Goal: Task Accomplishment & Management: Use online tool/utility

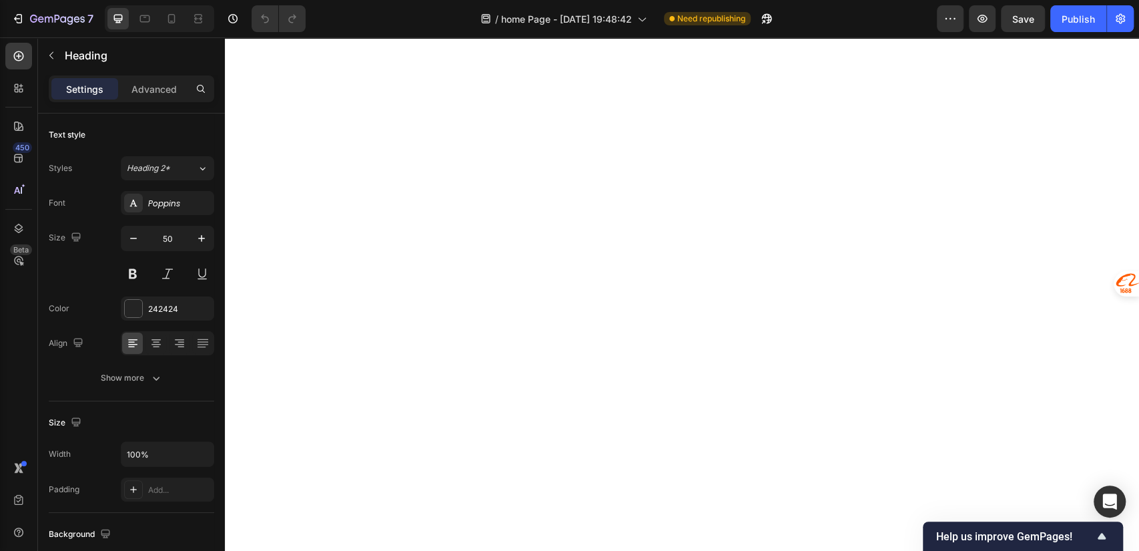
scroll to position [4008, 0]
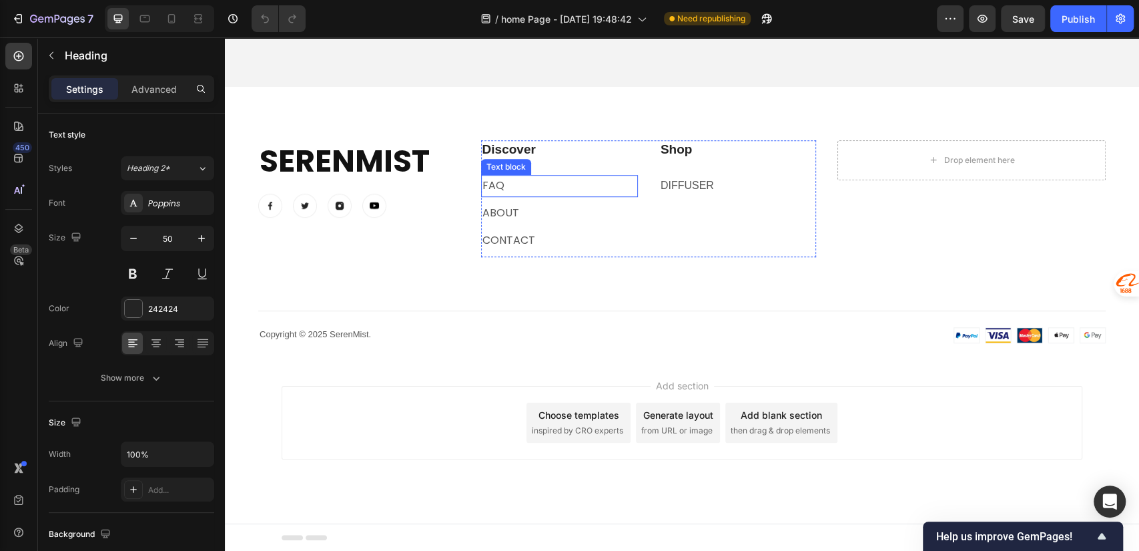
click at [518, 188] on p "FAQ" at bounding box center [559, 185] width 154 height 19
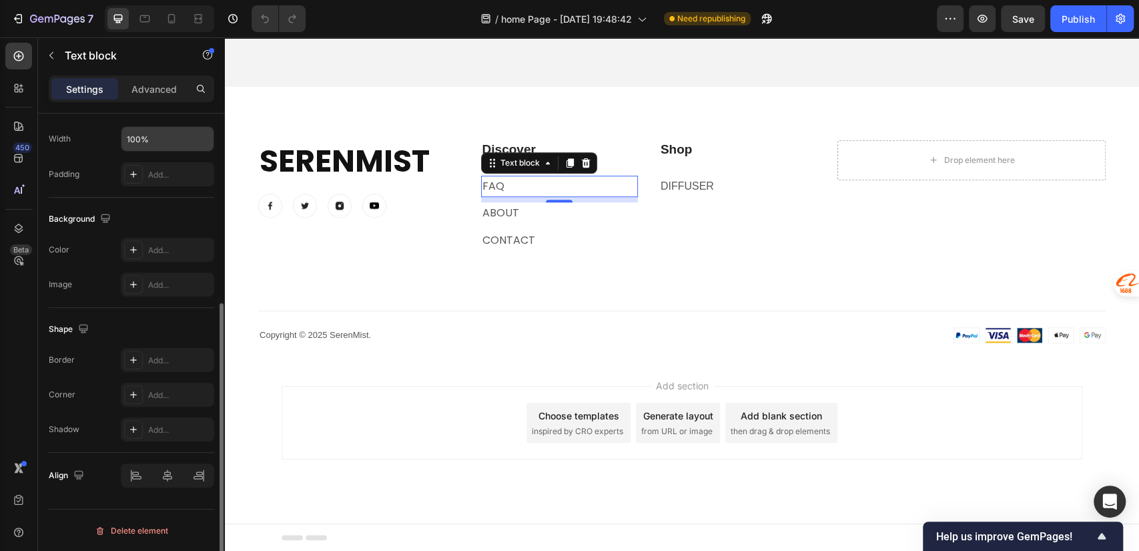
scroll to position [0, 0]
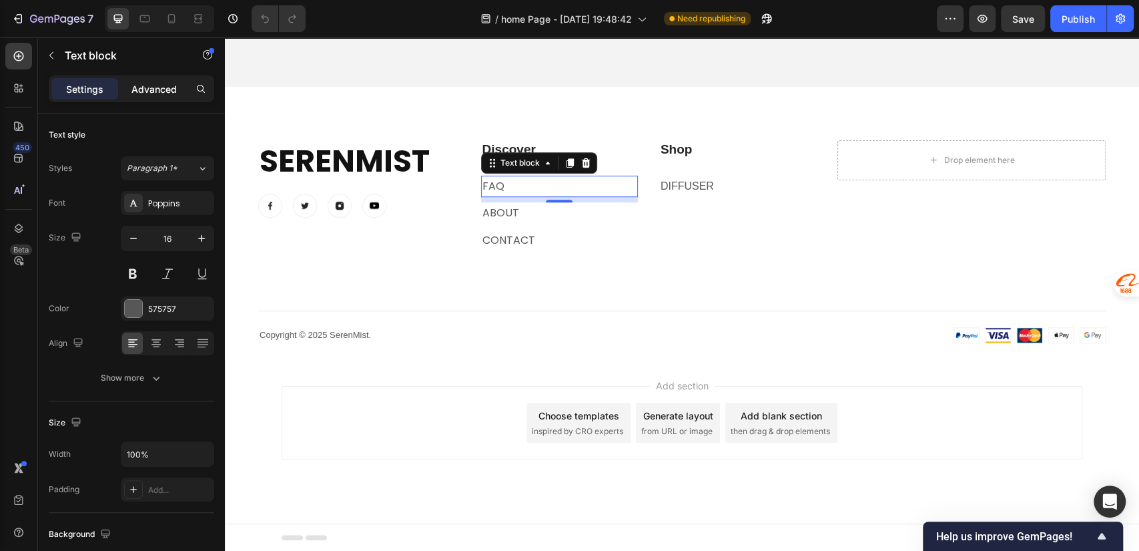
click at [148, 92] on p "Advanced" at bounding box center [153, 89] width 45 height 14
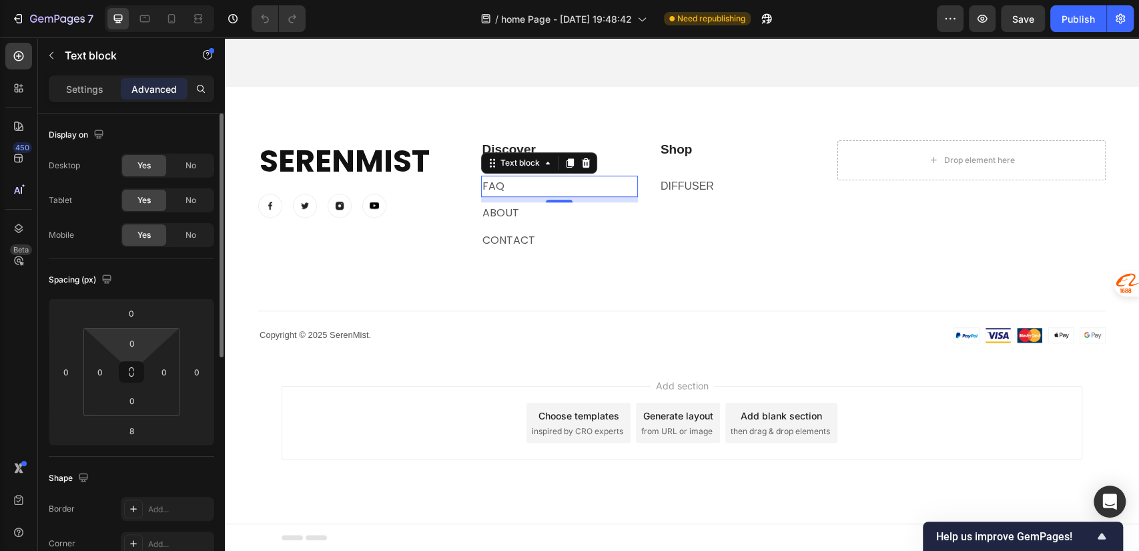
scroll to position [450, 0]
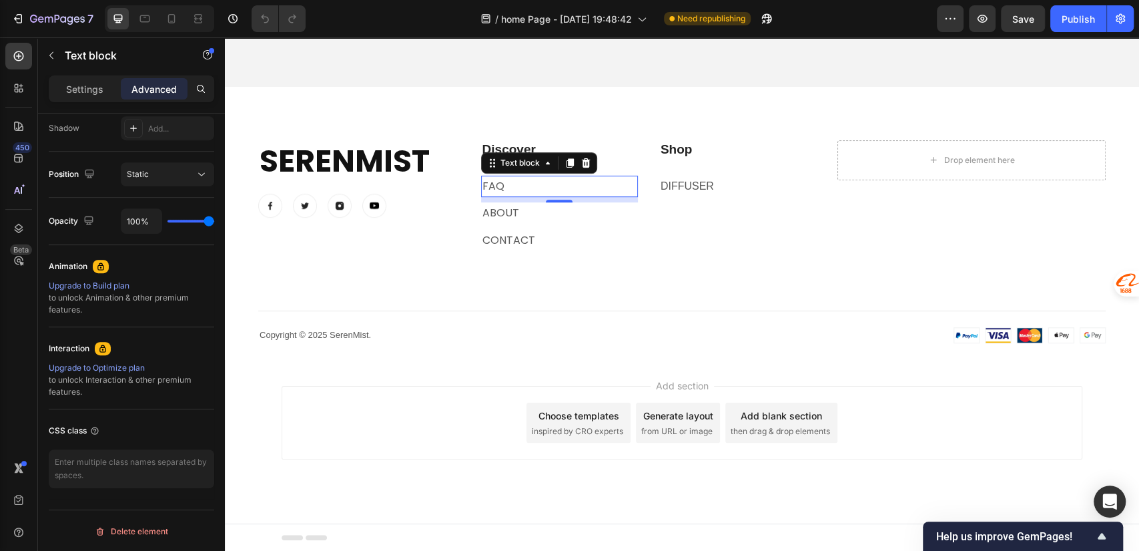
click at [577, 182] on p "FAQ" at bounding box center [559, 186] width 154 height 19
click at [514, 182] on p "FAQ" at bounding box center [559, 186] width 154 height 19
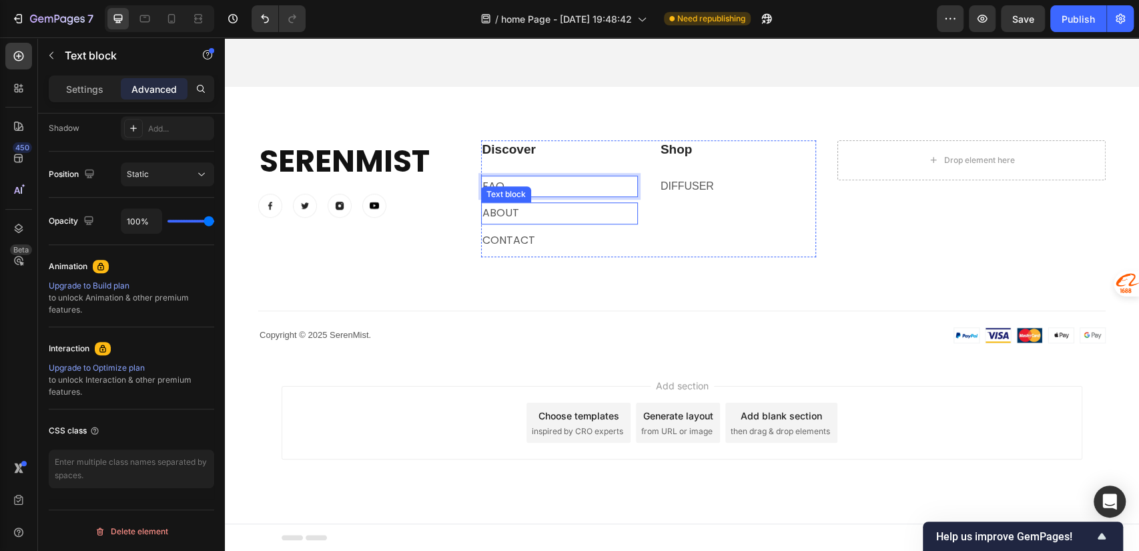
click at [534, 213] on p "ABOUT" at bounding box center [559, 213] width 154 height 19
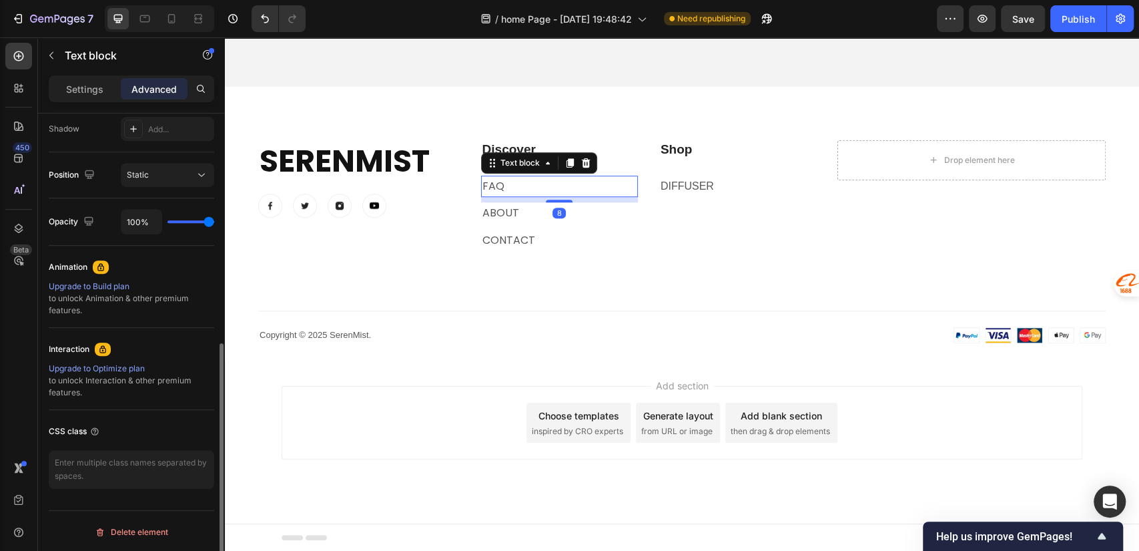
click at [602, 185] on p "FAQ ⁠⁠⁠⁠⁠⁠⁠" at bounding box center [559, 186] width 154 height 19
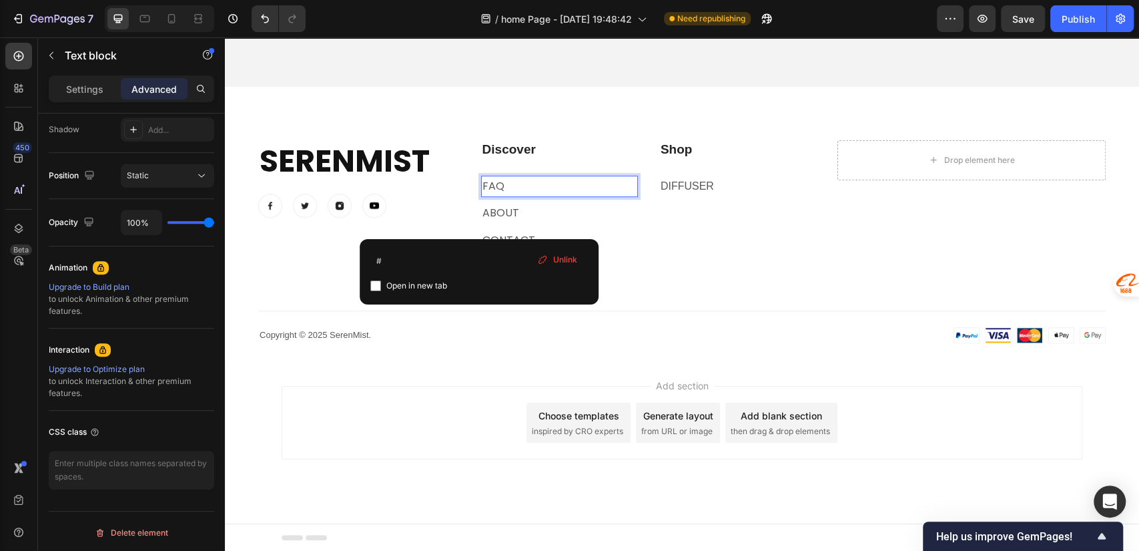
click at [556, 258] on span "Unlink" at bounding box center [565, 260] width 24 height 12
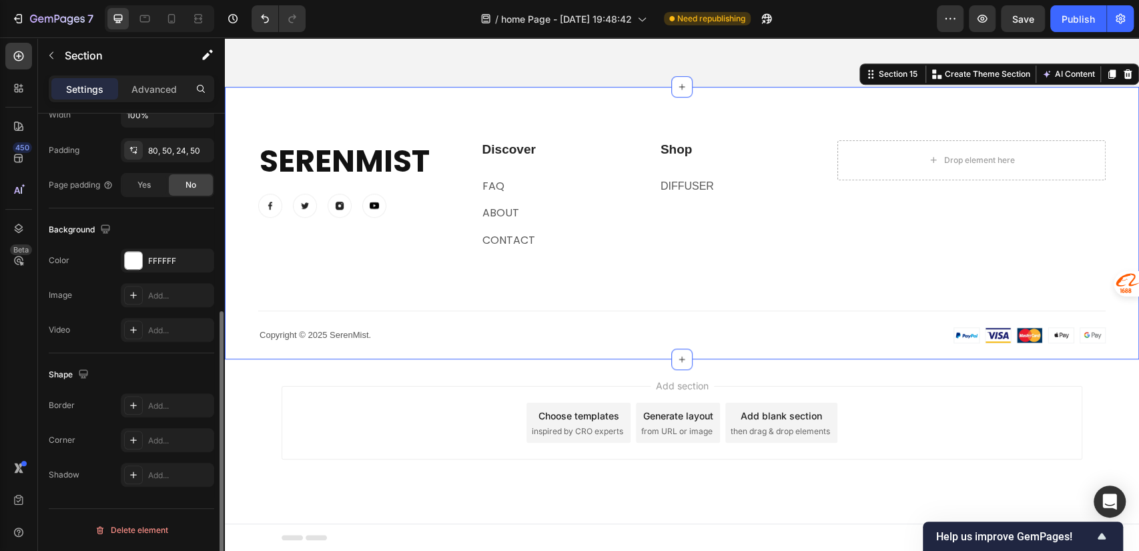
scroll to position [0, 0]
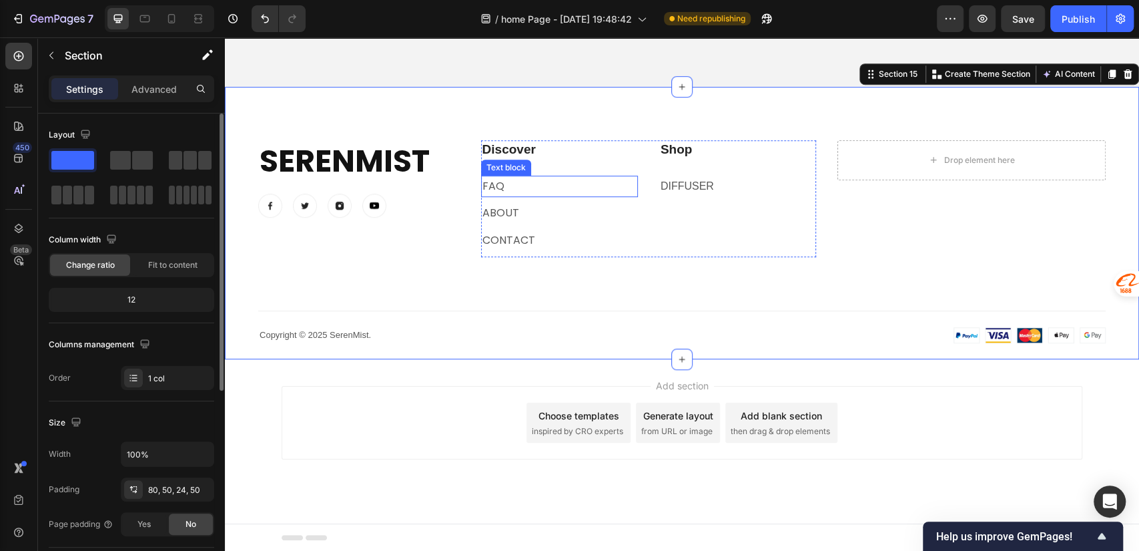
click at [495, 184] on p "FAQ" at bounding box center [559, 186] width 154 height 19
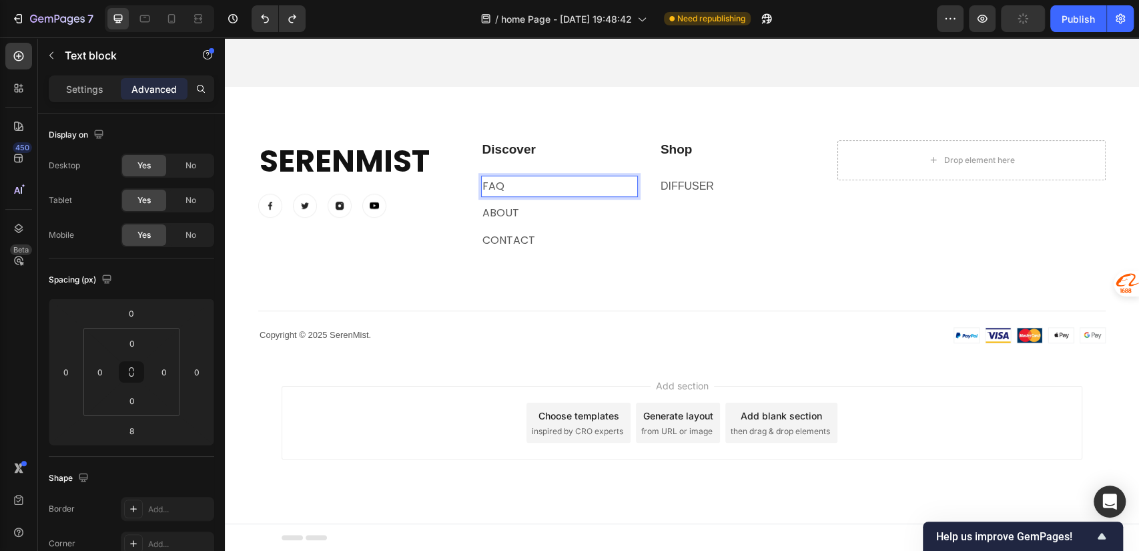
click at [512, 189] on p "FAQ" at bounding box center [559, 186] width 154 height 19
click at [503, 209] on p "ABOUT" at bounding box center [559, 213] width 154 height 19
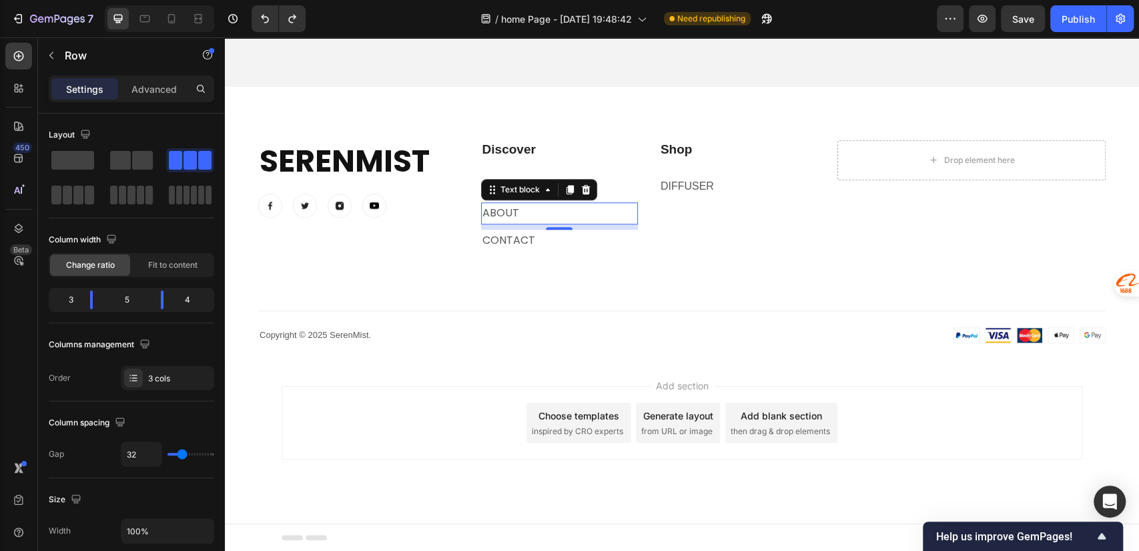
click at [462, 188] on div "SerenMist Heading Image Image Image Image Row Discover Heading FAQ Text block A…" at bounding box center [681, 198] width 847 height 117
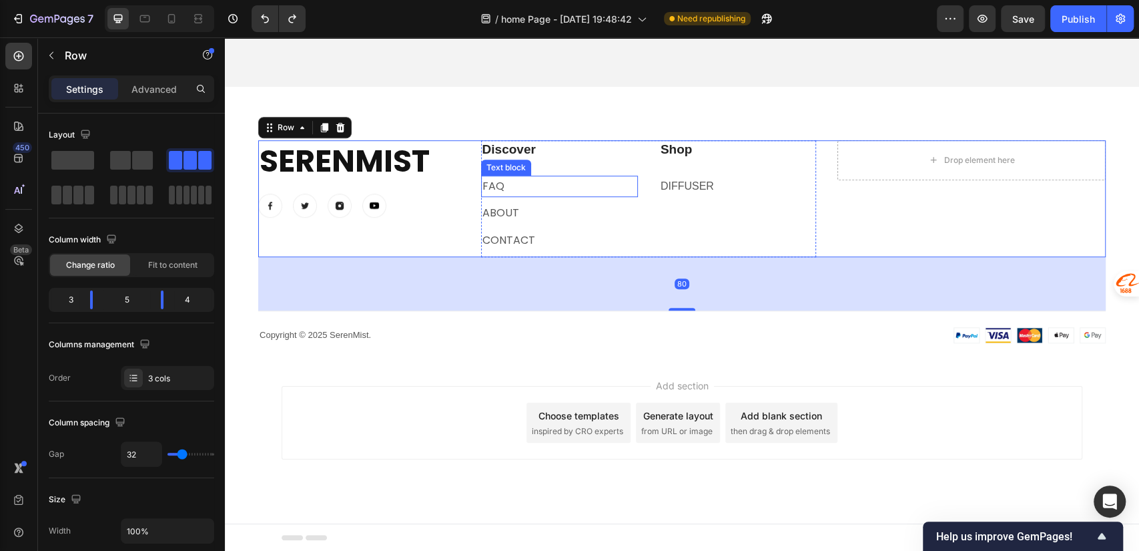
click at [484, 184] on p "FAQ" at bounding box center [559, 186] width 154 height 19
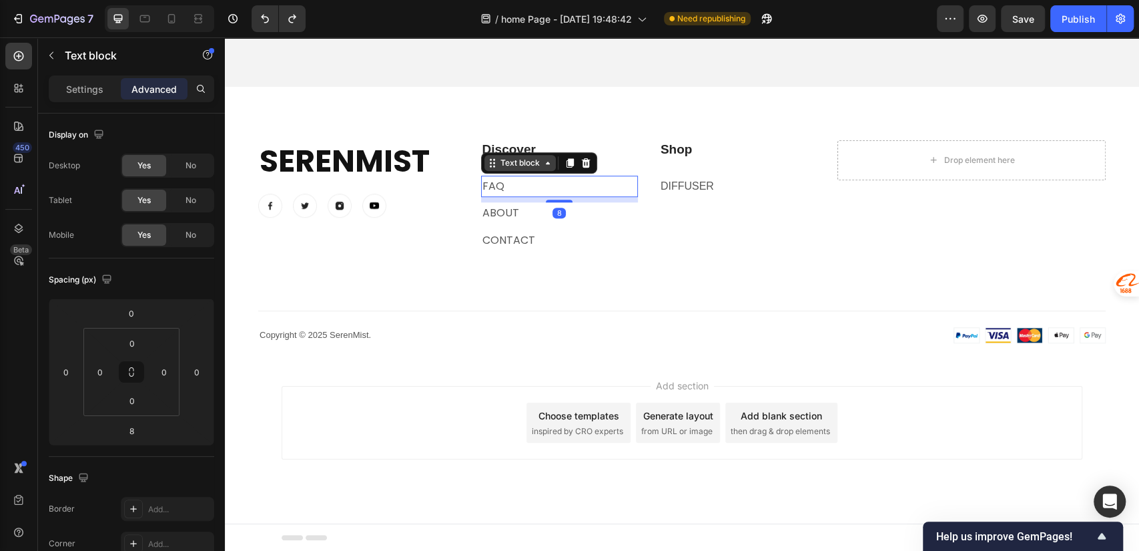
click at [545, 167] on div "Text block" at bounding box center [519, 163] width 71 height 16
click at [545, 167] on icon at bounding box center [548, 162] width 11 height 11
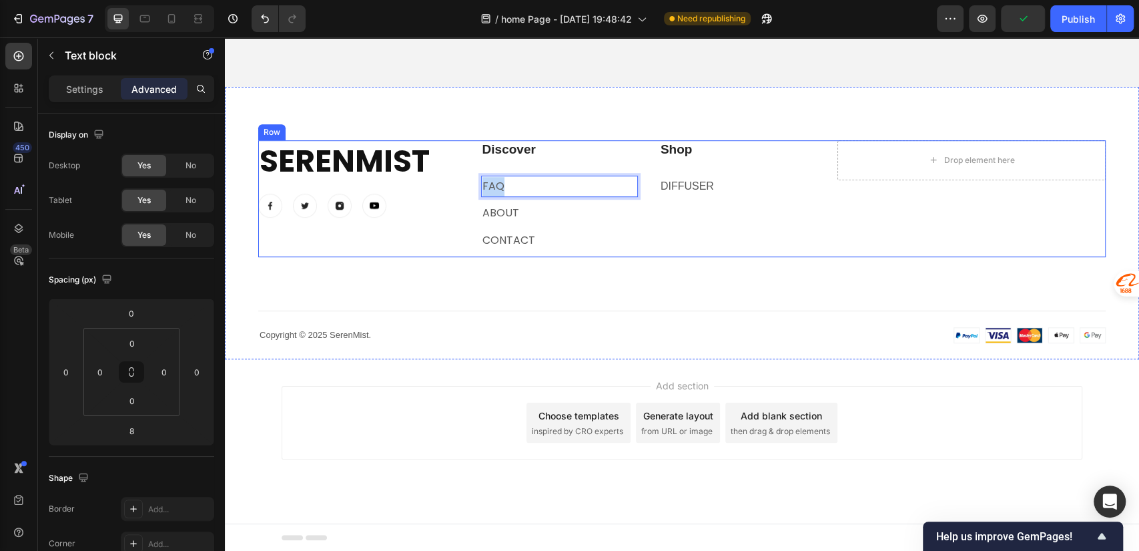
drag, startPoint x: 512, startPoint y: 186, endPoint x: 474, endPoint y: 186, distance: 38.0
click at [474, 186] on div "SerenMist Heading Image Image Image Image Row Discover Heading FAQ Text block 8…" at bounding box center [681, 198] width 847 height 117
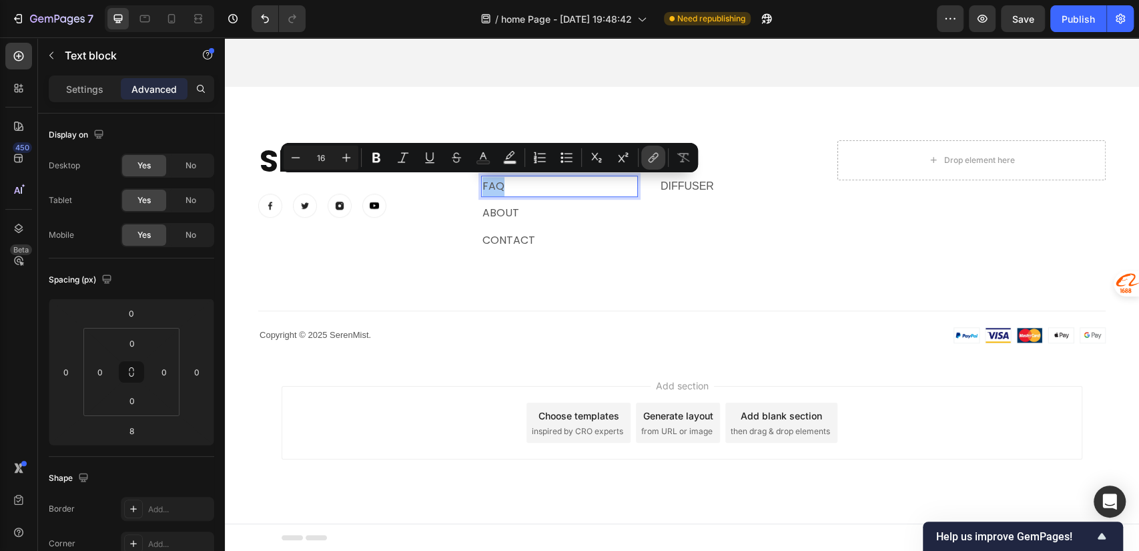
click at [659, 157] on icon "Editor contextual toolbar" at bounding box center [653, 157] width 13 height 13
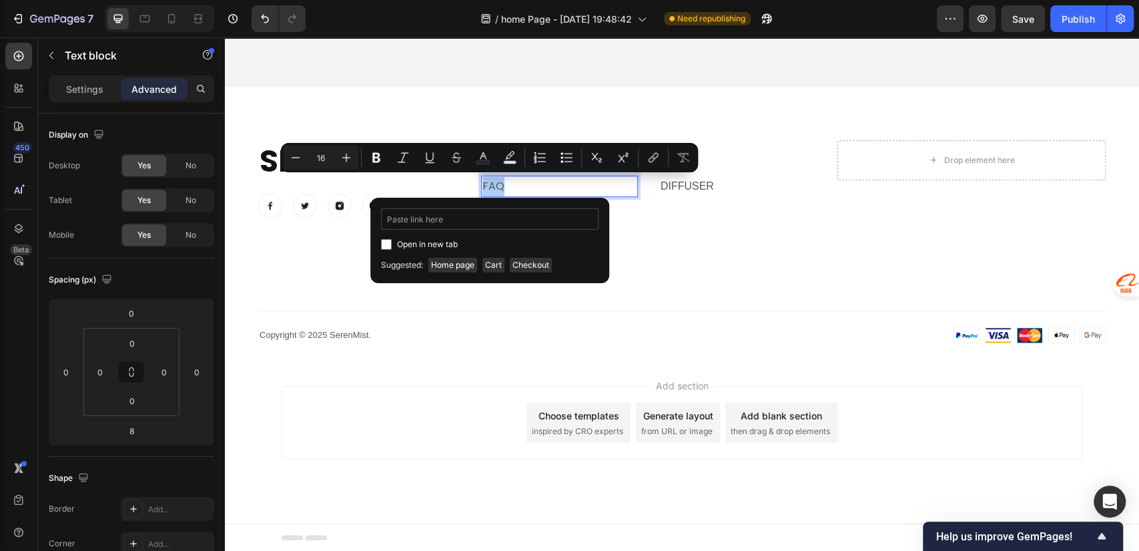
type input "https://serenmist.com/pages/faq"
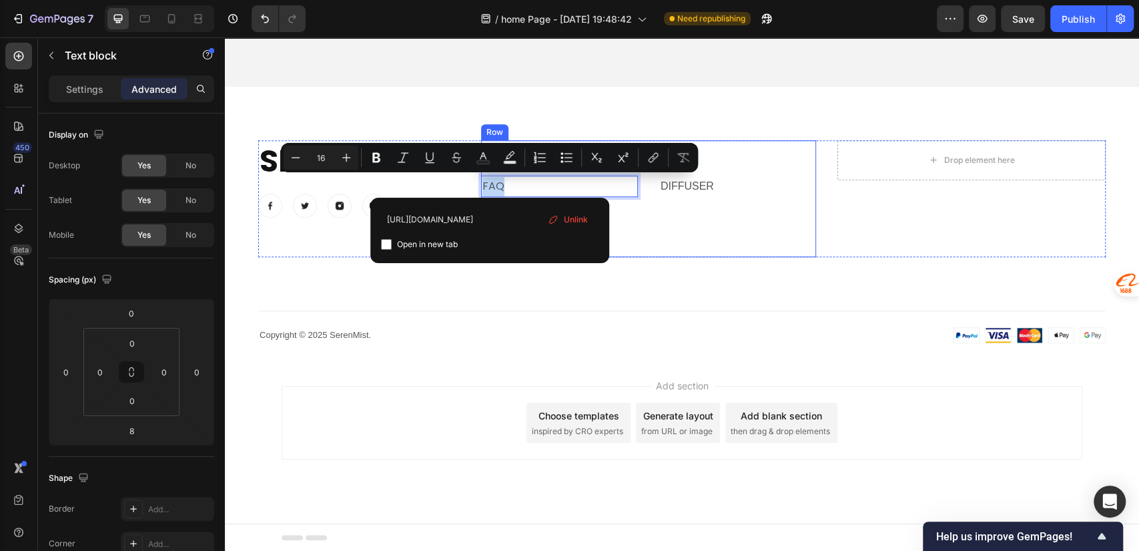
click at [639, 206] on div "Discover Heading FAQ Text block 8 ABOUT Text block contact Text block Shop Head…" at bounding box center [649, 198] width 336 height 117
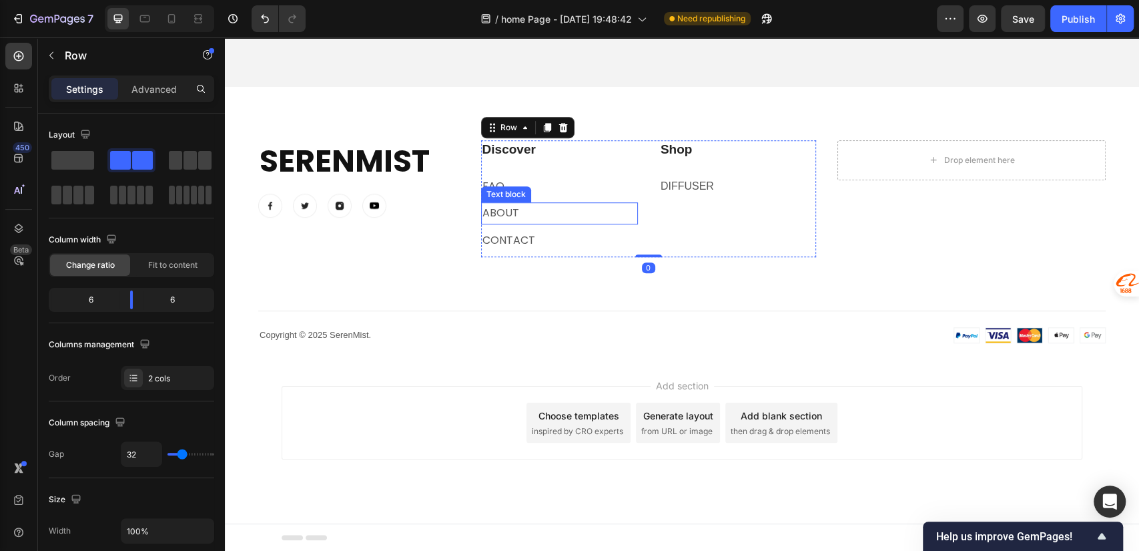
click at [536, 212] on p "ABOUT" at bounding box center [559, 213] width 154 height 19
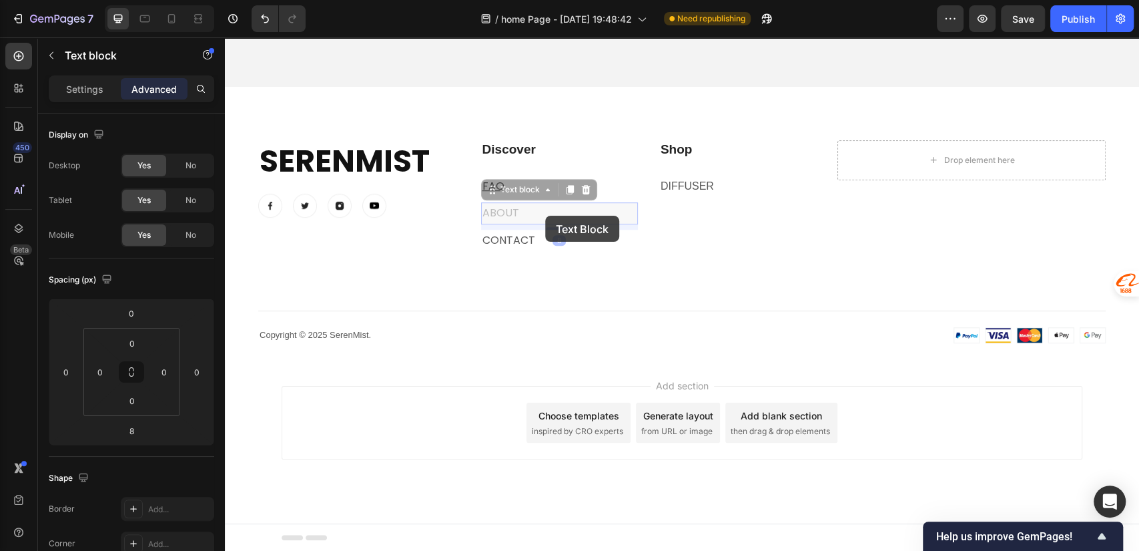
click at [469, 212] on div "SerenMist Heading Image Image Image Image Row Discover Heading FAQ Text block A…" at bounding box center [681, 198] width 847 height 117
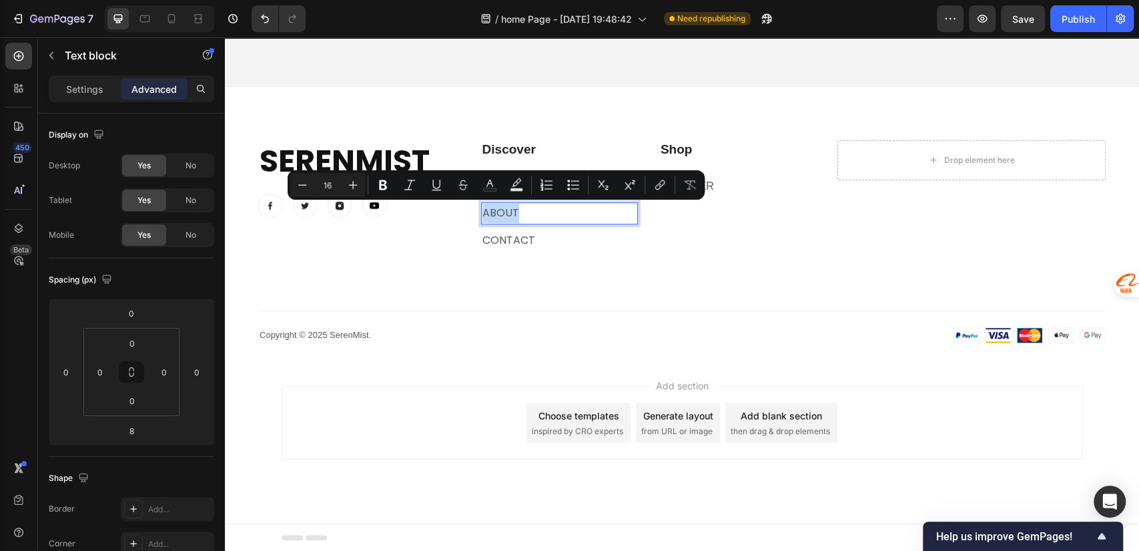
drag, startPoint x: 525, startPoint y: 210, endPoint x: 478, endPoint y: 212, distance: 46.8
click at [657, 186] on icon "Editor contextual toolbar" at bounding box center [659, 184] width 13 height 13
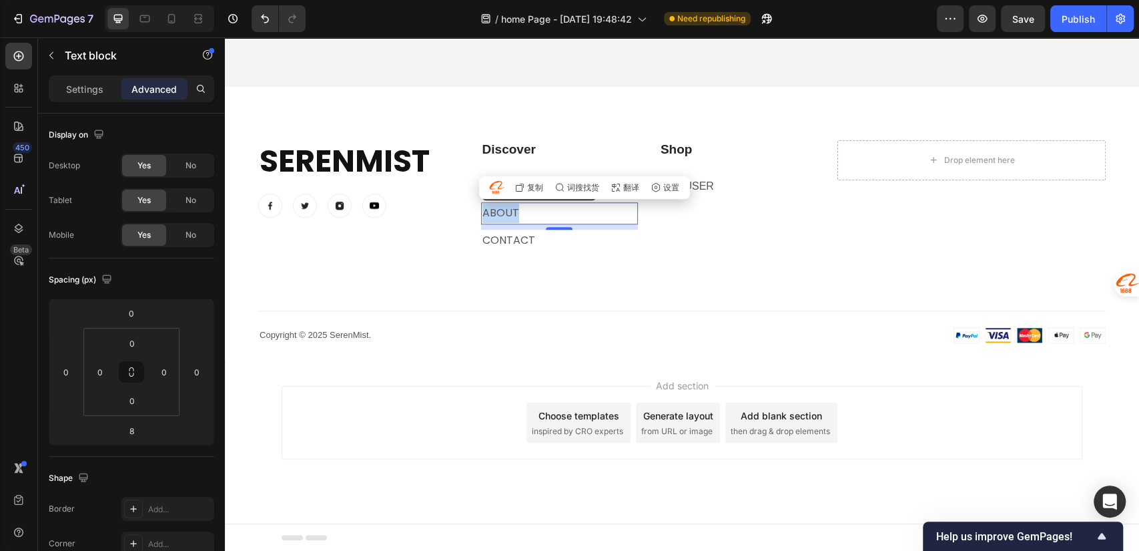
click at [546, 216] on p "ABOUT" at bounding box center [559, 213] width 154 height 19
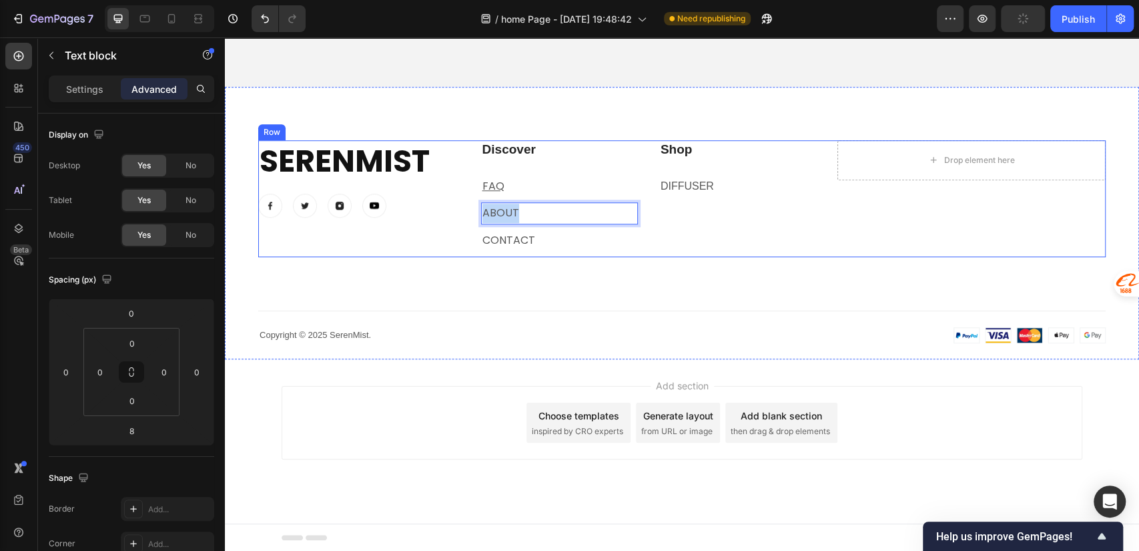
drag, startPoint x: 518, startPoint y: 212, endPoint x: 468, endPoint y: 209, distance: 50.2
click at [468, 209] on div "SerenMist Heading Image Image Image Image Row Discover Heading FAQ Text block A…" at bounding box center [681, 198] width 847 height 117
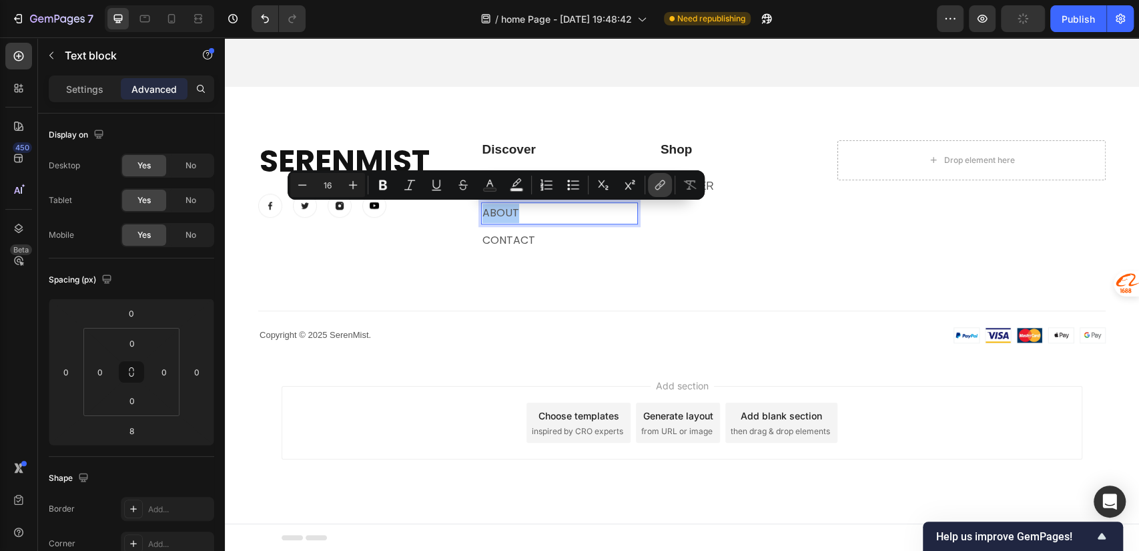
click at [660, 184] on icon "Editor contextual toolbar" at bounding box center [658, 187] width 6 height 7
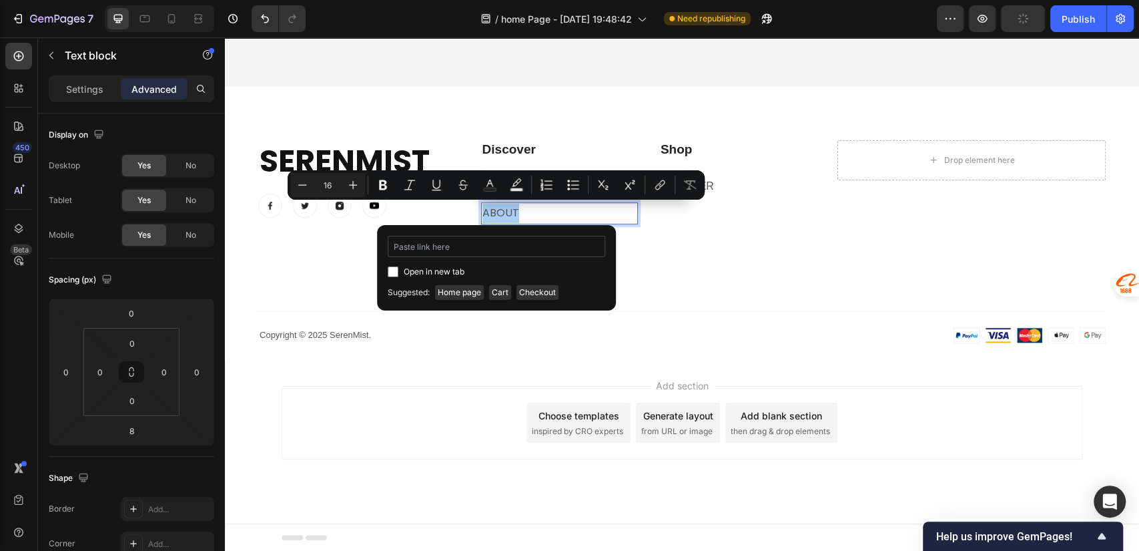
type input "https://serenmist.com/pages/about-us"
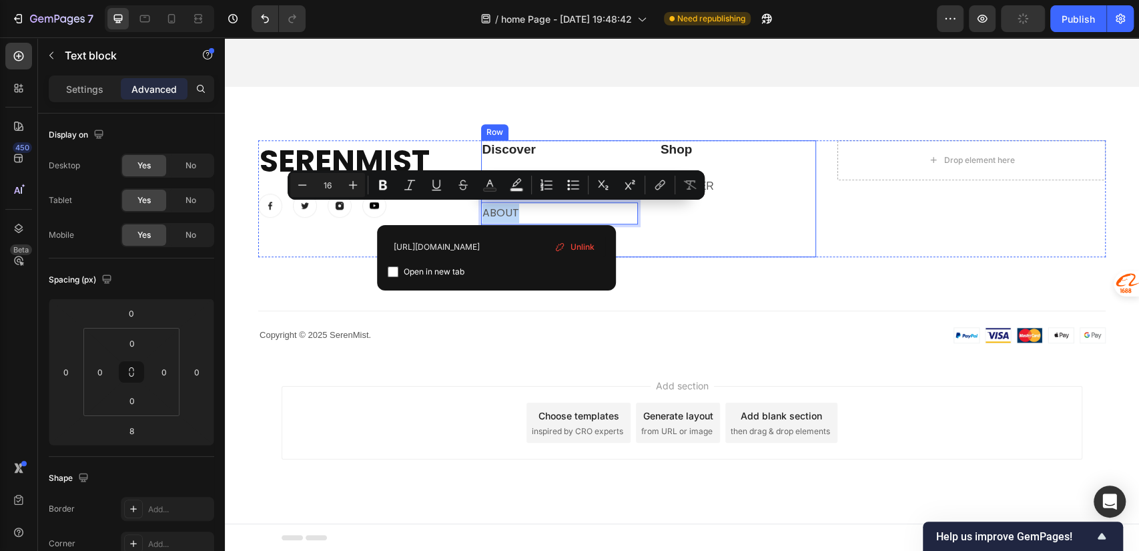
click at [663, 230] on div "Shop Heading diffuser Text block" at bounding box center [737, 198] width 157 height 117
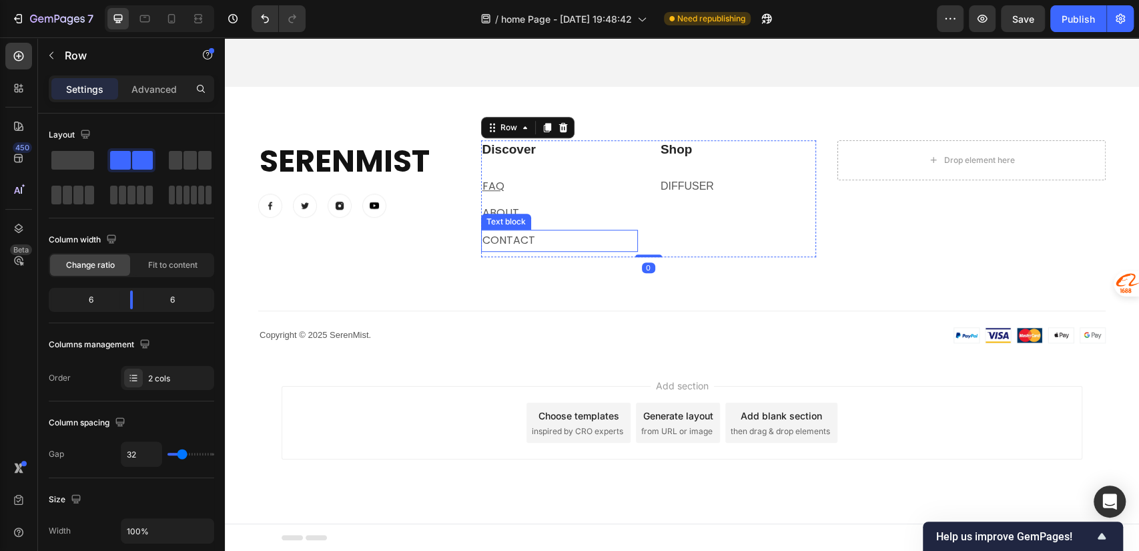
click at [555, 237] on p "contact" at bounding box center [559, 240] width 154 height 19
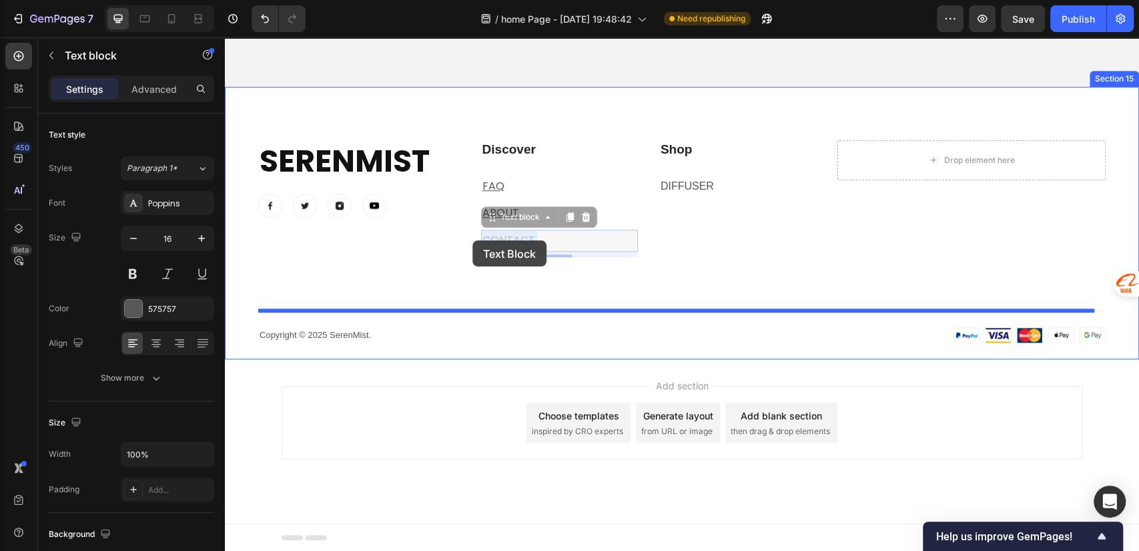
drag, startPoint x: 547, startPoint y: 240, endPoint x: 472, endPoint y: 240, distance: 74.7
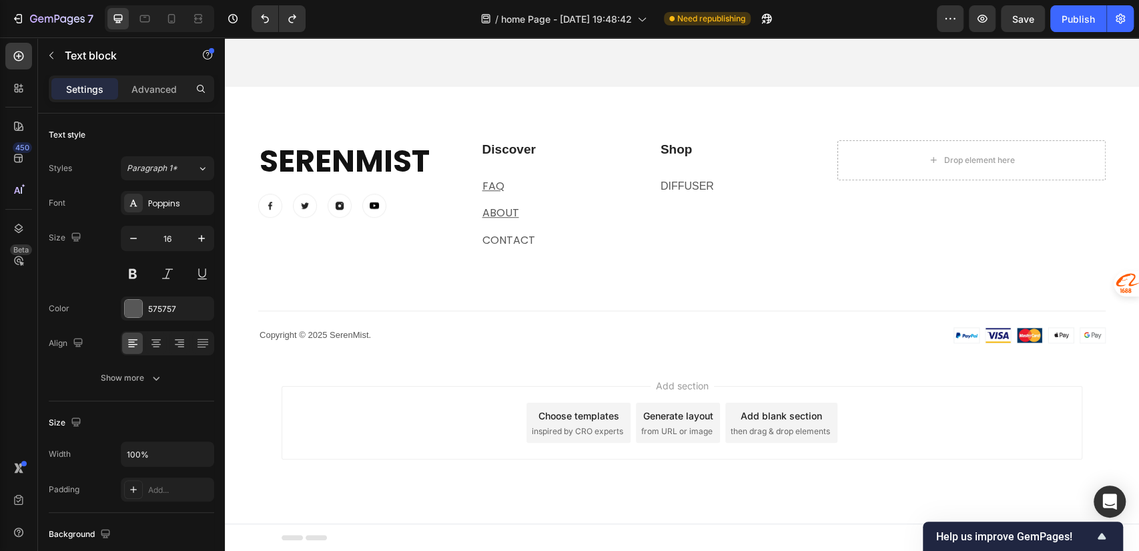
click at [553, 240] on p "contact" at bounding box center [559, 240] width 154 height 19
click at [540, 237] on p "contact" at bounding box center [559, 240] width 154 height 19
click at [488, 238] on p "contact" at bounding box center [559, 240] width 154 height 19
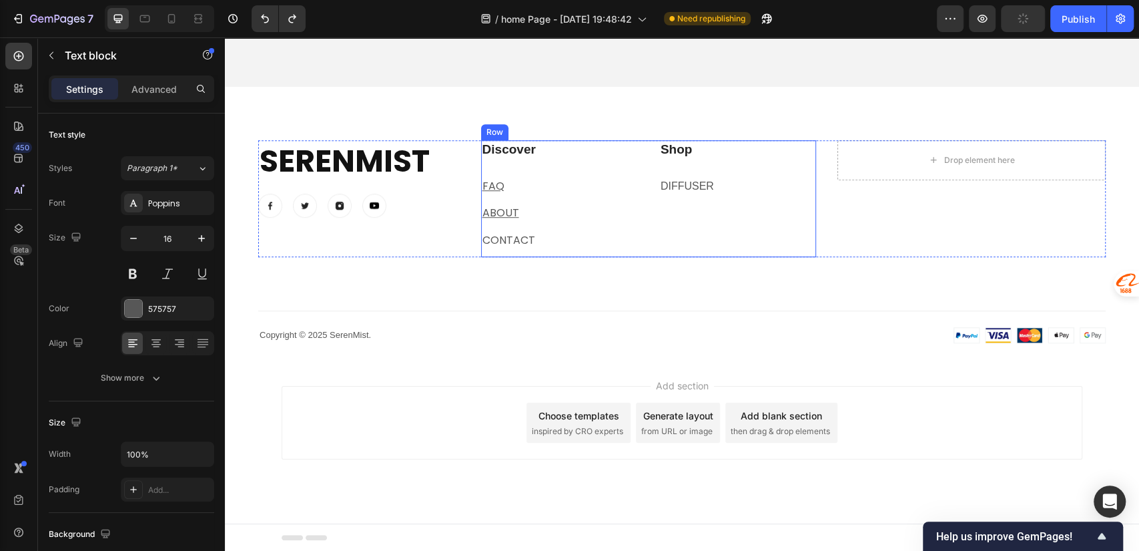
click at [497, 228] on div "Discover Heading FAQ Text block ABOUT Text block contact Text block" at bounding box center [559, 198] width 157 height 117
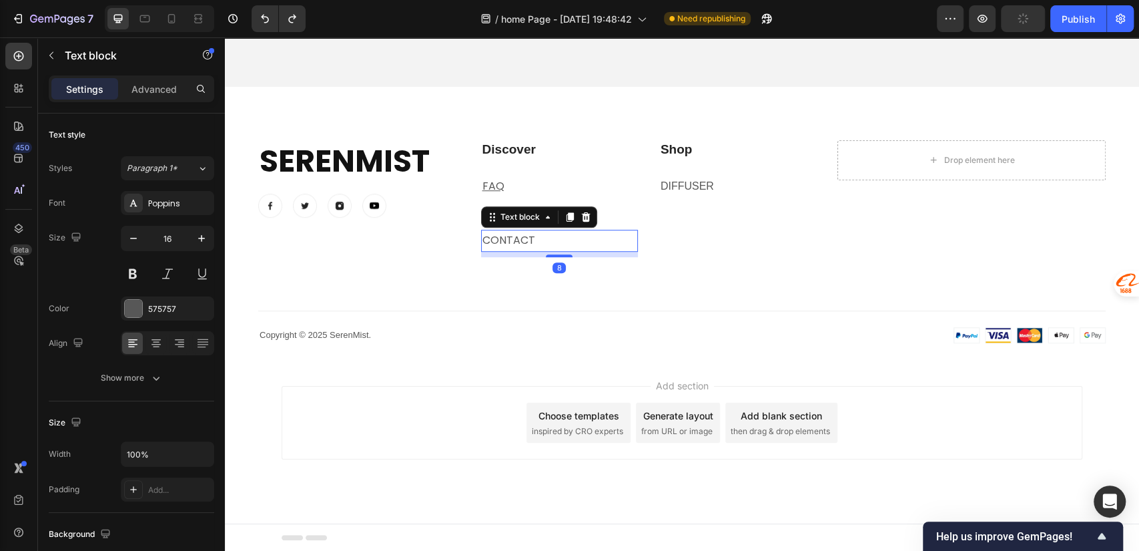
click at [518, 238] on p "contact" at bounding box center [559, 240] width 154 height 19
drag, startPoint x: 534, startPoint y: 238, endPoint x: 478, endPoint y: 241, distance: 56.1
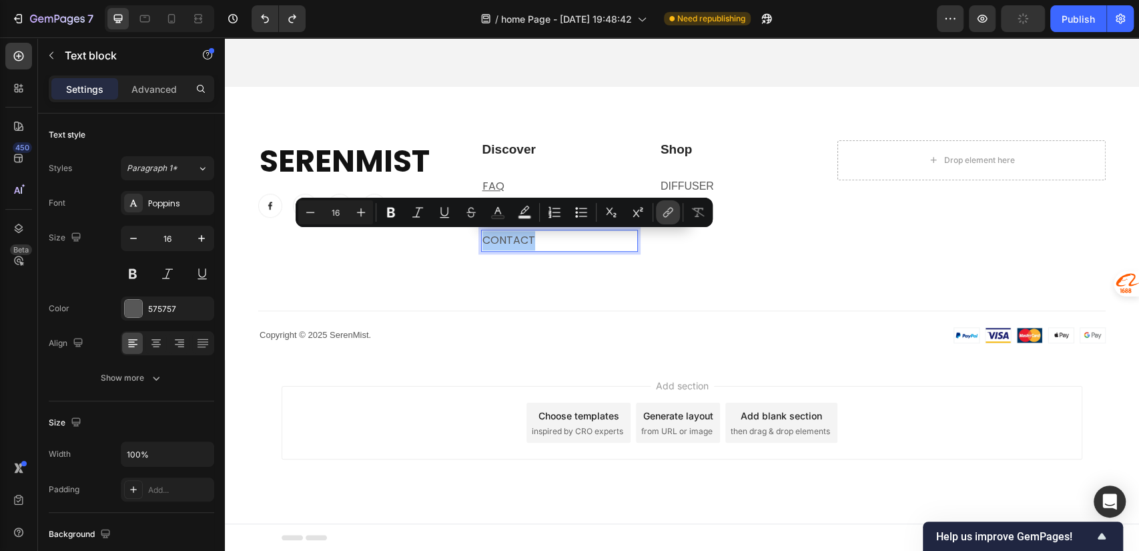
click at [667, 216] on icon "Editor contextual toolbar" at bounding box center [667, 212] width 13 height 13
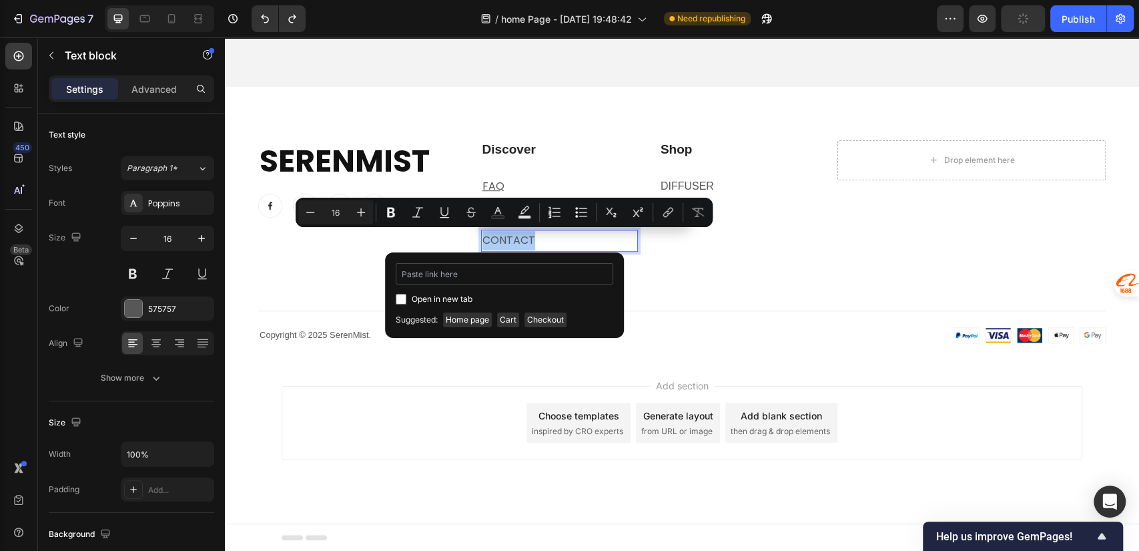
type input "https://serenmist.com/pages/contact"
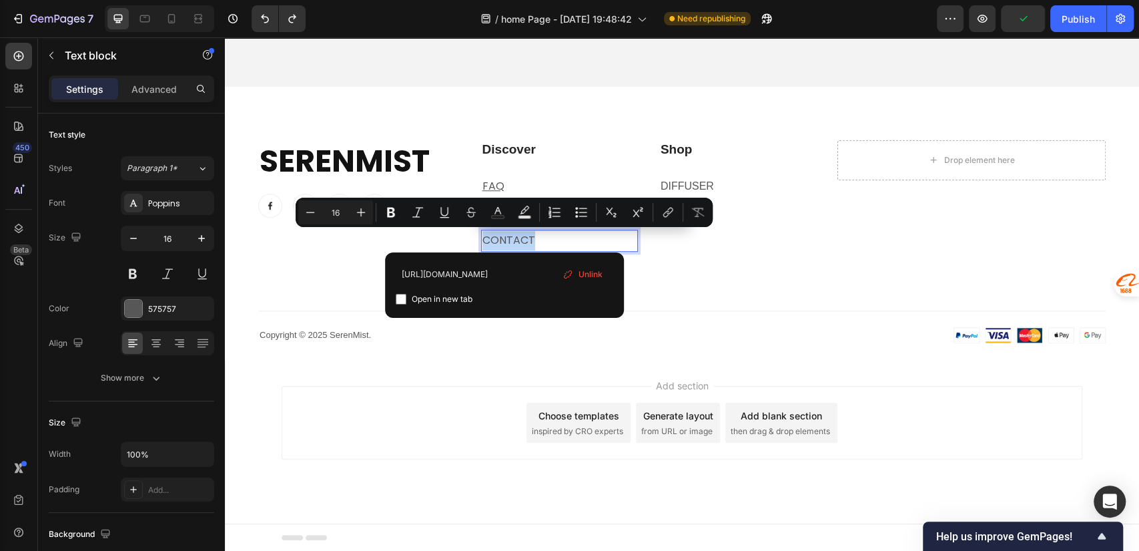
click at [456, 376] on div "Add section Choose templates inspired by CRO experts Generate layout from URL o…" at bounding box center [682, 441] width 914 height 164
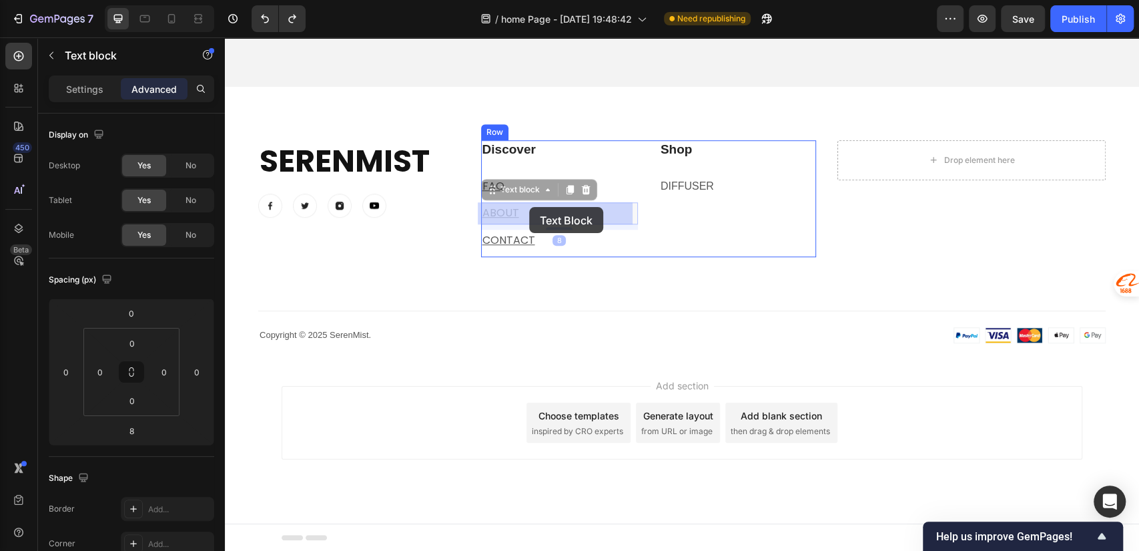
drag, startPoint x: 555, startPoint y: 207, endPoint x: 529, endPoint y: 207, distance: 25.4
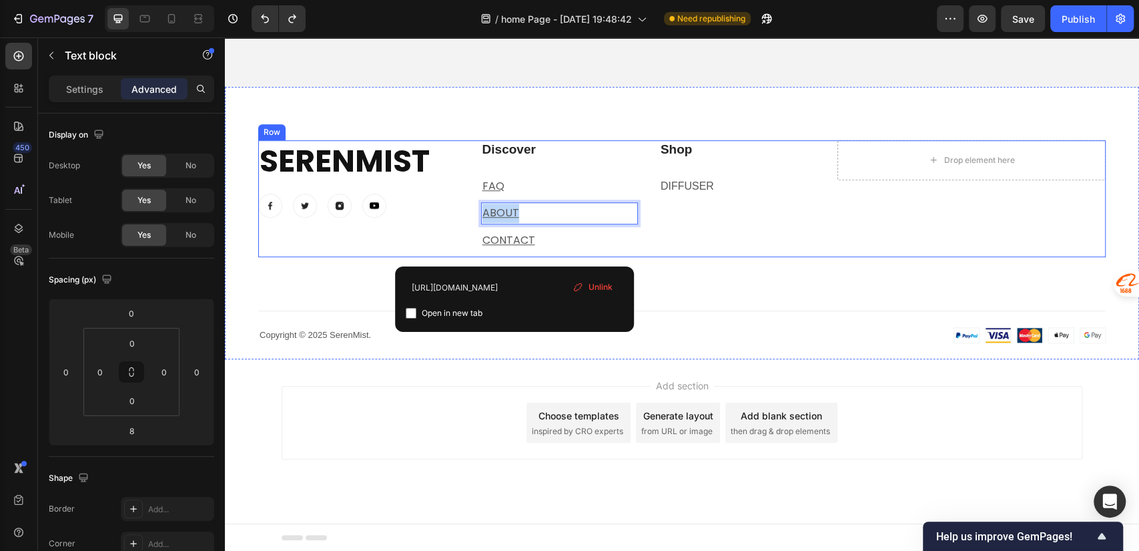
drag, startPoint x: 518, startPoint y: 212, endPoint x: 470, endPoint y: 215, distance: 47.5
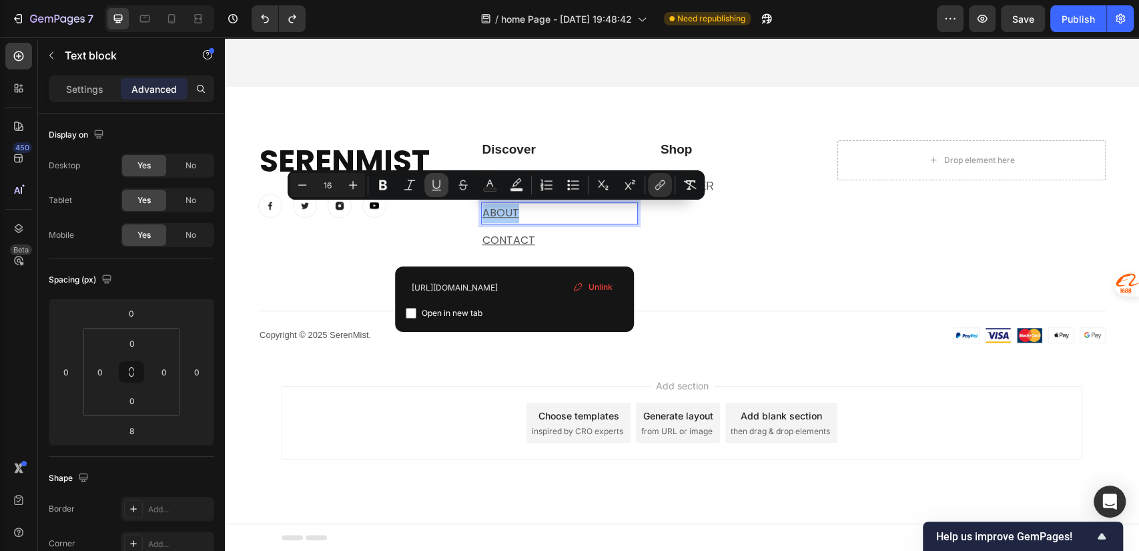
click at [432, 185] on icon "Editor contextual toolbar" at bounding box center [435, 184] width 7 height 9
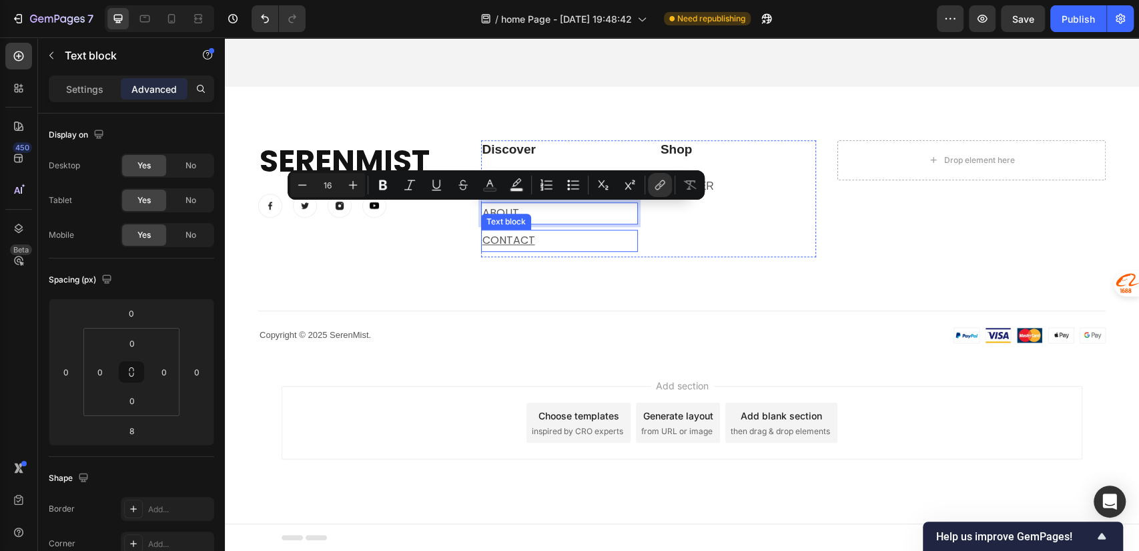
click at [563, 243] on p "contact" at bounding box center [559, 240] width 154 height 19
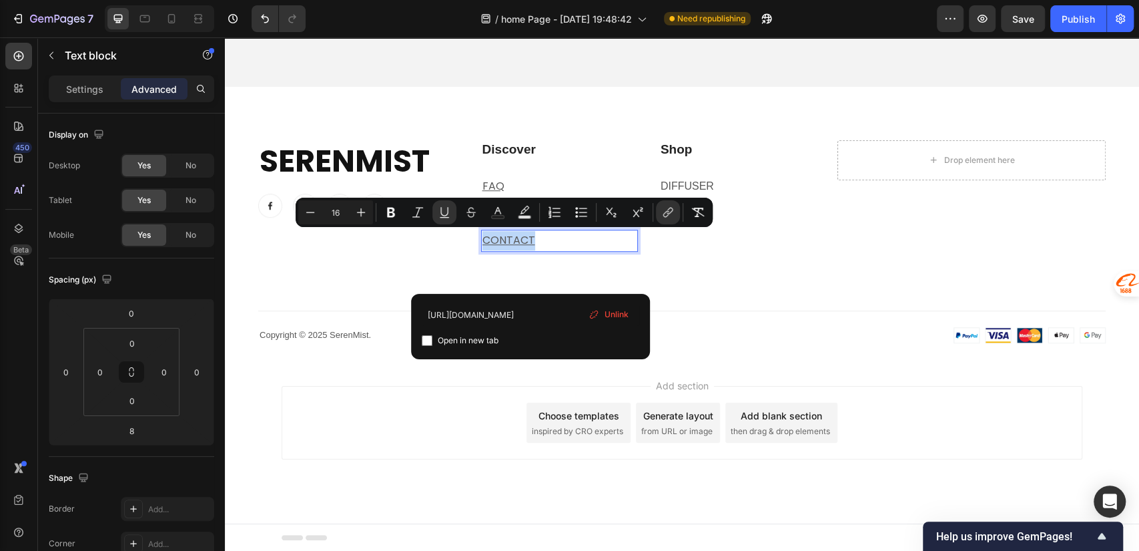
drag, startPoint x: 554, startPoint y: 241, endPoint x: 477, endPoint y: 242, distance: 76.7
click at [444, 215] on icon "Editor contextual toolbar" at bounding box center [444, 212] width 13 height 13
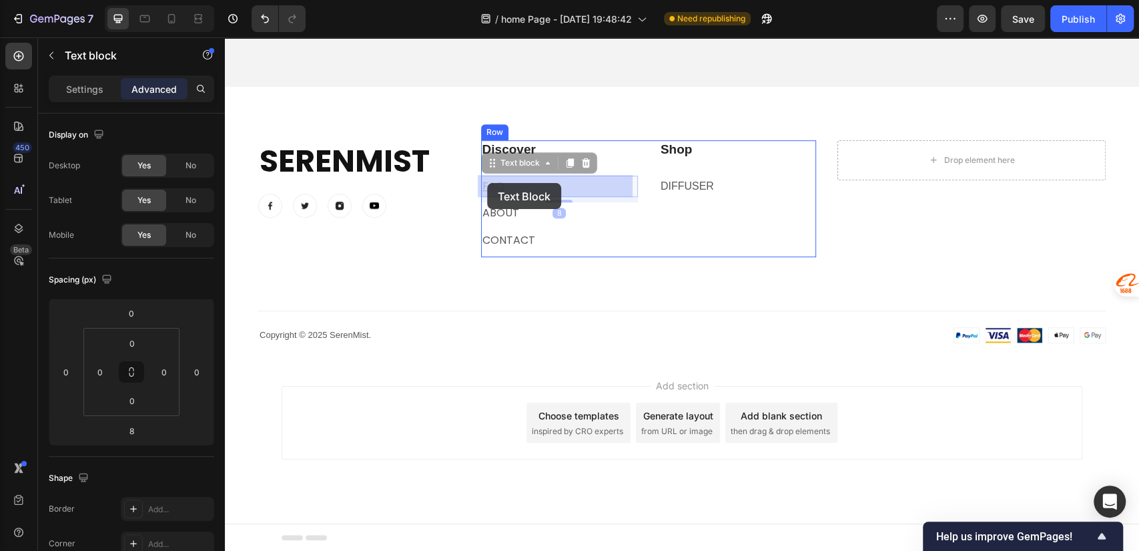
drag, startPoint x: 530, startPoint y: 181, endPoint x: 486, endPoint y: 183, distance: 43.4
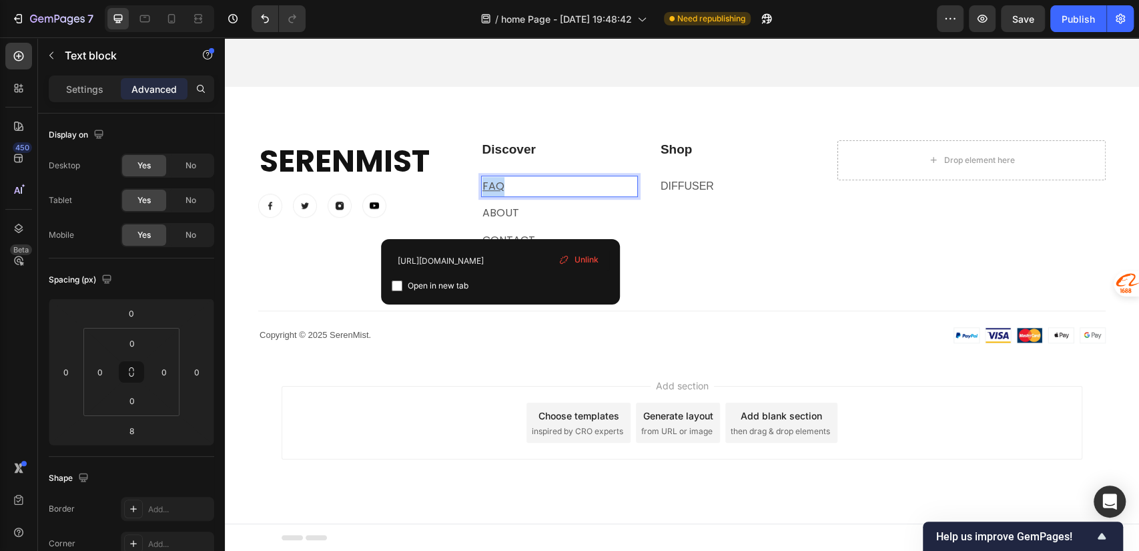
drag, startPoint x: 510, startPoint y: 187, endPoint x: 478, endPoint y: 186, distance: 32.1
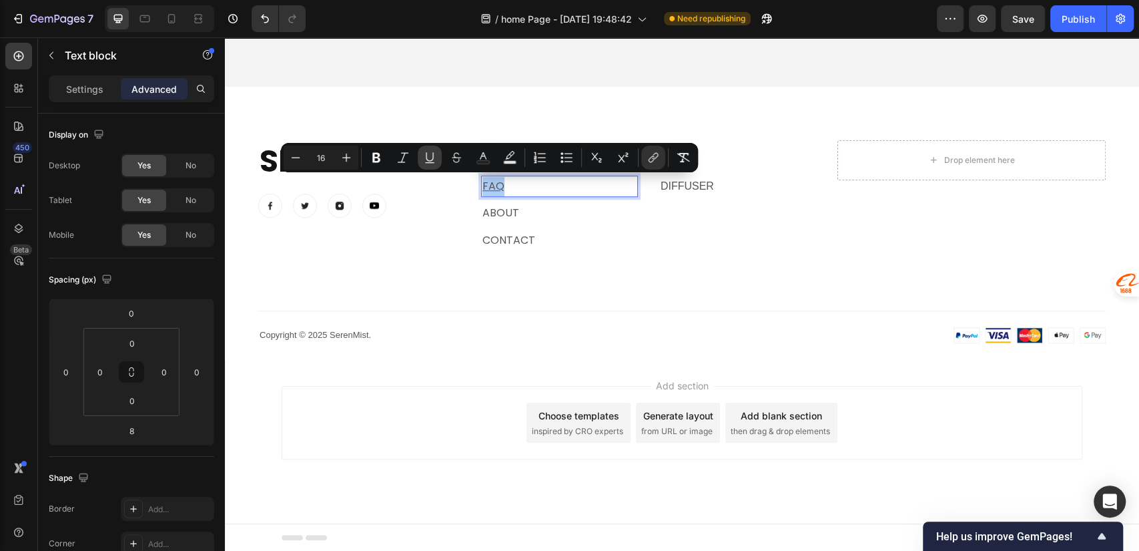
click at [434, 157] on icon "Editor contextual toolbar" at bounding box center [429, 157] width 13 height 13
click at [545, 207] on p "ABOUT" at bounding box center [559, 213] width 154 height 19
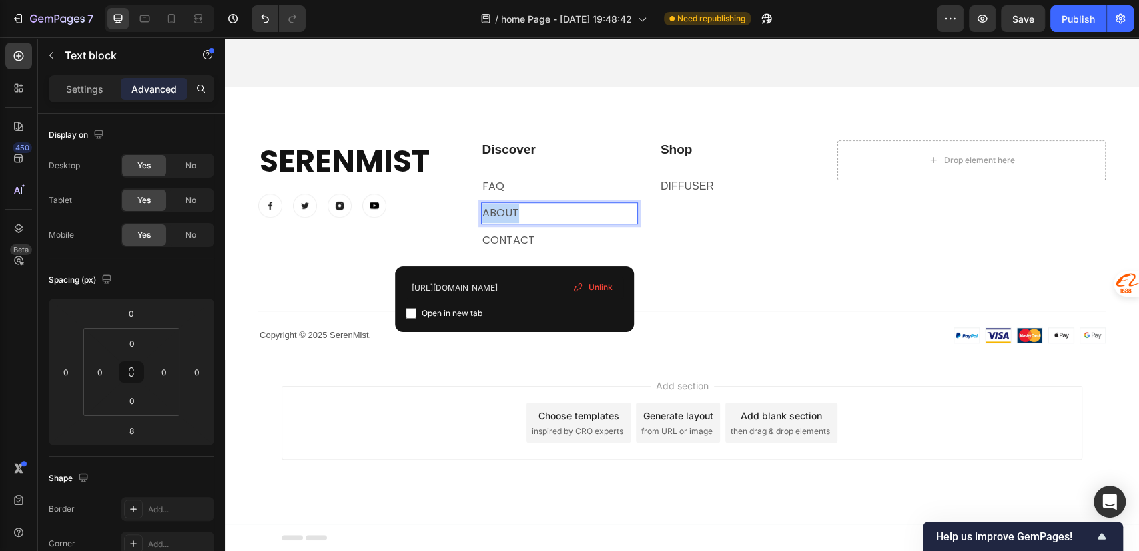
drag, startPoint x: 522, startPoint y: 212, endPoint x: 480, endPoint y: 210, distance: 42.1
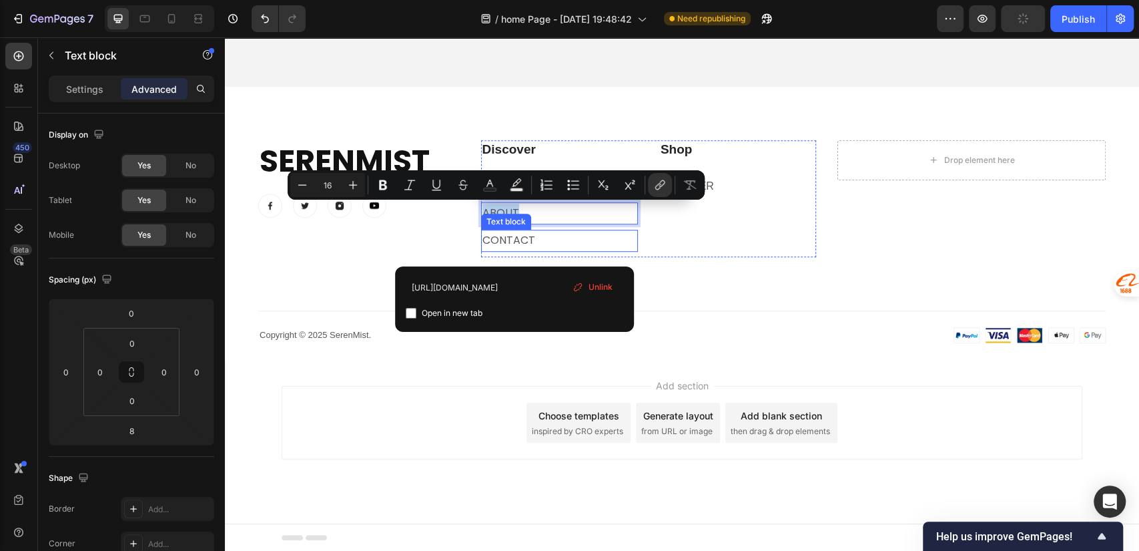
click at [591, 238] on p "contact" at bounding box center [559, 240] width 154 height 19
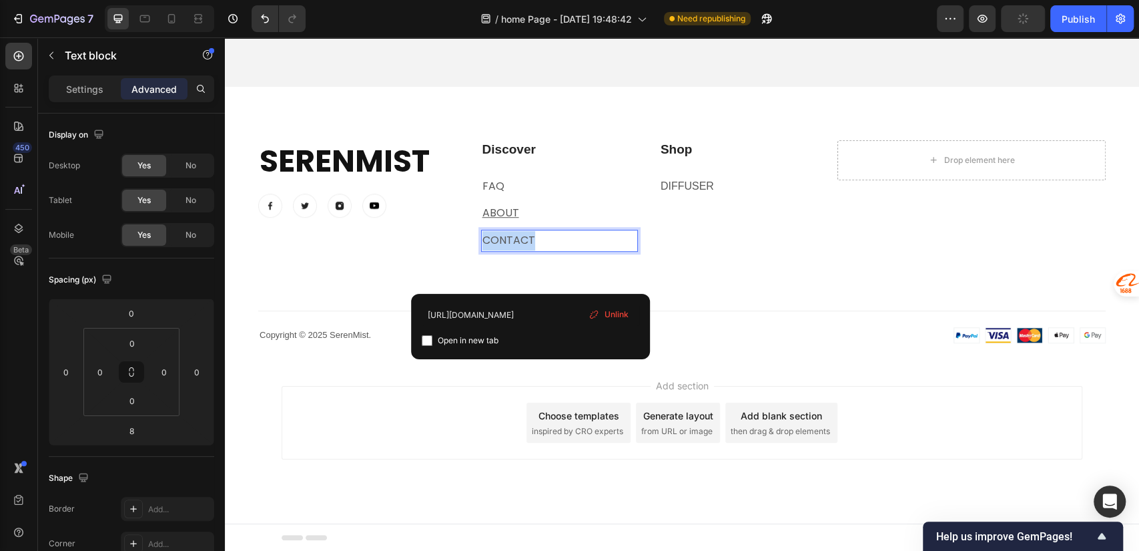
drag, startPoint x: 539, startPoint y: 237, endPoint x: 478, endPoint y: 238, distance: 60.7
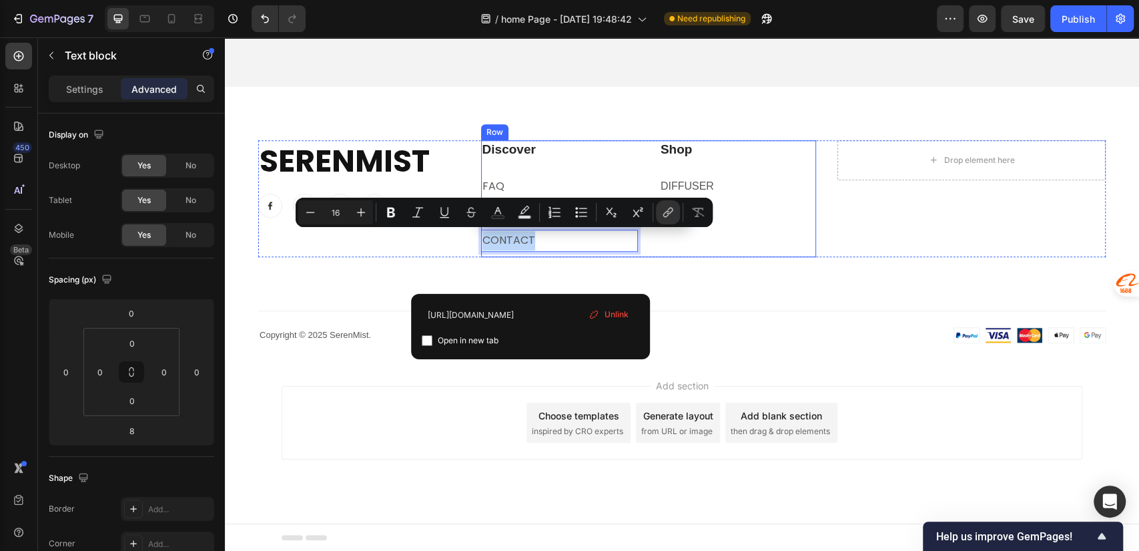
click at [676, 264] on div "SerenMist Heading Image Image Image Image Row Discover Heading FAQ Text block A…" at bounding box center [681, 241] width 847 height 203
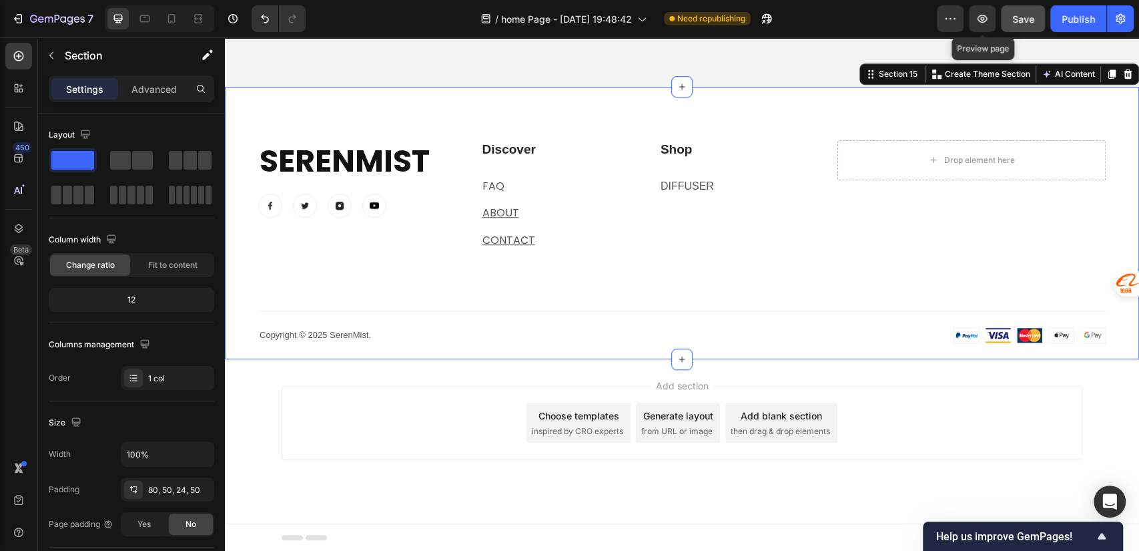
click at [1026, 22] on span "Save" at bounding box center [1023, 18] width 22 height 11
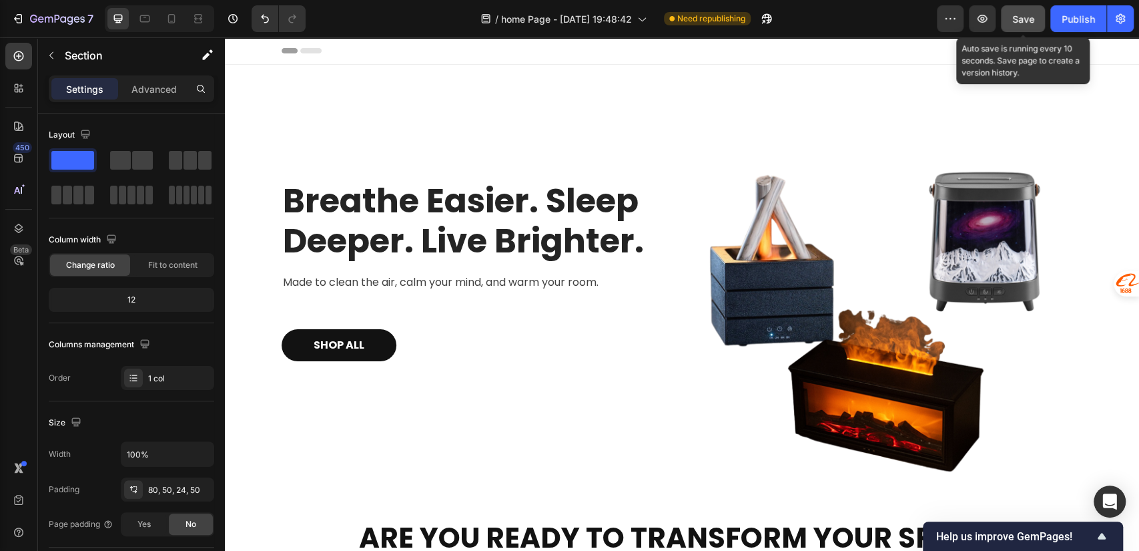
click at [1015, 20] on span "Save" at bounding box center [1023, 18] width 22 height 11
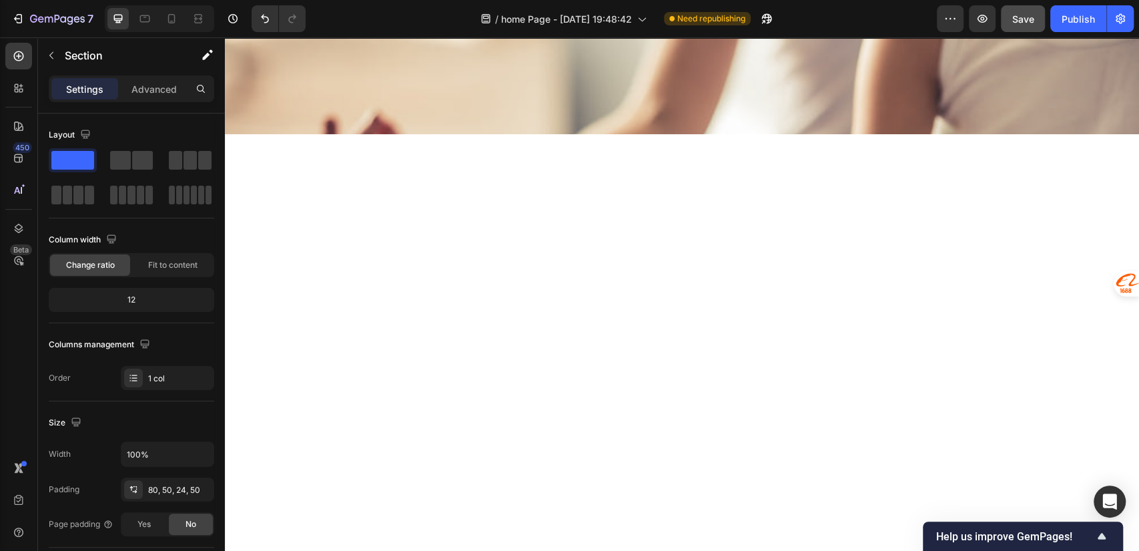
scroll to position [4008, 0]
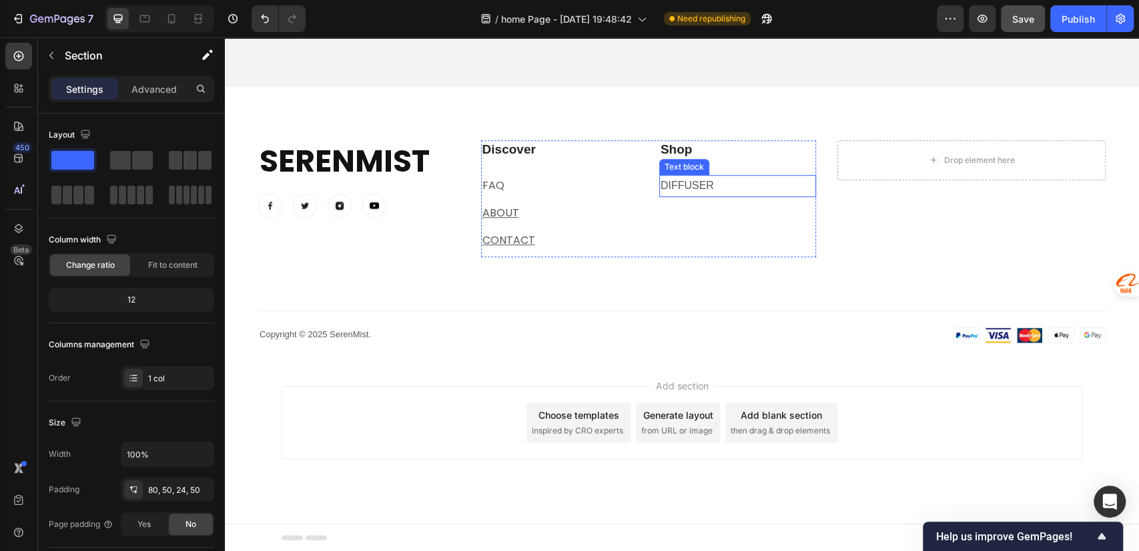
click at [719, 188] on p "diffuser" at bounding box center [738, 185] width 154 height 19
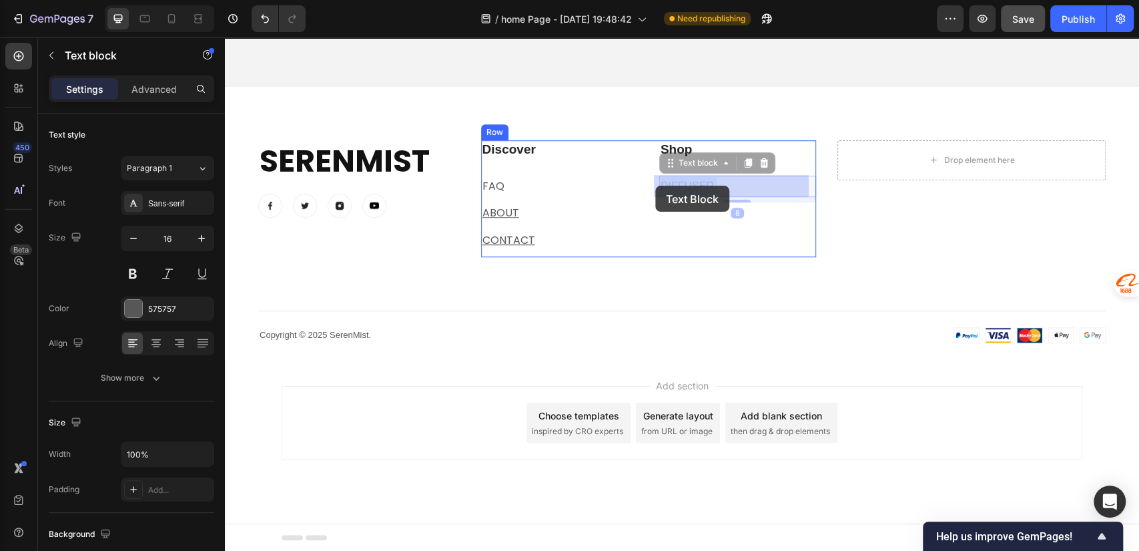
drag, startPoint x: 695, startPoint y: 185, endPoint x: 663, endPoint y: 184, distance: 32.0
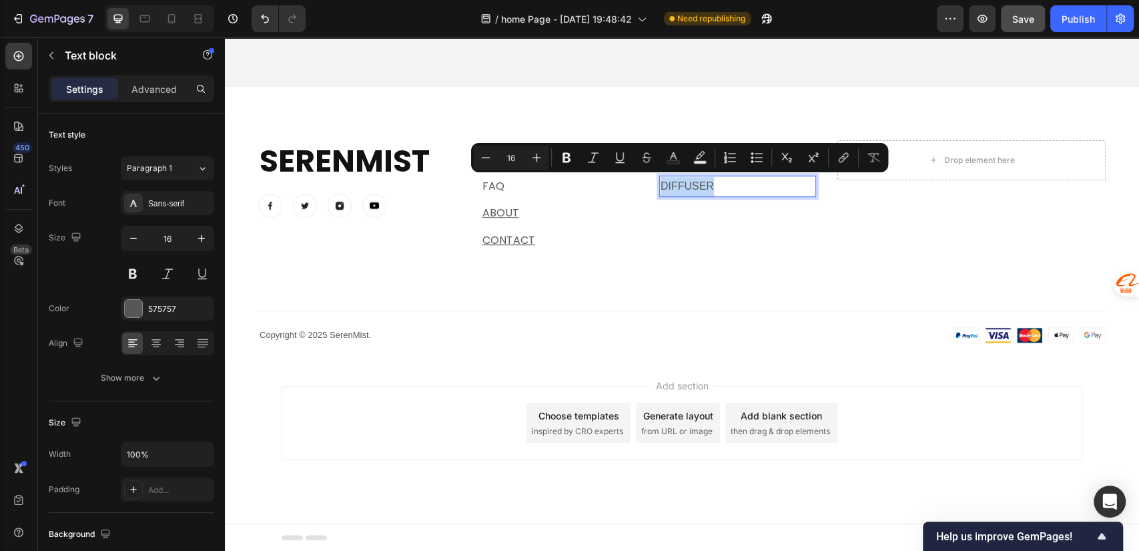
drag, startPoint x: 705, startPoint y: 183, endPoint x: 655, endPoint y: 186, distance: 50.8
click at [846, 158] on icon "Editor contextual toolbar" at bounding box center [843, 157] width 13 height 13
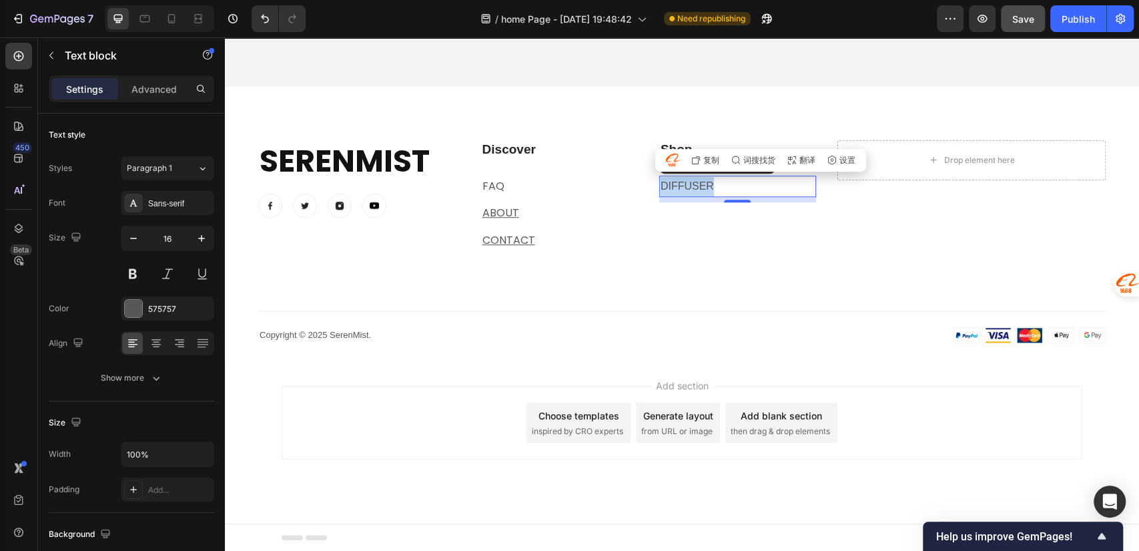
click at [735, 188] on p "diffuser" at bounding box center [738, 186] width 154 height 19
drag, startPoint x: 712, startPoint y: 185, endPoint x: 657, endPoint y: 186, distance: 54.7
click at [661, 186] on p "diffuser" at bounding box center [738, 186] width 154 height 19
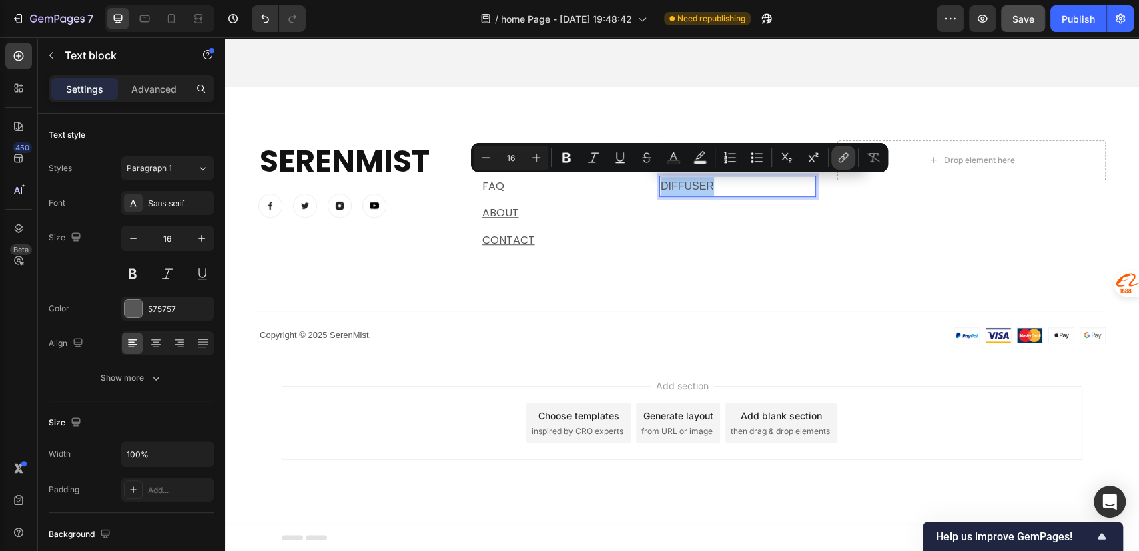
click at [846, 158] on icon "Editor contextual toolbar" at bounding box center [843, 157] width 13 height 13
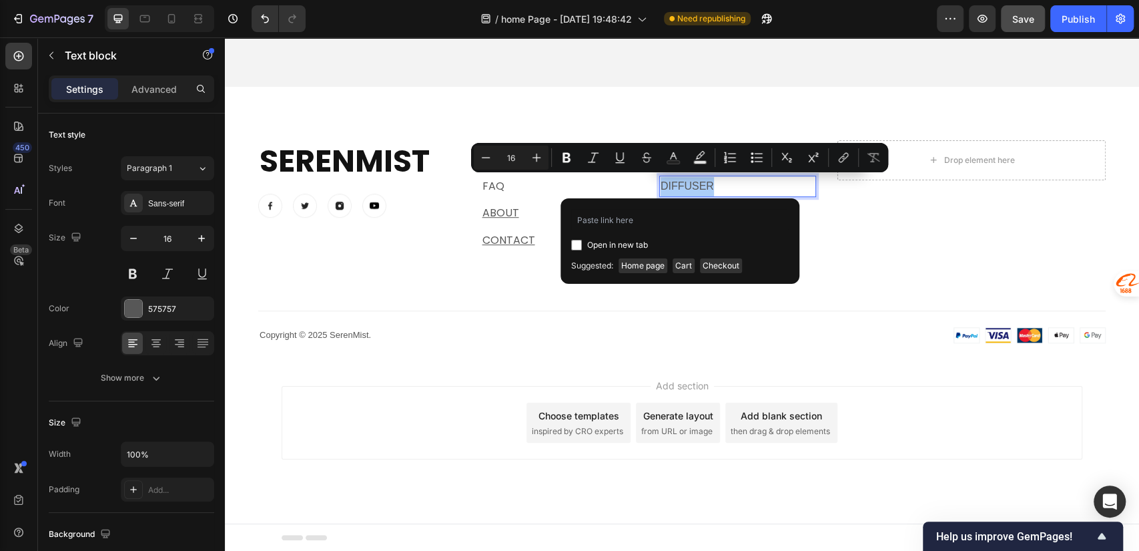
type input "https://serenmist.com/pages/contact"
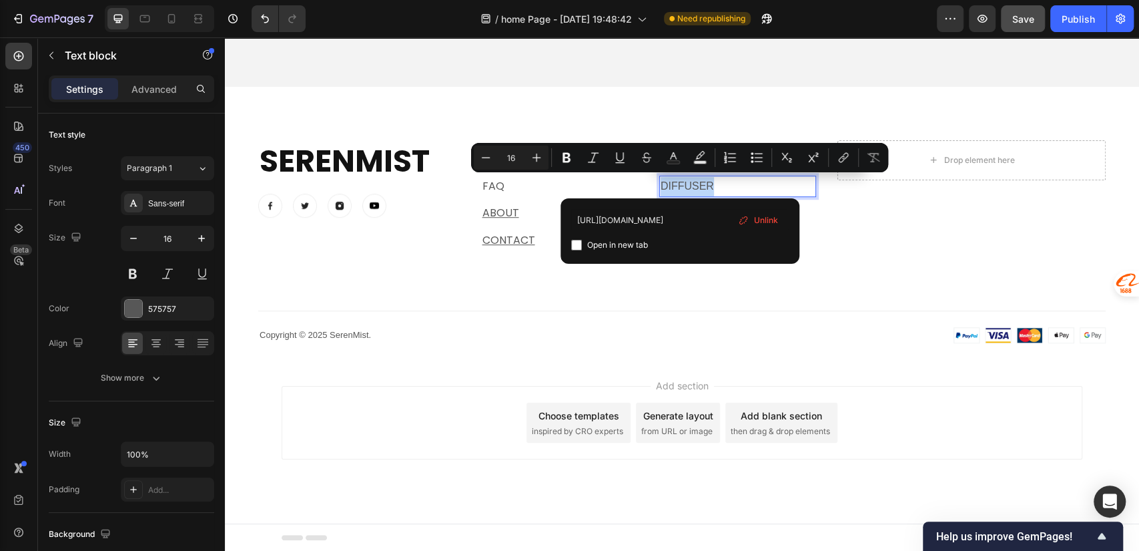
click at [948, 372] on div "Add section Choose templates inspired by CRO experts Generate layout from URL o…" at bounding box center [682, 441] width 914 height 164
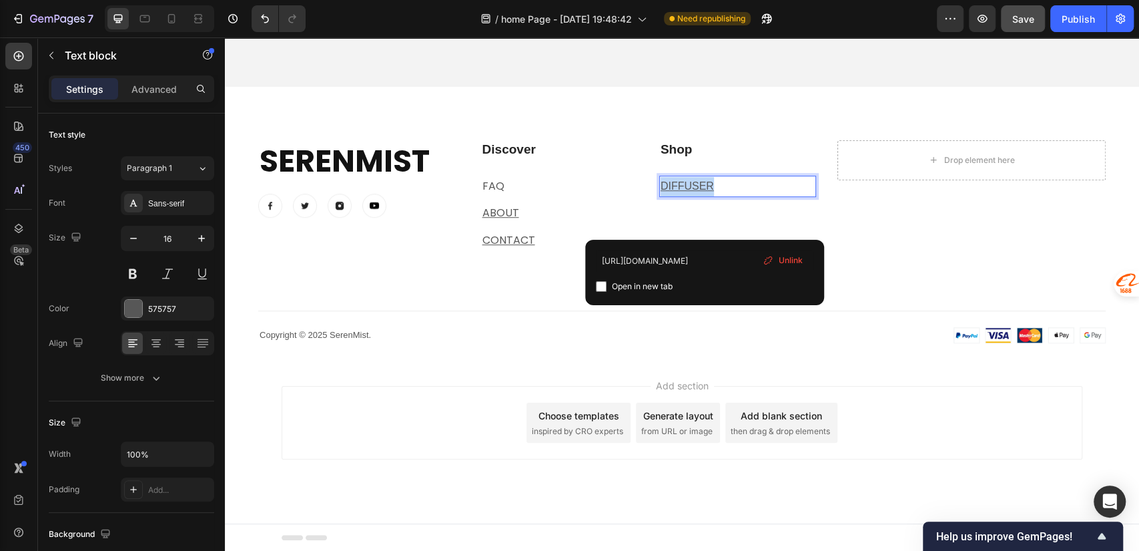
drag, startPoint x: 713, startPoint y: 186, endPoint x: 655, endPoint y: 189, distance: 58.1
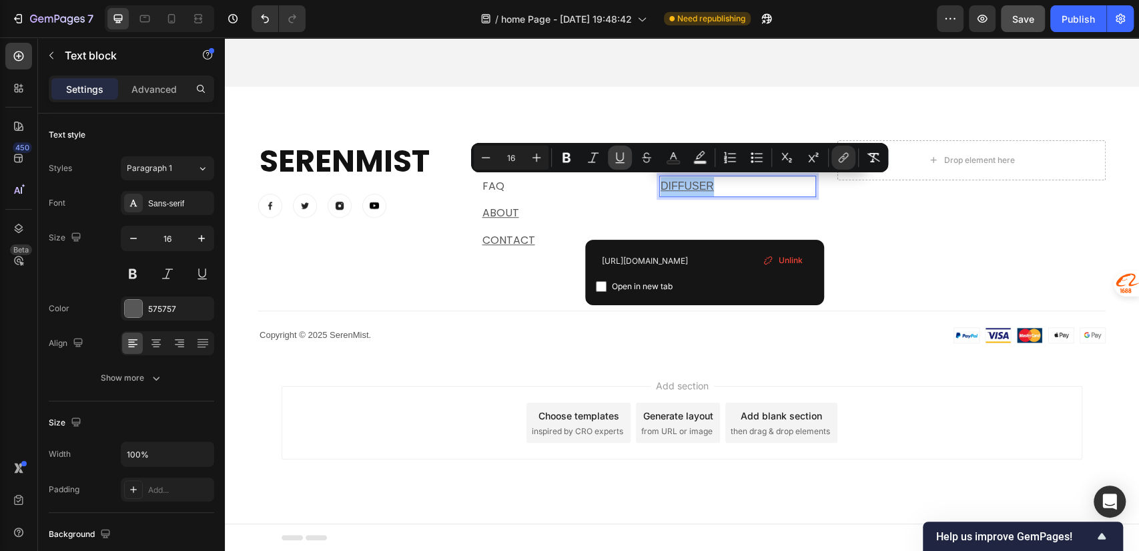
click at [615, 159] on icon "Editor contextual toolbar" at bounding box center [619, 157] width 13 height 13
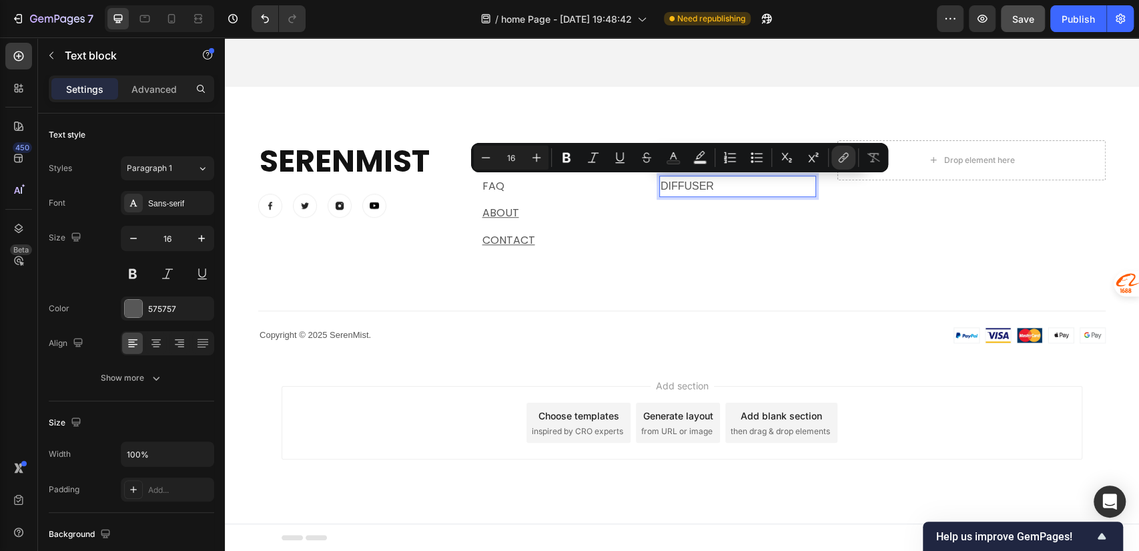
click at [745, 188] on p "diffuser" at bounding box center [738, 186] width 154 height 19
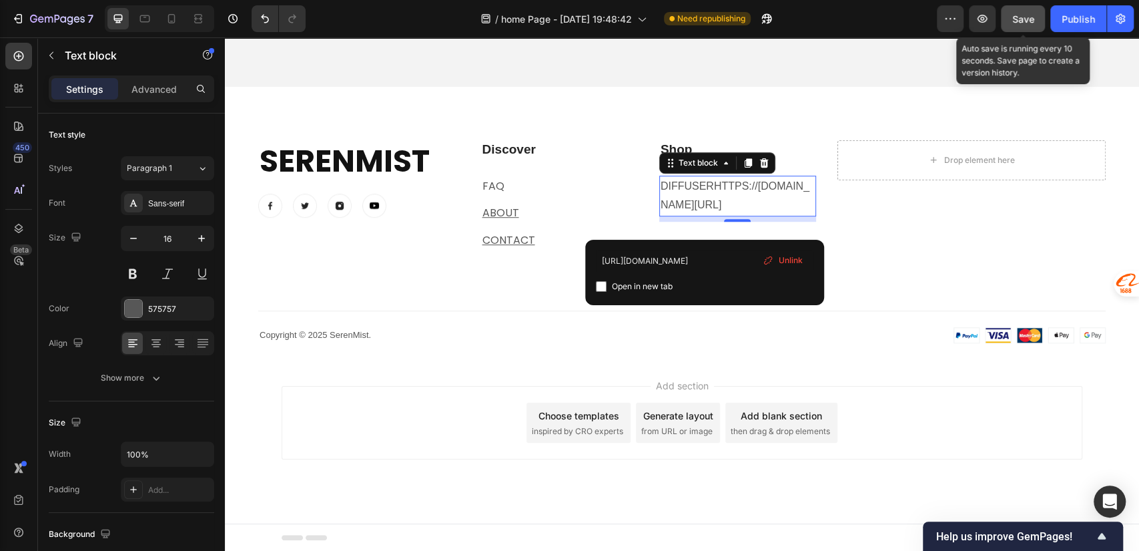
click at [1028, 20] on span "Save" at bounding box center [1023, 18] width 22 height 11
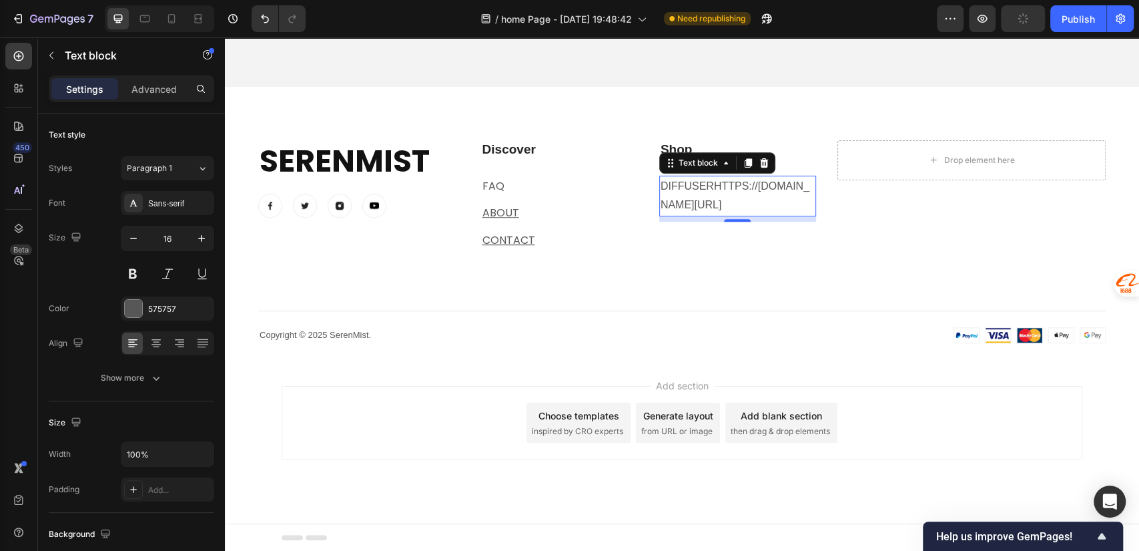
click at [764, 205] on link "diffuserhttps://serenmist.com/pages/contact" at bounding box center [735, 195] width 149 height 31
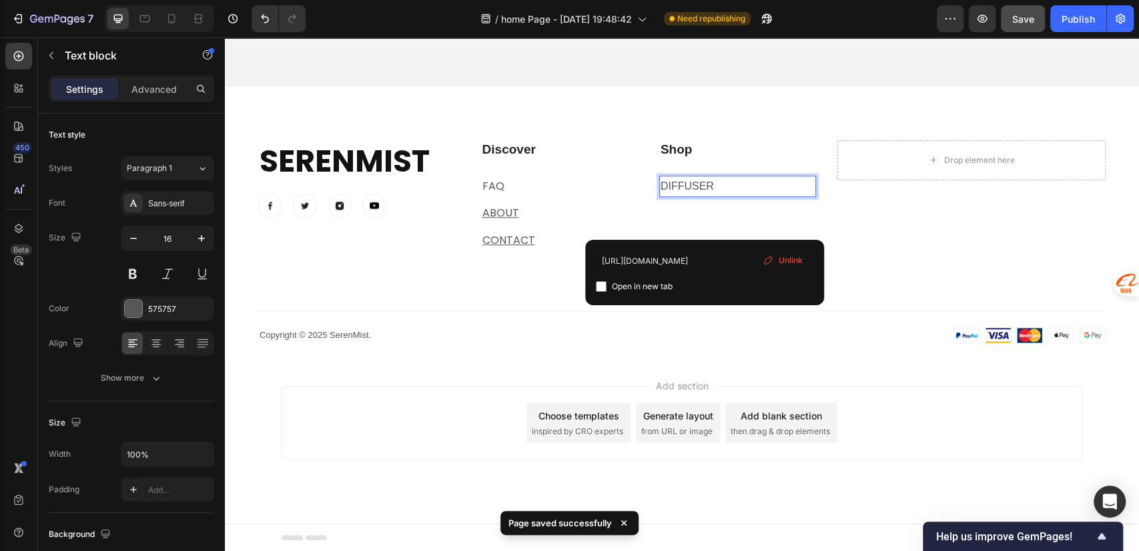
click at [716, 186] on p "diffuser" at bounding box center [738, 186] width 154 height 19
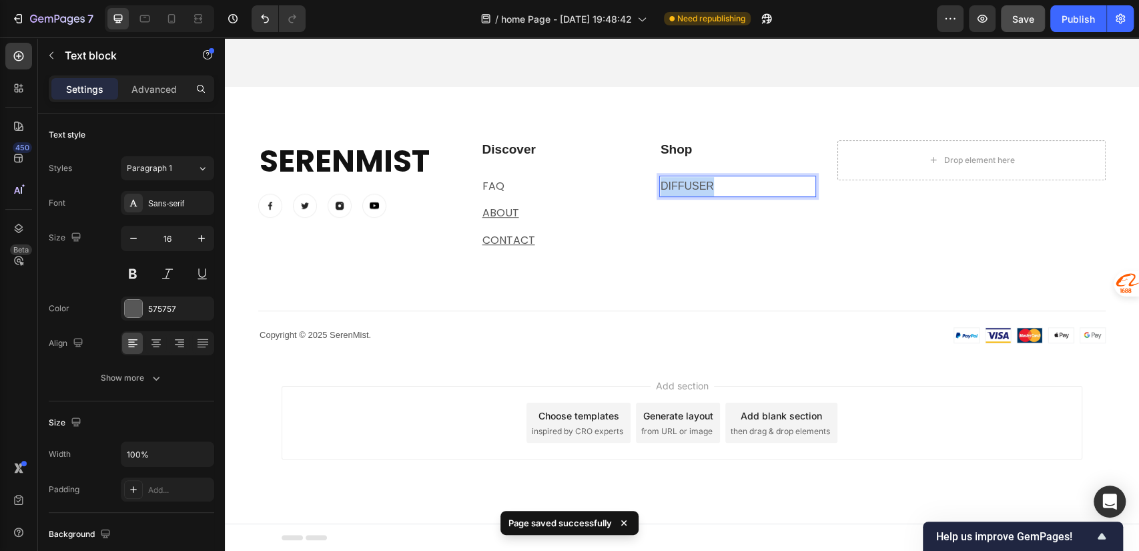
drag, startPoint x: 716, startPoint y: 183, endPoint x: 654, endPoint y: 182, distance: 62.1
click at [659, 182] on div "diffuser" at bounding box center [737, 186] width 157 height 22
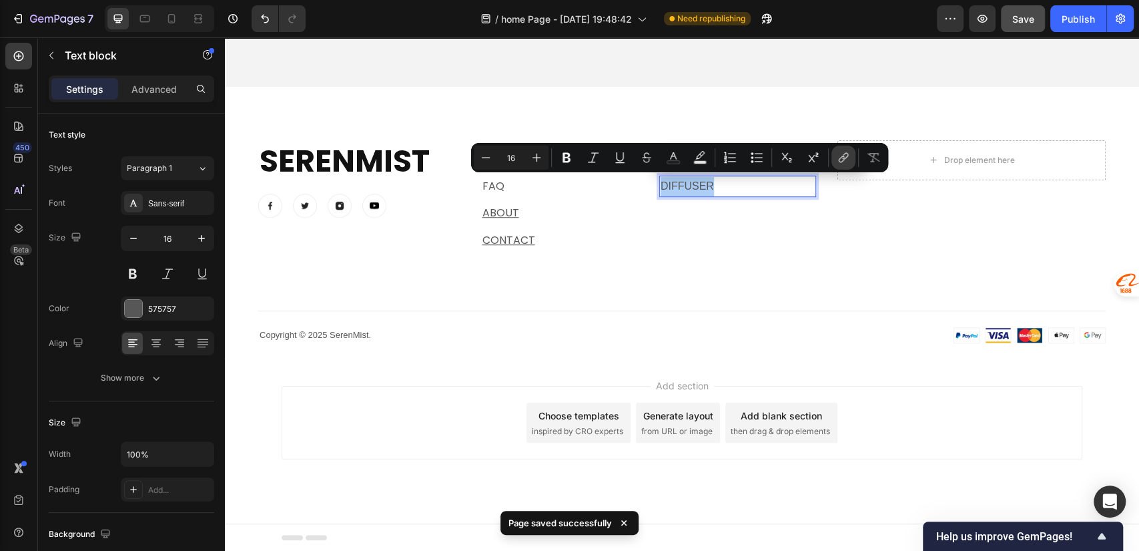
click at [838, 161] on icon "Editor contextual toolbar" at bounding box center [843, 157] width 13 height 13
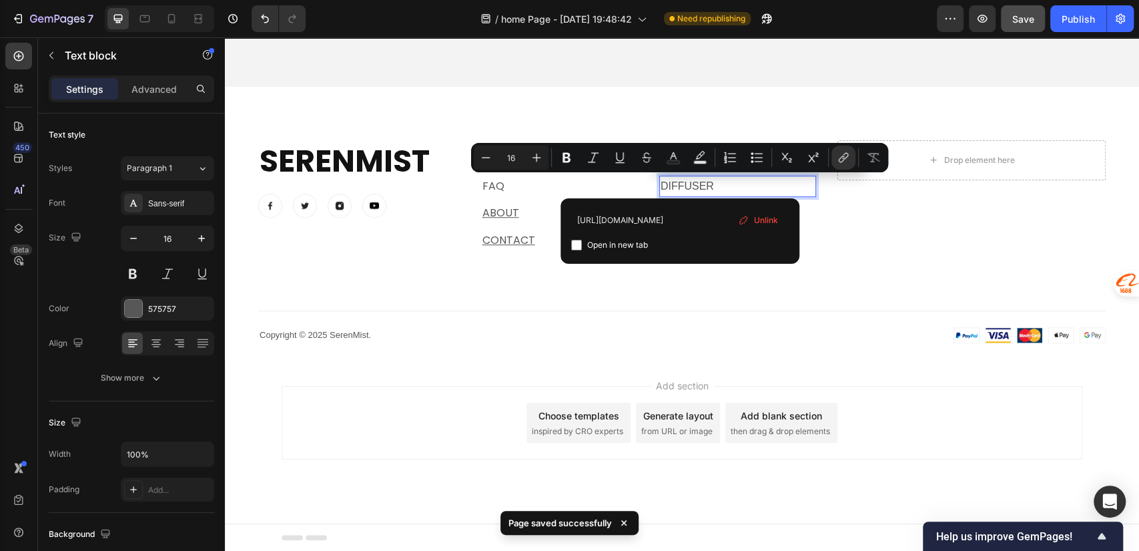
click at [745, 189] on p "diffuser" at bounding box center [738, 186] width 154 height 19
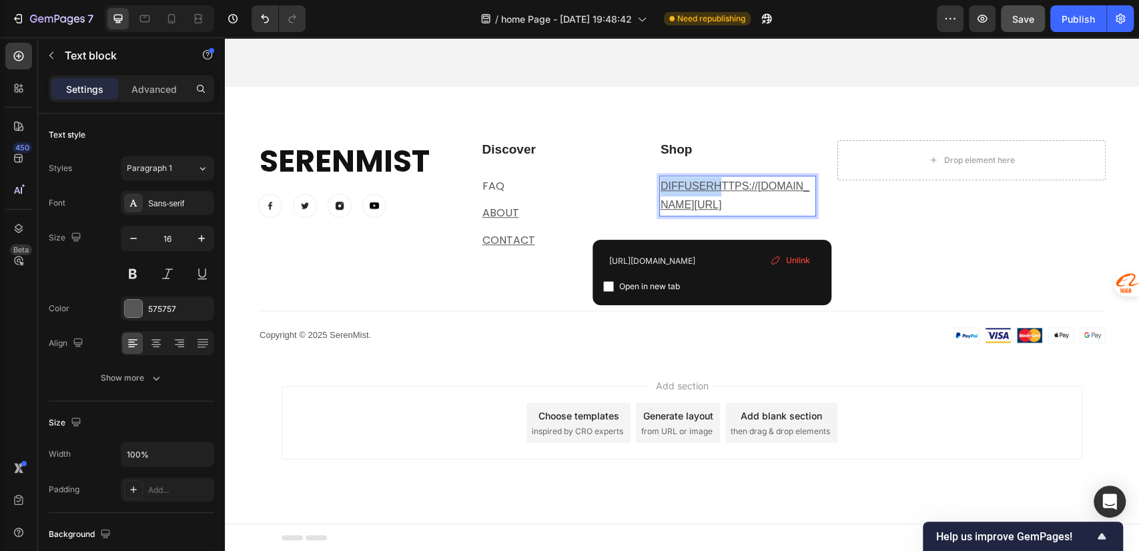
drag, startPoint x: 714, startPoint y: 180, endPoint x: 658, endPoint y: 186, distance: 56.4
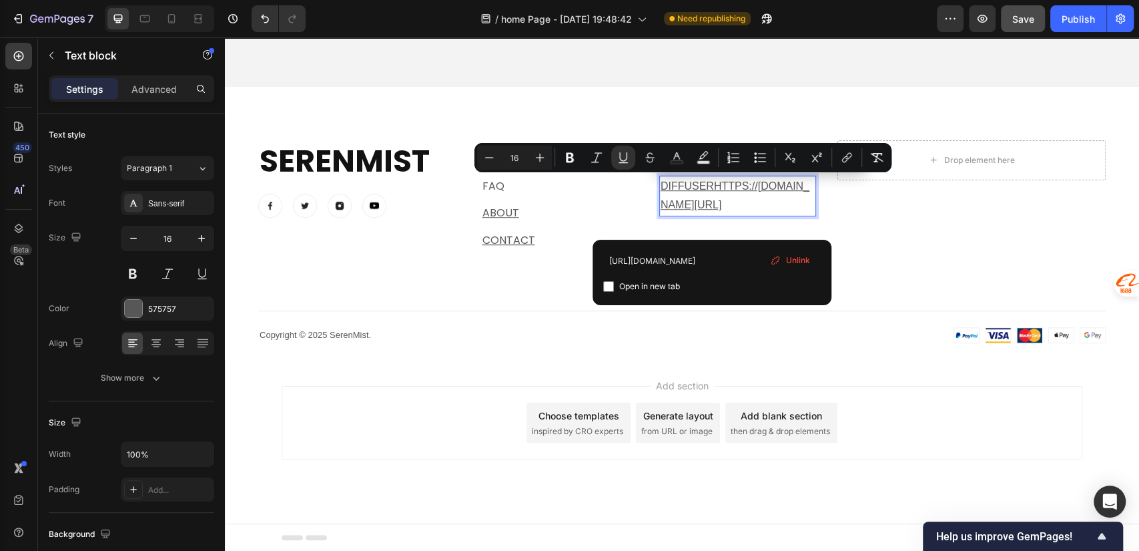
click at [767, 196] on p "diffuserhttps://serenmist.com/pages/contact" at bounding box center [738, 196] width 154 height 39
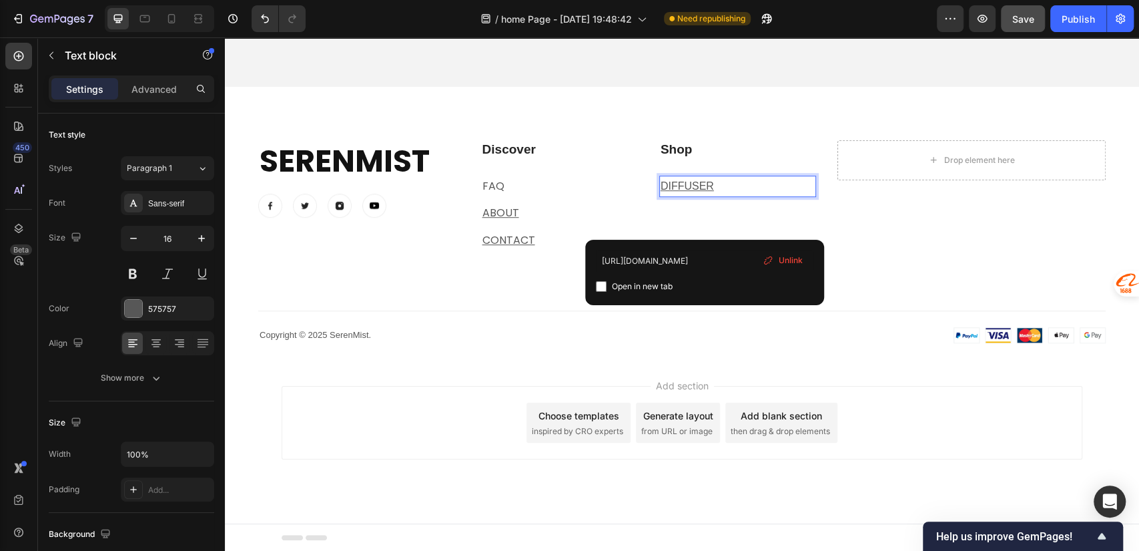
click at [714, 186] on p "diffuser" at bounding box center [738, 186] width 154 height 19
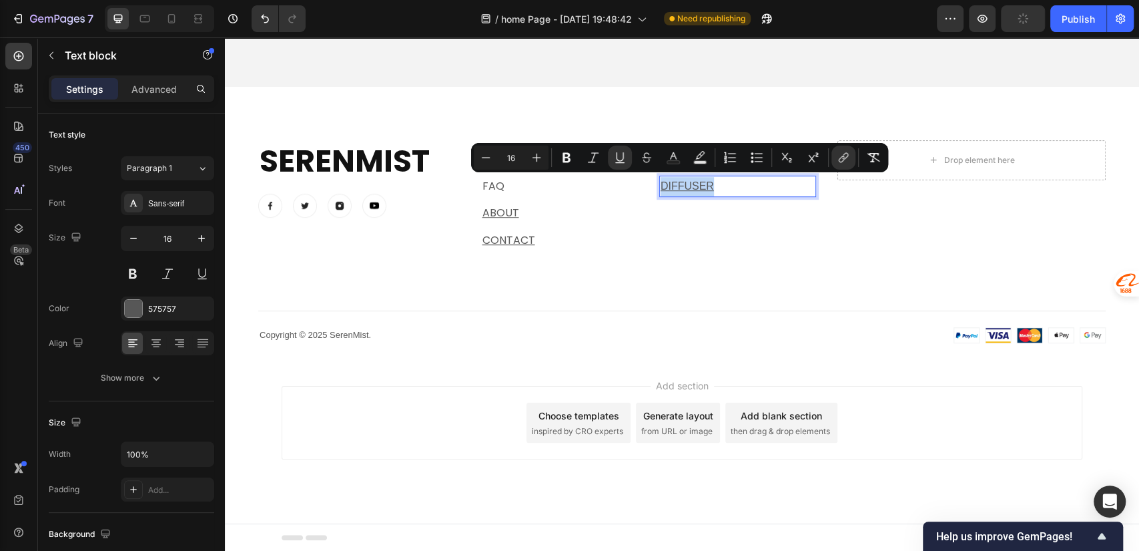
drag, startPoint x: 675, startPoint y: 187, endPoint x: 655, endPoint y: 188, distance: 20.0
click at [661, 188] on p "diffuser" at bounding box center [738, 186] width 154 height 19
click at [611, 157] on button "Underline" at bounding box center [620, 157] width 24 height 24
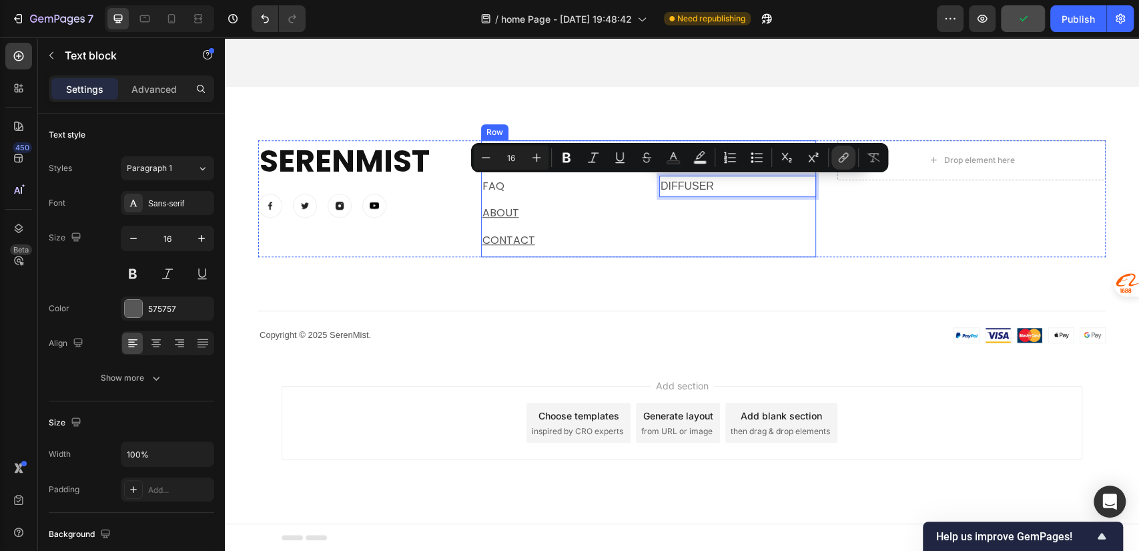
click at [767, 199] on div "Shop Heading diffuser Text block 8" at bounding box center [737, 198] width 157 height 117
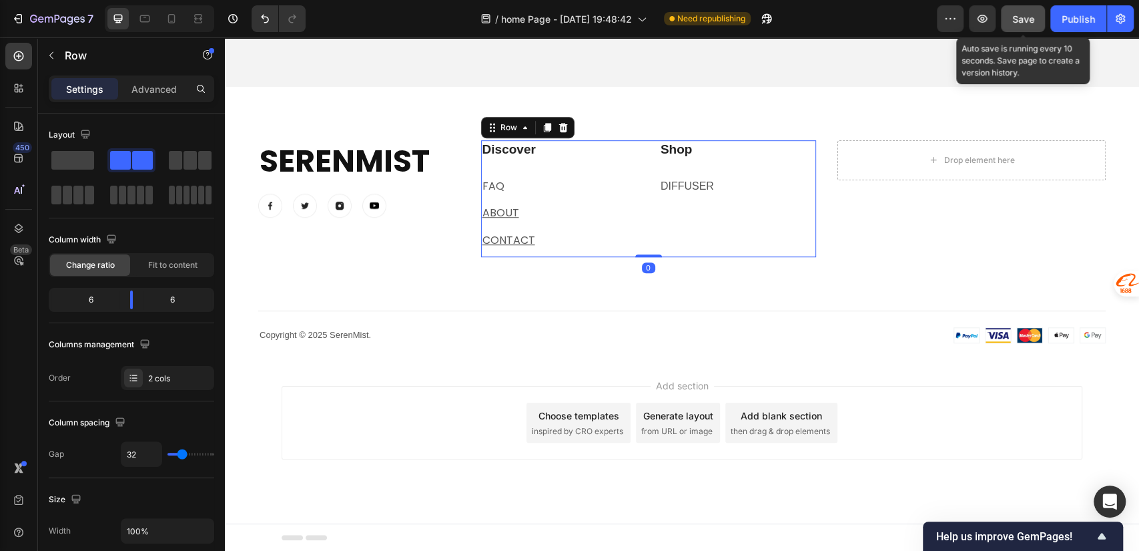
click at [1024, 18] on span "Save" at bounding box center [1023, 18] width 22 height 11
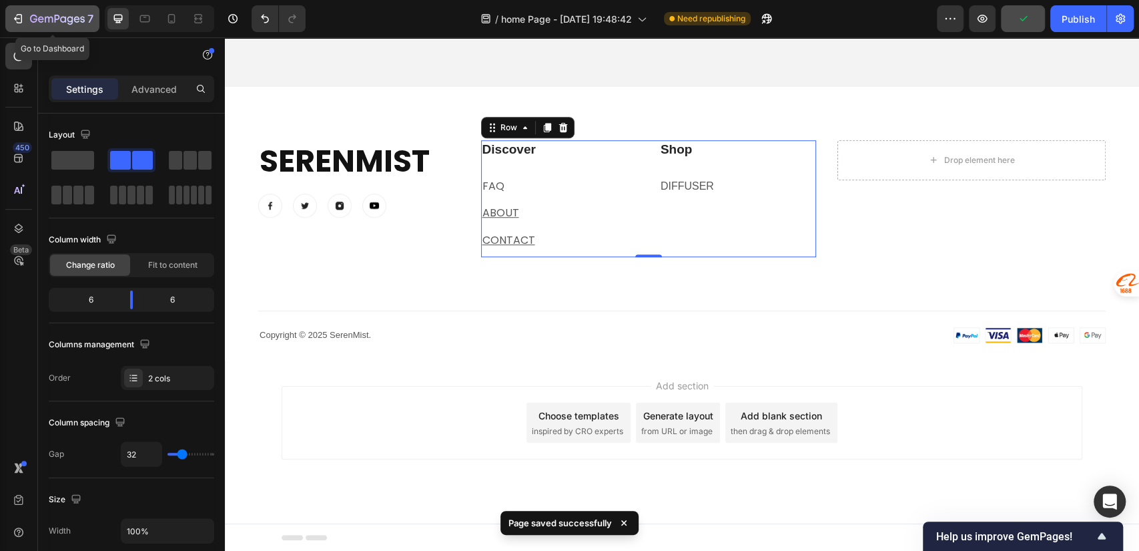
click at [45, 20] on icon "button" at bounding box center [49, 20] width 8 height 6
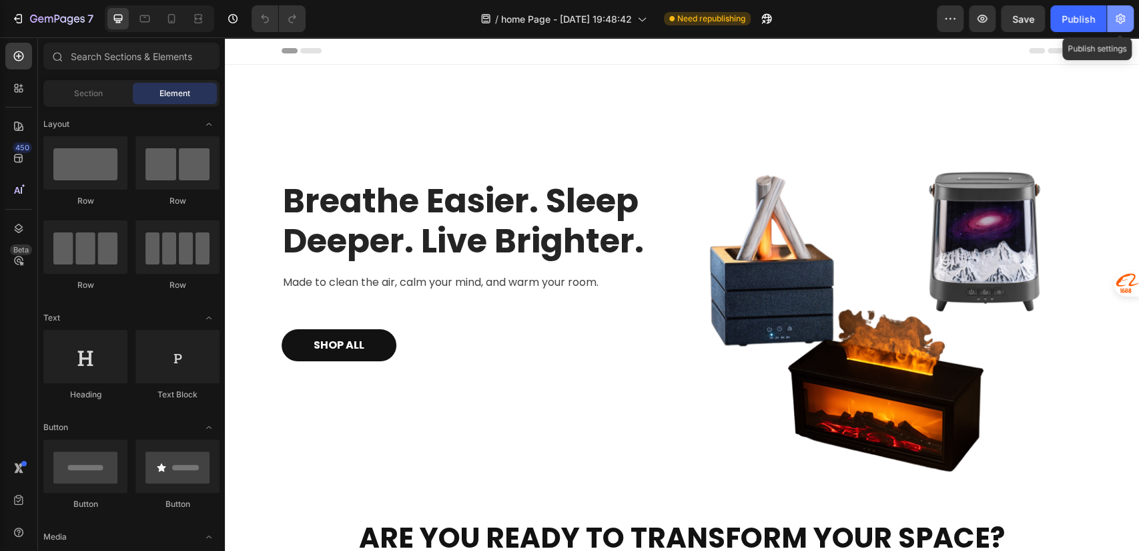
click at [1112, 22] on button "button" at bounding box center [1120, 18] width 27 height 27
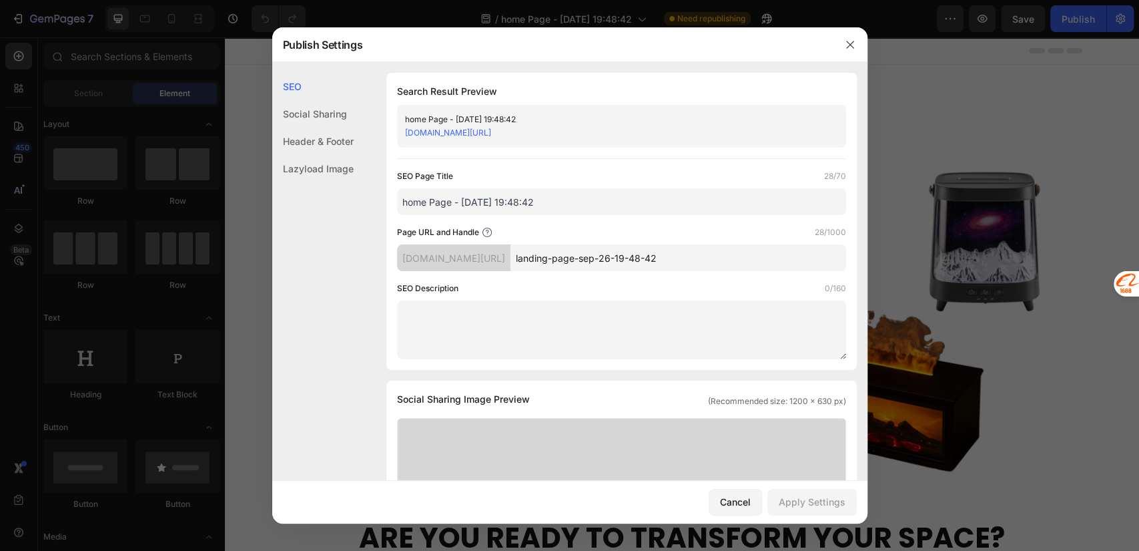
drag, startPoint x: 400, startPoint y: 93, endPoint x: 663, endPoint y: 133, distance: 265.9
click at [663, 133] on div "Search Result Preview home Page - Sep 26, 19:48:42 prg71z-6t.myshopify.com/page…" at bounding box center [621, 221] width 470 height 297
click at [514, 175] on div "SEO Page Title 28/70" at bounding box center [621, 175] width 449 height 13
click at [310, 115] on div "Social Sharing" at bounding box center [312, 113] width 81 height 27
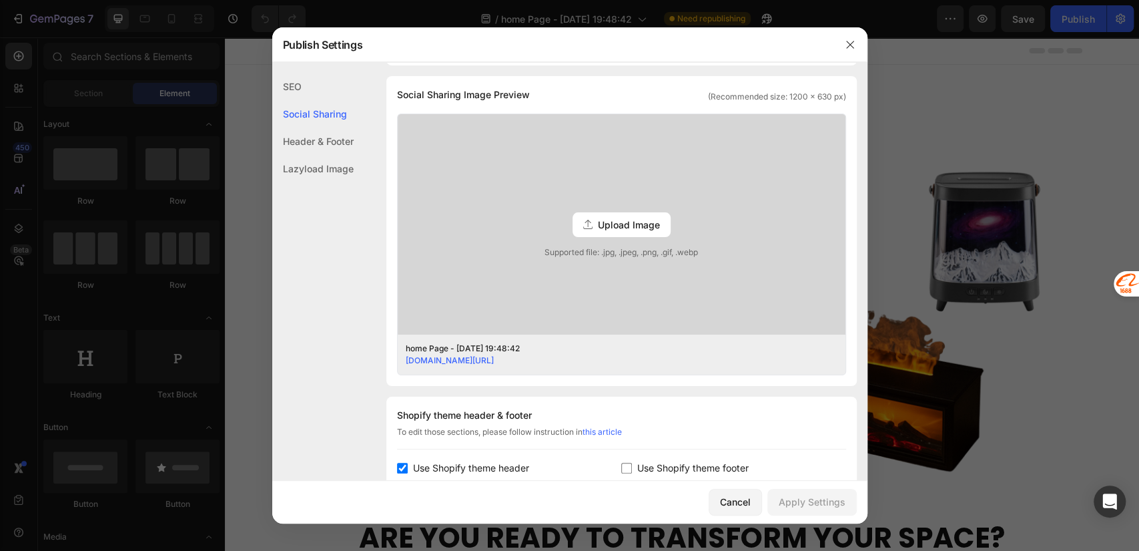
click at [314, 137] on div "Header & Footer" at bounding box center [312, 140] width 81 height 27
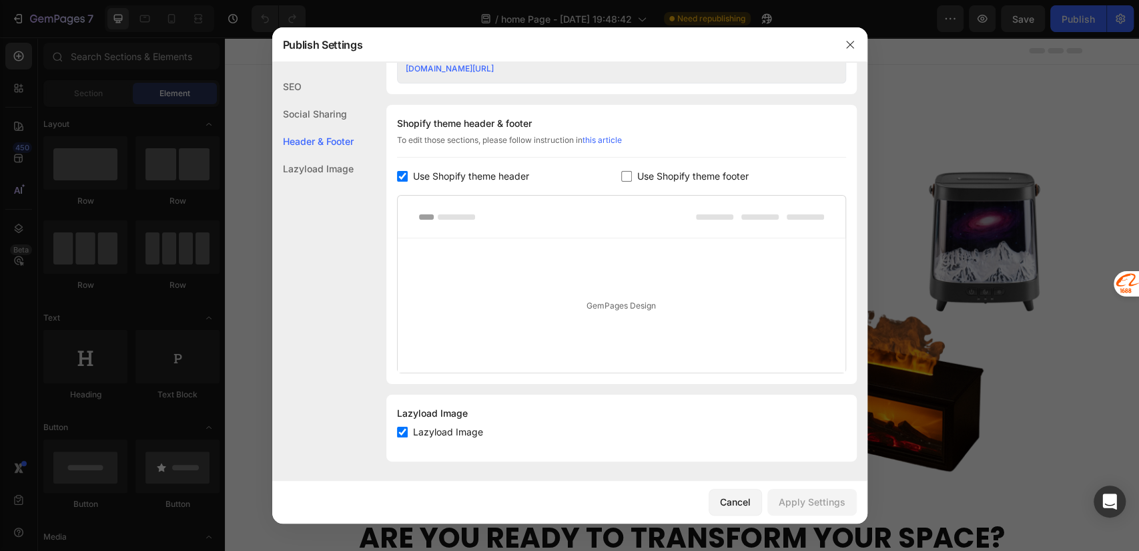
scroll to position [598, 0]
click at [308, 165] on div "Lazyload Image" at bounding box center [312, 168] width 81 height 27
click at [853, 46] on icon "button" at bounding box center [850, 44] width 11 height 11
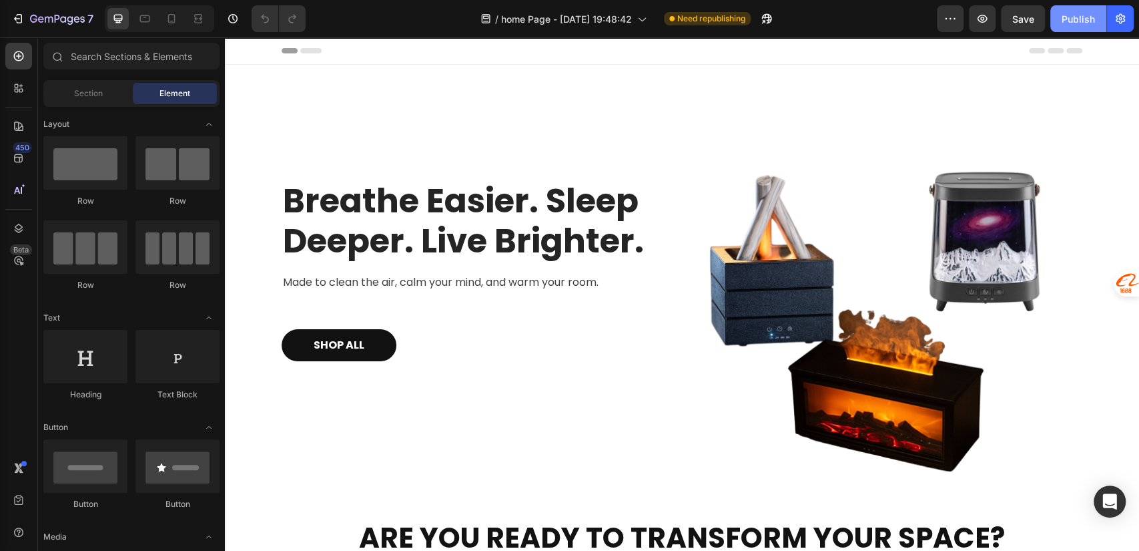
click at [1085, 15] on div "Publish" at bounding box center [1078, 19] width 33 height 14
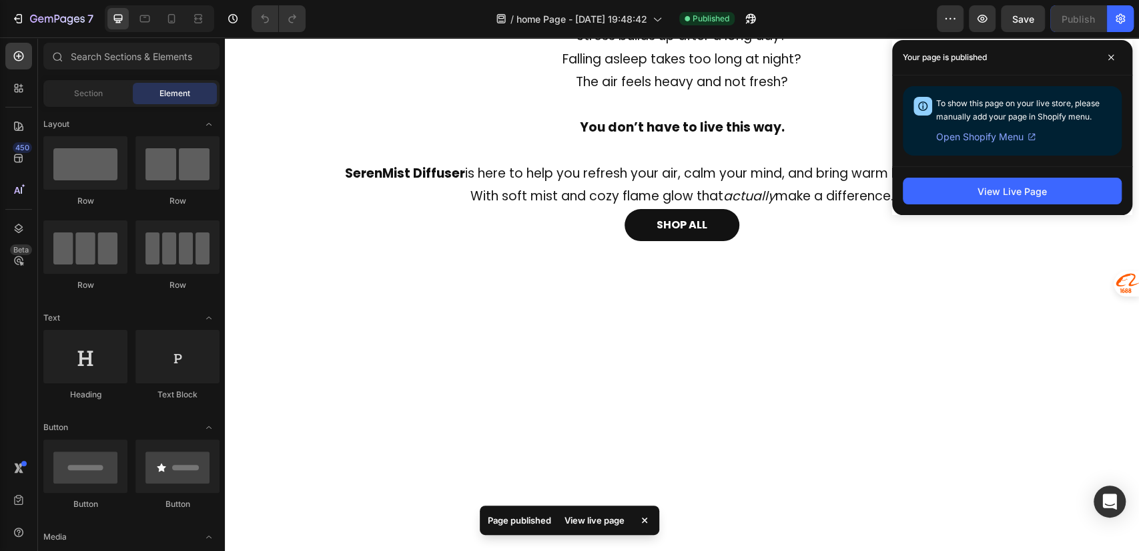
scroll to position [0, 0]
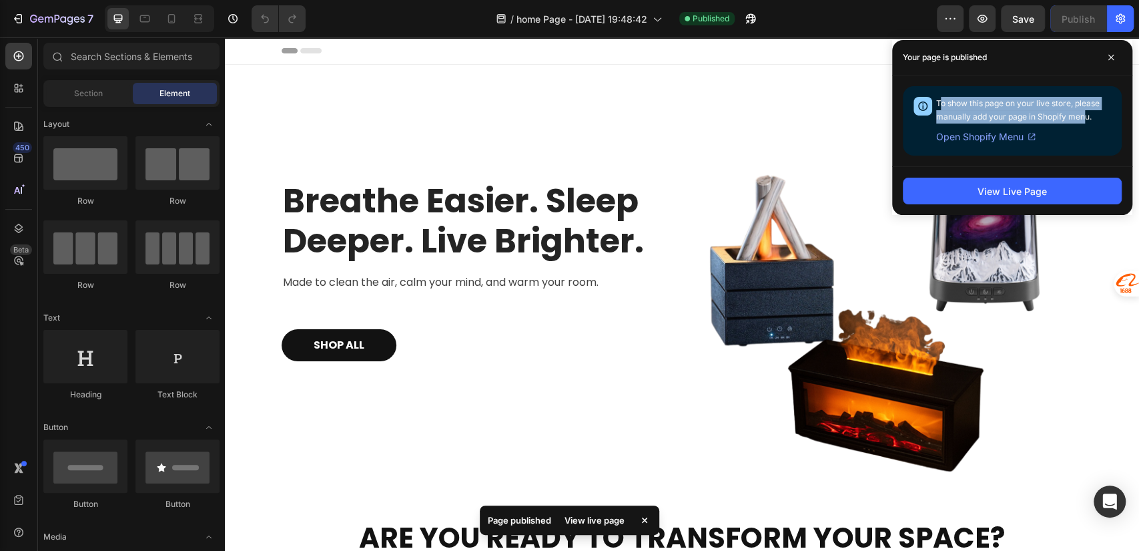
drag, startPoint x: 983, startPoint y: 103, endPoint x: 1086, endPoint y: 117, distance: 103.7
click at [1086, 117] on span "To show this page on your live store, please manually add your page in Shopify …" at bounding box center [1017, 109] width 163 height 23
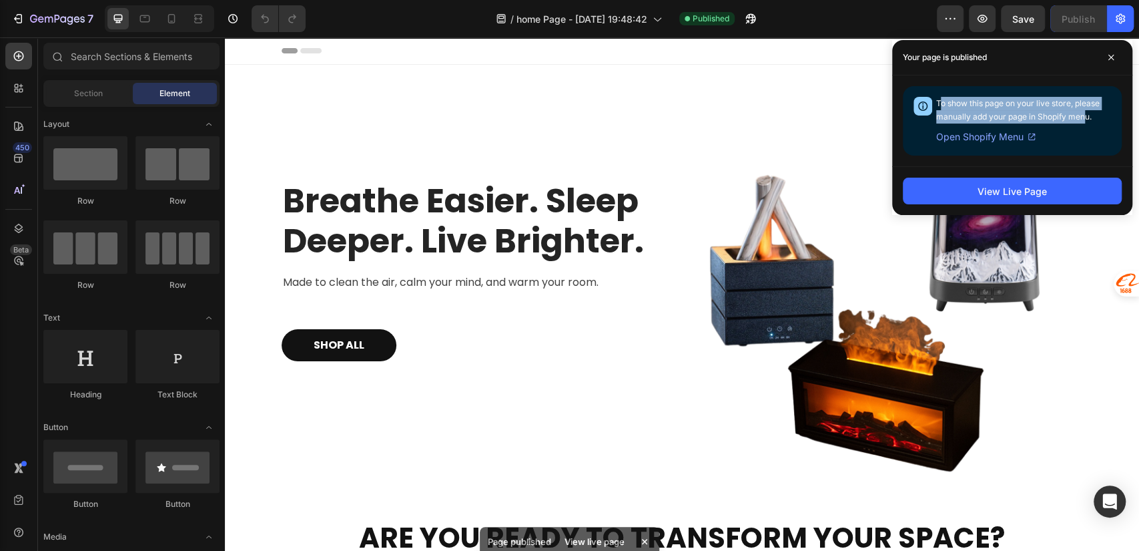
click at [996, 111] on div "To show this page on your live store, please manually add your page in Shopify …" at bounding box center [1023, 121] width 175 height 48
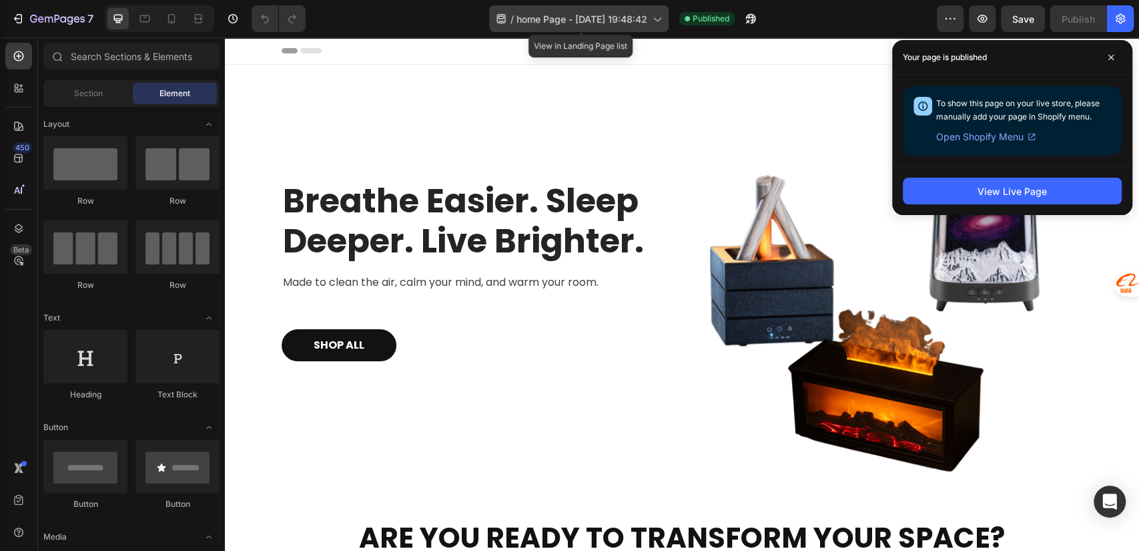
click at [657, 22] on icon at bounding box center [656, 18] width 13 height 13
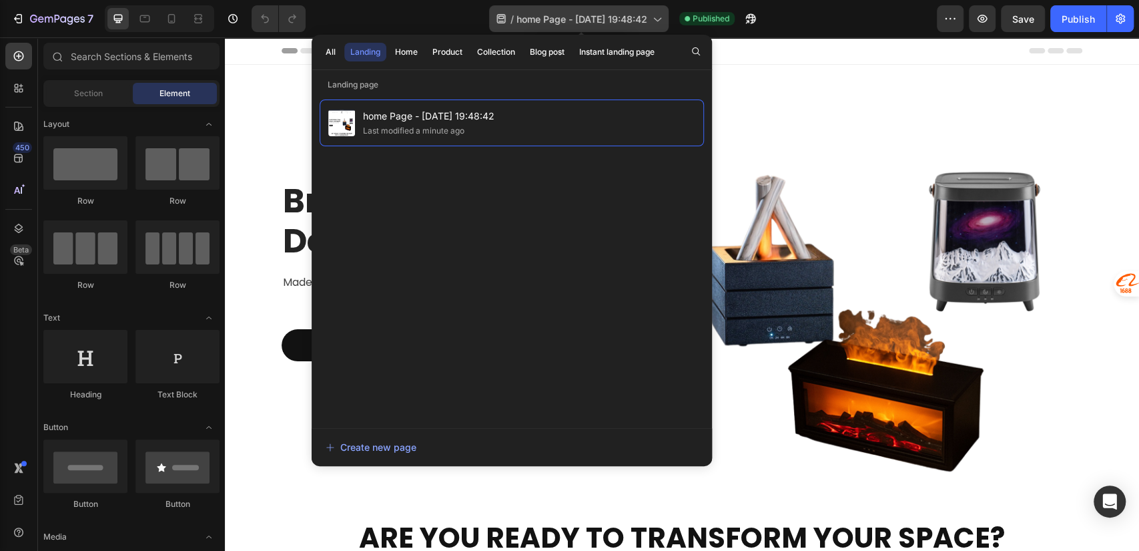
click at [657, 22] on icon at bounding box center [656, 18] width 13 height 13
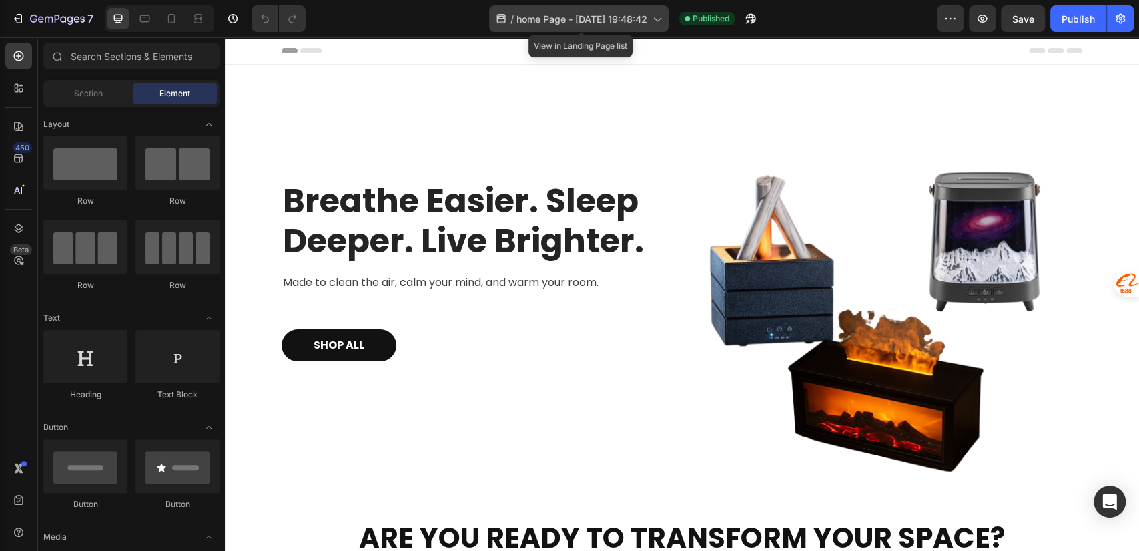
click at [657, 22] on icon at bounding box center [656, 18] width 13 height 13
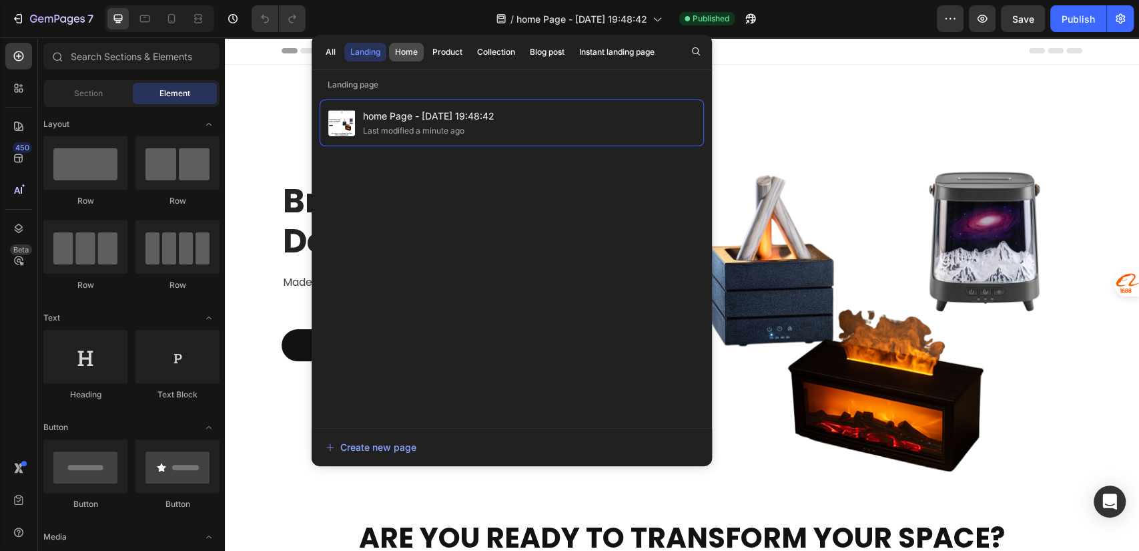
click at [393, 52] on button "Home" at bounding box center [406, 52] width 35 height 19
click at [368, 49] on div "Landing" at bounding box center [365, 52] width 30 height 12
click at [406, 51] on div "Home" at bounding box center [406, 52] width 23 height 12
click at [371, 49] on div "Landing" at bounding box center [365, 52] width 30 height 12
click at [412, 48] on div "Home" at bounding box center [406, 52] width 23 height 12
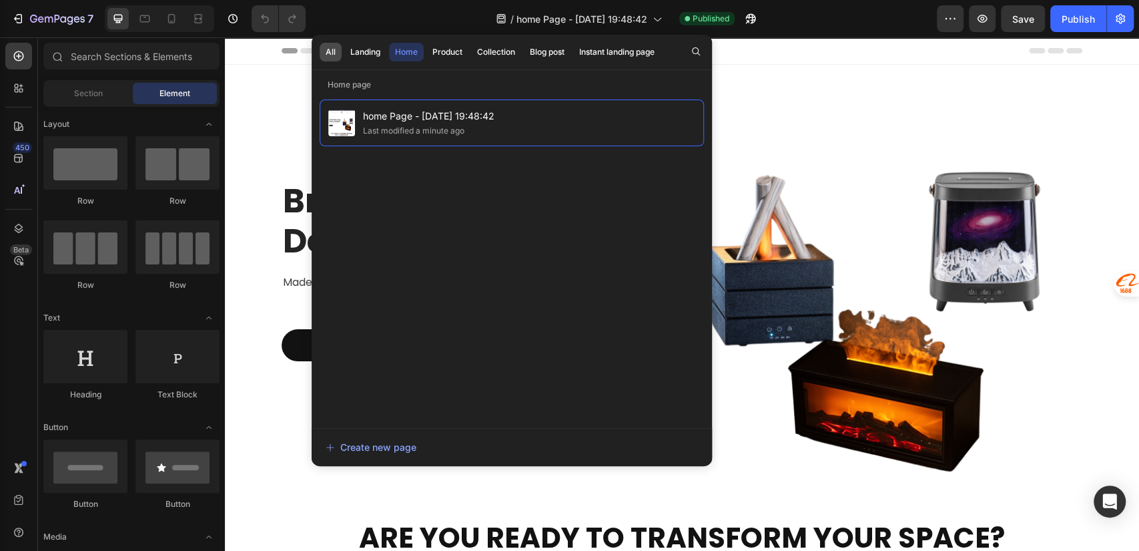
click at [329, 47] on div "All" at bounding box center [331, 52] width 10 height 12
click at [407, 47] on div "Home" at bounding box center [406, 52] width 23 height 12
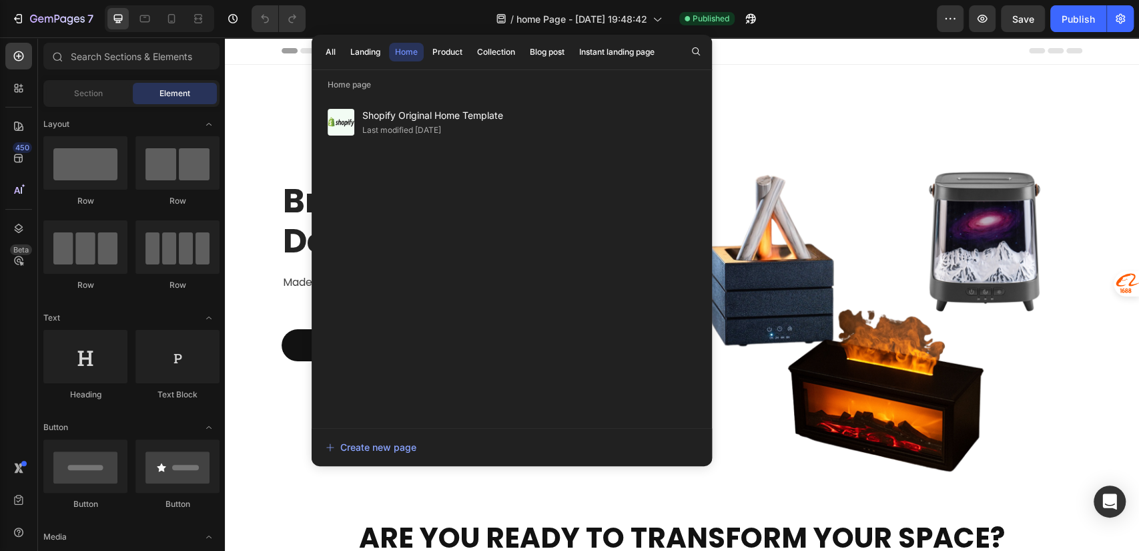
click at [640, 252] on div "Shopify Original Home Template Last modified 2 days ago" at bounding box center [512, 256] width 384 height 315
click at [982, 24] on icon "button" at bounding box center [982, 18] width 13 height 13
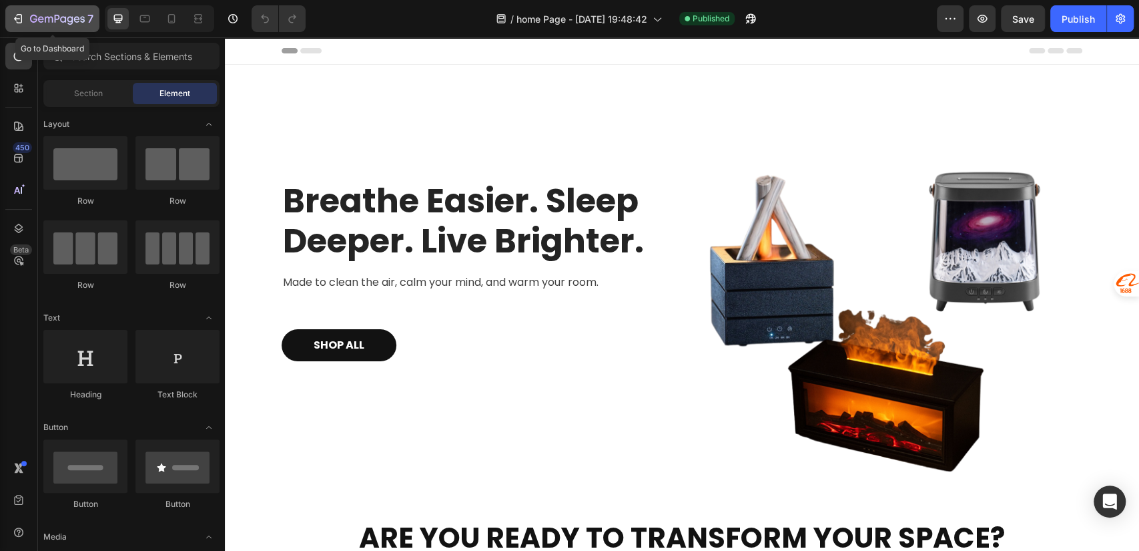
click at [41, 15] on icon "button" at bounding box center [57, 19] width 55 height 11
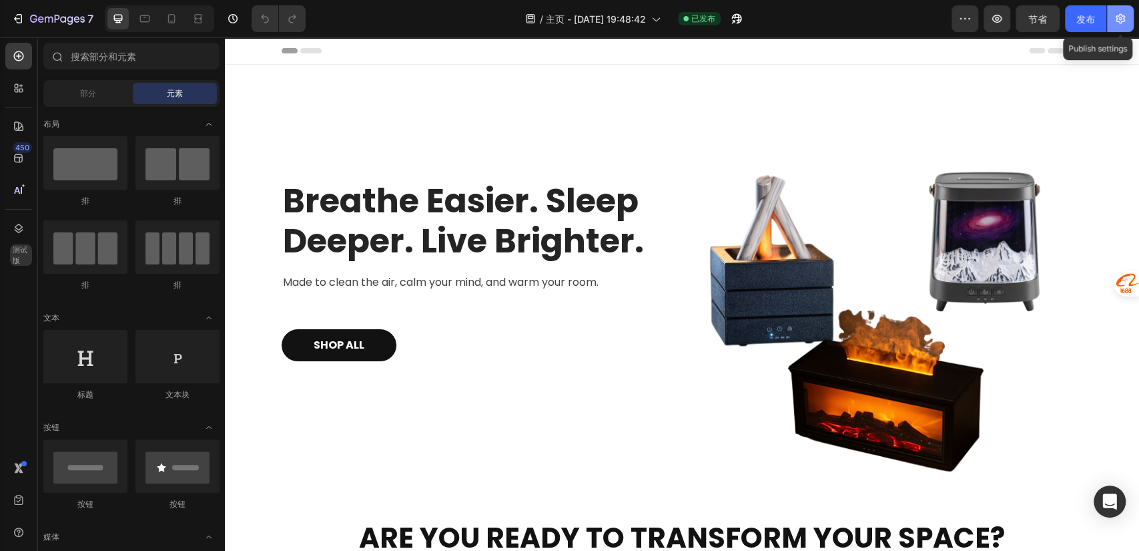
click at [1114, 20] on icon "button" at bounding box center [1120, 18] width 13 height 13
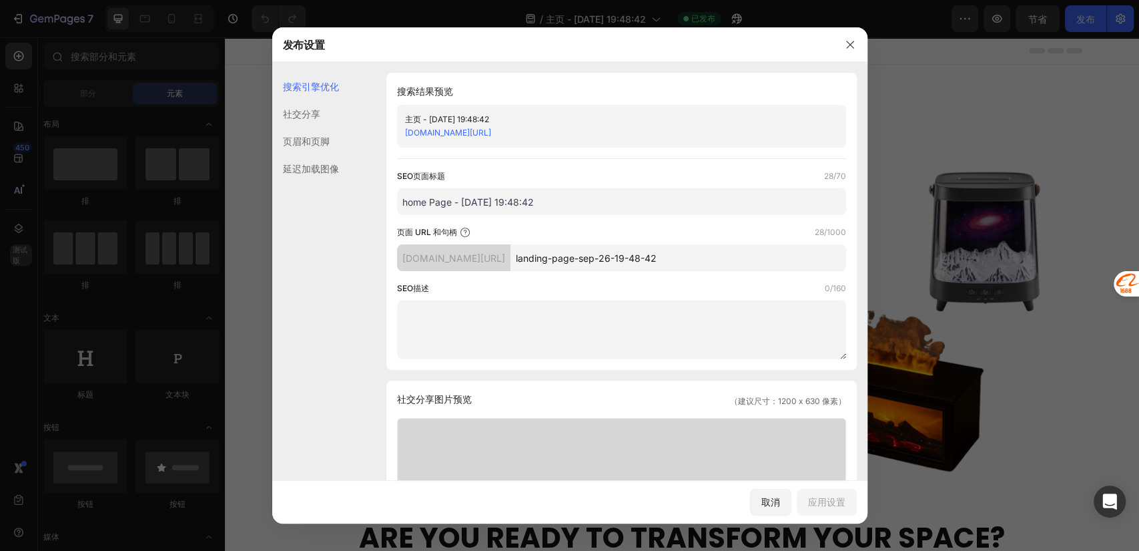
click at [306, 110] on font "社交分享" at bounding box center [301, 113] width 37 height 11
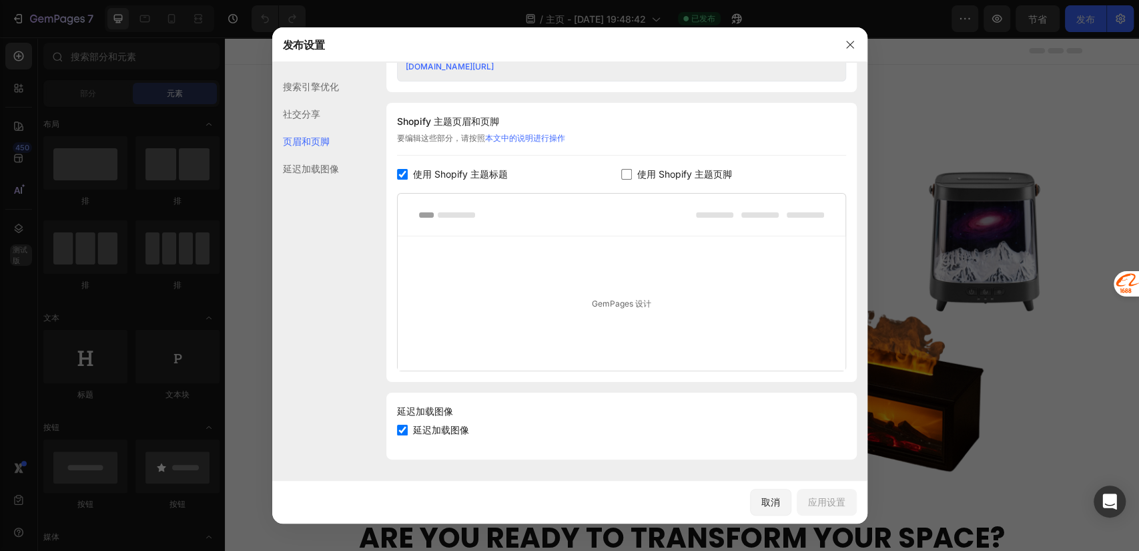
scroll to position [301, 0]
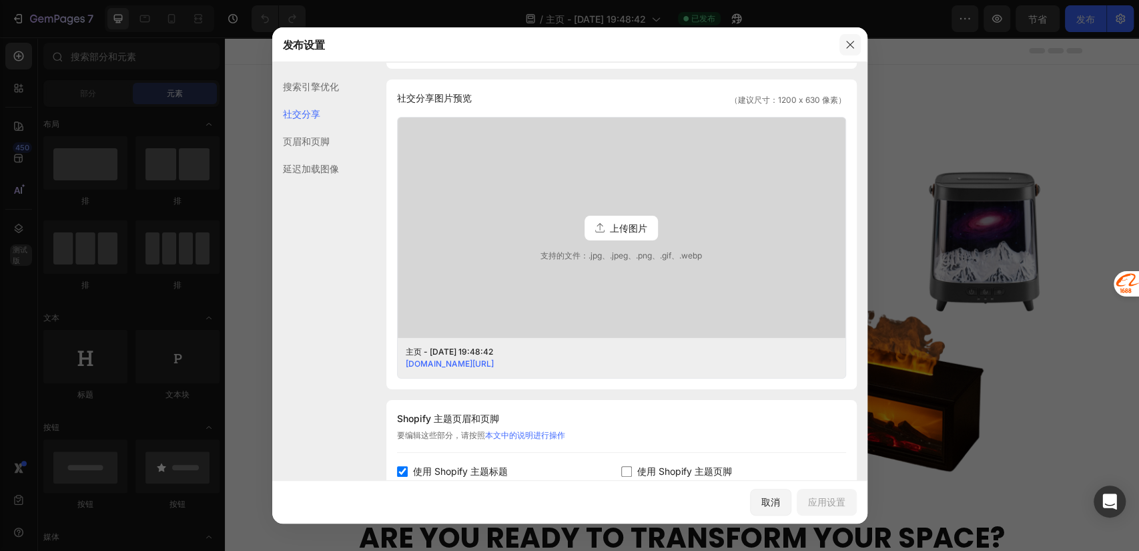
click at [845, 45] on icon "button" at bounding box center [850, 44] width 11 height 11
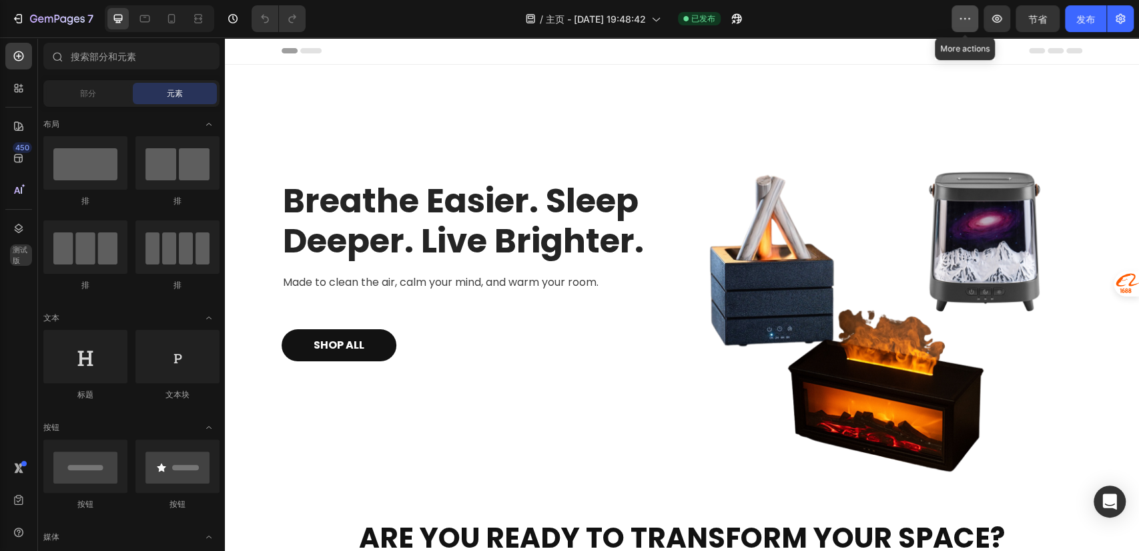
click at [964, 15] on icon "button" at bounding box center [964, 18] width 13 height 13
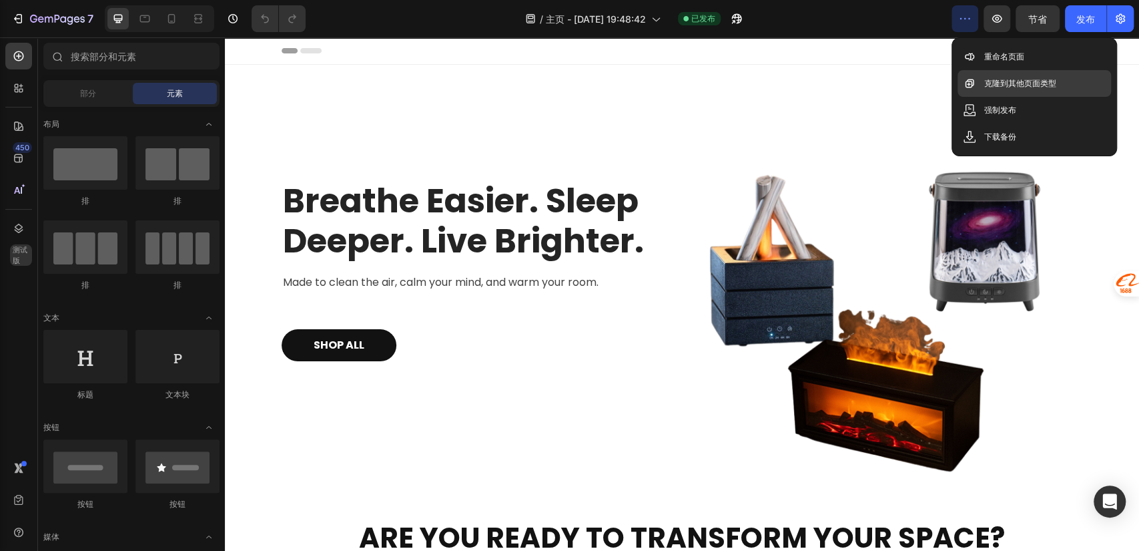
click at [985, 79] on font "克隆到其他页面类型" at bounding box center [1020, 83] width 72 height 10
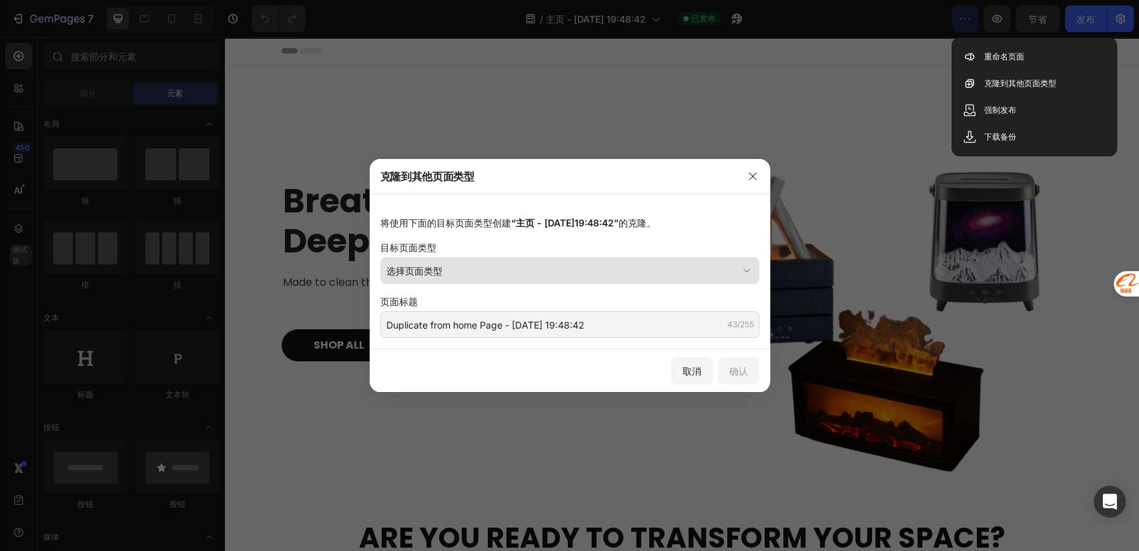
click at [577, 271] on div "选择页面类型" at bounding box center [561, 271] width 351 height 14
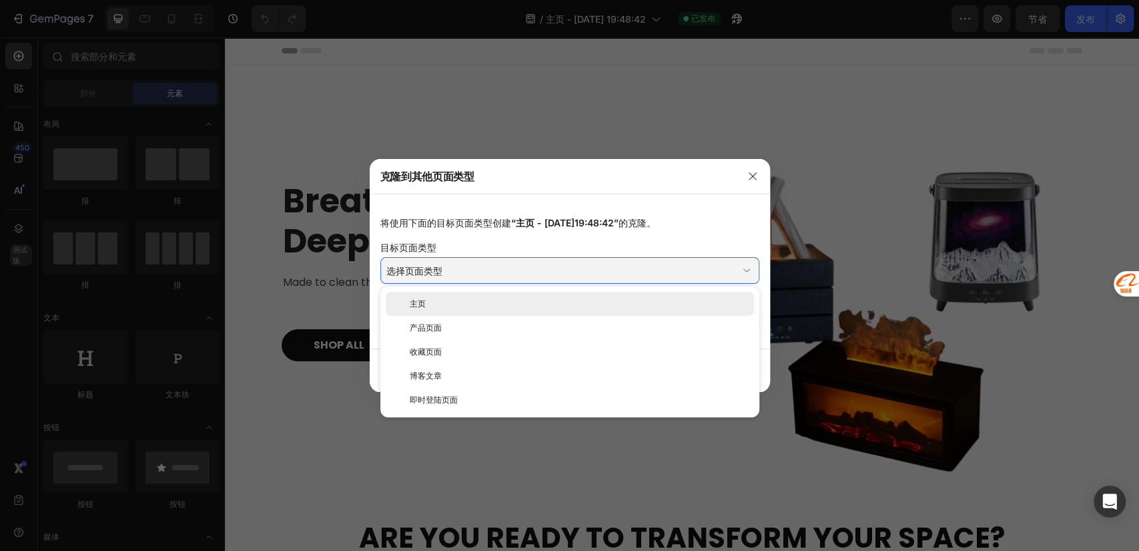
click at [530, 302] on div "主页" at bounding box center [579, 304] width 339 height 12
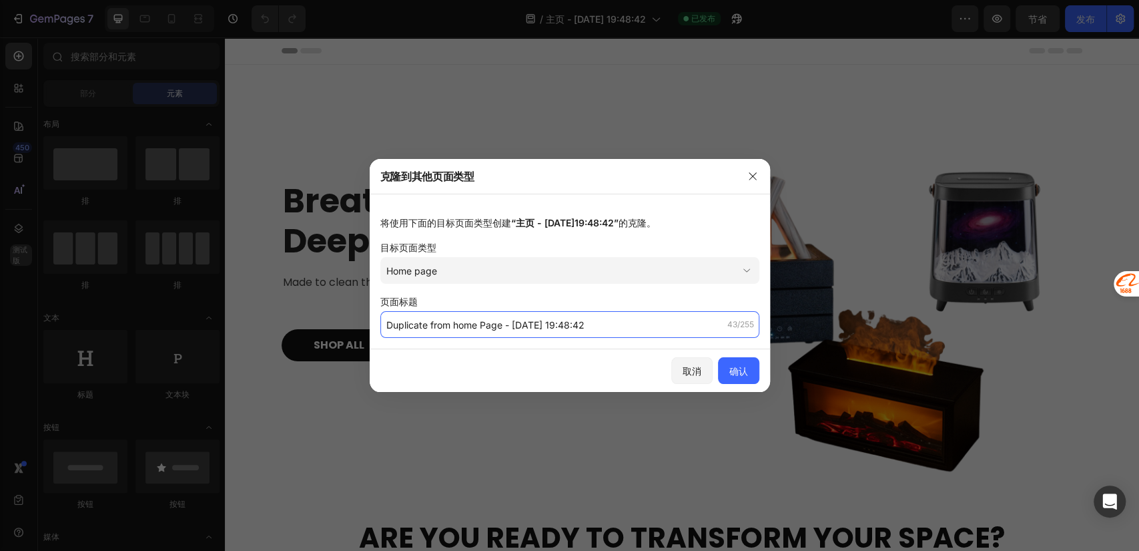
click at [594, 324] on input "Duplicate from home Page - Sep 26, 19:48:42" at bounding box center [569, 324] width 379 height 27
click at [631, 323] on input "Duplicate from home Page - Sep 26, 19:48:42" at bounding box center [569, 324] width 379 height 27
drag, startPoint x: 452, startPoint y: 324, endPoint x: 365, endPoint y: 330, distance: 87.6
click at [365, 330] on div "克隆到其他页面类型 将使用下面的目标页面类型创建 “主页 - 9 月 26 日，19:48:42” 的克隆。 目标页面类型 主页 页面标题 Duplicate…" at bounding box center [569, 275] width 1139 height 551
drag, startPoint x: 557, startPoint y: 324, endPoint x: 436, endPoint y: 326, distance: 121.5
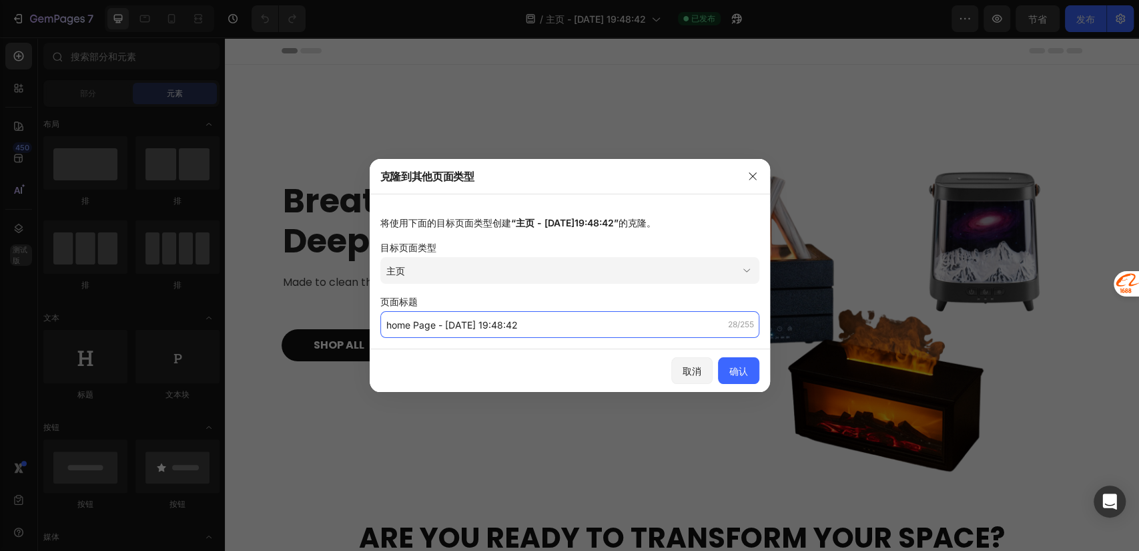
click at [436, 326] on input "home Page - Sep 26, 19:48:42" at bounding box center [569, 324] width 379 height 27
click at [629, 324] on input "home Page" at bounding box center [569, 324] width 379 height 27
type input "home Page"
click at [512, 357] on div "取消 确认" at bounding box center [570, 370] width 400 height 43
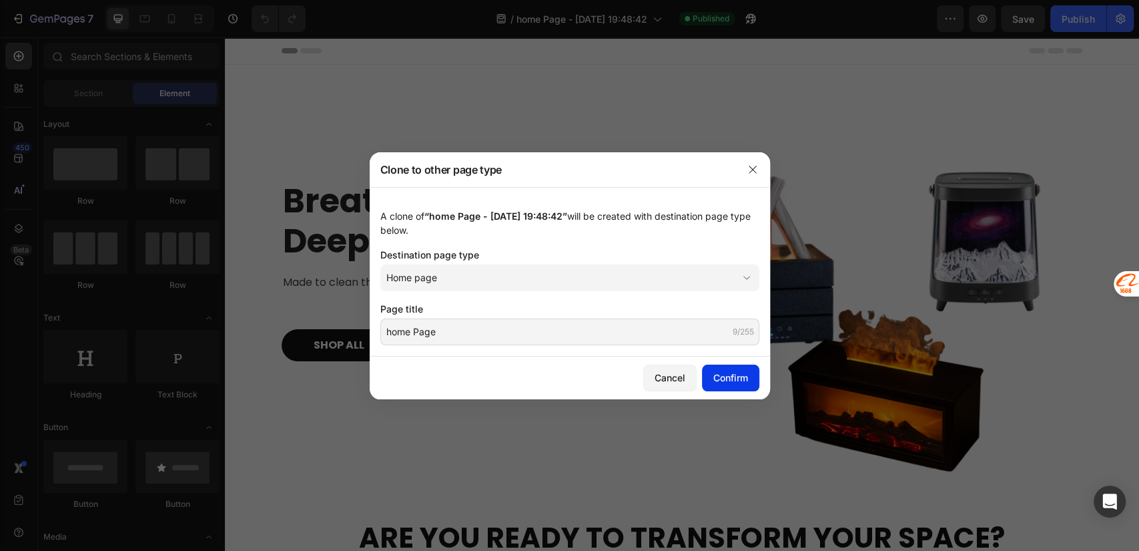
click at [732, 372] on div "Confirm" at bounding box center [730, 377] width 35 height 14
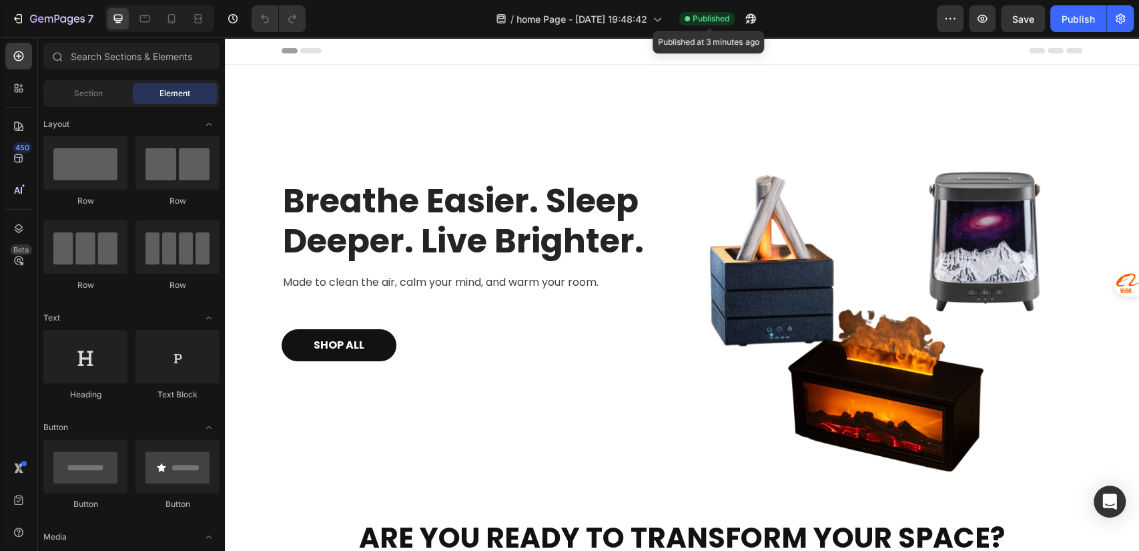
click at [725, 19] on span "Published" at bounding box center [711, 19] width 37 height 12
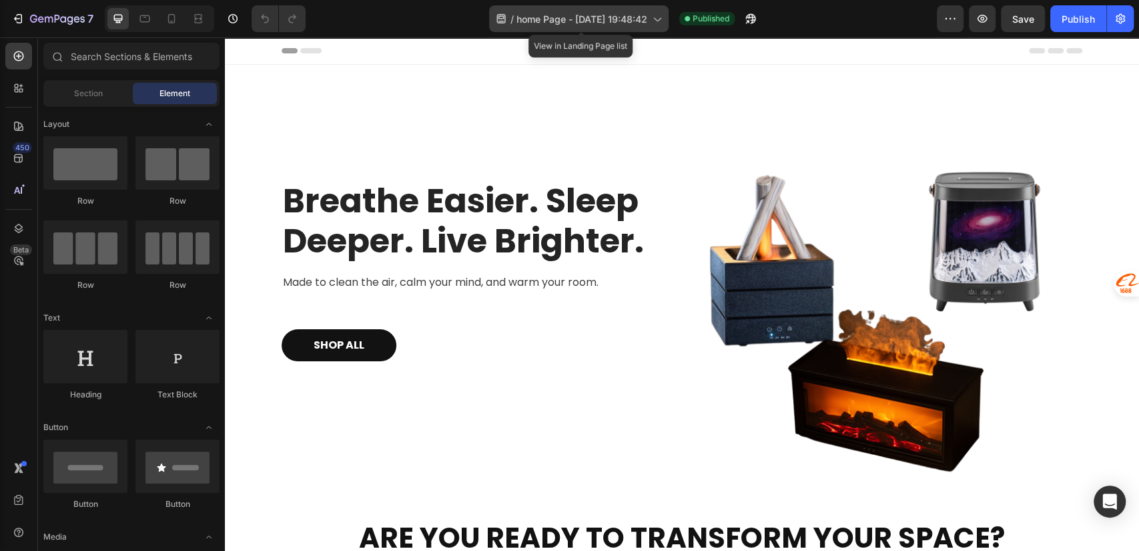
click at [647, 19] on span "home Page - Sep 26, 19:48:42" at bounding box center [581, 19] width 131 height 14
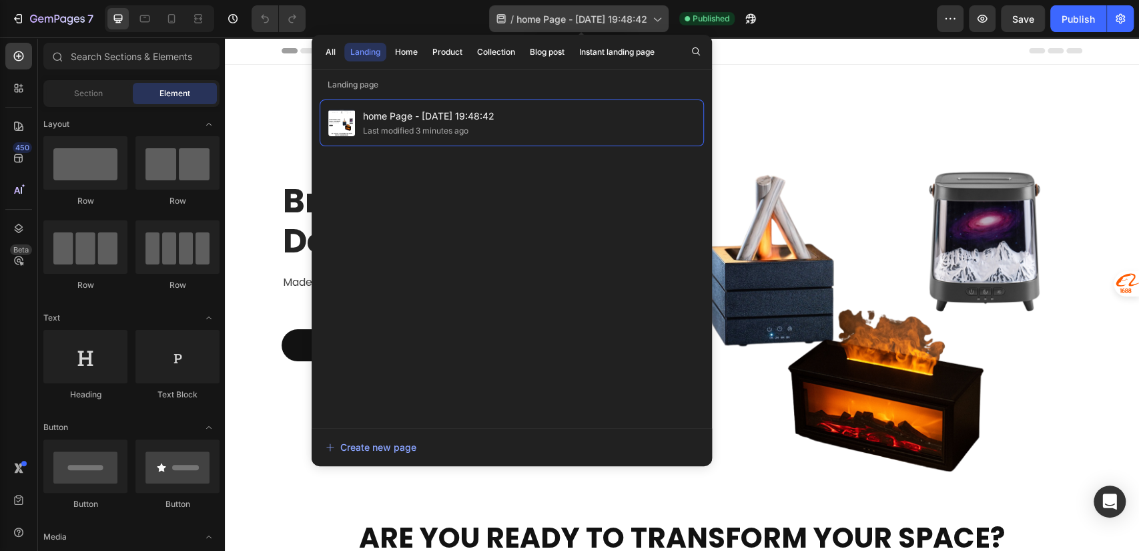
click at [647, 19] on span "home Page - Sep 26, 19:48:42" at bounding box center [581, 19] width 131 height 14
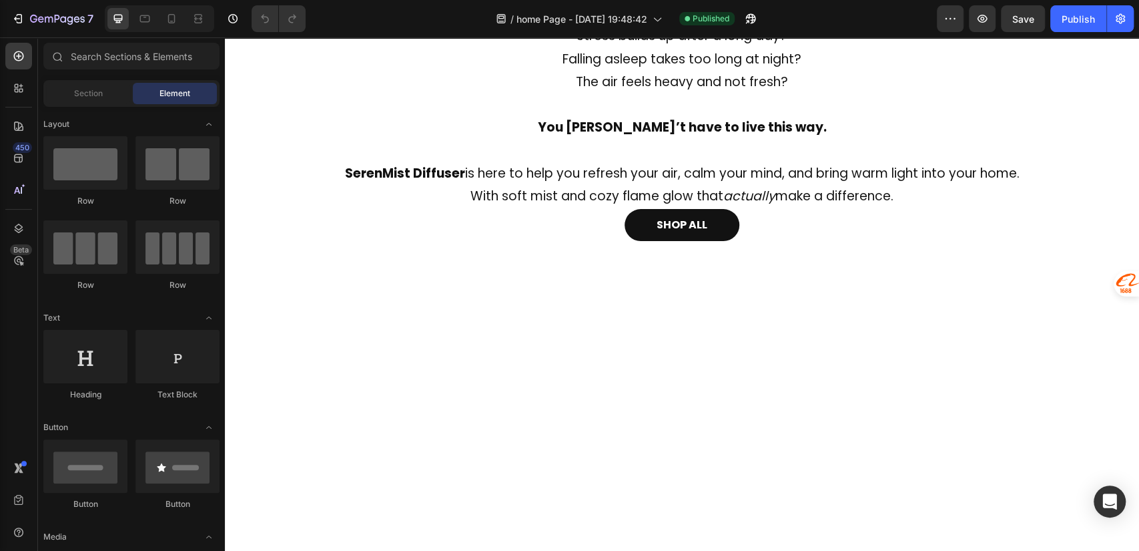
scroll to position [0, 0]
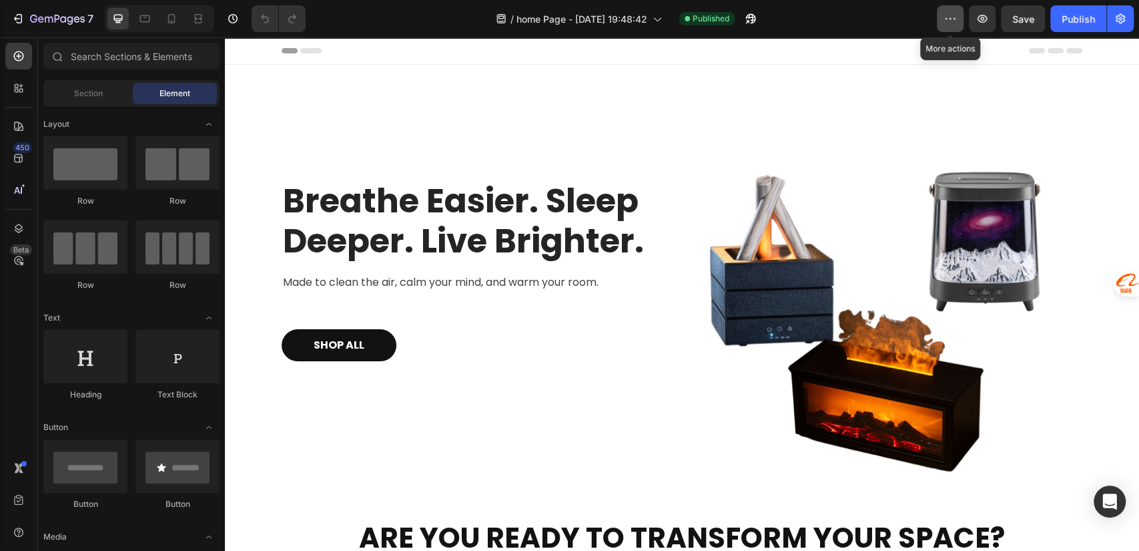
click at [946, 21] on icon "button" at bounding box center [950, 18] width 13 height 13
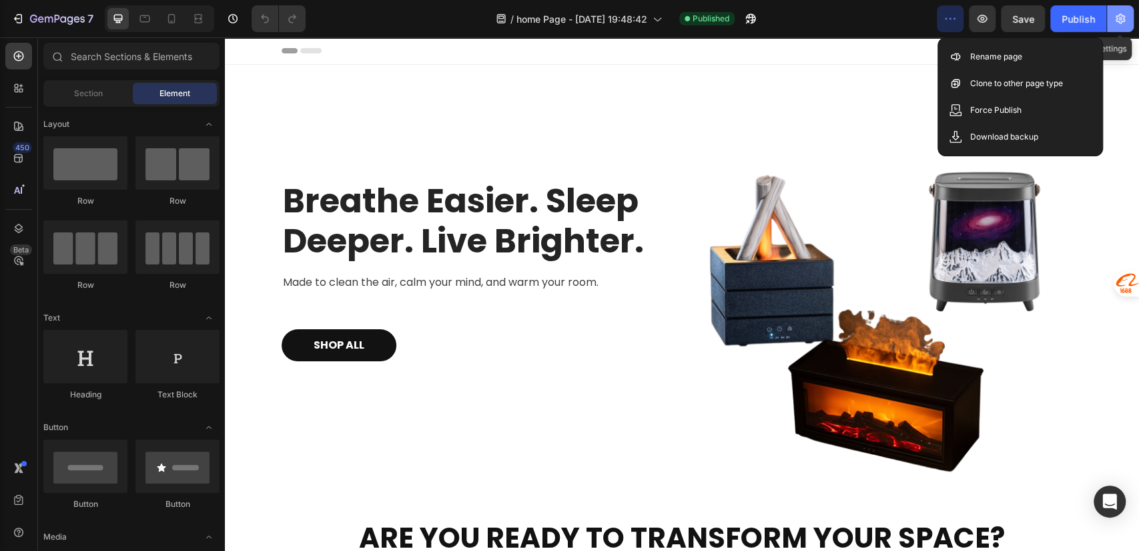
click at [1126, 19] on icon "button" at bounding box center [1120, 18] width 13 height 13
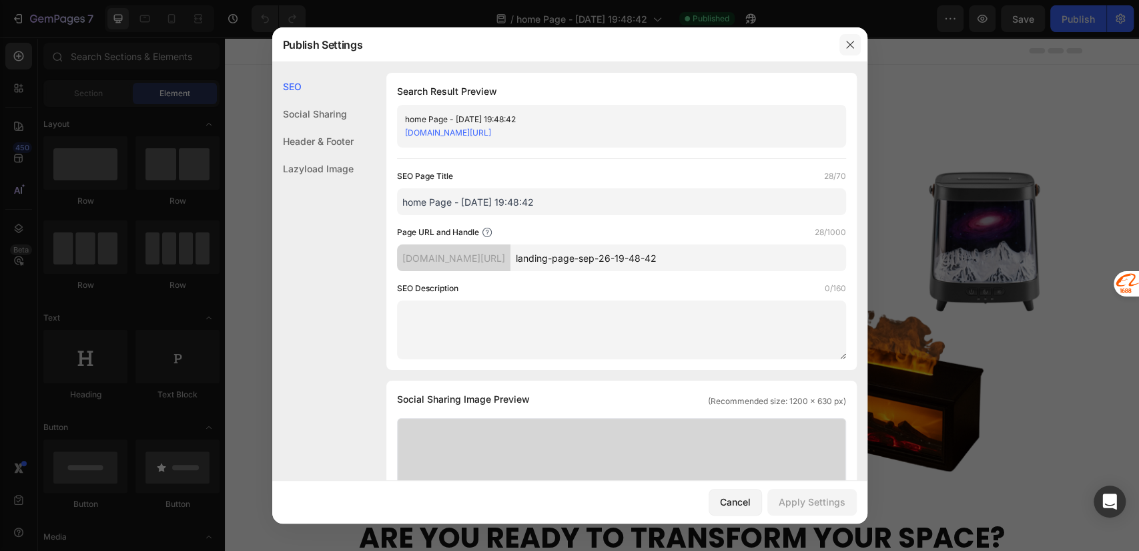
click at [841, 53] on button "button" at bounding box center [849, 44] width 21 height 21
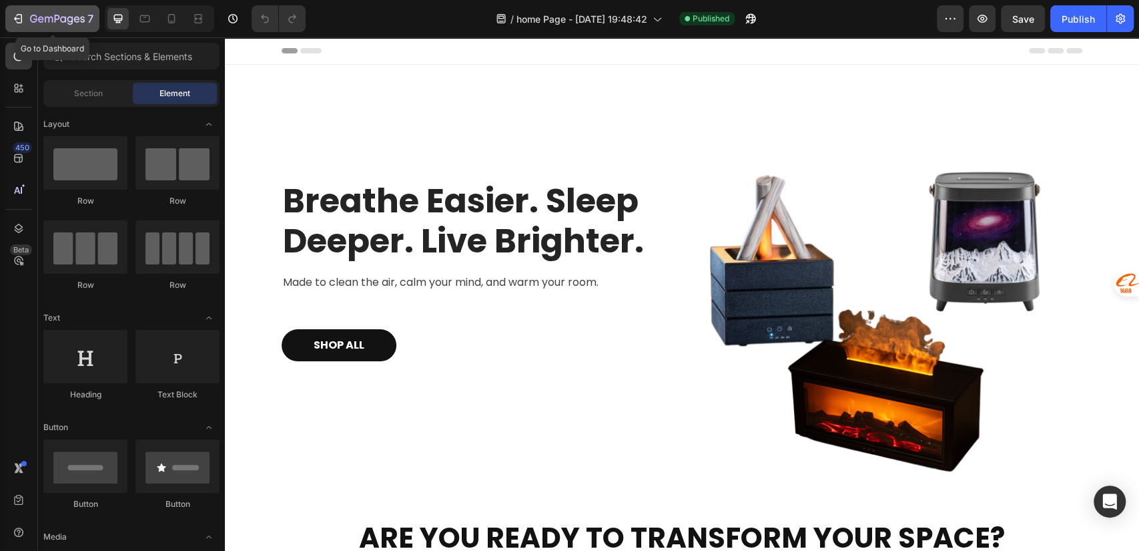
click at [31, 14] on icon "button" at bounding box center [57, 19] width 55 height 11
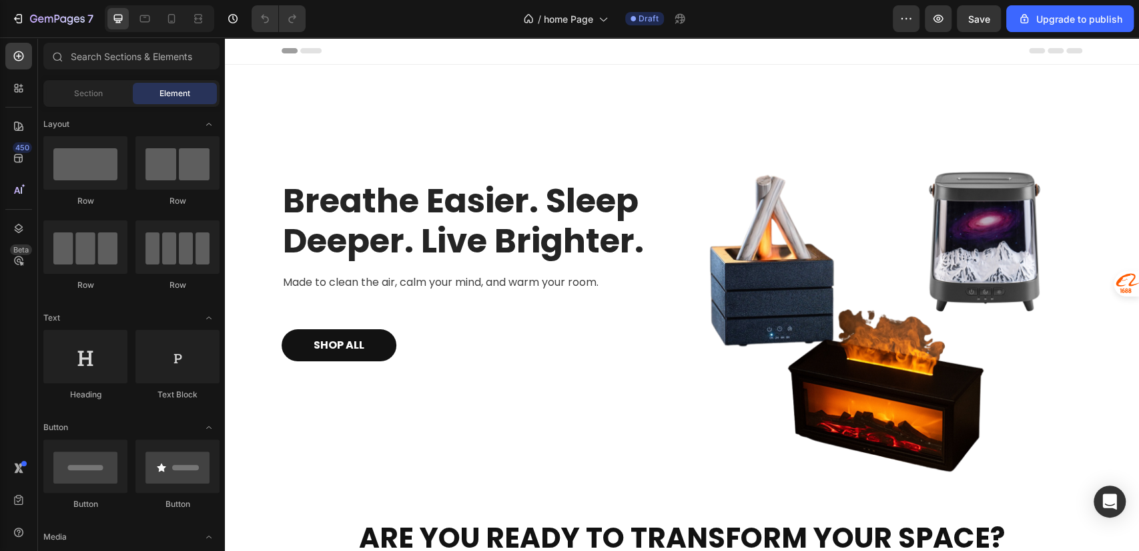
click at [831, 24] on div "/ home Page Draft" at bounding box center [604, 18] width 577 height 27
click at [598, 16] on icon at bounding box center [602, 18] width 13 height 13
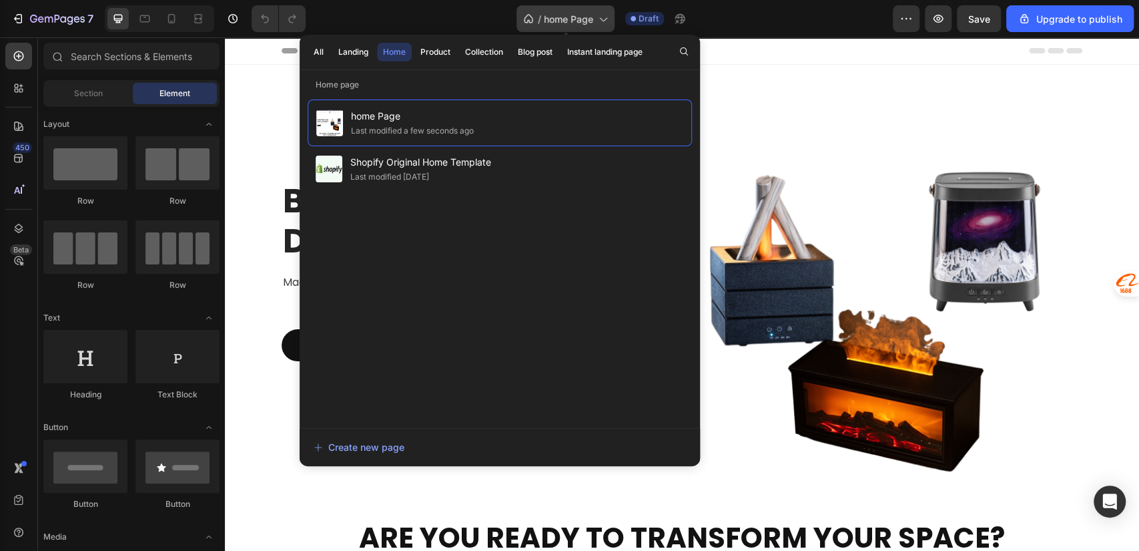
click at [598, 16] on icon at bounding box center [602, 18] width 13 height 13
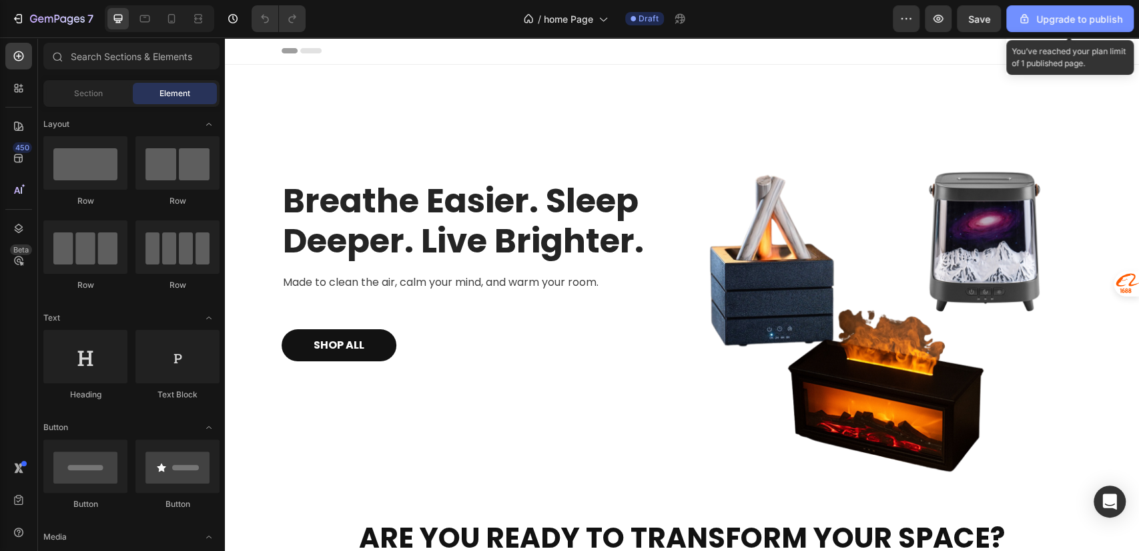
click at [1042, 22] on div "Upgrade to publish" at bounding box center [1070, 19] width 105 height 14
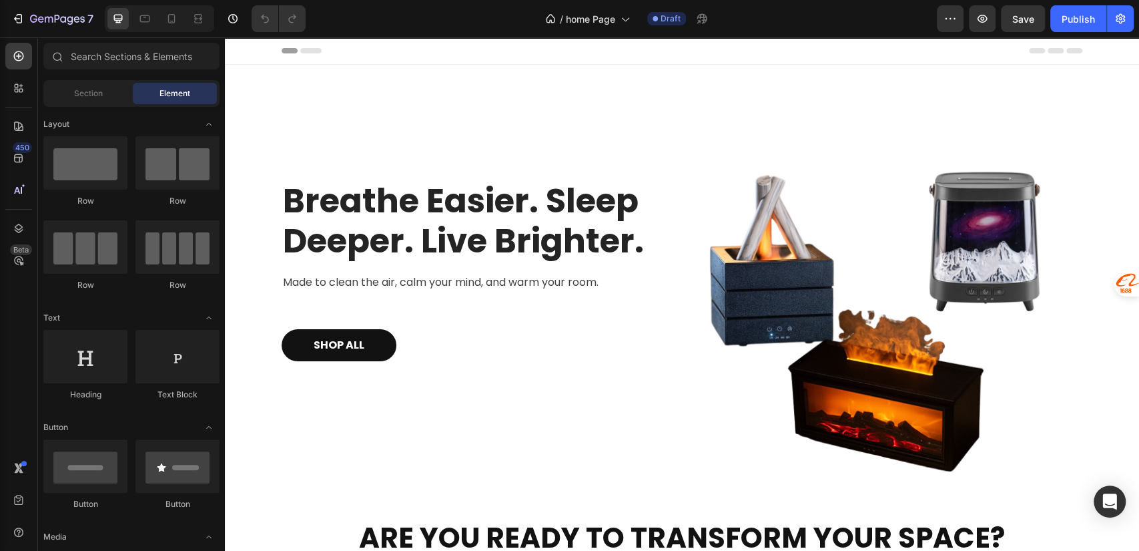
scroll to position [593, 0]
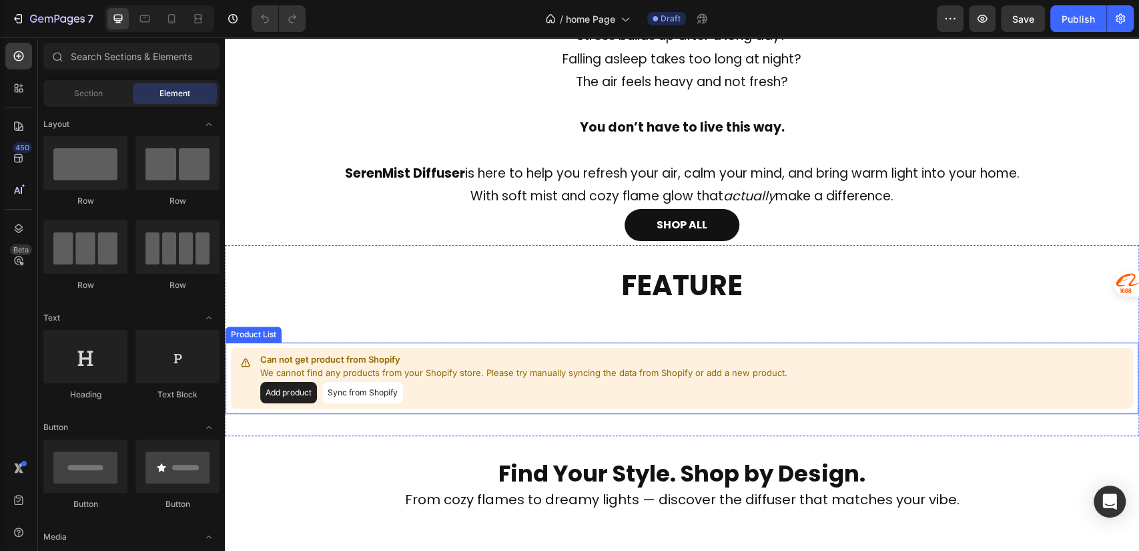
click at [391, 366] on p "We cannot find any products from your Shopify store. Please try manually syncin…" at bounding box center [523, 372] width 527 height 13
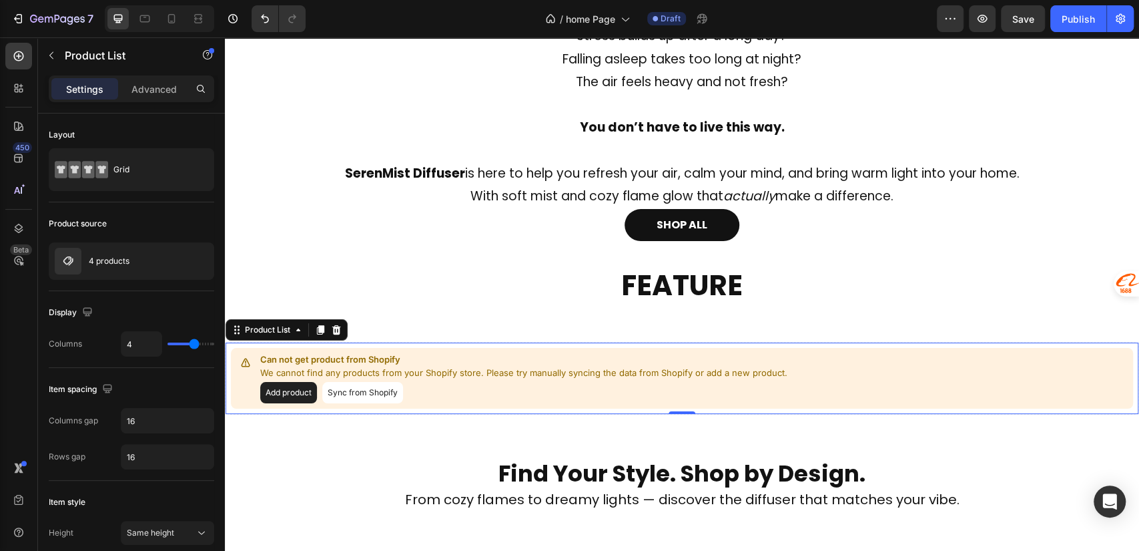
click at [290, 391] on button "Add product" at bounding box center [288, 392] width 57 height 21
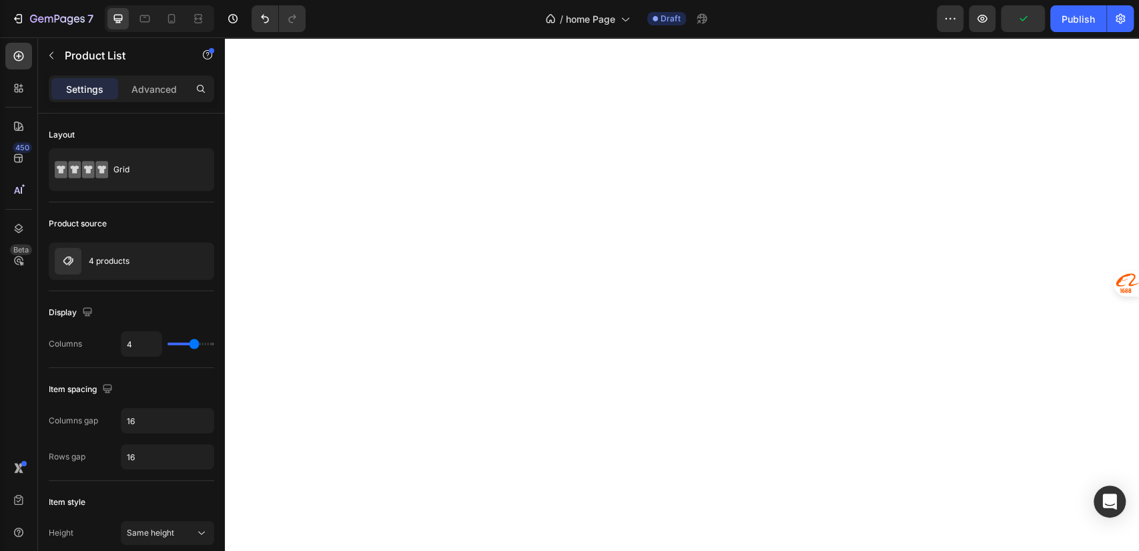
scroll to position [0, 0]
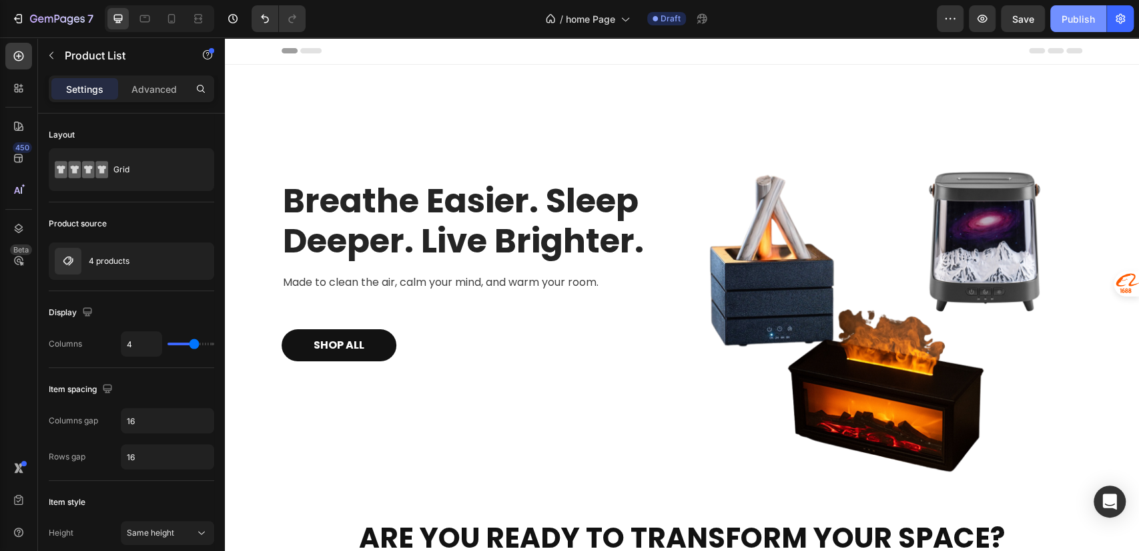
click at [1060, 20] on button "Publish" at bounding box center [1078, 18] width 56 height 27
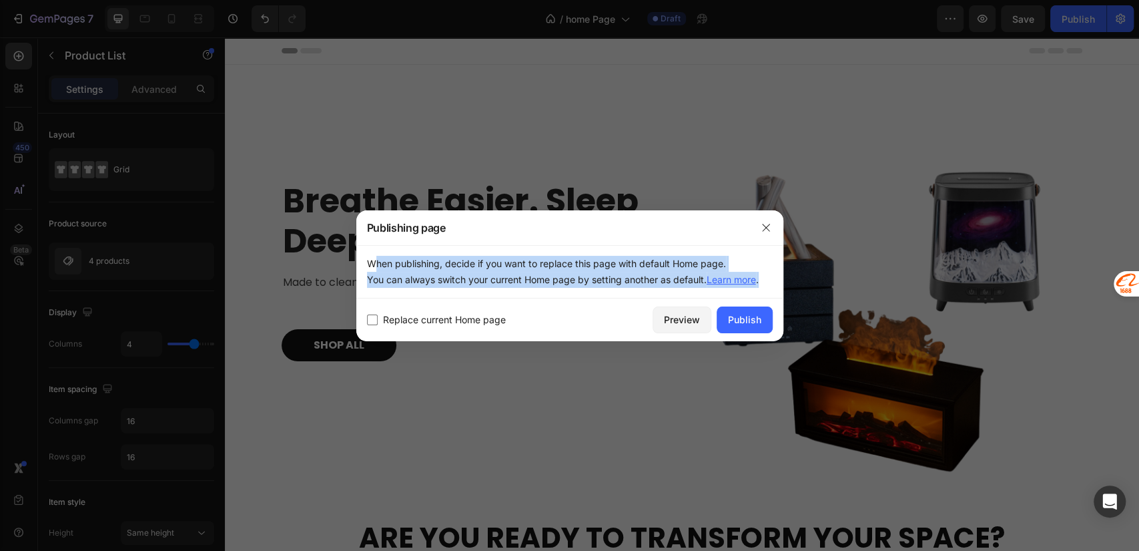
drag, startPoint x: 370, startPoint y: 259, endPoint x: 763, endPoint y: 284, distance: 394.5
click at [763, 283] on p "When publishing, decide if you want to replace this page with default Home page…" at bounding box center [570, 272] width 406 height 32
click at [550, 271] on p "When publishing, decide if you want to replace this page with default Home page…" at bounding box center [570, 272] width 406 height 32
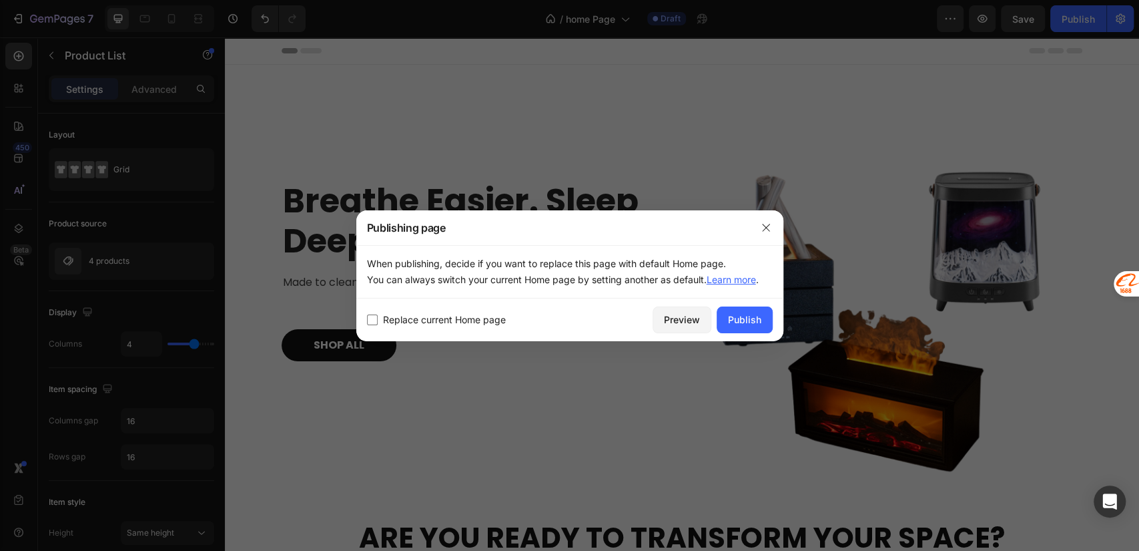
drag, startPoint x: 539, startPoint y: 320, endPoint x: 419, endPoint y: 324, distance: 120.2
click at [419, 324] on div "Replace current Home page" at bounding box center [507, 320] width 280 height 16
click at [400, 319] on span "Replace current Home page" at bounding box center [444, 320] width 123 height 16
click at [403, 319] on span "Replace current Home page" at bounding box center [444, 320] width 123 height 16
checkbox input "true"
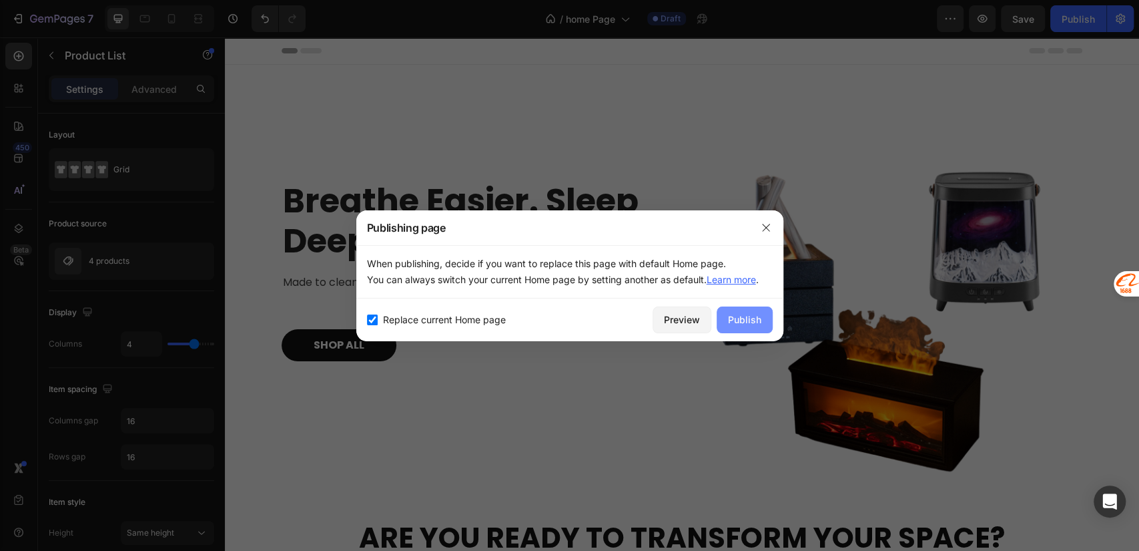
click at [741, 318] on div "Publish" at bounding box center [744, 319] width 33 height 14
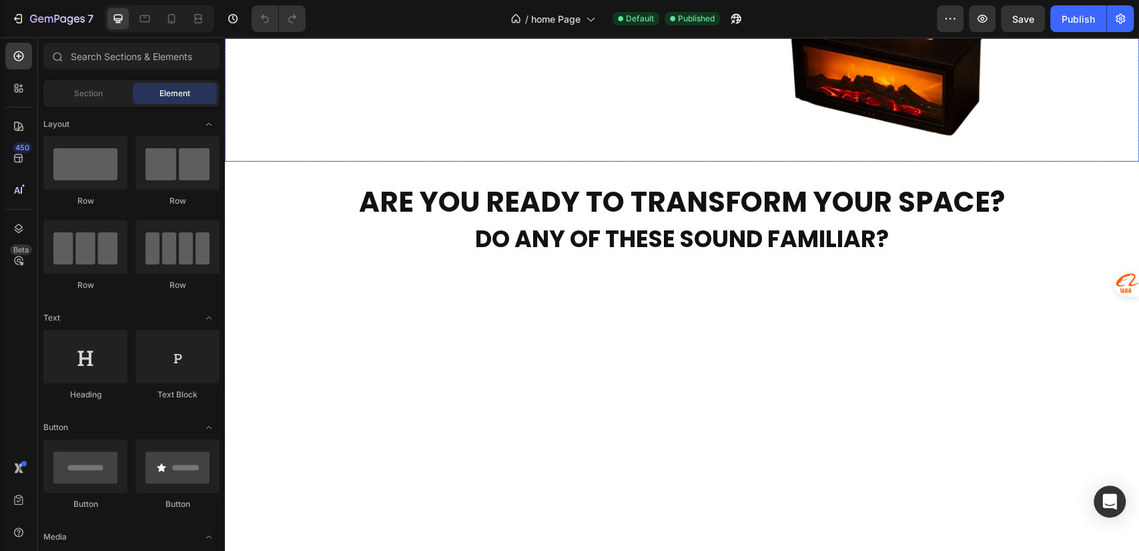
scroll to position [593, 0]
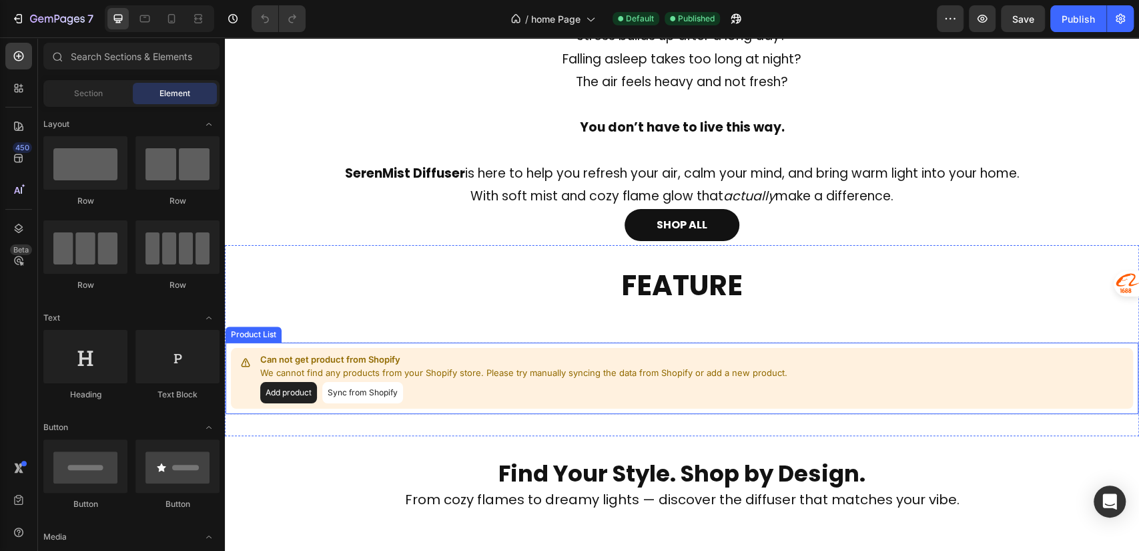
click at [431, 353] on p "Can not get product from Shopify" at bounding box center [523, 359] width 527 height 13
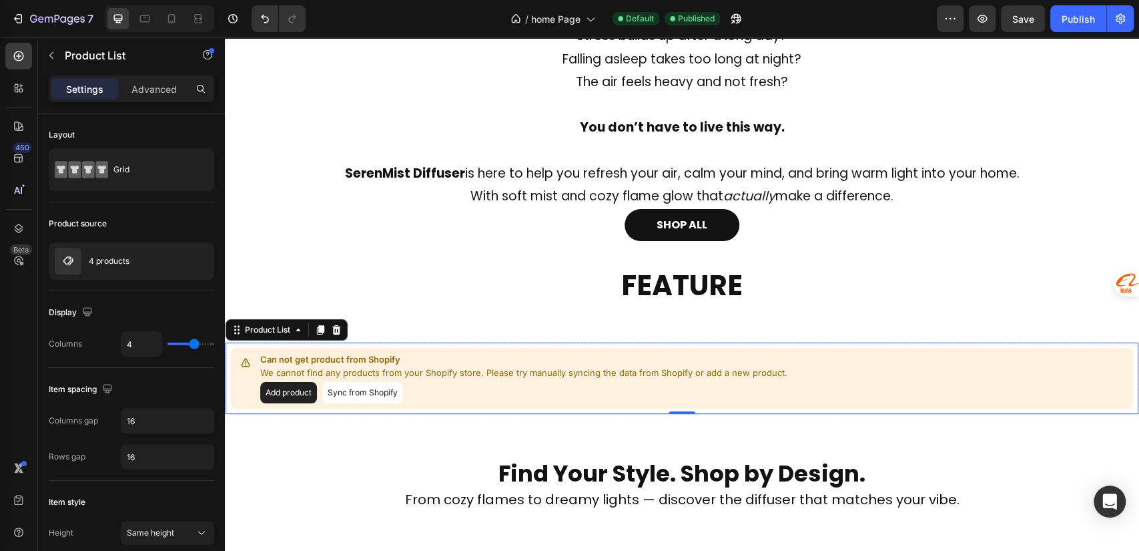
click at [358, 390] on button "Sync from Shopify" at bounding box center [362, 392] width 81 height 21
click at [303, 395] on button "Add product" at bounding box center [288, 392] width 57 height 21
click at [376, 388] on button "Sync from Shopify" at bounding box center [362, 392] width 81 height 21
click at [489, 354] on p "Can not get product from Shopify" at bounding box center [523, 359] width 527 height 13
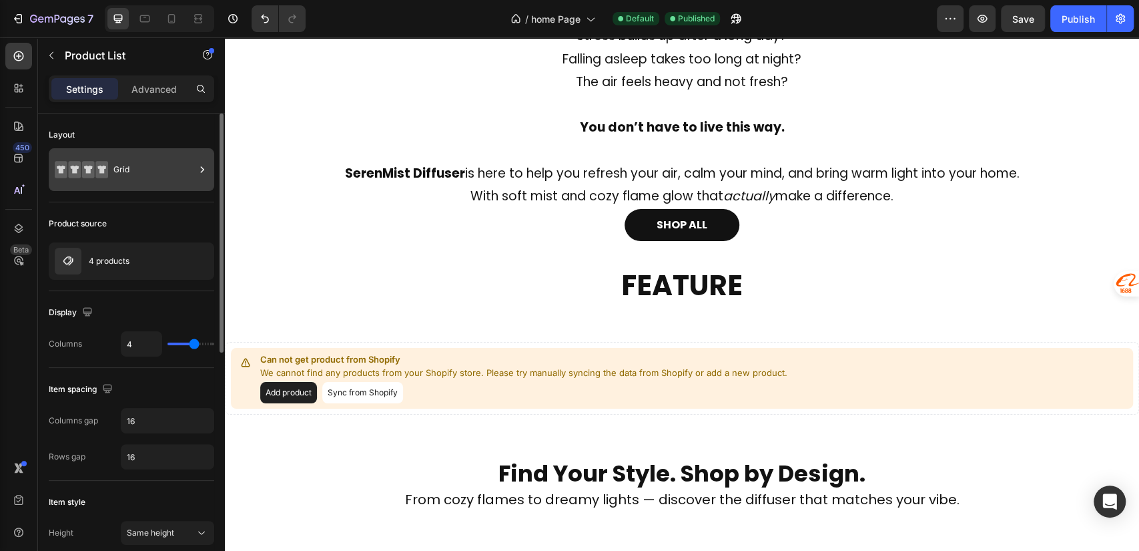
click at [153, 168] on div "Grid" at bounding box center [153, 169] width 81 height 31
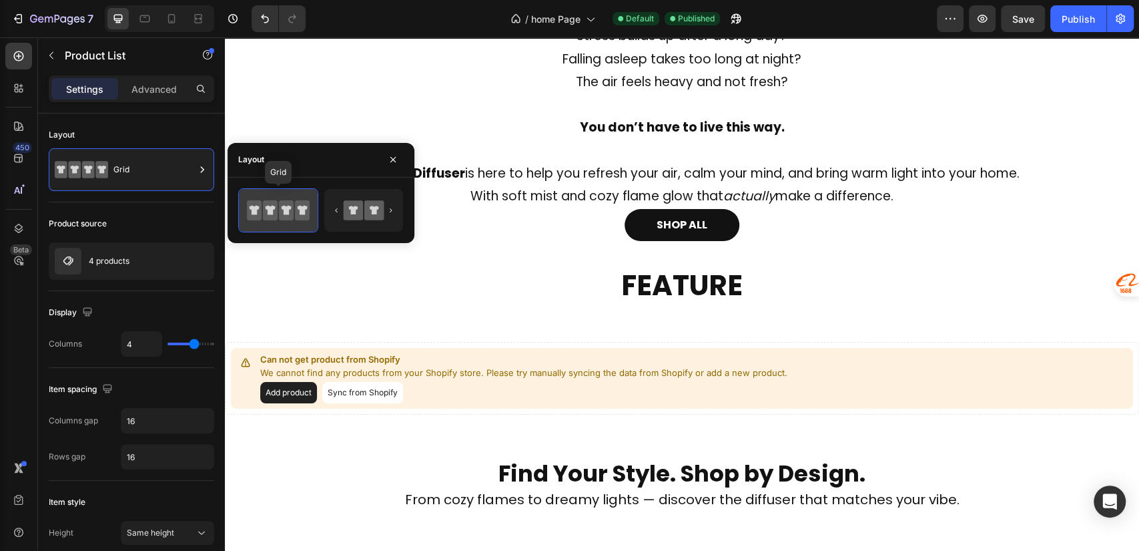
click at [285, 214] on icon at bounding box center [286, 210] width 15 height 20
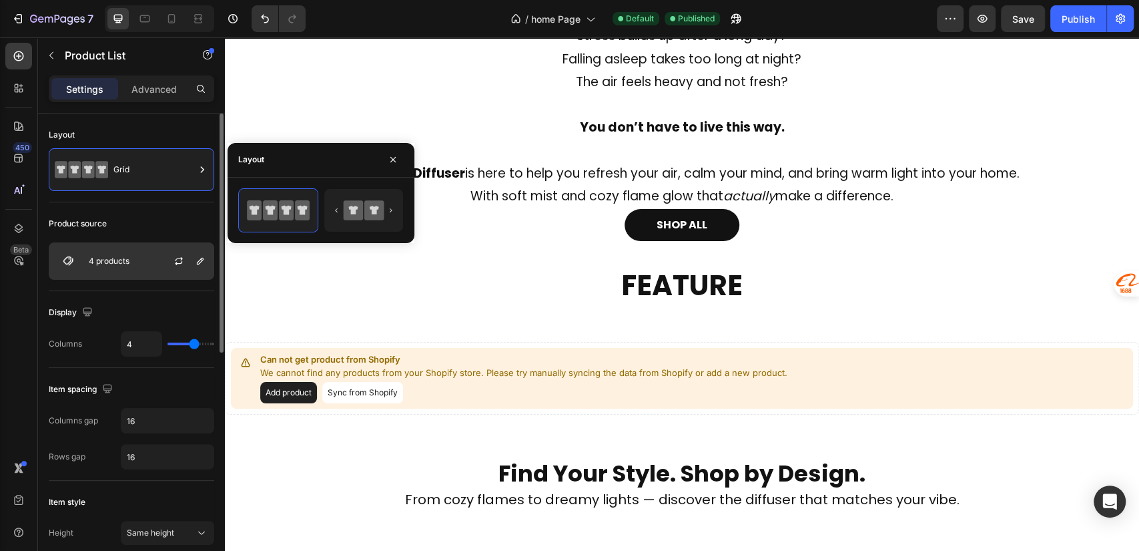
click at [152, 250] on div "4 products" at bounding box center [131, 260] width 165 height 37
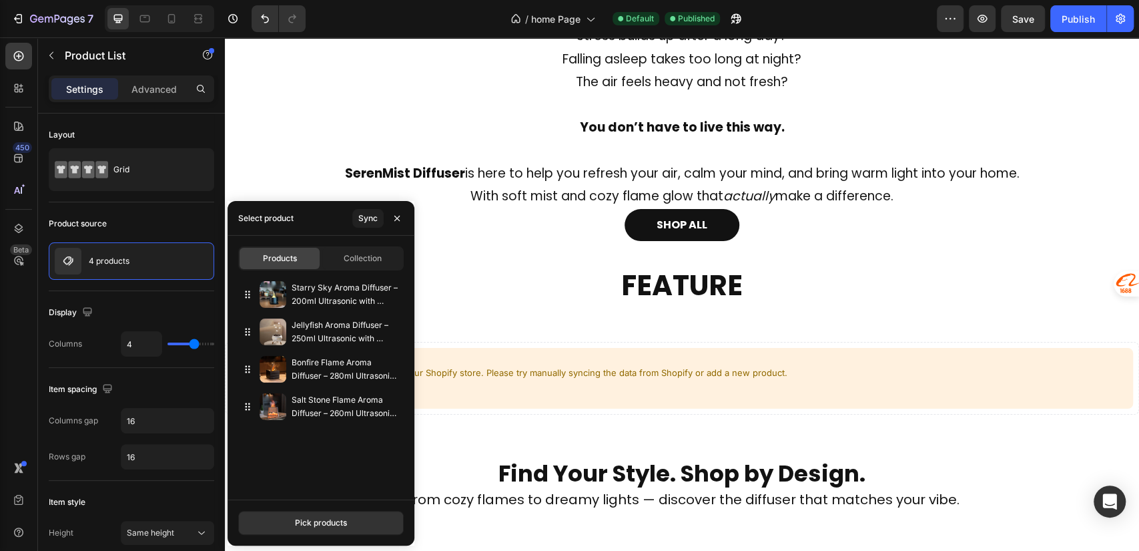
click at [342, 472] on div "Starry Sky Aroma Diffuser – 200ml Ultrasonic with Rotating Projection & 7-Color…" at bounding box center [321, 384] width 187 height 216
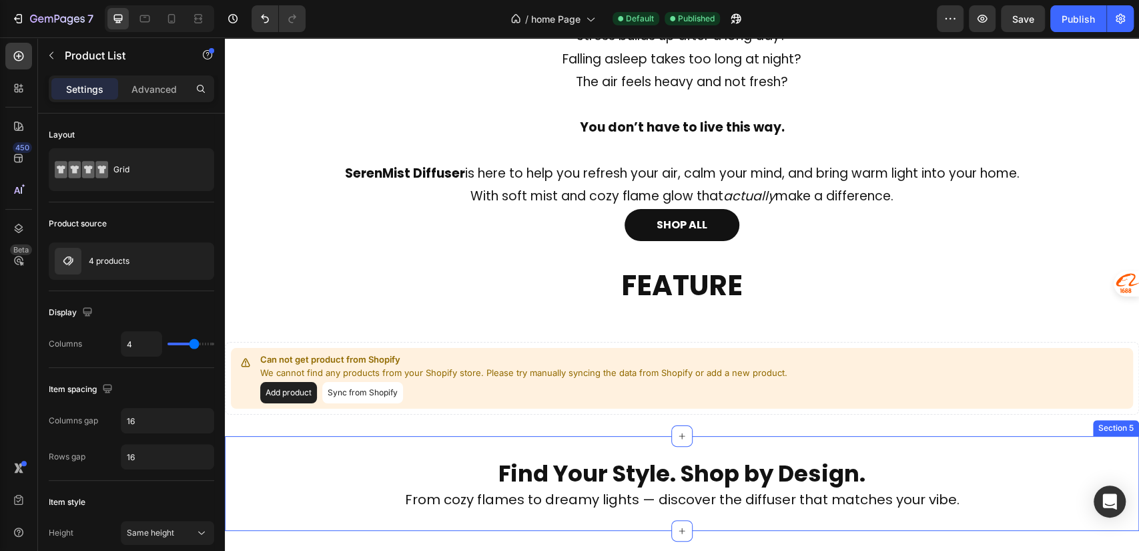
click at [555, 389] on div "Add product Sync from Shopify" at bounding box center [523, 392] width 527 height 21
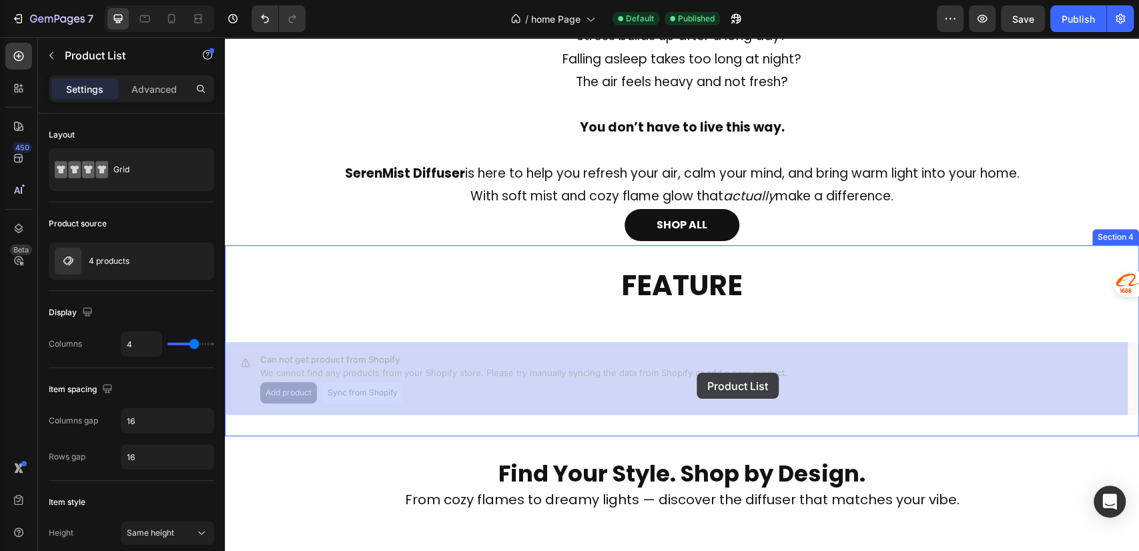
drag, startPoint x: 265, startPoint y: 357, endPoint x: 697, endPoint y: 372, distance: 432.0
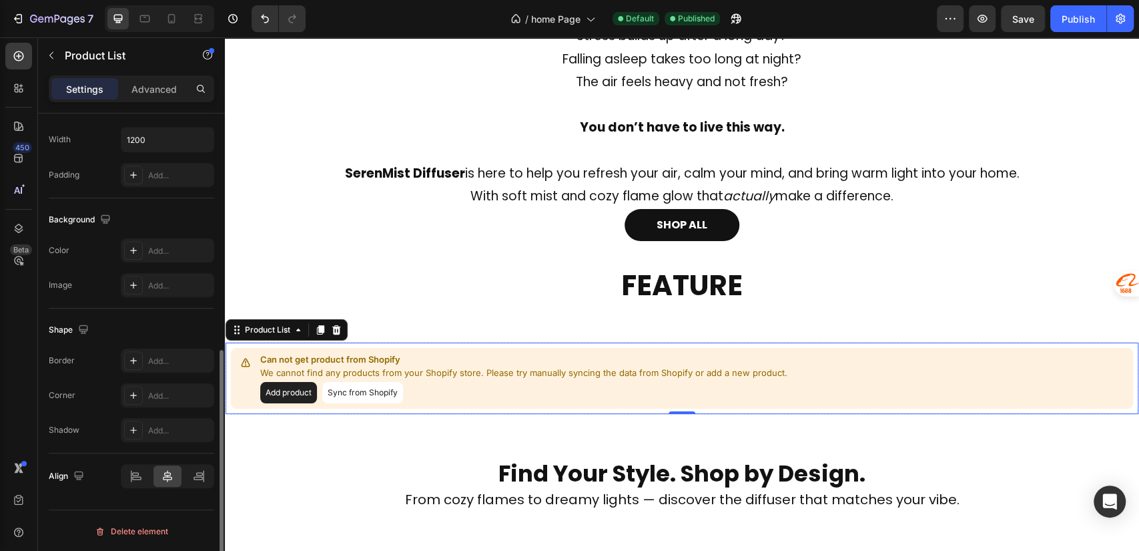
scroll to position [0, 0]
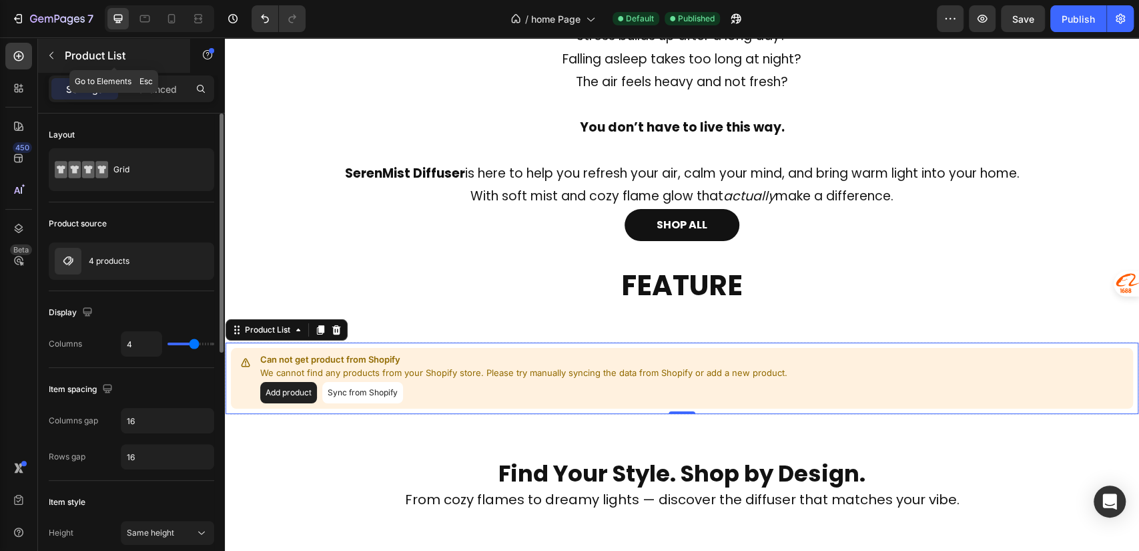
click at [49, 57] on icon "button" at bounding box center [51, 55] width 11 height 11
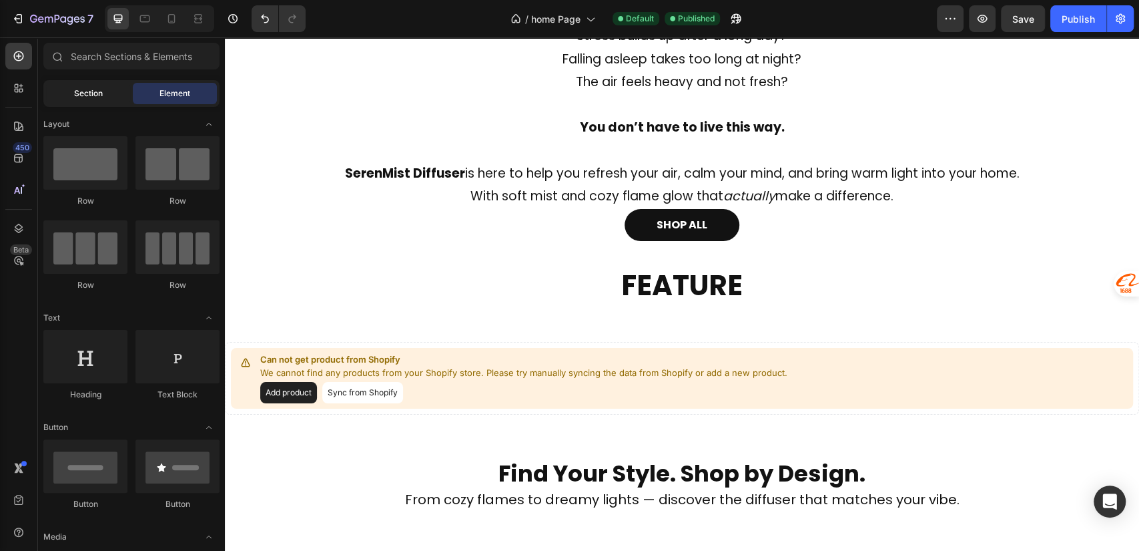
click at [79, 89] on span "Section" at bounding box center [88, 93] width 29 height 12
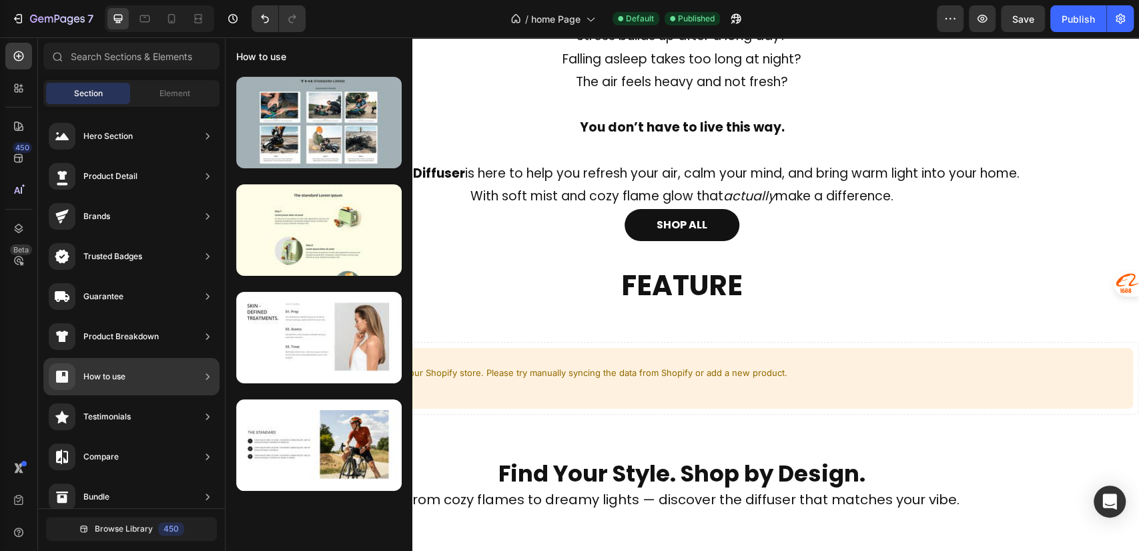
scroll to position [296, 0]
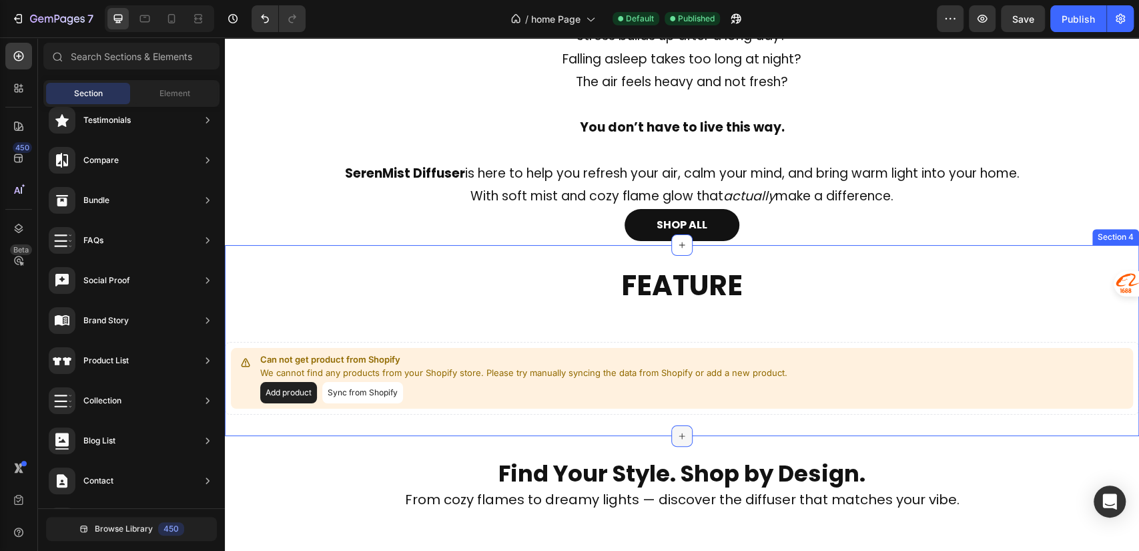
click at [680, 435] on icon at bounding box center [682, 435] width 11 height 11
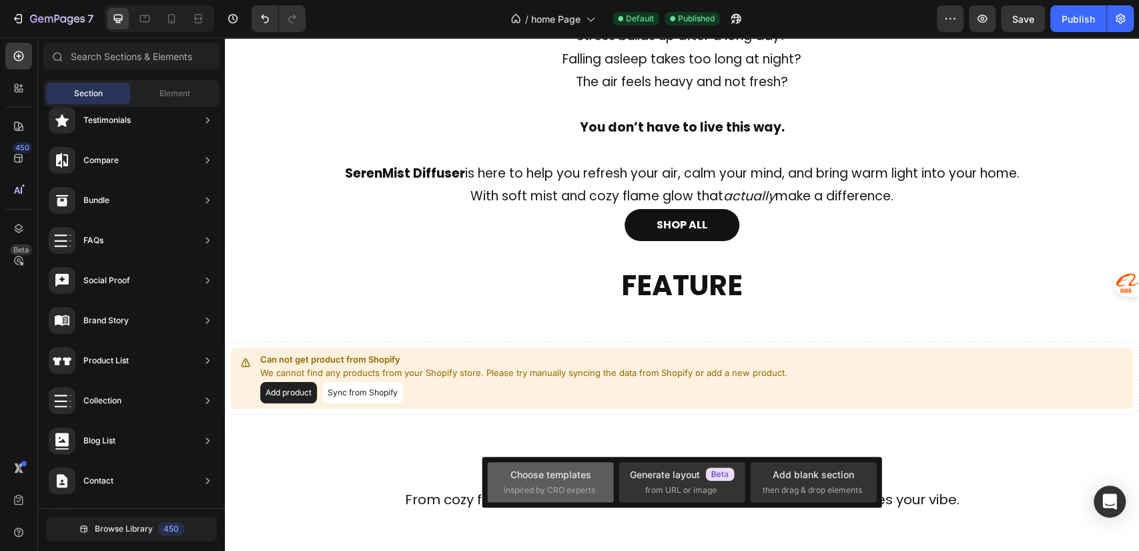
click at [596, 475] on div "Choose templates inspired by CRO experts" at bounding box center [550, 481] width 93 height 29
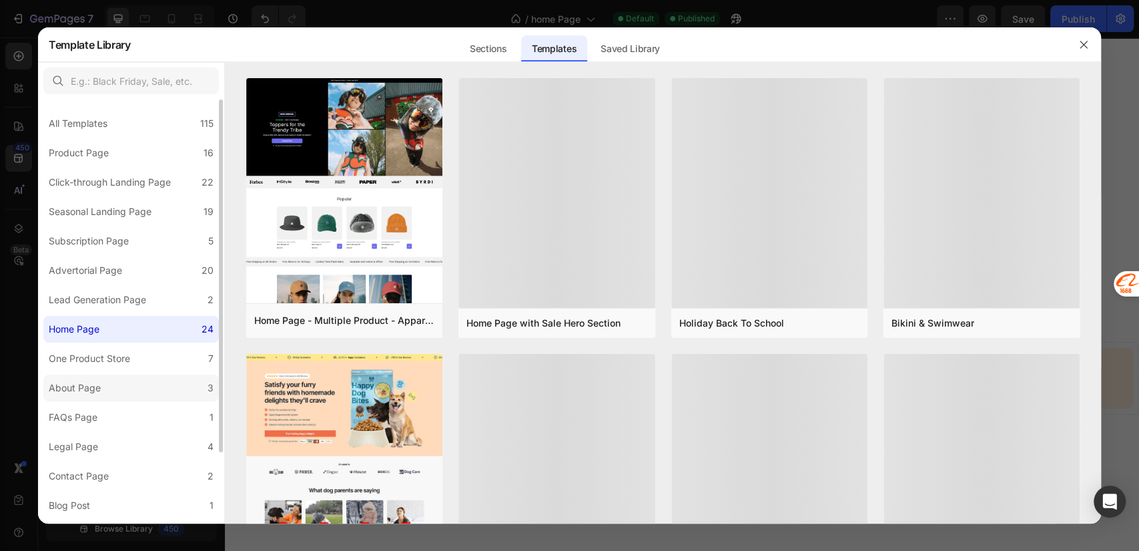
scroll to position [83, 0]
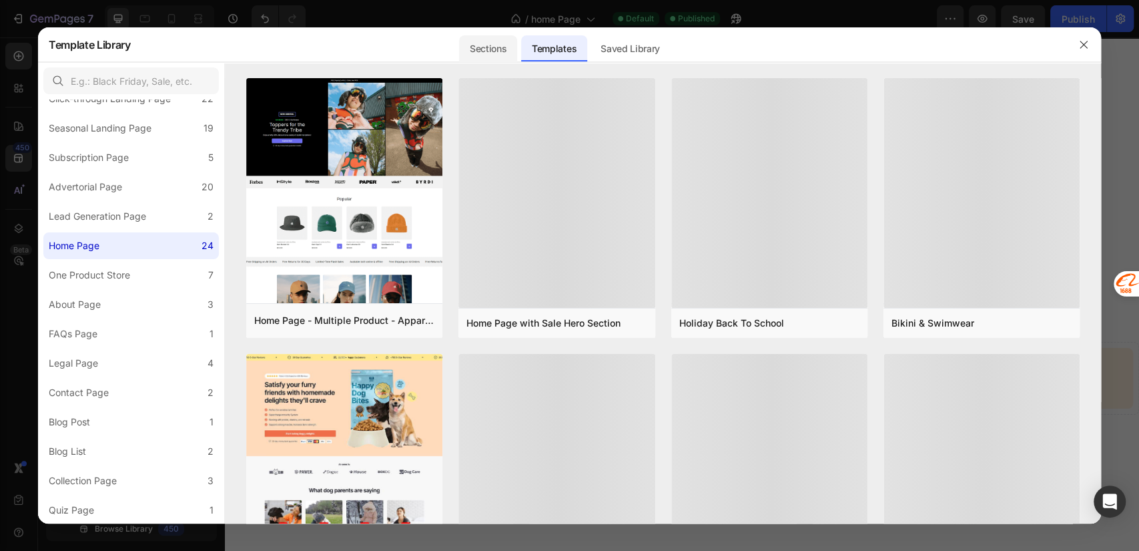
click at [480, 42] on div "Sections" at bounding box center [488, 48] width 58 height 27
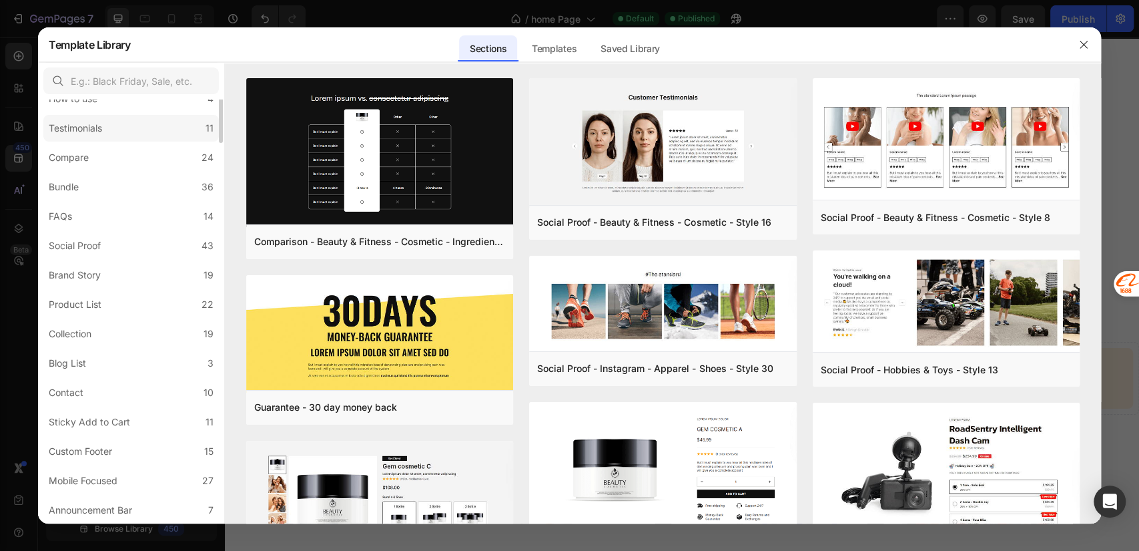
scroll to position [0, 0]
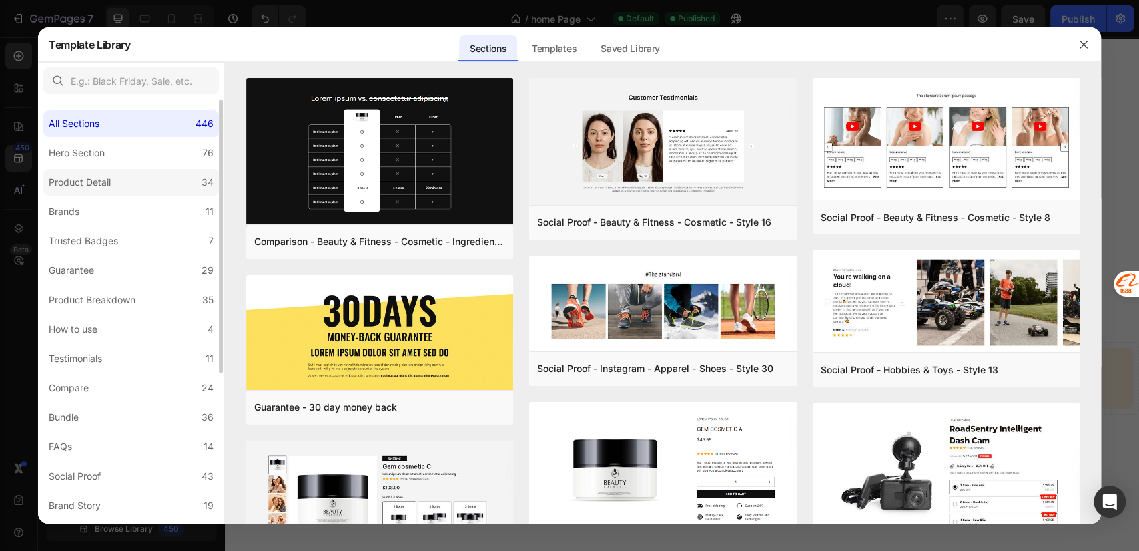
click at [124, 171] on label "Product Detail 34" at bounding box center [130, 182] width 175 height 27
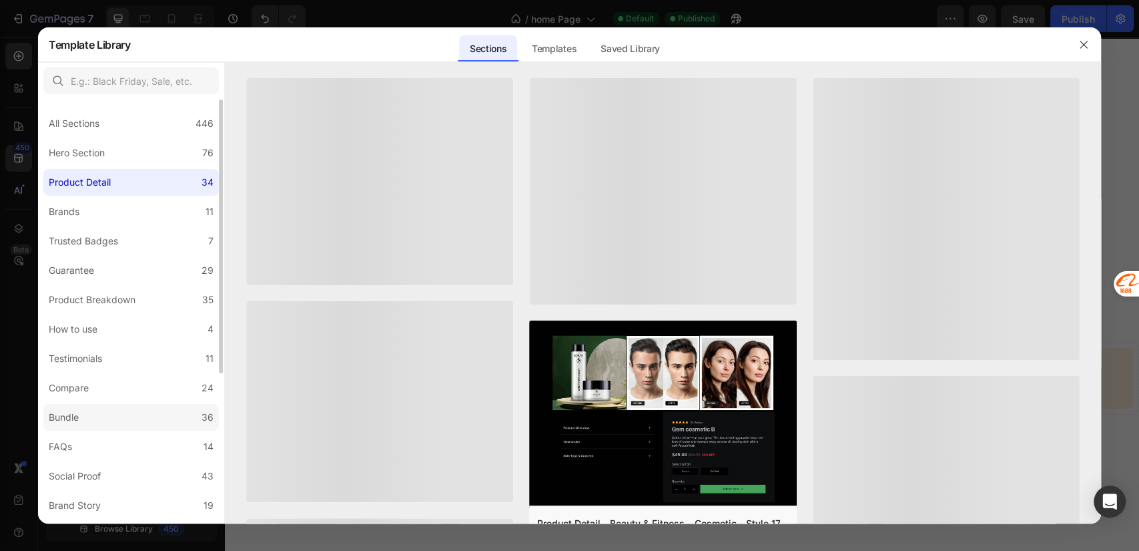
scroll to position [230, 0]
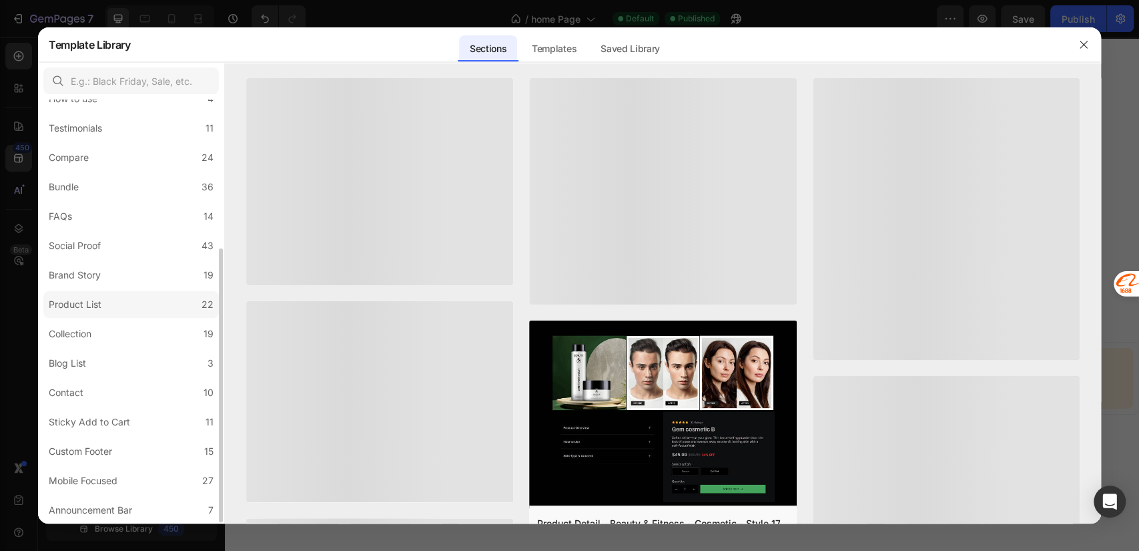
click at [104, 303] on div "Product List" at bounding box center [78, 304] width 58 height 16
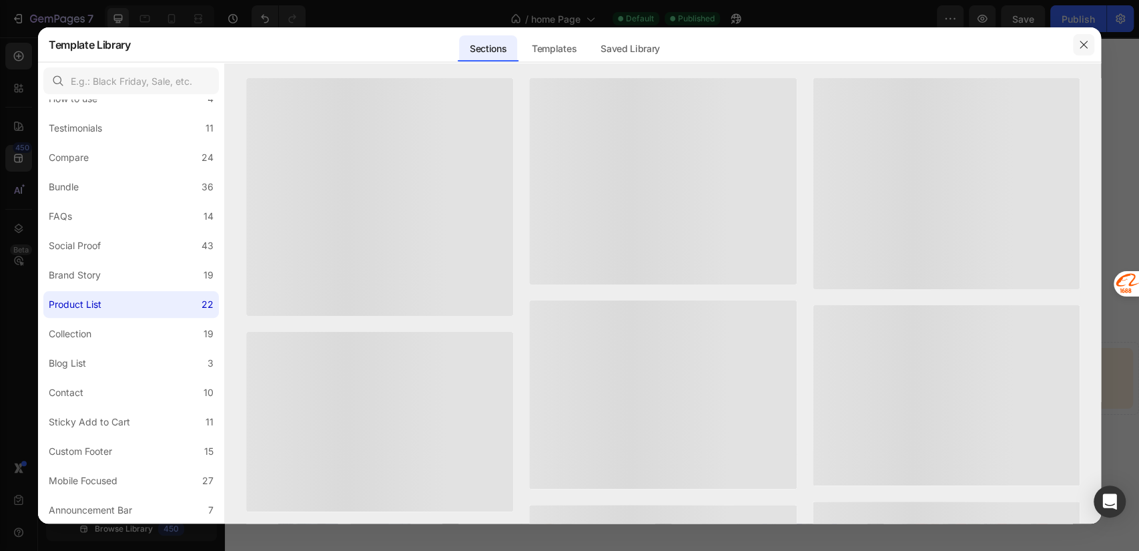
click at [1084, 41] on icon "button" at bounding box center [1083, 44] width 11 height 11
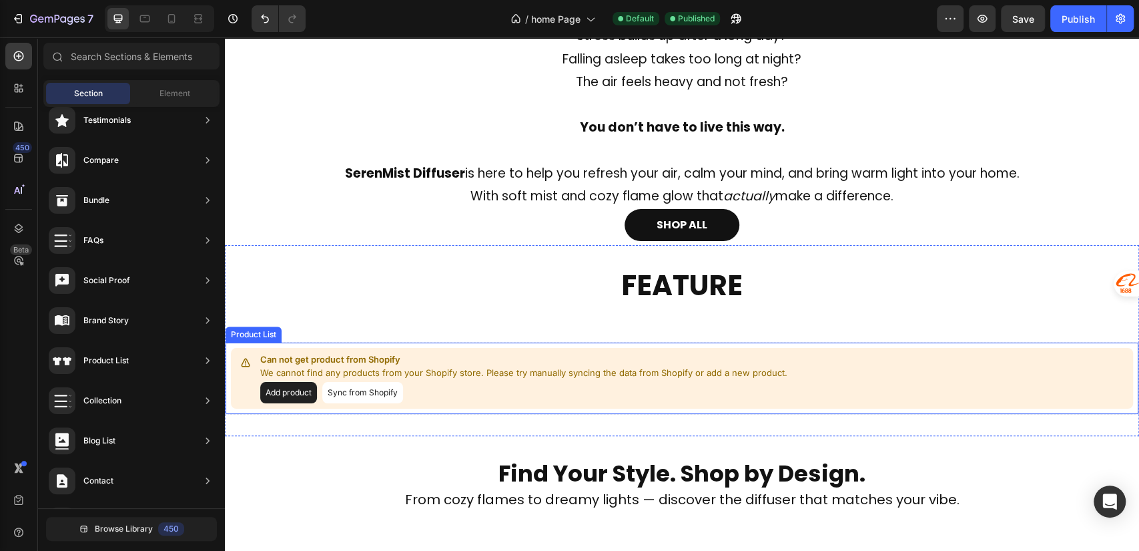
click at [302, 348] on div "Can not get product from Shopify We cannot find any products from your Shopify …" at bounding box center [682, 378] width 902 height 61
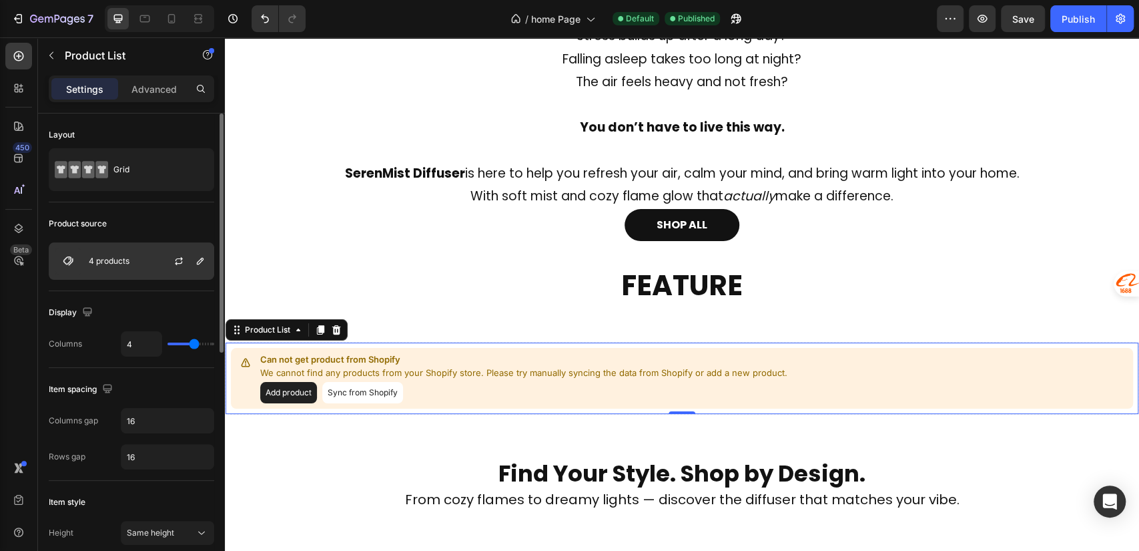
click at [159, 260] on div at bounding box center [184, 261] width 59 height 36
click at [140, 255] on div "4 products" at bounding box center [131, 260] width 165 height 37
click at [180, 261] on icon "button" at bounding box center [178, 261] width 11 height 11
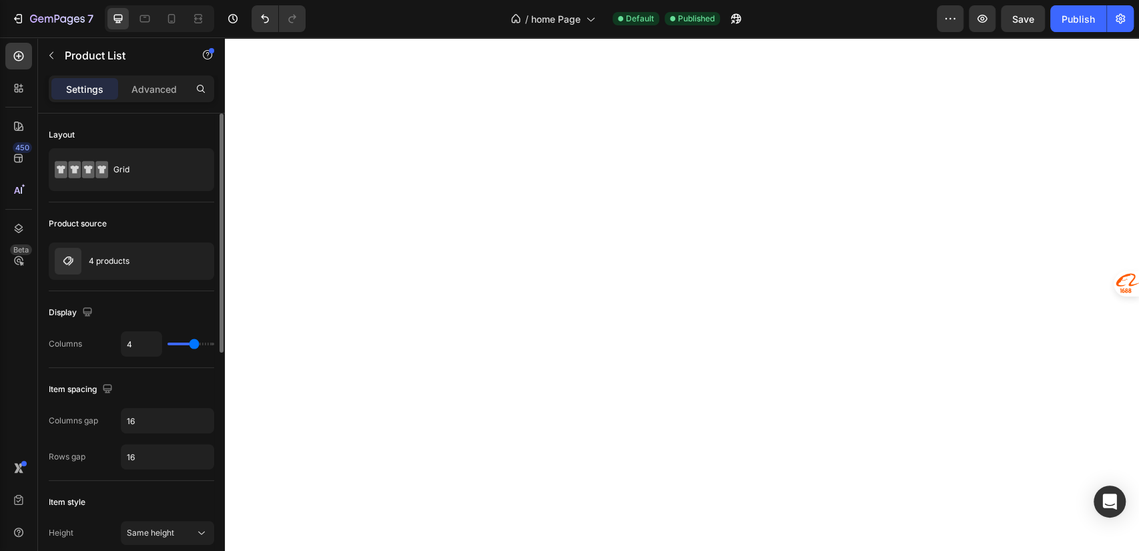
scroll to position [593, 0]
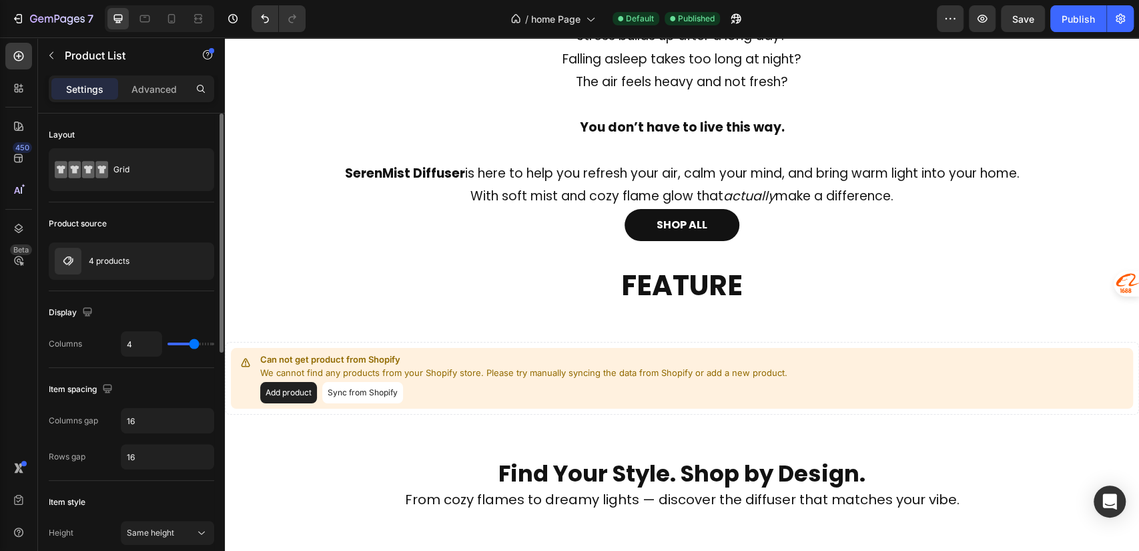
click at [502, 358] on p "Can not get product from Shopify" at bounding box center [523, 359] width 527 height 13
click at [722, 369] on p "We cannot find any products from your Shopify store. Please try manually syncin…" at bounding box center [523, 372] width 527 height 13
click at [476, 375] on p "We cannot find any products from your Shopify store. Please try manually syncin…" at bounding box center [523, 372] width 527 height 13
click at [482, 364] on p "Can not get product from Shopify" at bounding box center [523, 359] width 527 height 13
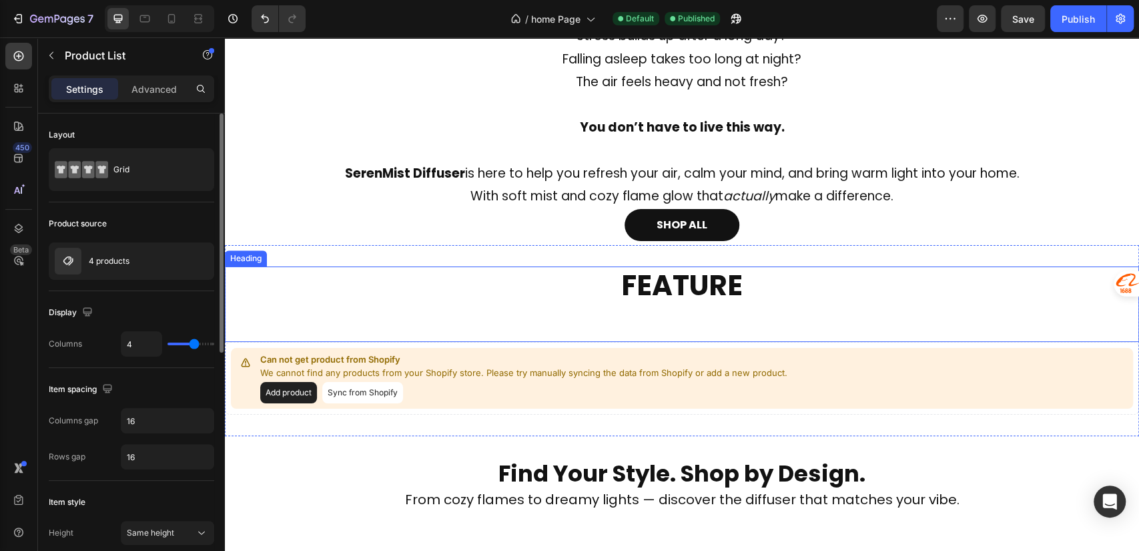
click at [289, 340] on h2 "FEATURE" at bounding box center [682, 303] width 801 height 75
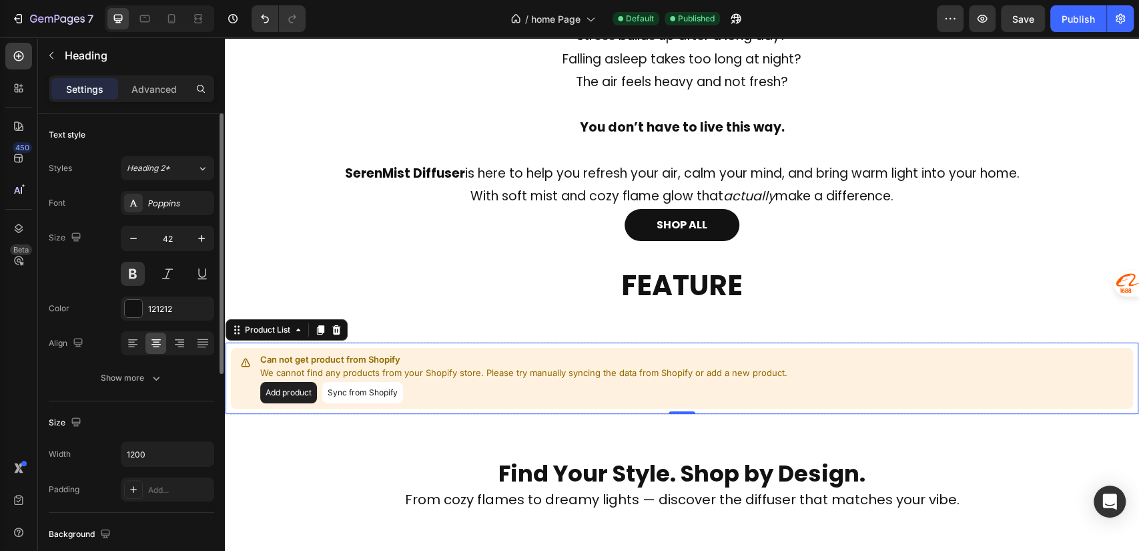
click at [513, 376] on p "We cannot find any products from your Shopify store. Please try manually syncin…" at bounding box center [523, 372] width 527 height 13
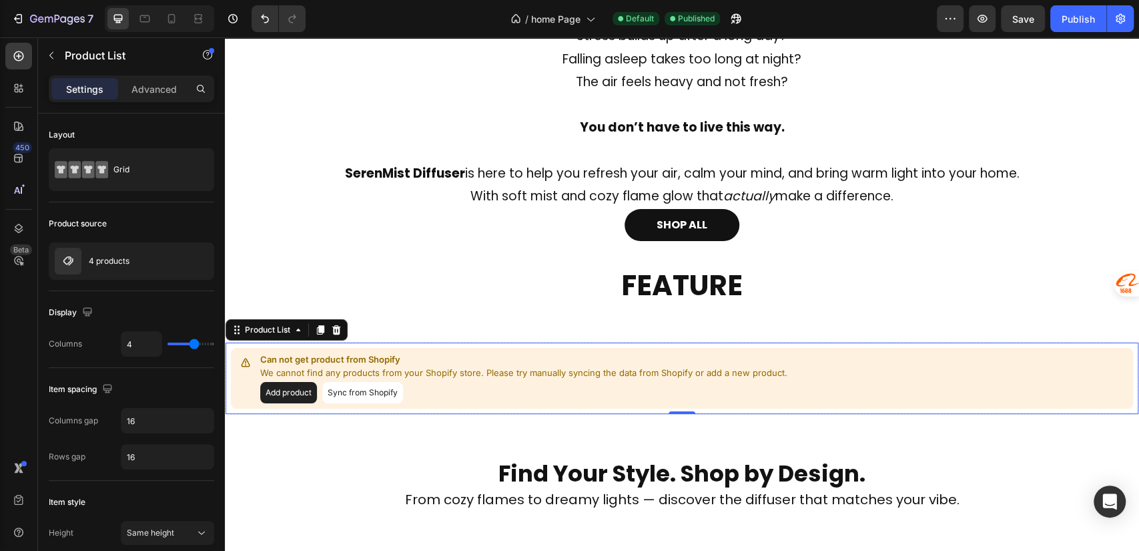
scroll to position [296, 0]
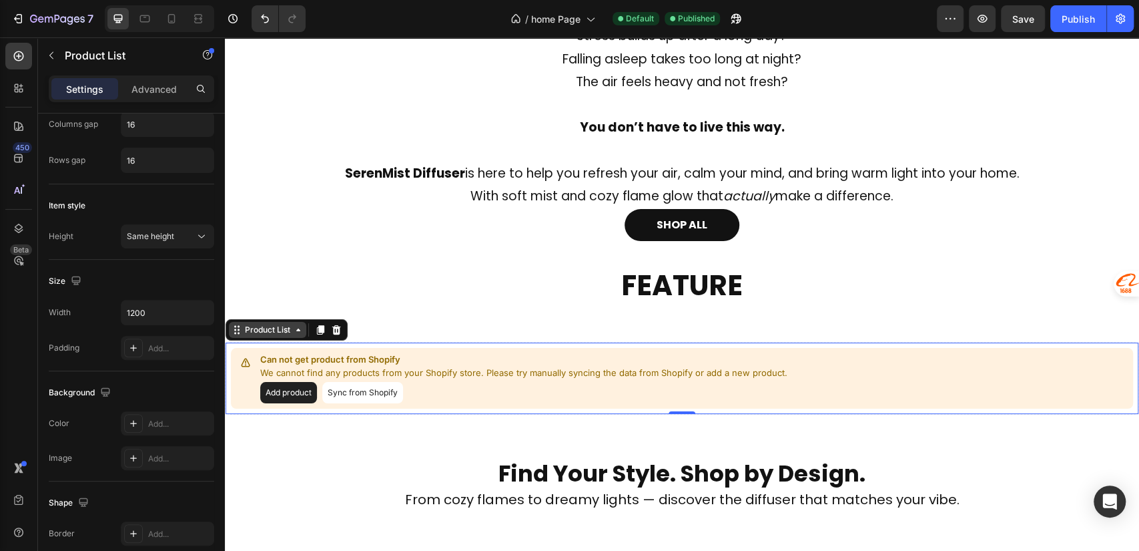
click at [263, 330] on div "Product List" at bounding box center [267, 330] width 51 height 12
click at [263, 331] on div "Product List" at bounding box center [267, 330] width 51 height 12
click at [320, 334] on div at bounding box center [320, 330] width 16 height 16
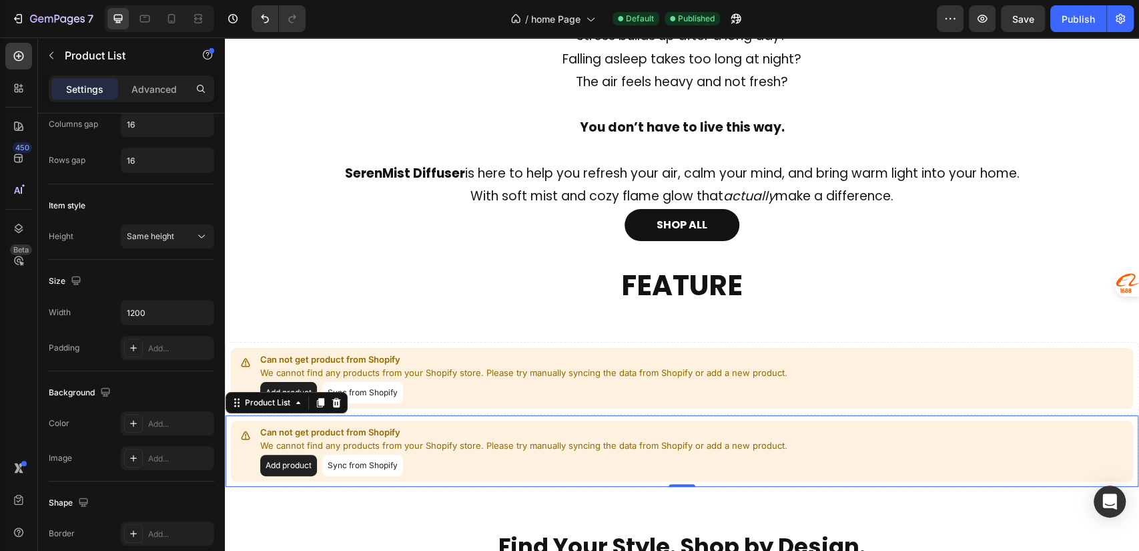
click at [462, 430] on p "Can not get product from Shopify" at bounding box center [523, 432] width 527 height 13
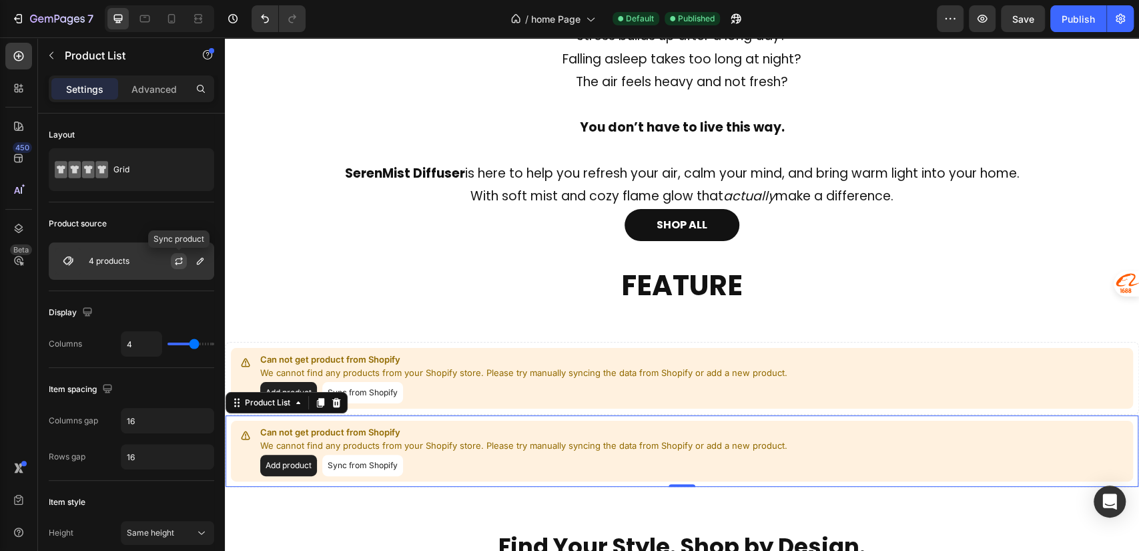
click at [180, 259] on icon "button" at bounding box center [178, 261] width 11 height 11
click at [140, 268] on div "4 products" at bounding box center [131, 260] width 165 height 37
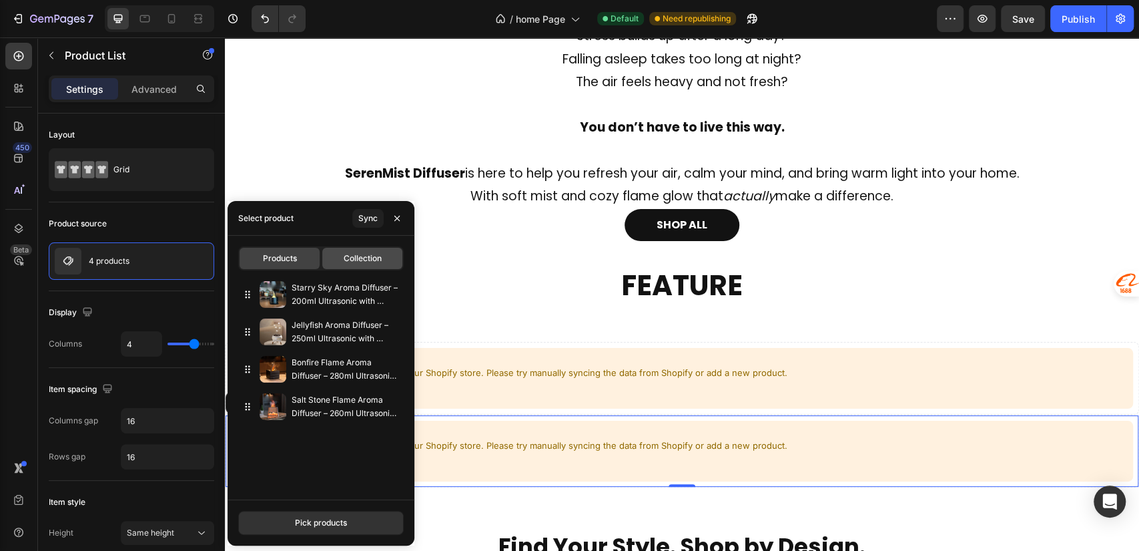
click at [348, 260] on span "Collection" at bounding box center [363, 258] width 38 height 12
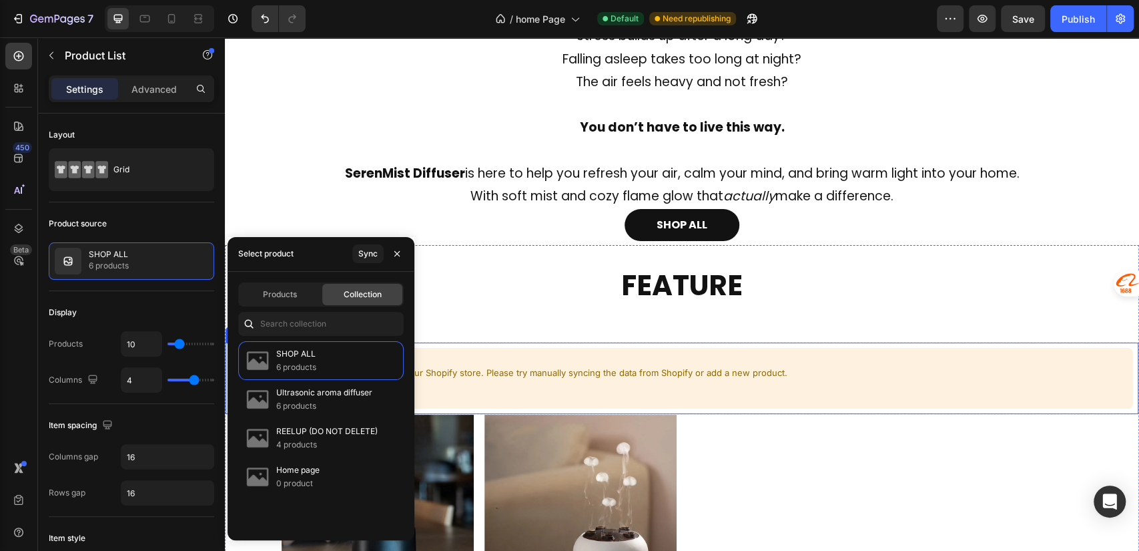
scroll to position [889, 0]
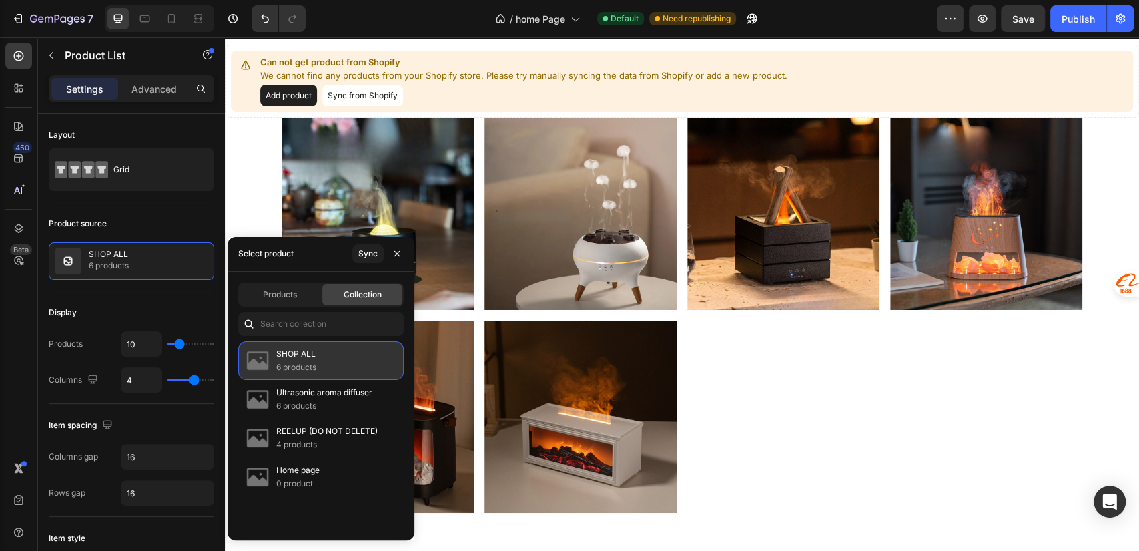
click at [329, 362] on div "SHOP ALL 6 products" at bounding box center [320, 360] width 165 height 39
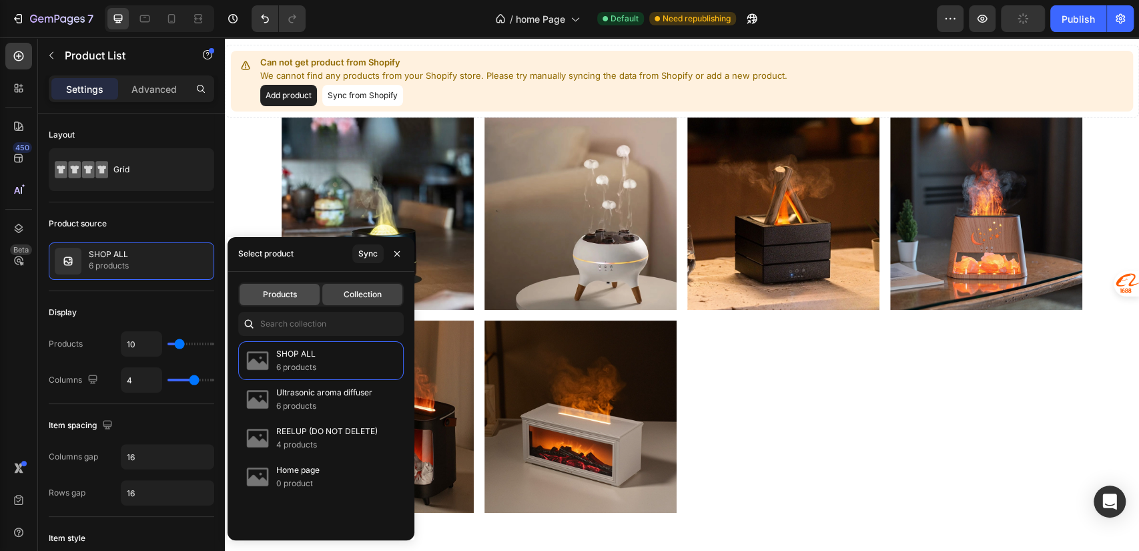
click at [283, 296] on span "Products" at bounding box center [280, 294] width 34 height 12
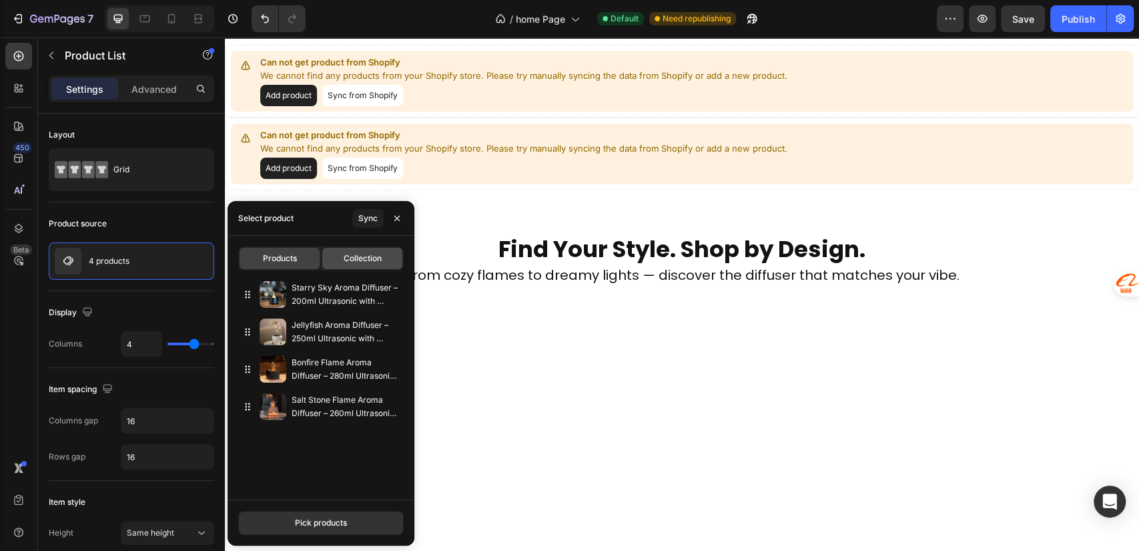
click at [348, 264] on span "Collection" at bounding box center [363, 258] width 38 height 12
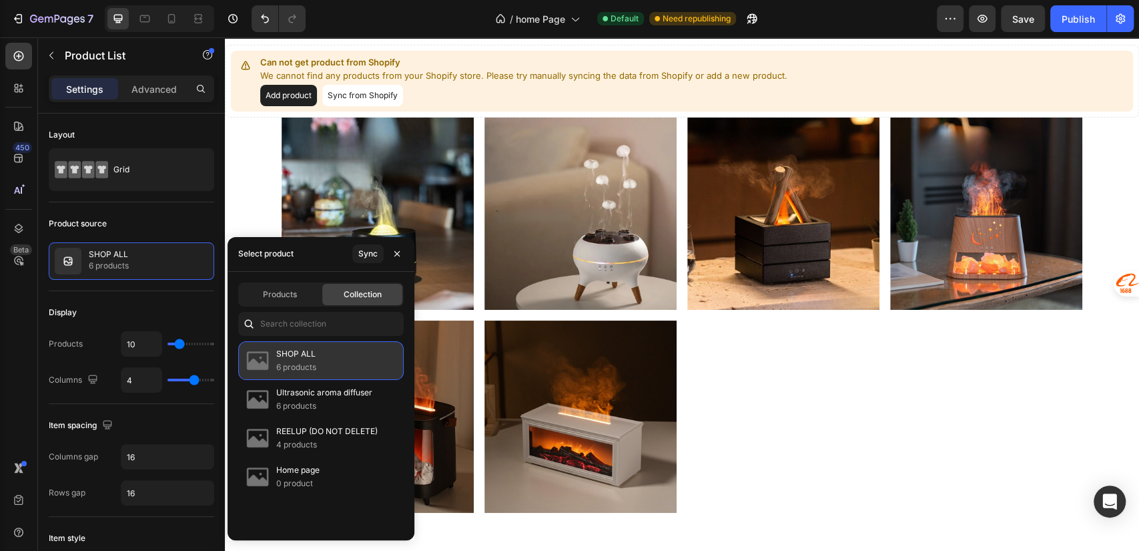
click at [291, 369] on p "6 products" at bounding box center [296, 366] width 40 height 13
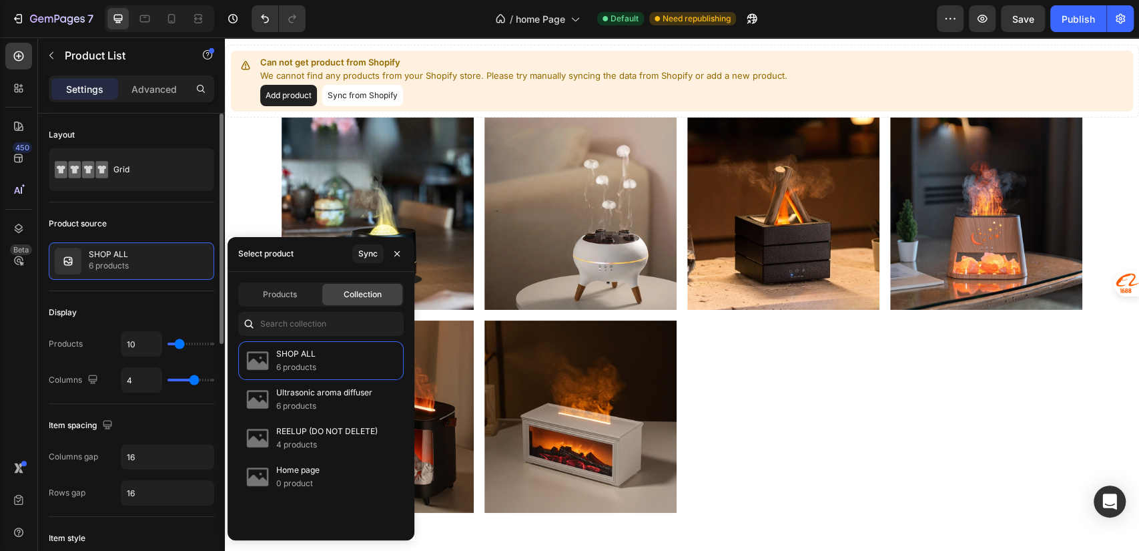
click at [186, 302] on div "Display" at bounding box center [131, 312] width 165 height 21
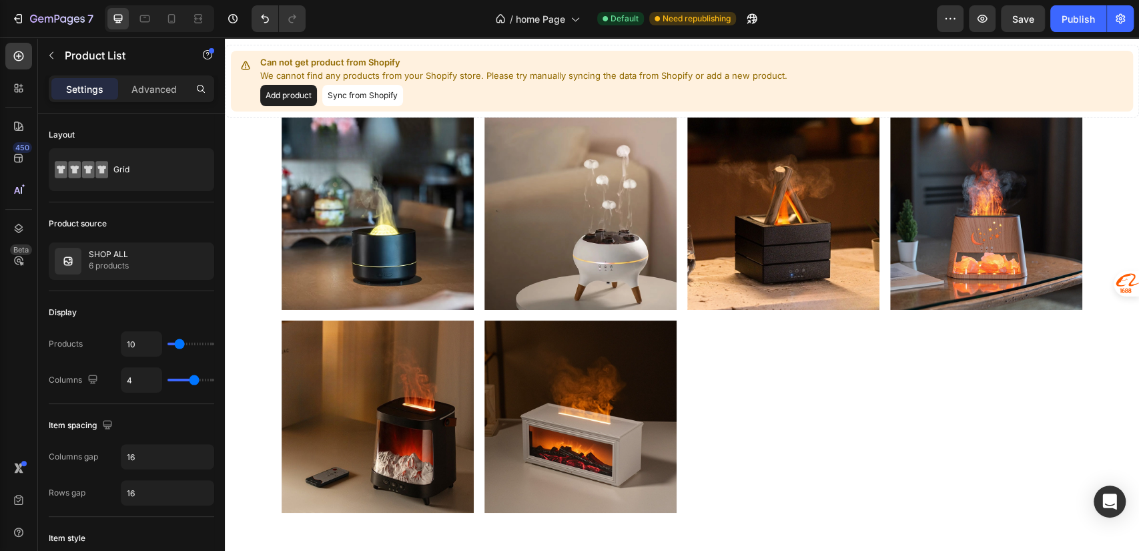
click at [753, 398] on div "Product Images Row Product List Product Images Row Product List Product Images …" at bounding box center [682, 314] width 801 height 395
type input "6"
type input "5"
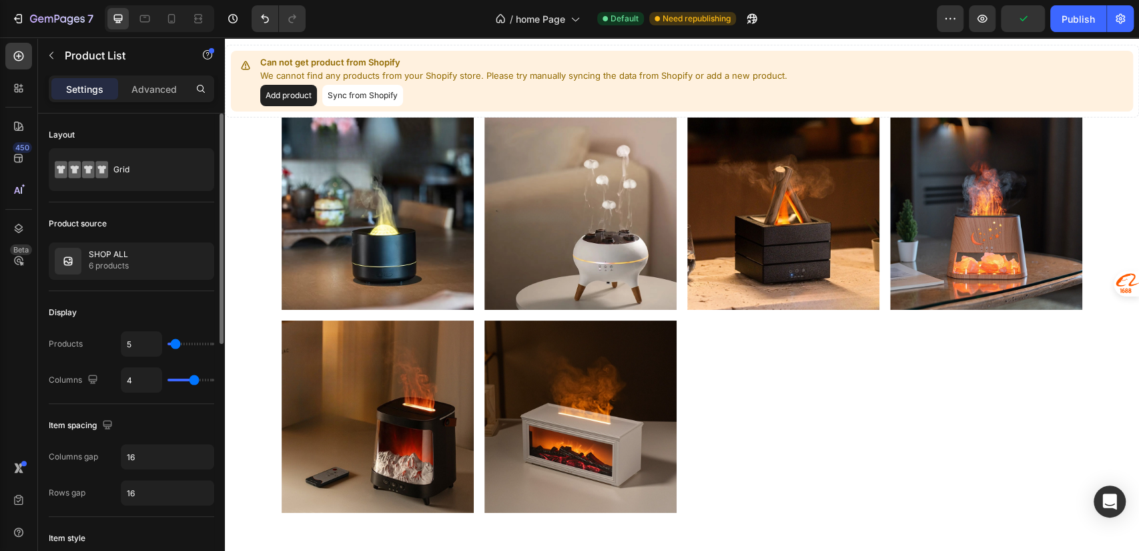
type input "4"
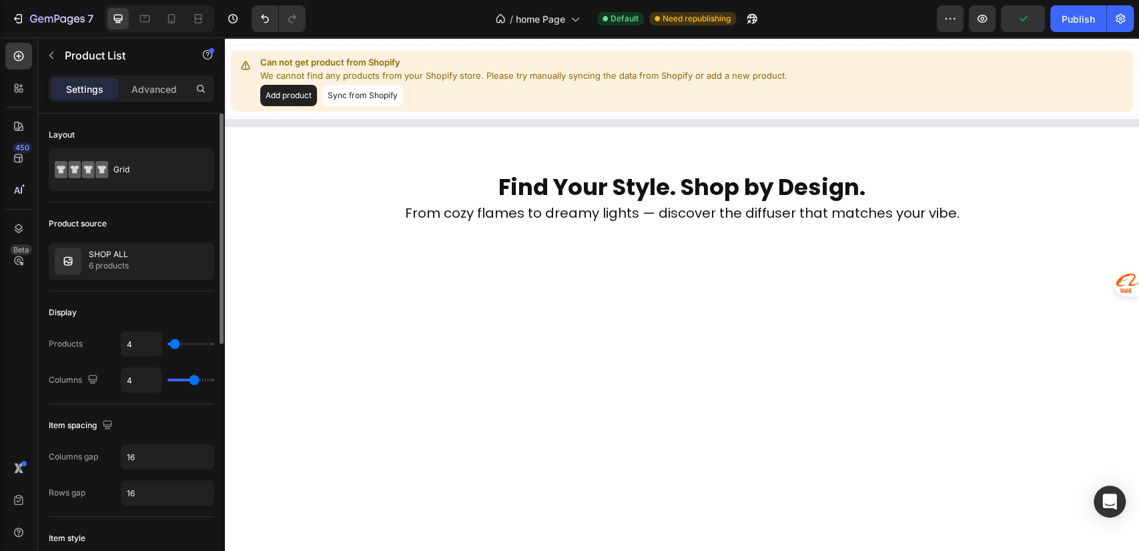
type input "4"
click at [175, 342] on input "range" at bounding box center [190, 343] width 47 height 3
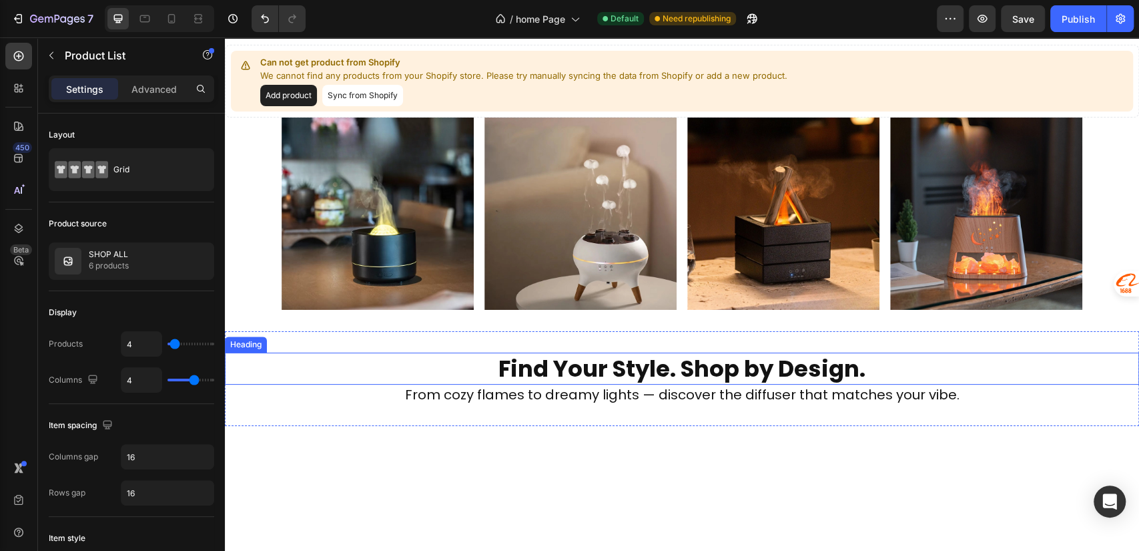
scroll to position [593, 0]
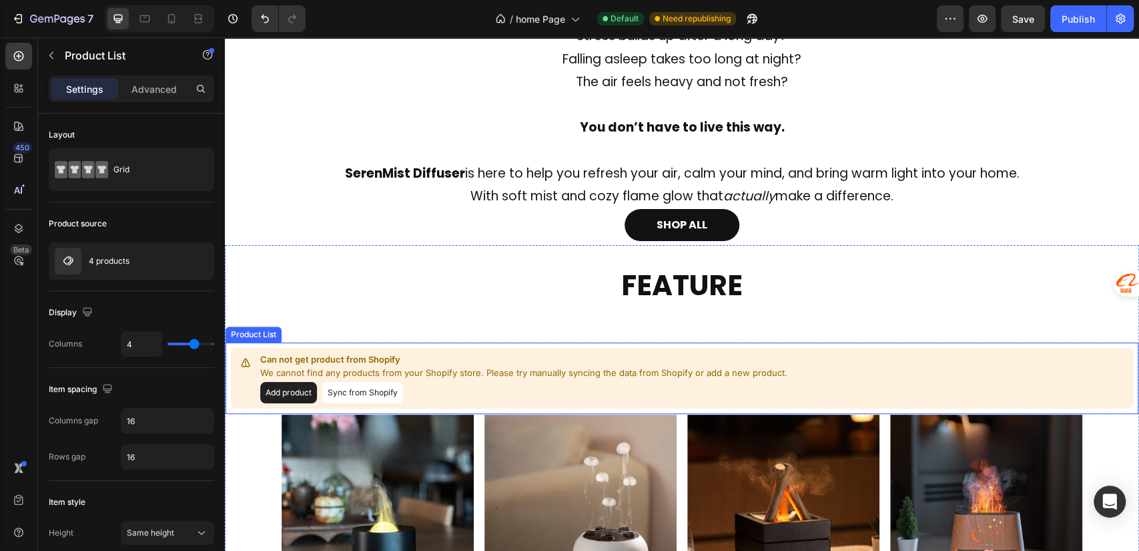
click at [577, 364] on p "Can not get product from Shopify" at bounding box center [523, 359] width 527 height 13
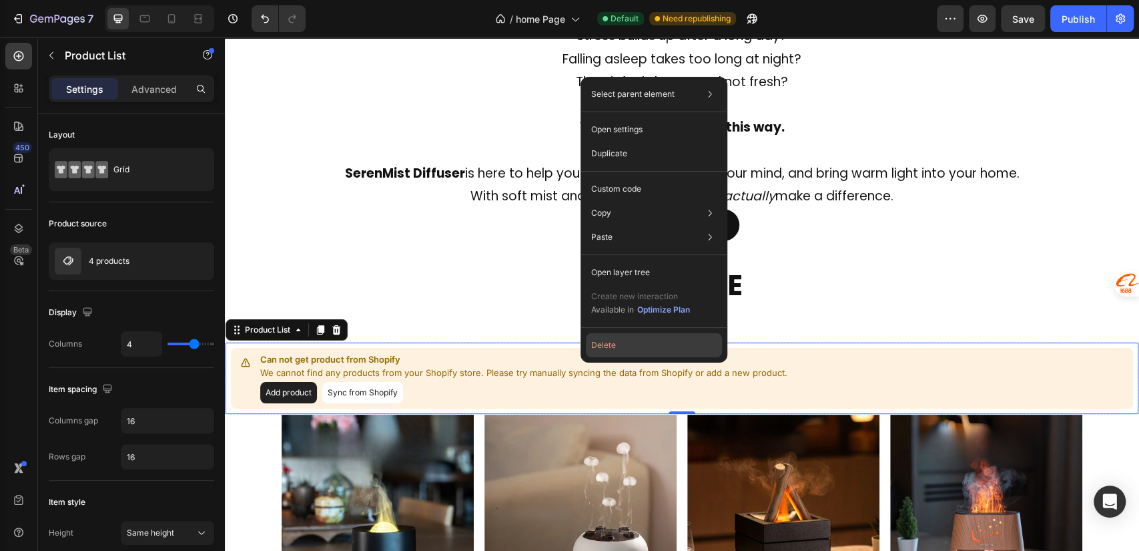
click at [622, 346] on button "Delete" at bounding box center [654, 345] width 136 height 24
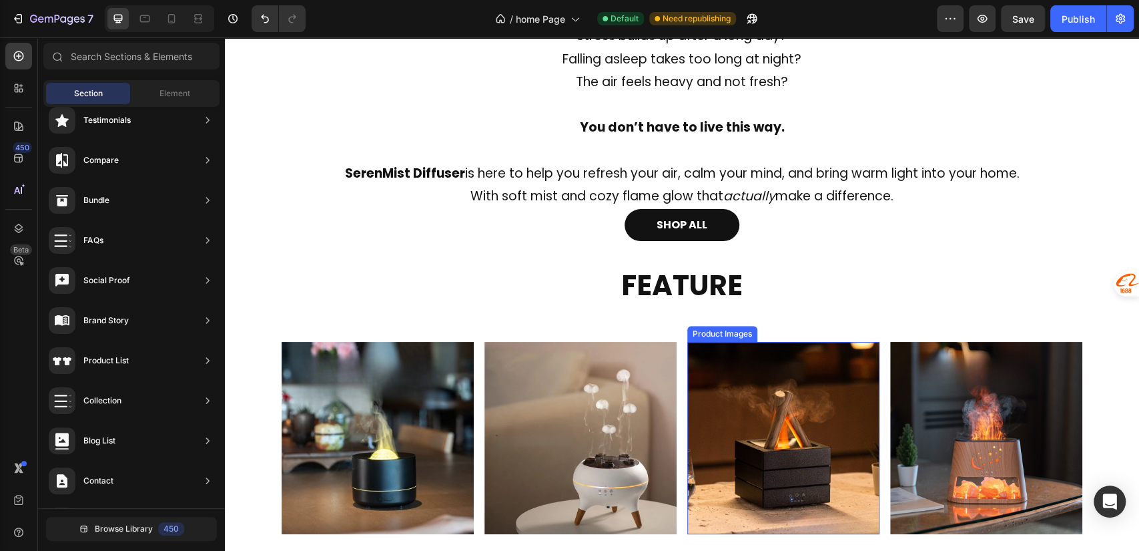
scroll to position [889, 0]
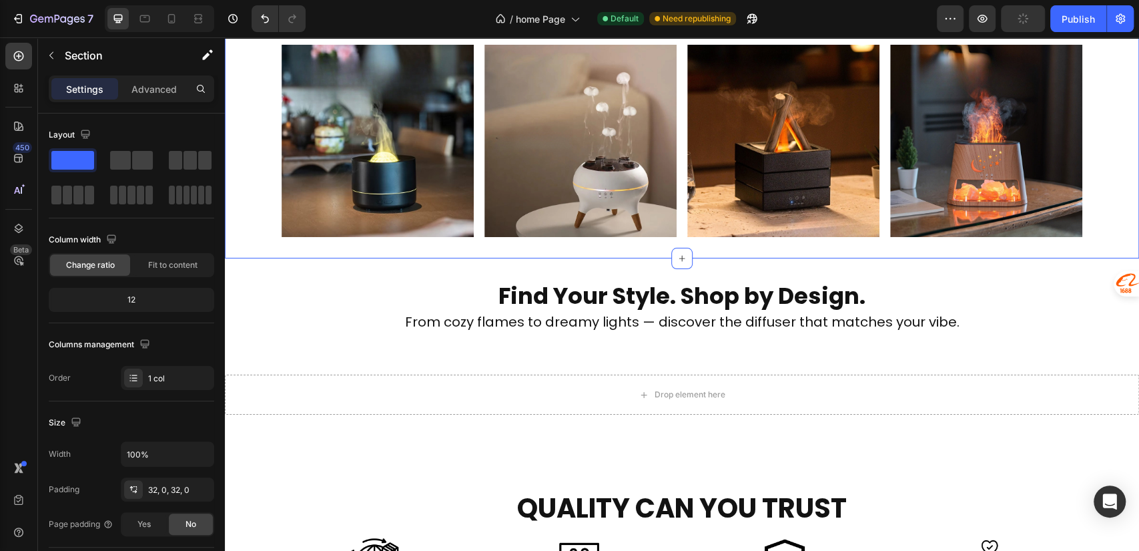
click at [373, 248] on div "FEATURE Heading Product Images Row Product List Product Images Row Product List…" at bounding box center [682, 103] width 914 height 310
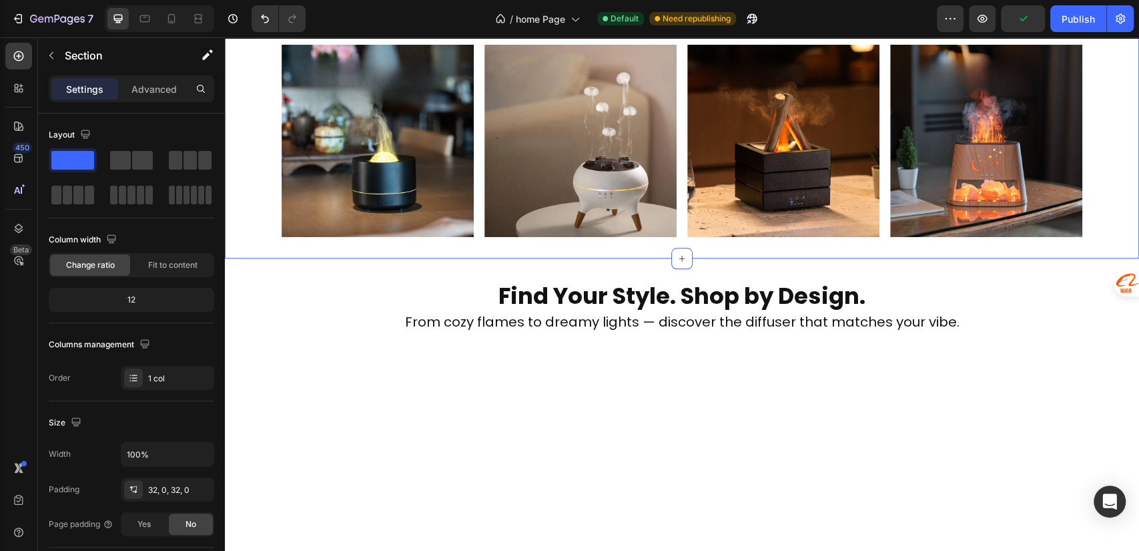
scroll to position [593, 0]
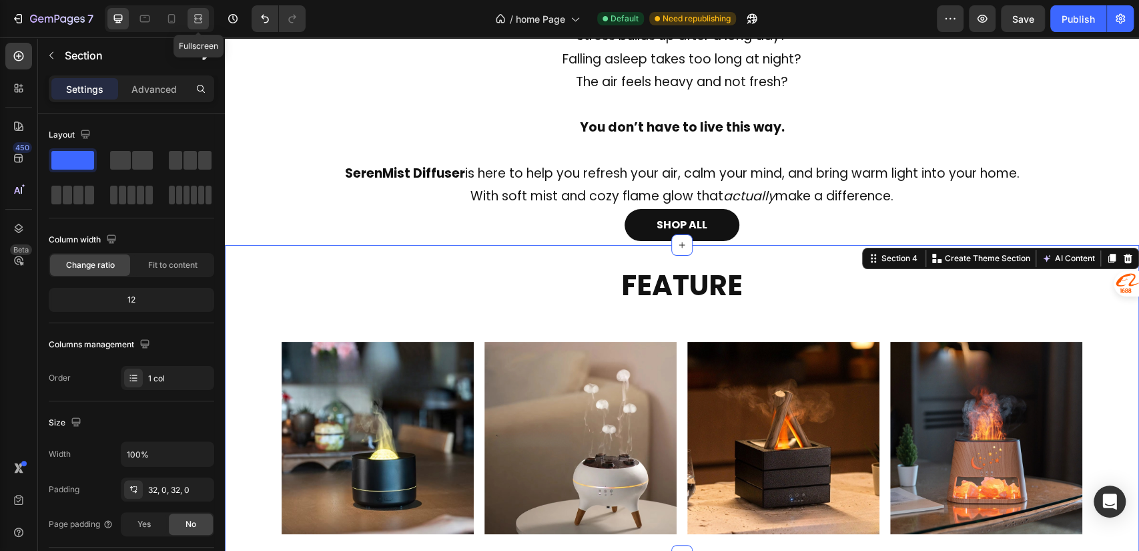
click at [195, 17] on icon at bounding box center [196, 18] width 4 height 3
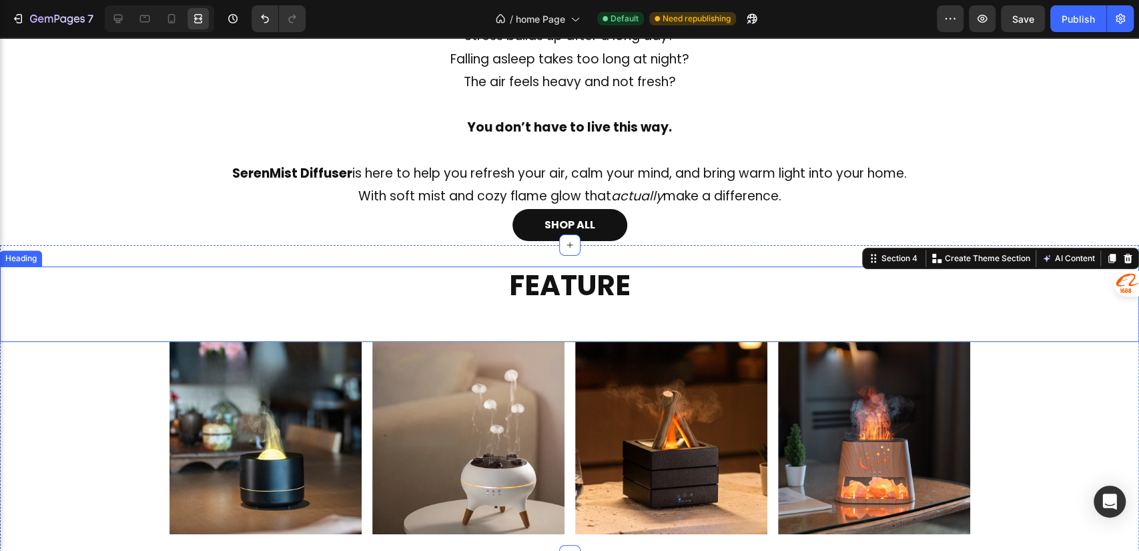
scroll to position [889, 0]
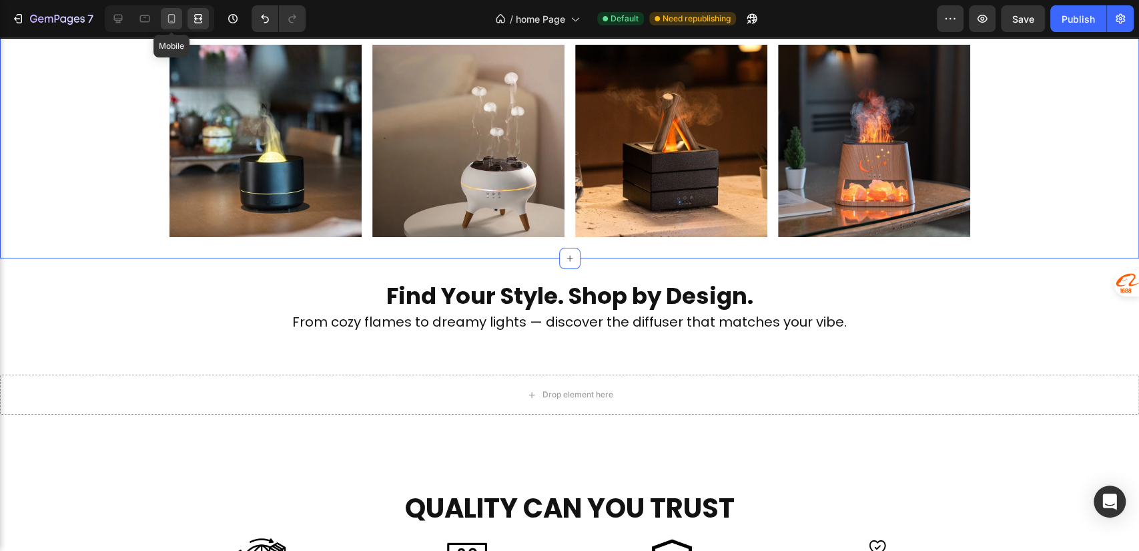
click at [162, 19] on div at bounding box center [171, 18] width 21 height 21
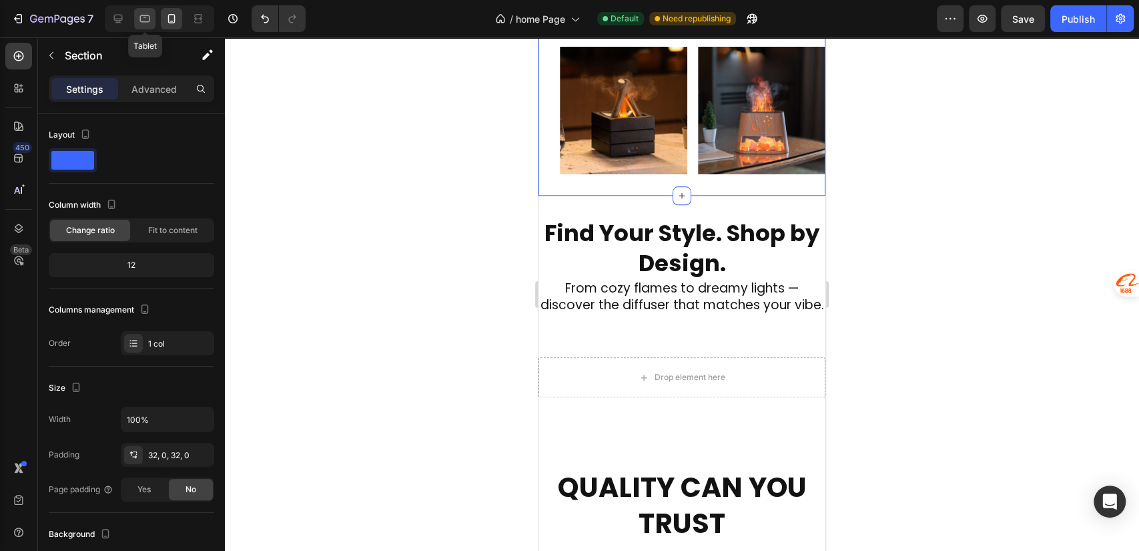
click at [145, 21] on icon at bounding box center [145, 18] width 10 height 7
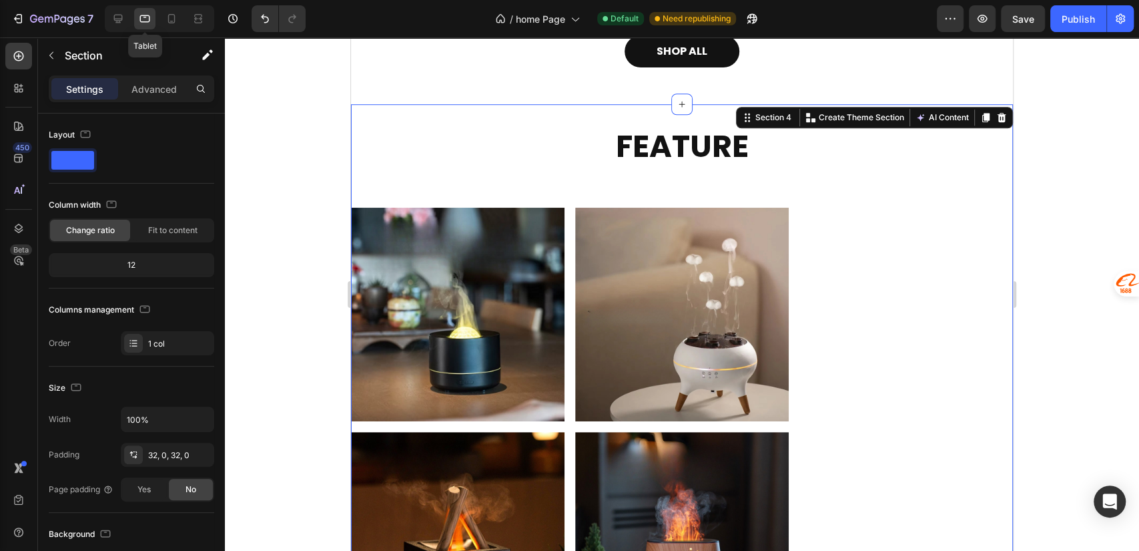
scroll to position [753, 0]
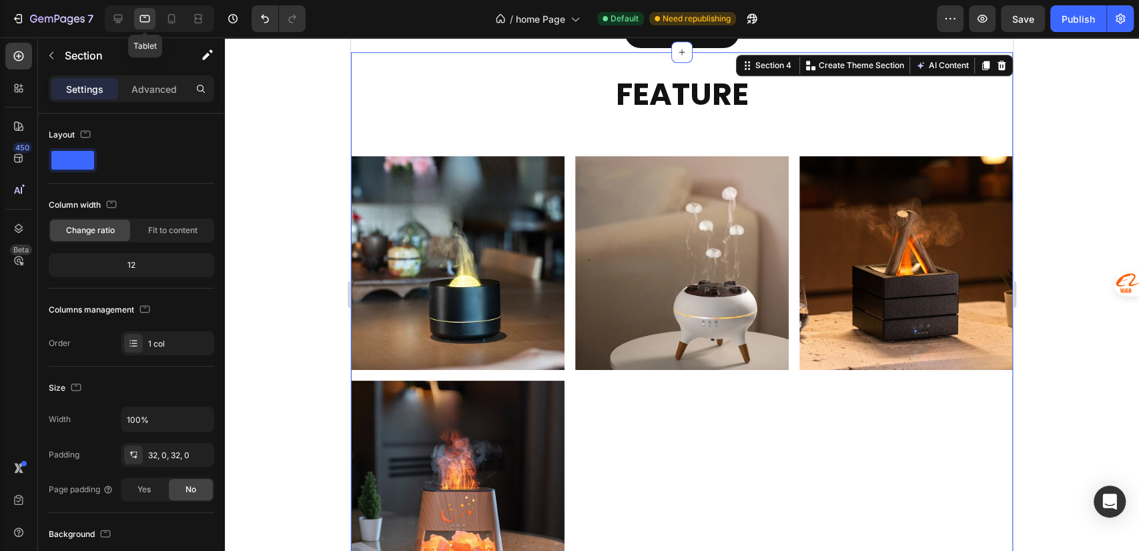
click at [148, 19] on icon at bounding box center [144, 18] width 13 height 13
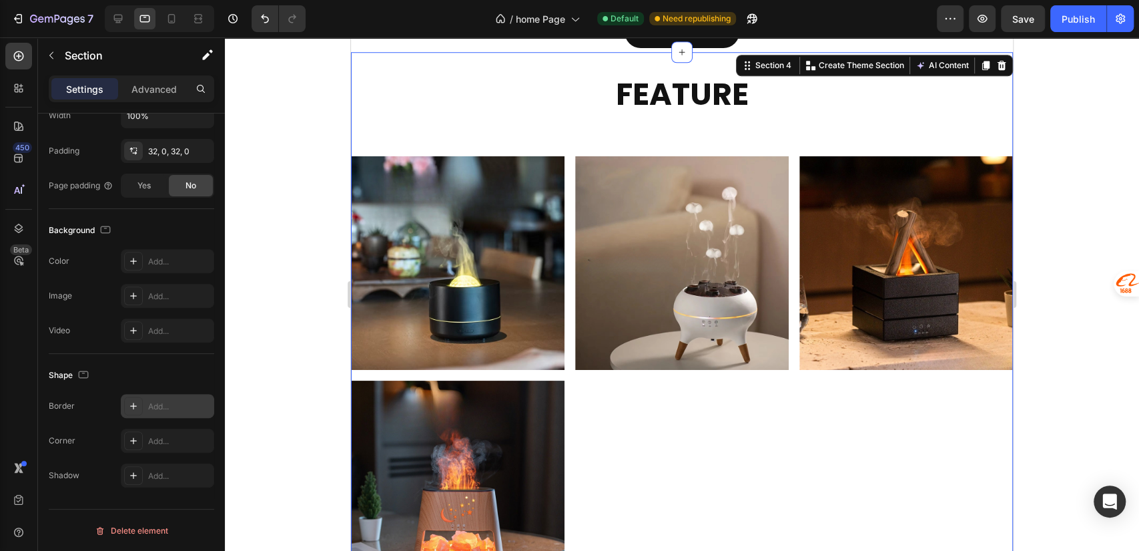
scroll to position [0, 0]
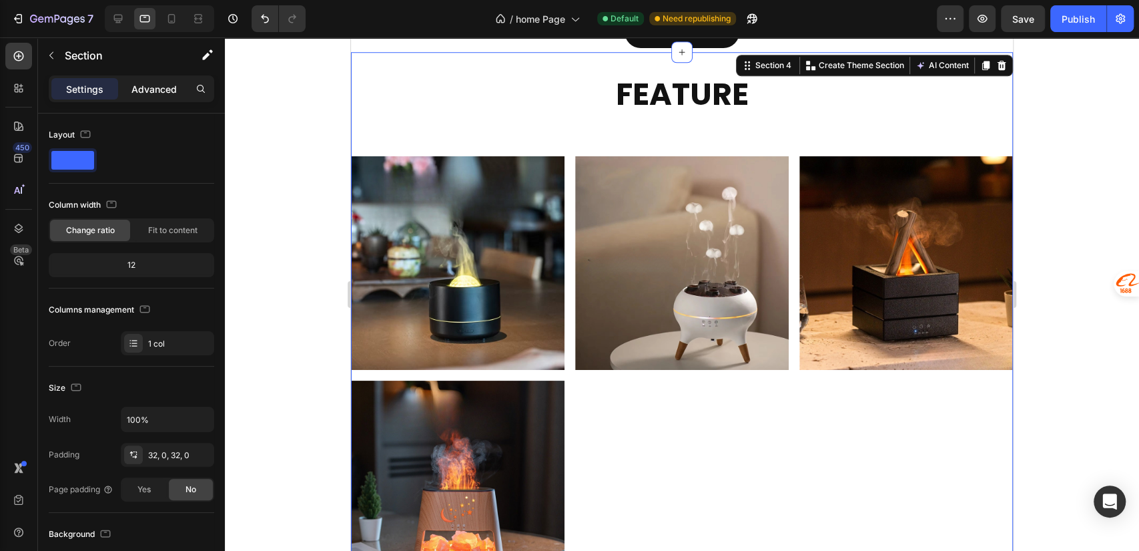
click at [139, 92] on p "Advanced" at bounding box center [153, 89] width 45 height 14
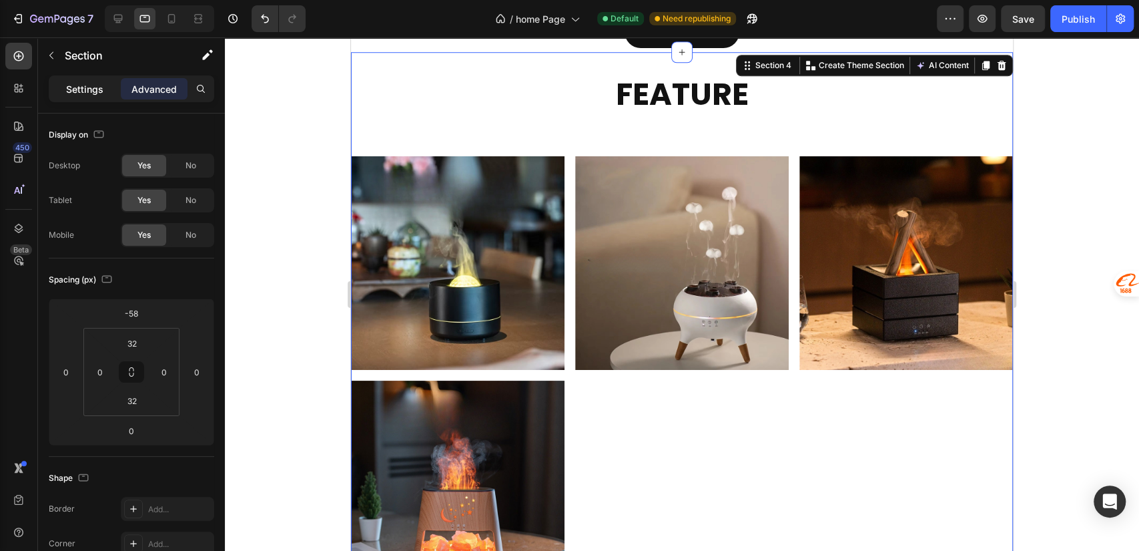
click at [86, 85] on p "Settings" at bounding box center [84, 89] width 37 height 14
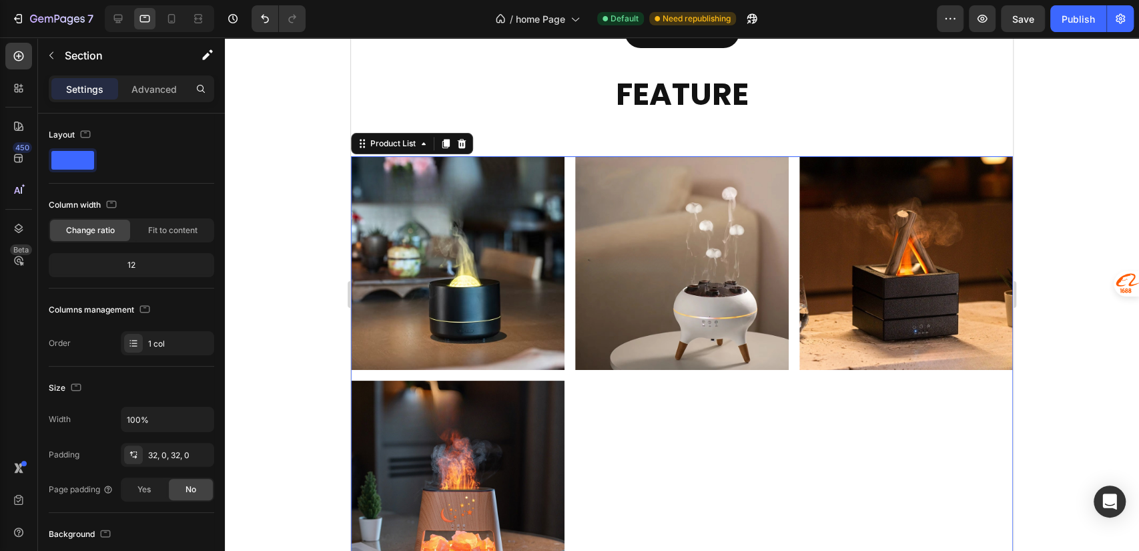
click at [739, 457] on div "Product Images Row Product List 0 Product Images Row Product List 0 Product Ima…" at bounding box center [682, 375] width 662 height 438
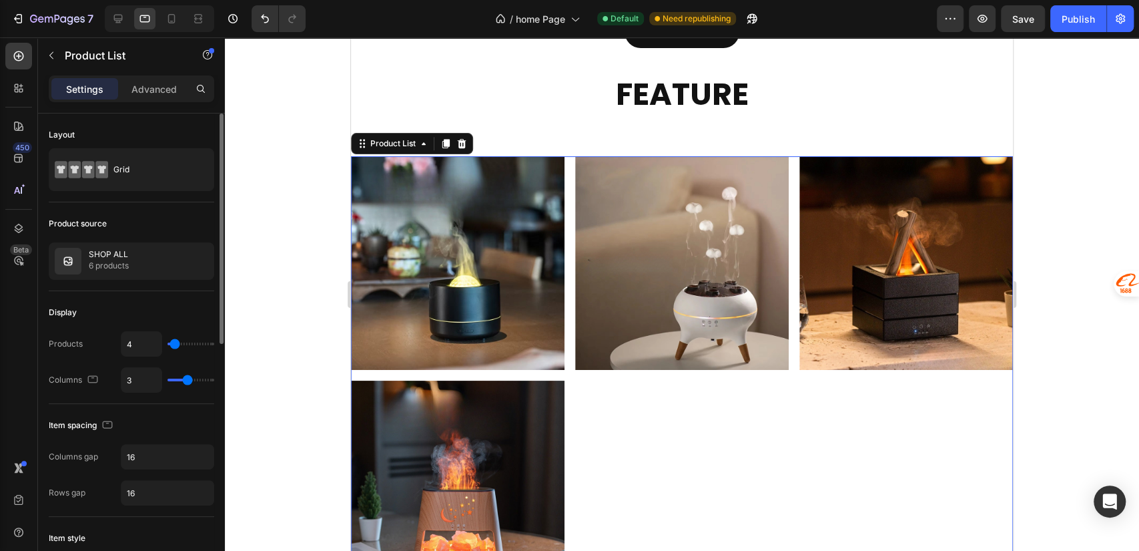
type input "4"
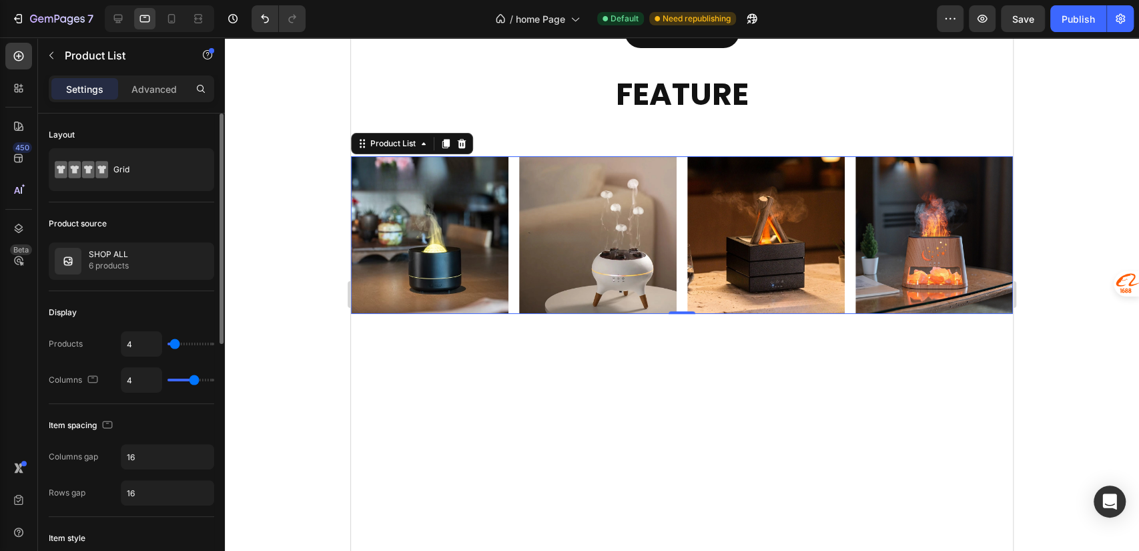
type input "4"
click at [191, 379] on input "range" at bounding box center [190, 379] width 47 height 3
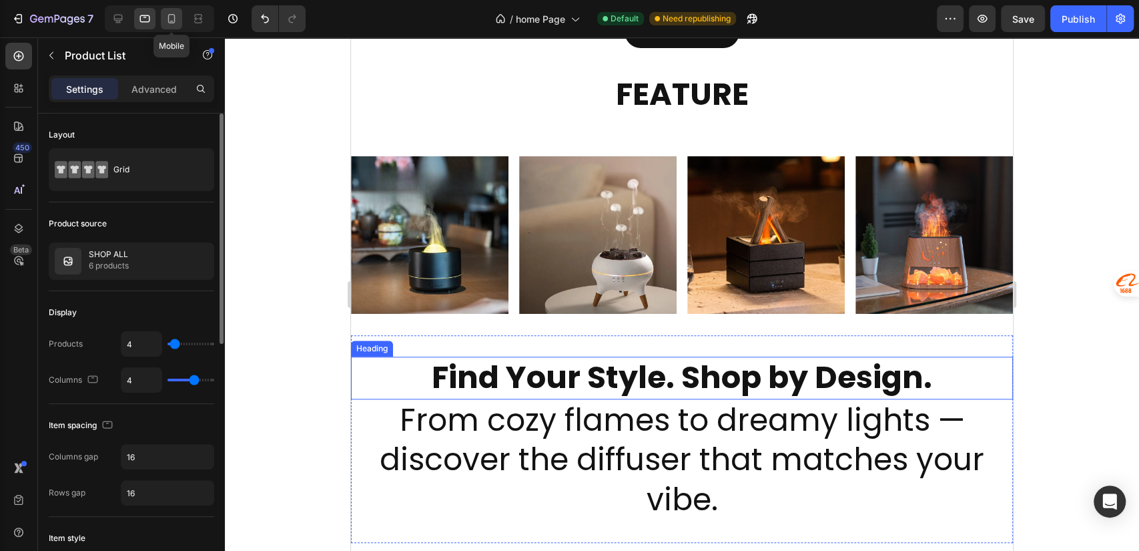
click at [171, 17] on icon at bounding box center [171, 18] width 13 height 13
type input "2"
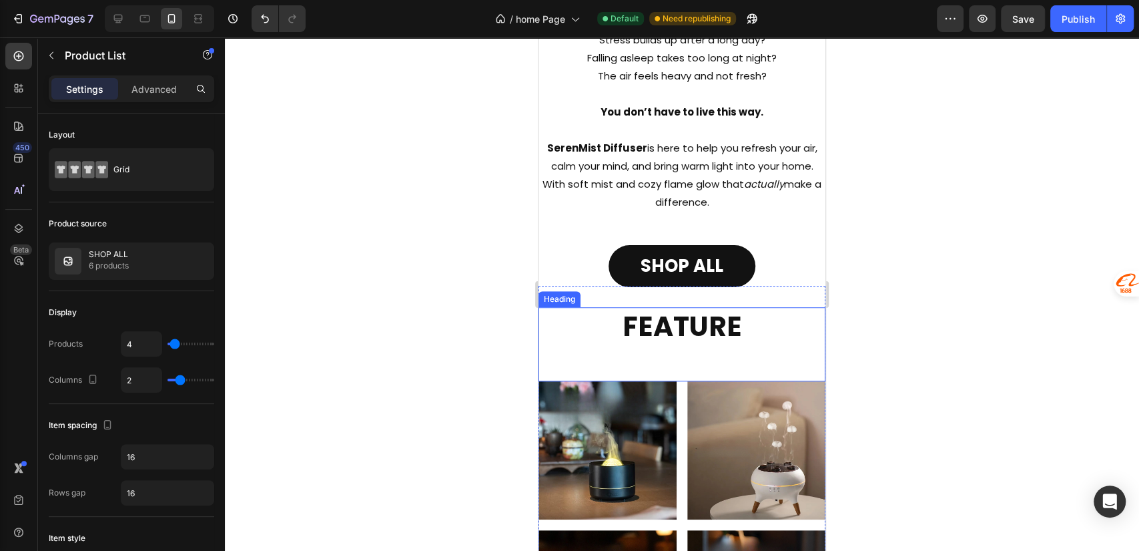
scroll to position [878, 0]
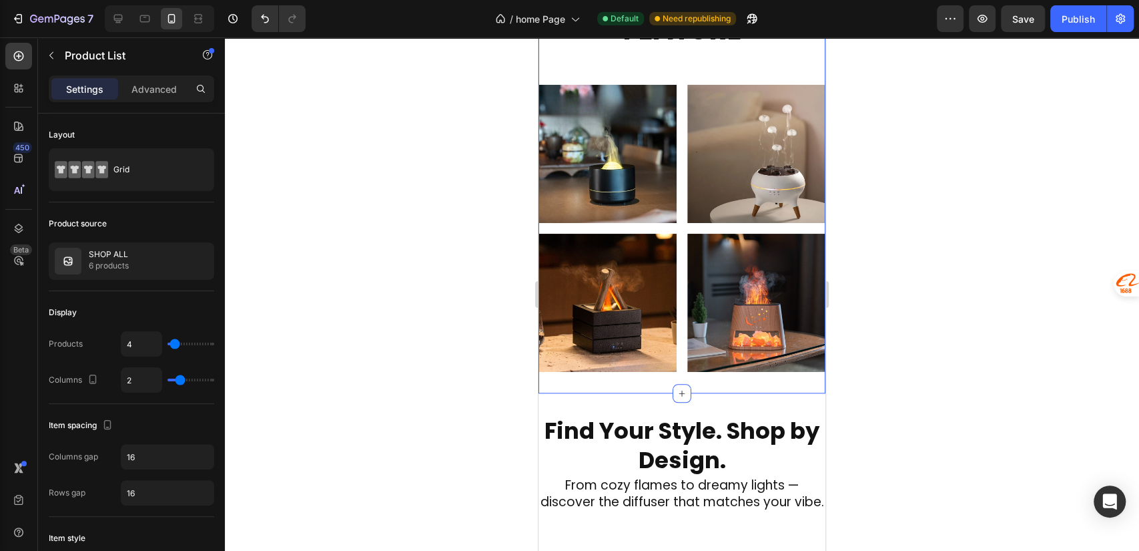
click at [735, 368] on div "FEATURE Heading Product Images Row Product List Product Images Row Product List…" at bounding box center [682, 191] width 287 height 404
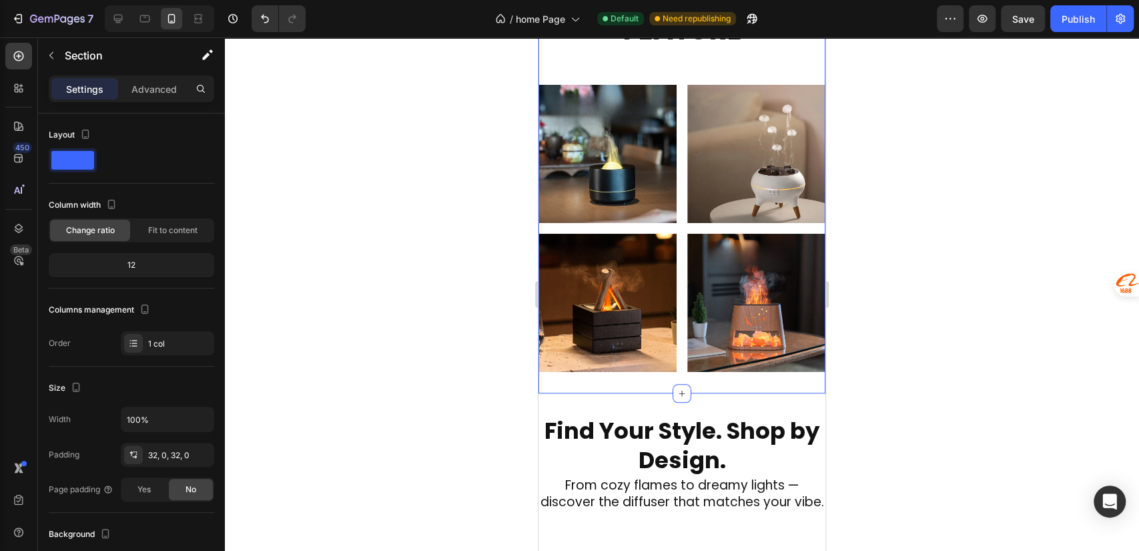
scroll to position [582, 0]
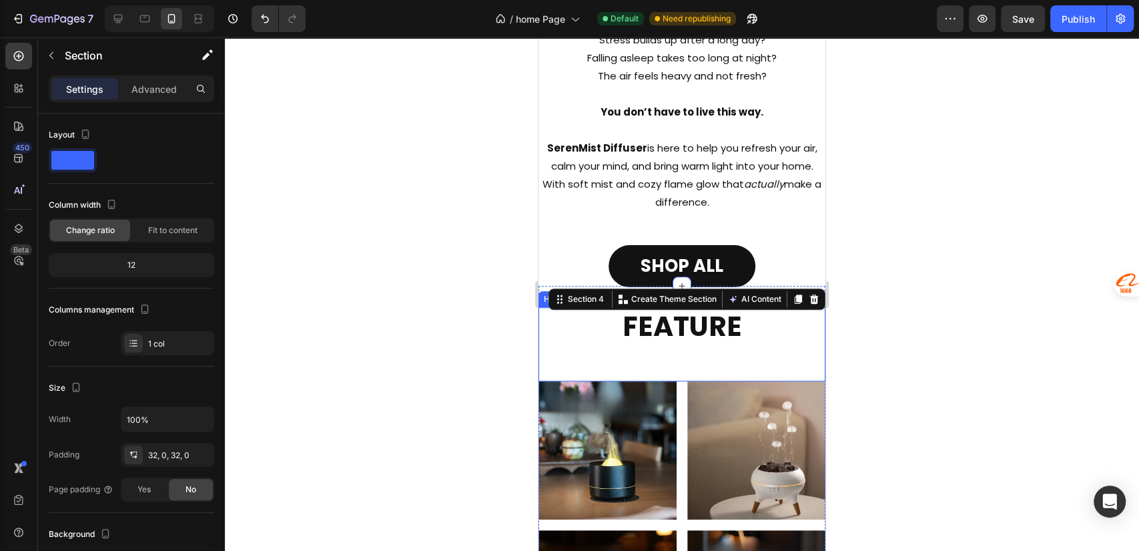
click at [729, 356] on h2 "FEATURE" at bounding box center [682, 344] width 287 height 74
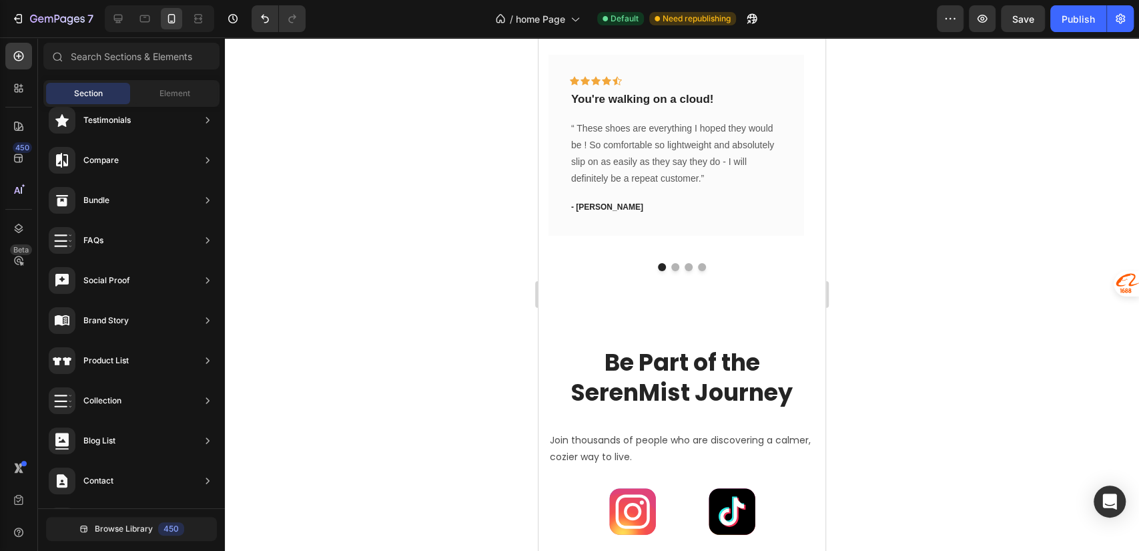
scroll to position [3644, 0]
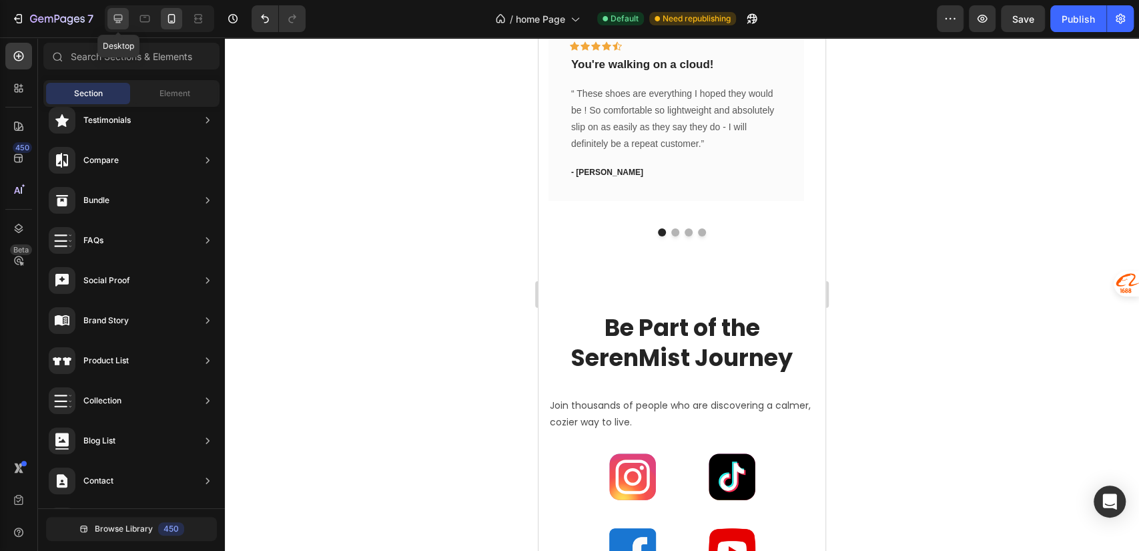
click at [125, 17] on div at bounding box center [117, 18] width 21 height 21
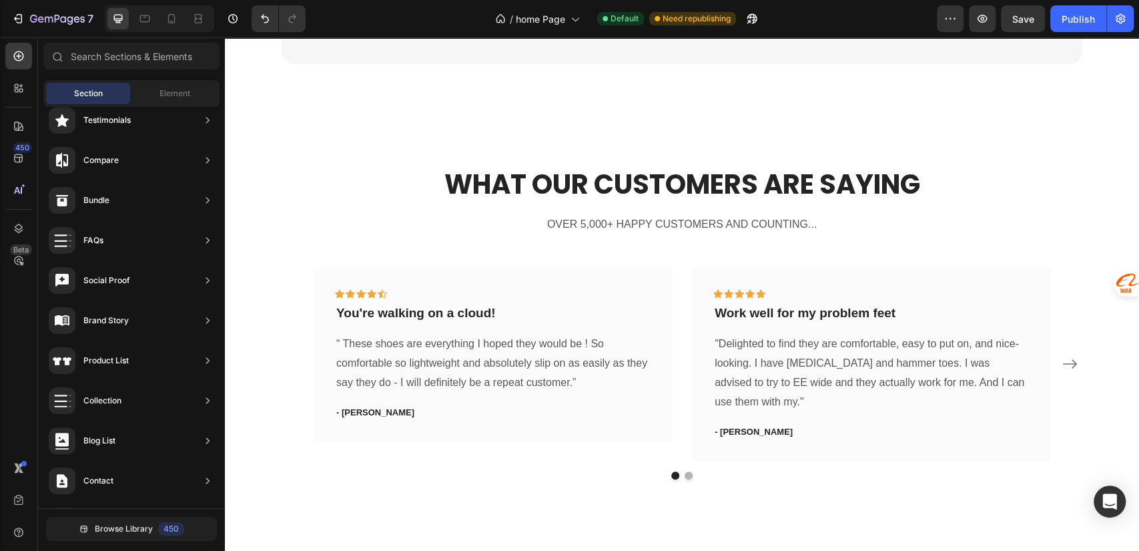
scroll to position [3347, 0]
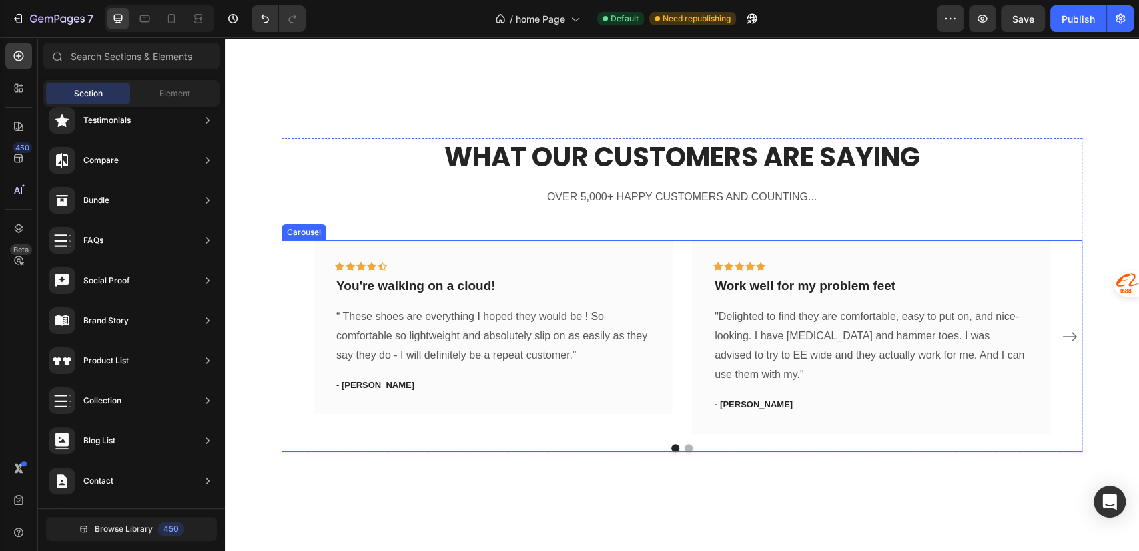
click at [685, 446] on button "Dot" at bounding box center [689, 448] width 8 height 8
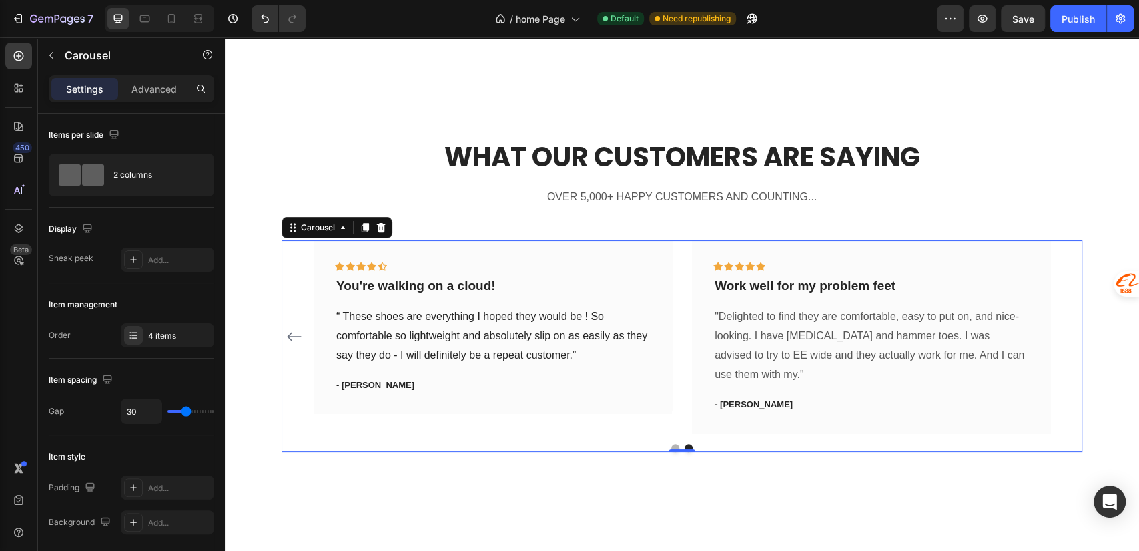
click at [671, 447] on button "Dot" at bounding box center [675, 448] width 8 height 8
click at [418, 286] on p "You're walking on a cloud!" at bounding box center [492, 286] width 313 height 17
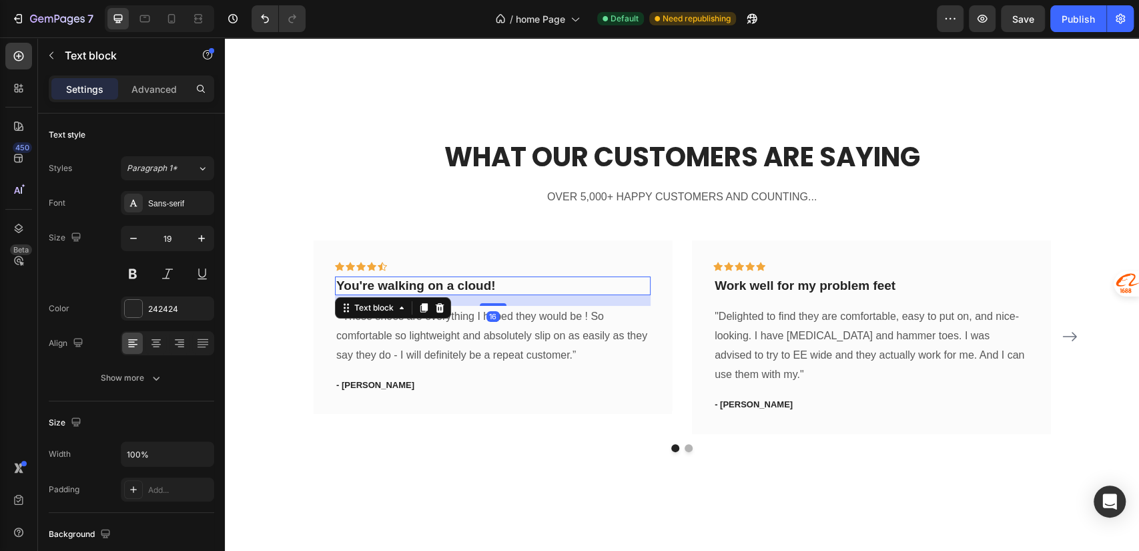
click at [448, 282] on p "You're walking on a cloud!" at bounding box center [492, 286] width 313 height 17
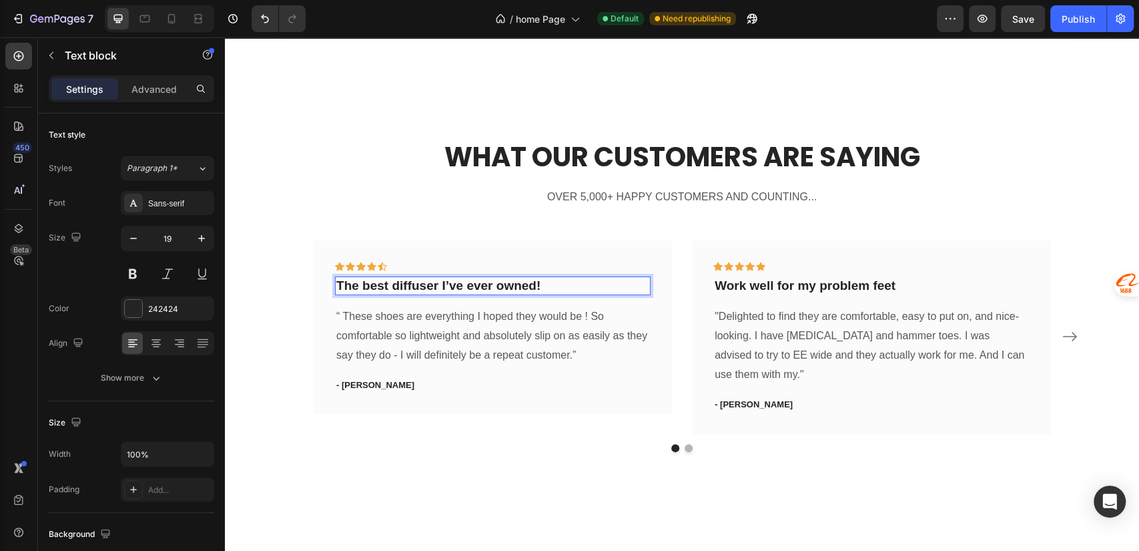
click at [455, 290] on p "The best diffuser I’ve ever owned!" at bounding box center [492, 286] width 313 height 17
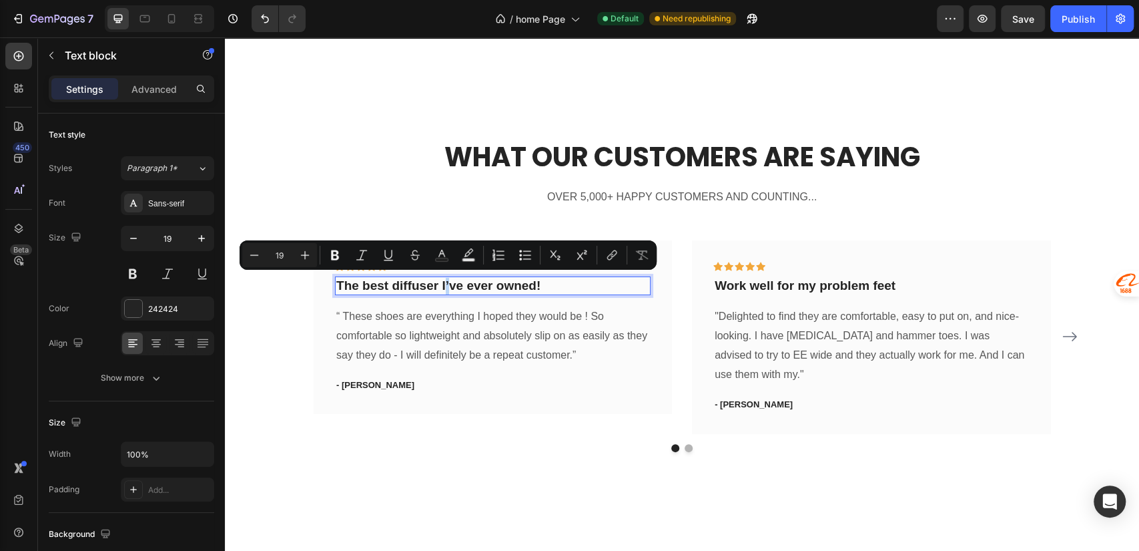
drag, startPoint x: 454, startPoint y: 287, endPoint x: 444, endPoint y: 287, distance: 10.0
click at [444, 287] on p "The best diffuser I’ve ever owned!" at bounding box center [492, 286] width 313 height 17
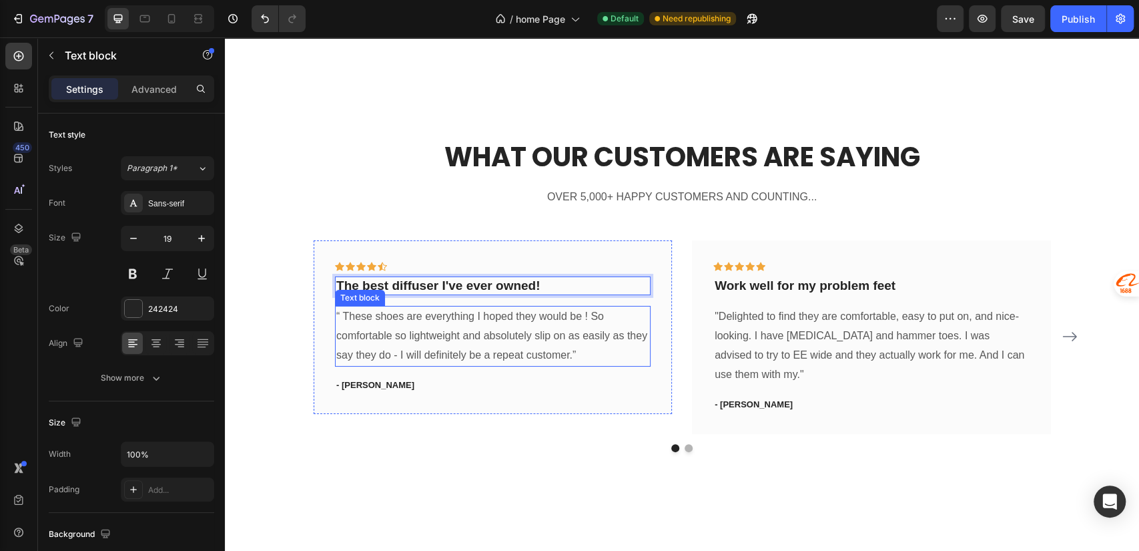
click at [405, 340] on p "“ These shoes are everything I hoped they would be ! So comfortable so lightwei…" at bounding box center [492, 335] width 313 height 57
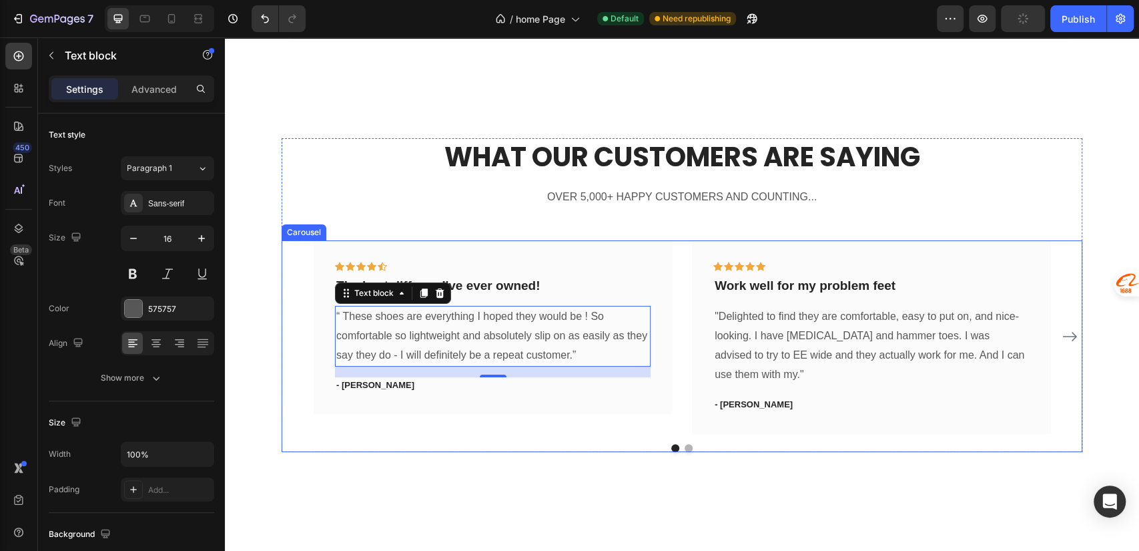
click at [297, 340] on div "Icon Icon Icon Icon Icon Row The best diffuser I've ever owned! Text block “ Th…" at bounding box center [682, 336] width 801 height 193
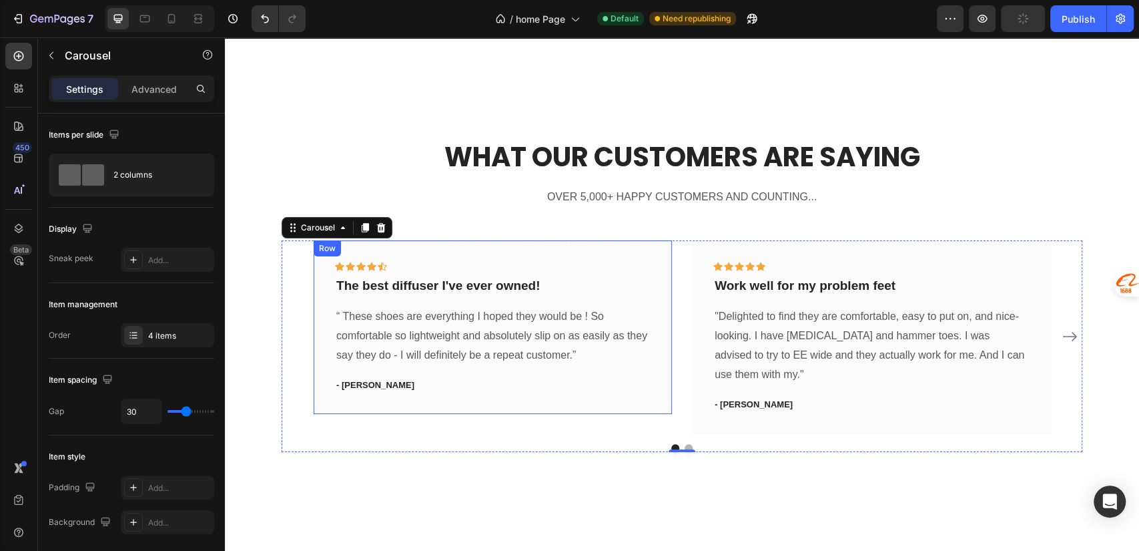
click at [384, 334] on p "“ These shoes are everything I hoped they would be ! So comfortable so lightwei…" at bounding box center [492, 335] width 313 height 57
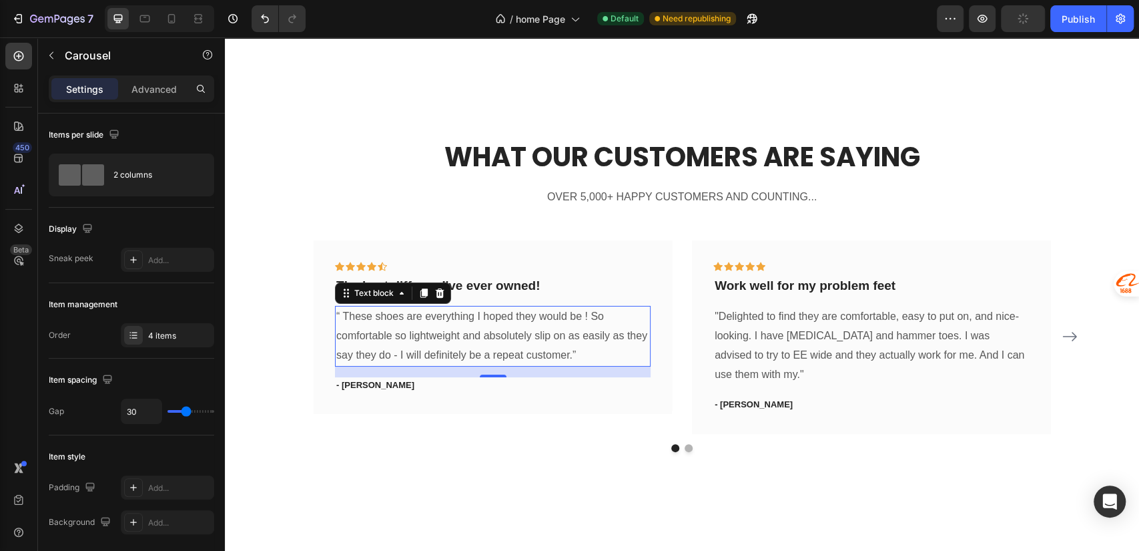
click at [384, 334] on p "“ These shoes are everything I hoped they would be ! So comfortable so lightwei…" at bounding box center [492, 335] width 313 height 57
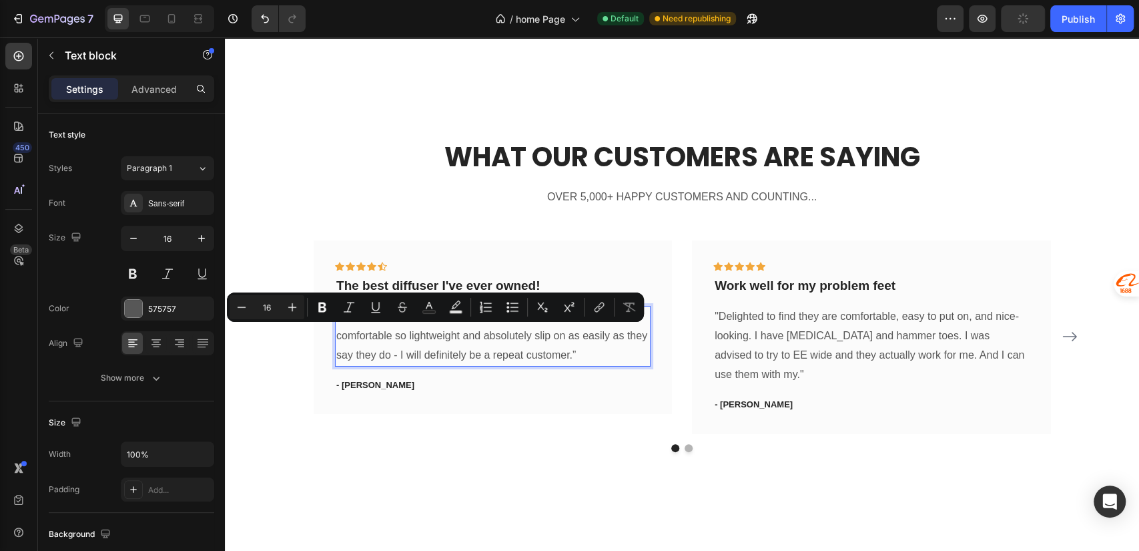
click at [585, 352] on p "“ These shoes are everything I hoped they would be ! So comfortable so lightwei…" at bounding box center [492, 335] width 313 height 57
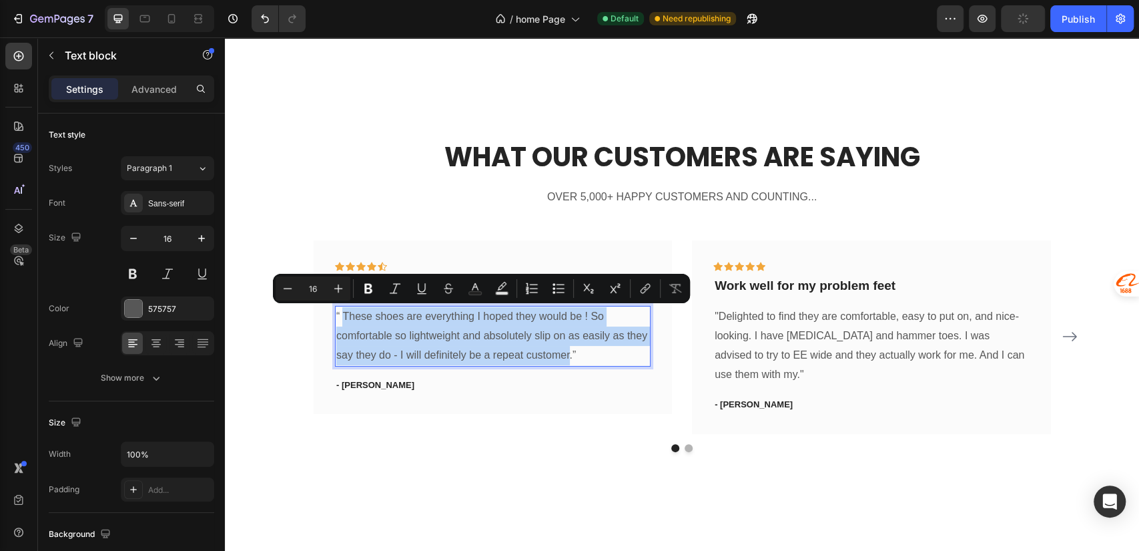
drag, startPoint x: 599, startPoint y: 356, endPoint x: 346, endPoint y: 322, distance: 255.3
click at [346, 322] on p "“ These shoes are everything I hoped they would be ! So comfortable so lightwei…" at bounding box center [492, 335] width 313 height 57
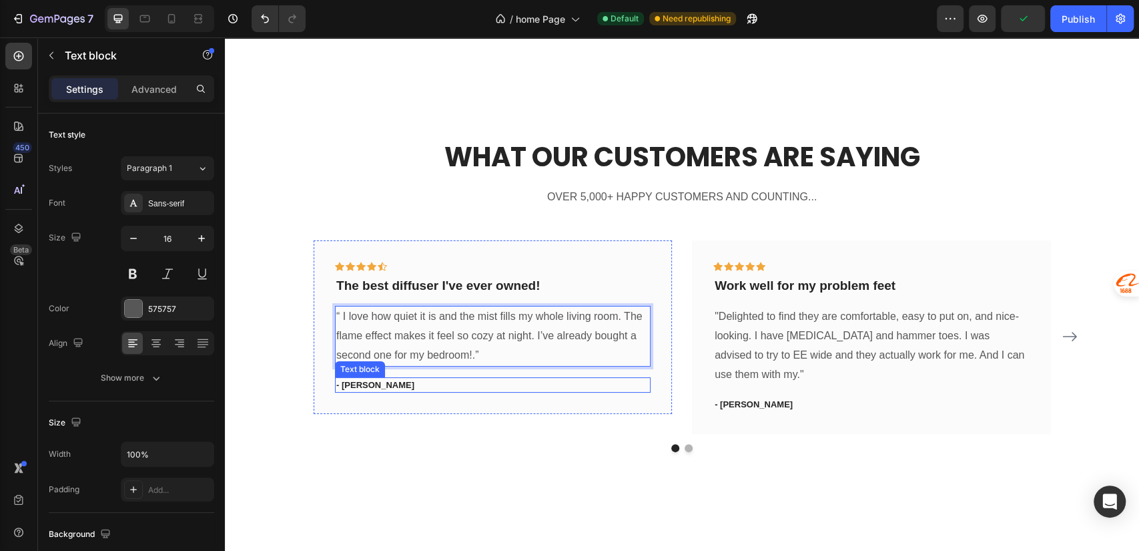
click at [455, 386] on p "- Ryan S." at bounding box center [492, 384] width 313 height 13
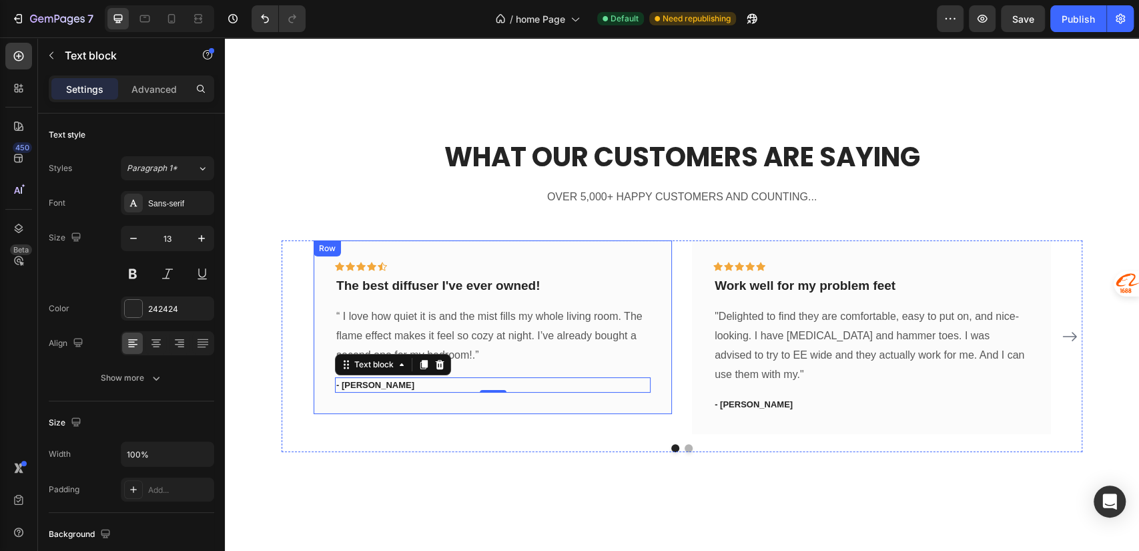
drag, startPoint x: 303, startPoint y: 366, endPoint x: 322, endPoint y: 367, distance: 19.4
click at [303, 366] on div "Icon Icon Icon Icon Icon Row The best diffuser I've ever owned! Text block “ I …" at bounding box center [682, 336] width 801 height 193
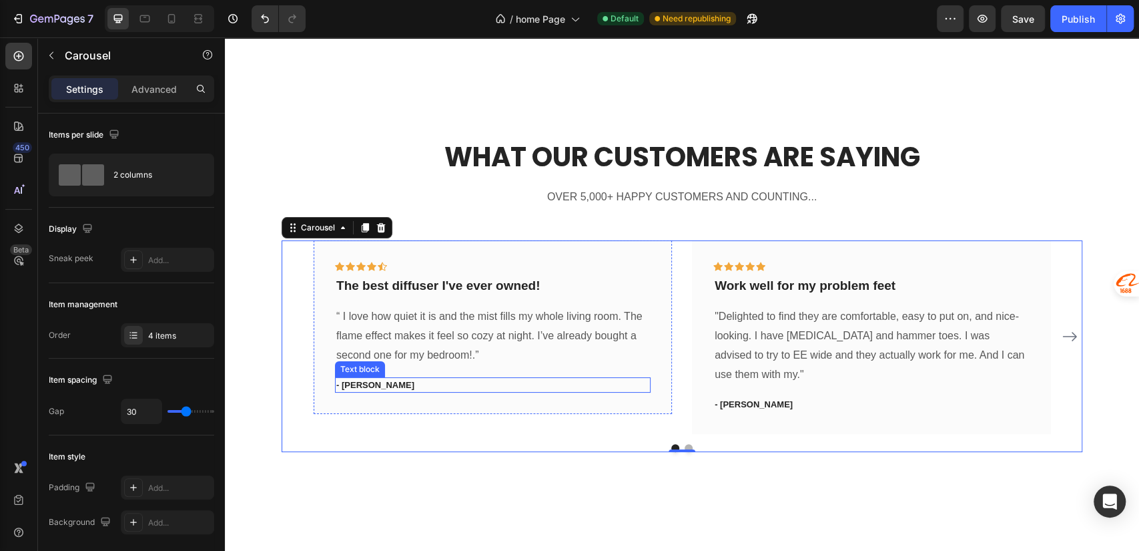
click at [361, 382] on p "- Ryan S." at bounding box center [492, 384] width 313 height 13
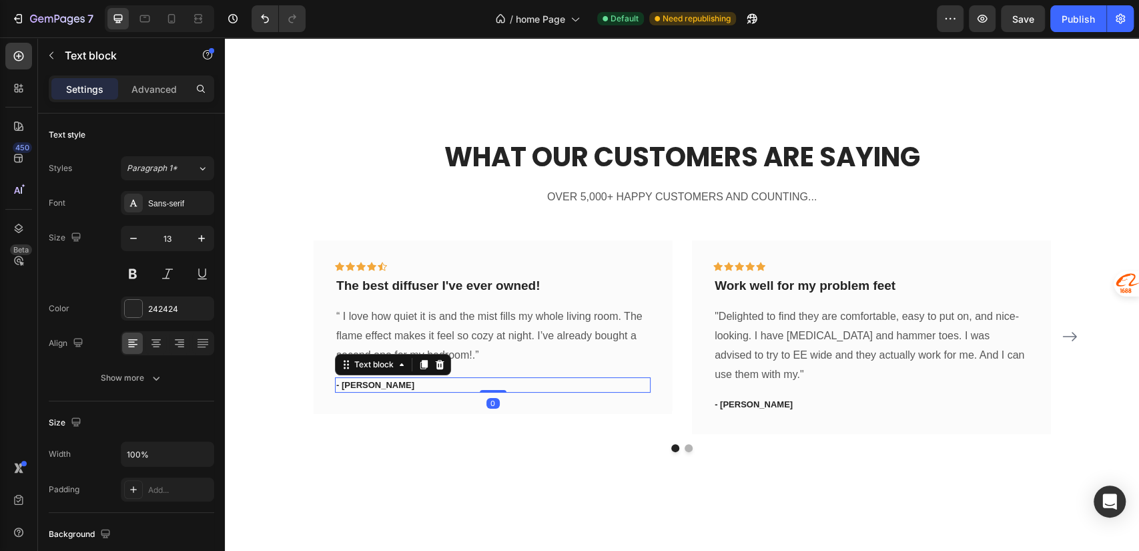
click at [361, 382] on p "- Ryan S." at bounding box center [492, 384] width 313 height 13
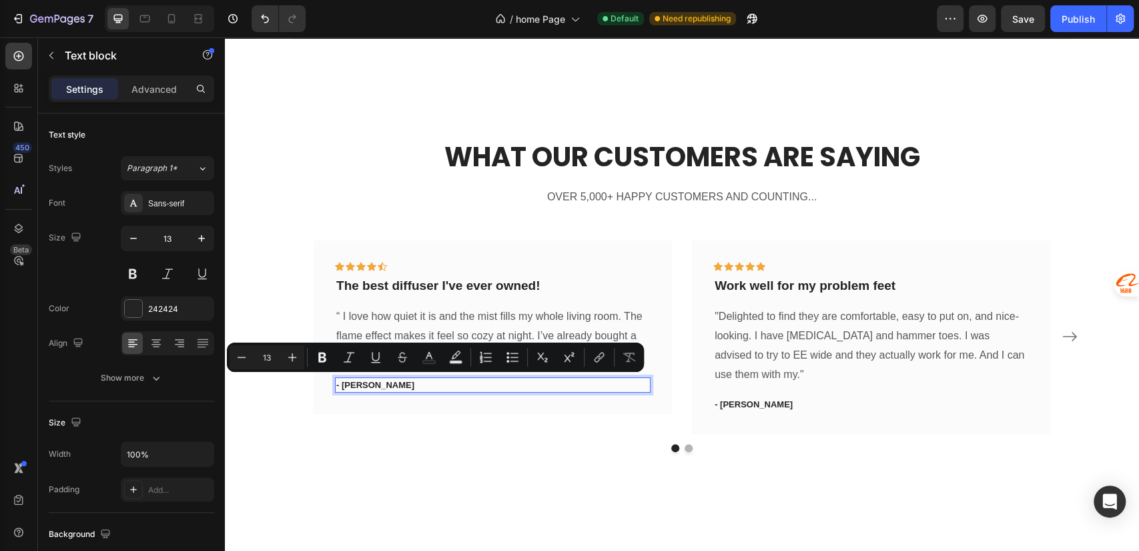
click at [368, 384] on p "- Ryan S." at bounding box center [492, 384] width 313 height 13
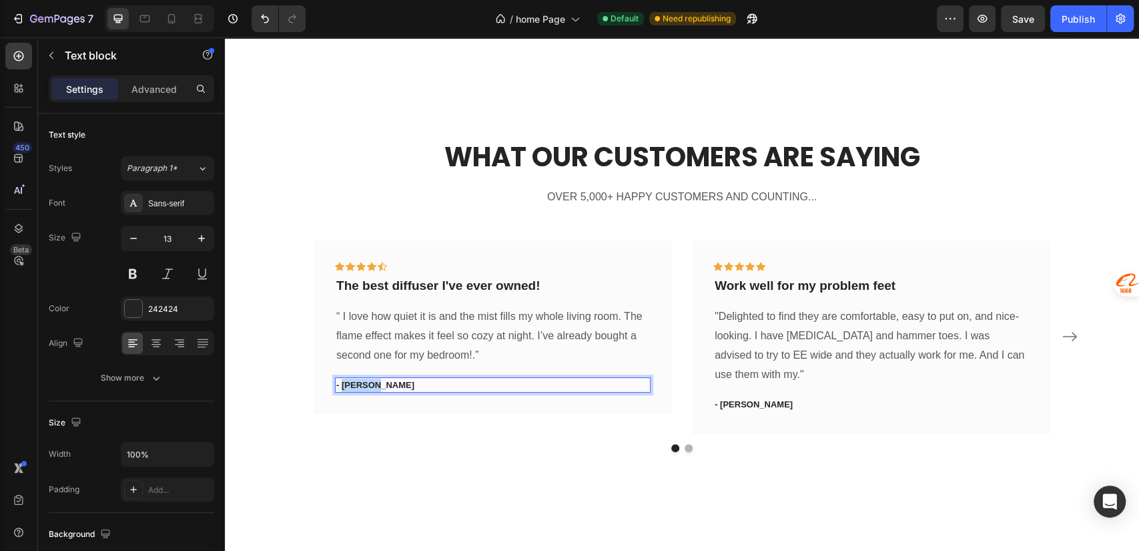
drag, startPoint x: 368, startPoint y: 384, endPoint x: 338, endPoint y: 388, distance: 31.0
click at [338, 388] on p "- Ryan S." at bounding box center [492, 384] width 313 height 13
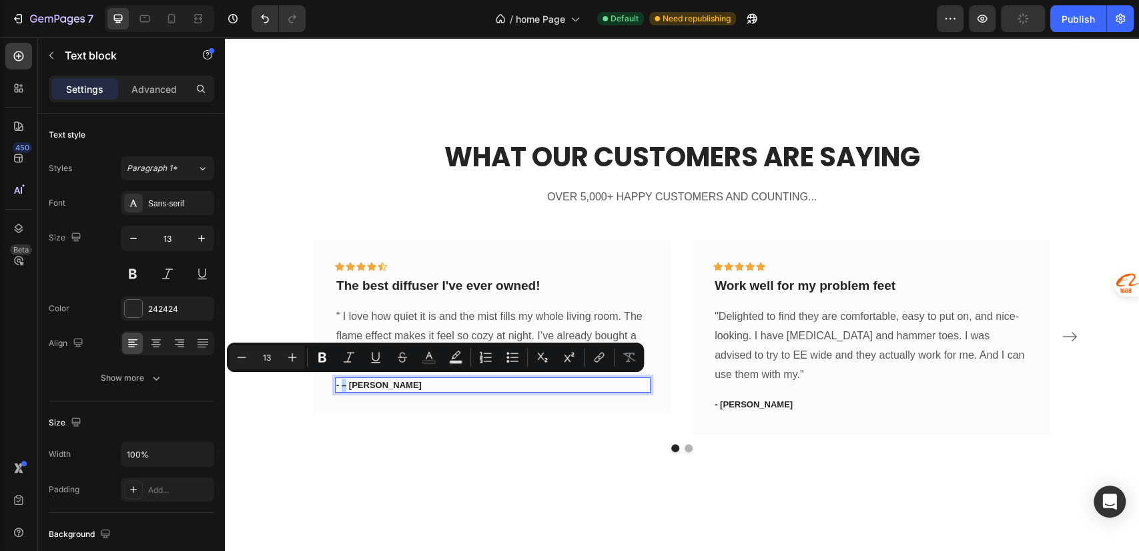
click at [336, 386] on p "- – Emily R." at bounding box center [492, 384] width 313 height 13
drag, startPoint x: 343, startPoint y: 386, endPoint x: 336, endPoint y: 387, distance: 6.8
click at [336, 387] on p "- – Emily R." at bounding box center [492, 384] width 313 height 13
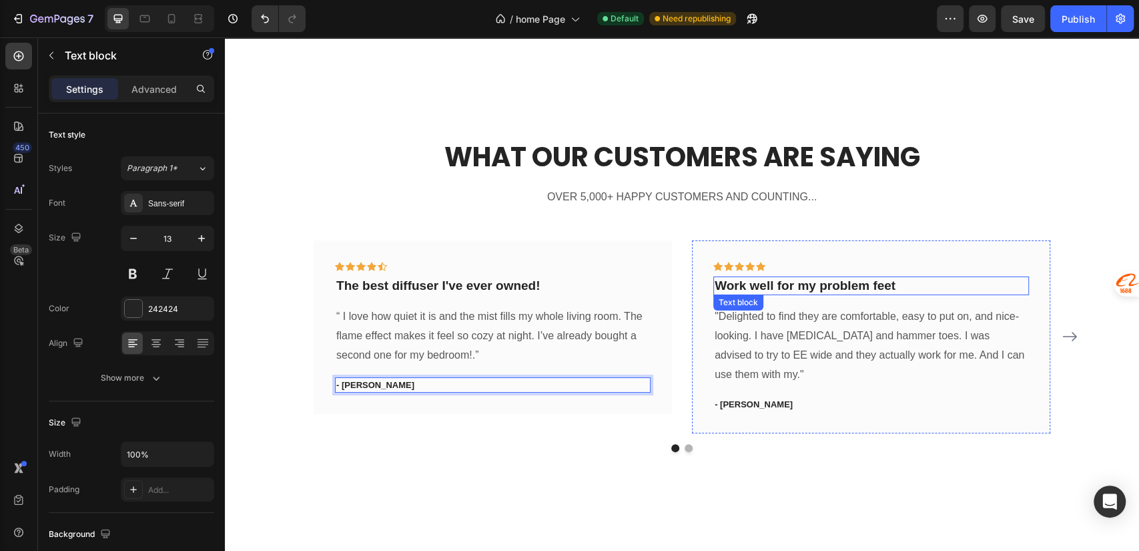
click at [749, 284] on p "Work well for my problem feet" at bounding box center [871, 286] width 313 height 17
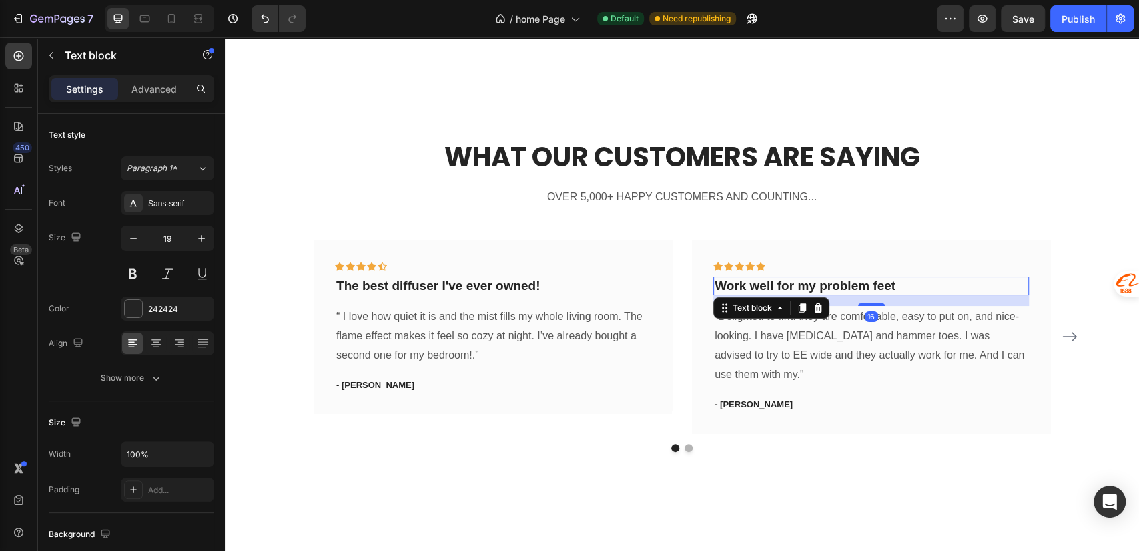
click at [751, 284] on p "Work well for my problem feet" at bounding box center [871, 286] width 313 height 17
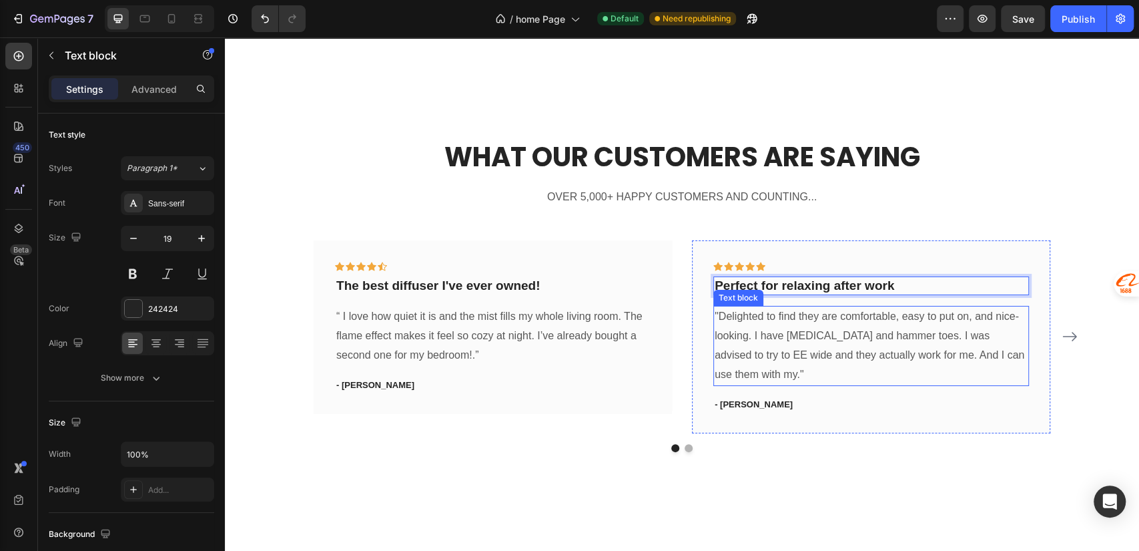
click at [819, 330] on p ""Delighted to find they are comfortable, easy to put on, and nice-looking. I ha…" at bounding box center [871, 345] width 313 height 77
click at [821, 330] on p ""Delighted to find they are comfortable, easy to put on, and nice-looking. I ha…" at bounding box center [871, 345] width 313 height 77
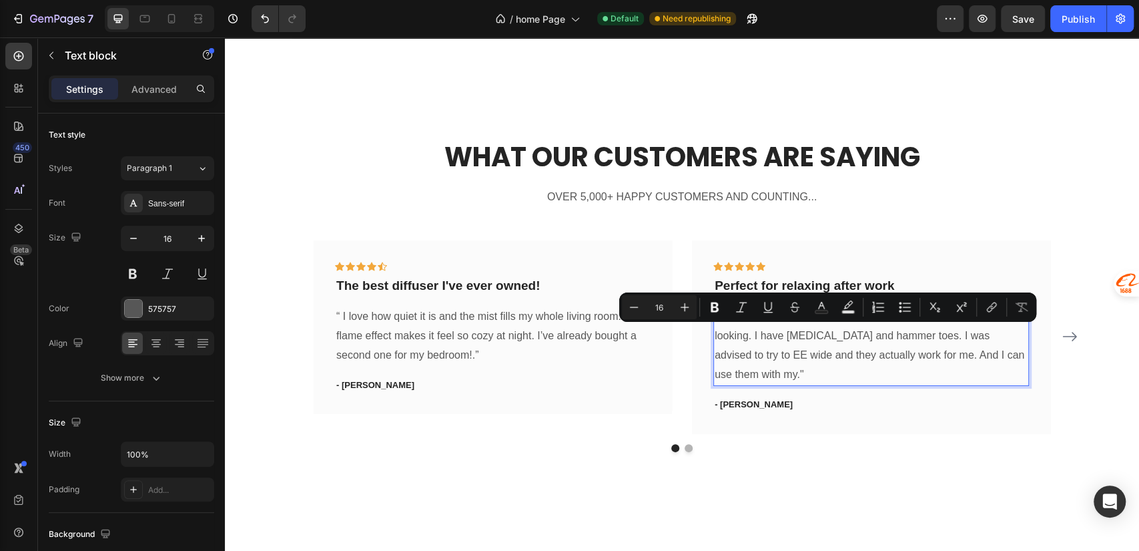
click at [774, 377] on p ""Delighted to find they are comfortable, easy to put on, and nice-looking. I ha…" at bounding box center [871, 345] width 313 height 77
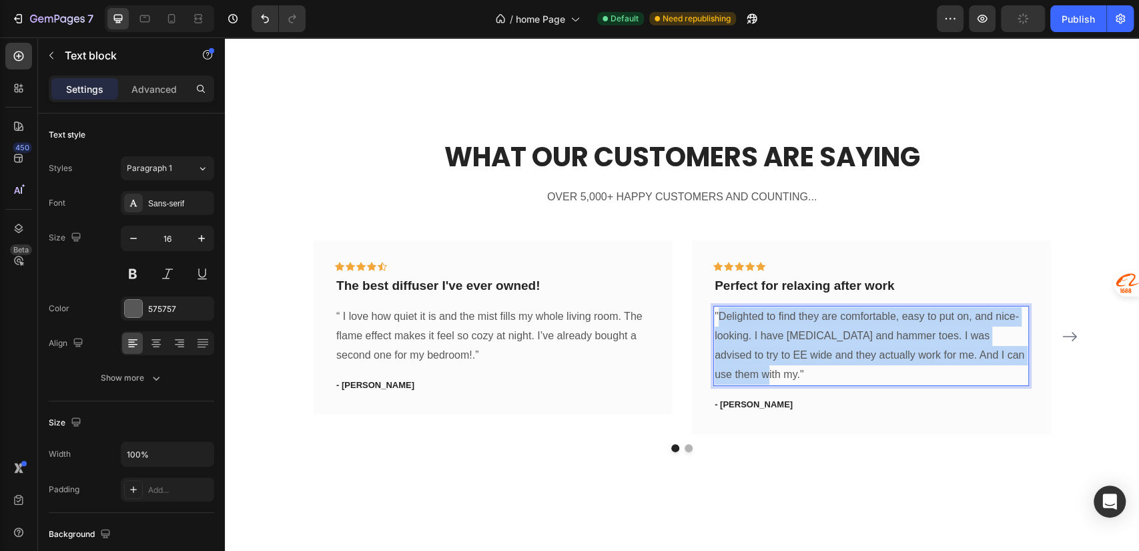
drag, startPoint x: 779, startPoint y: 378, endPoint x: 717, endPoint y: 319, distance: 85.4
click at [717, 319] on p ""Delighted to find they are comfortable, easy to put on, and nice-looking. I ha…" at bounding box center [871, 345] width 313 height 77
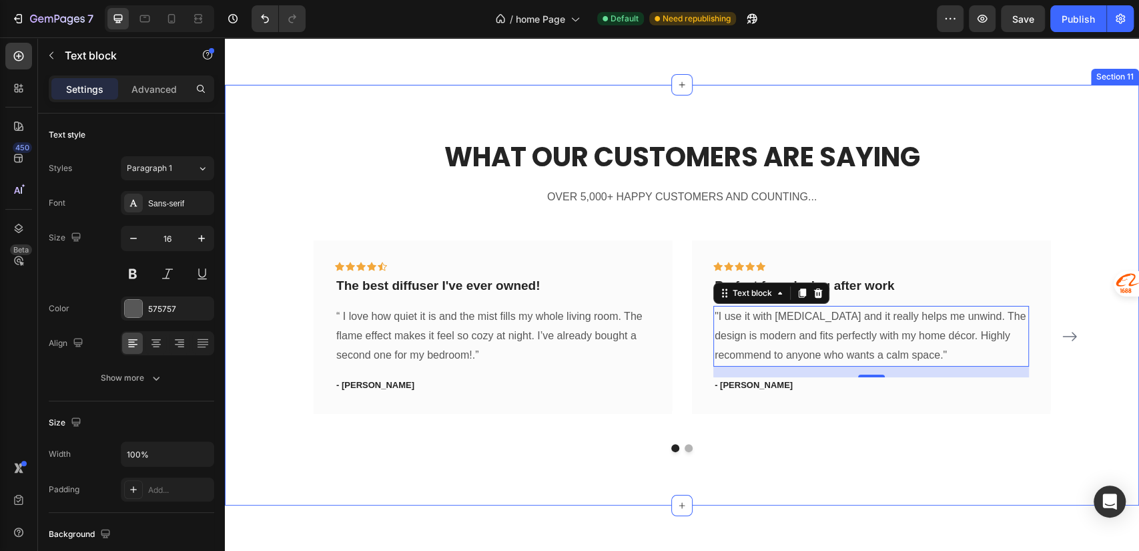
drag, startPoint x: 1080, startPoint y: 274, endPoint x: 966, endPoint y: 319, distance: 121.9
click at [1079, 274] on div "What Our Customers Are Saying Heading OVER 5,000+ HAPPY CUSTOMERS AND COUNTING.…" at bounding box center [682, 295] width 894 height 314
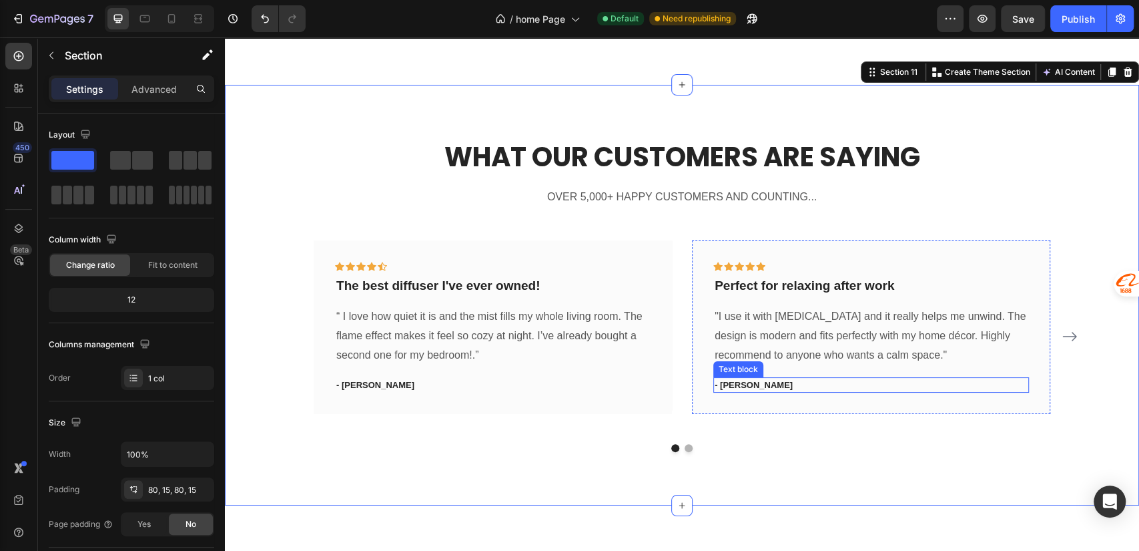
click at [734, 386] on p "- Travis J." at bounding box center [871, 384] width 313 height 13
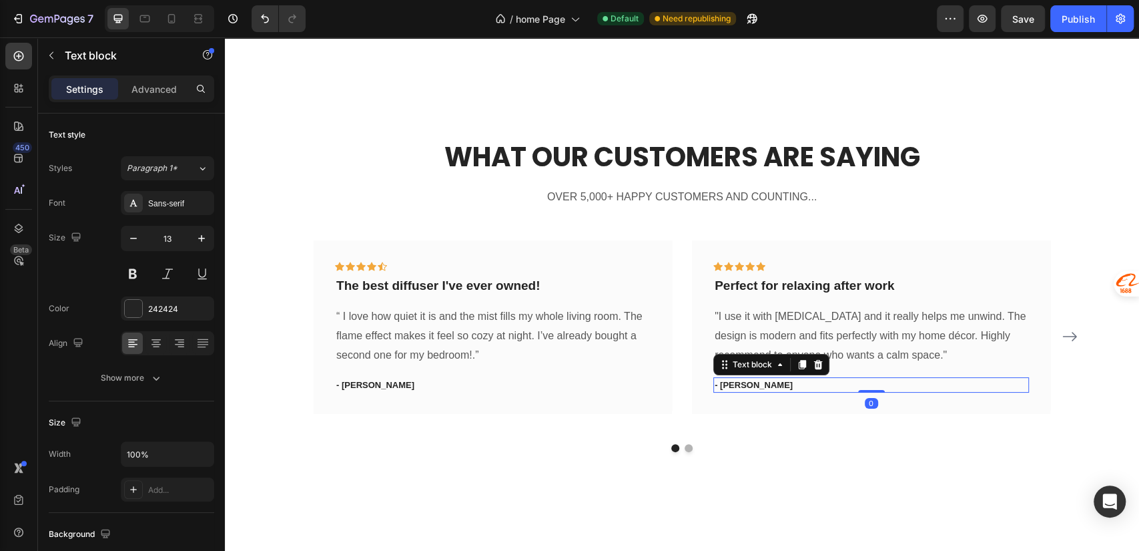
click at [743, 386] on p "- Travis J." at bounding box center [871, 384] width 313 height 13
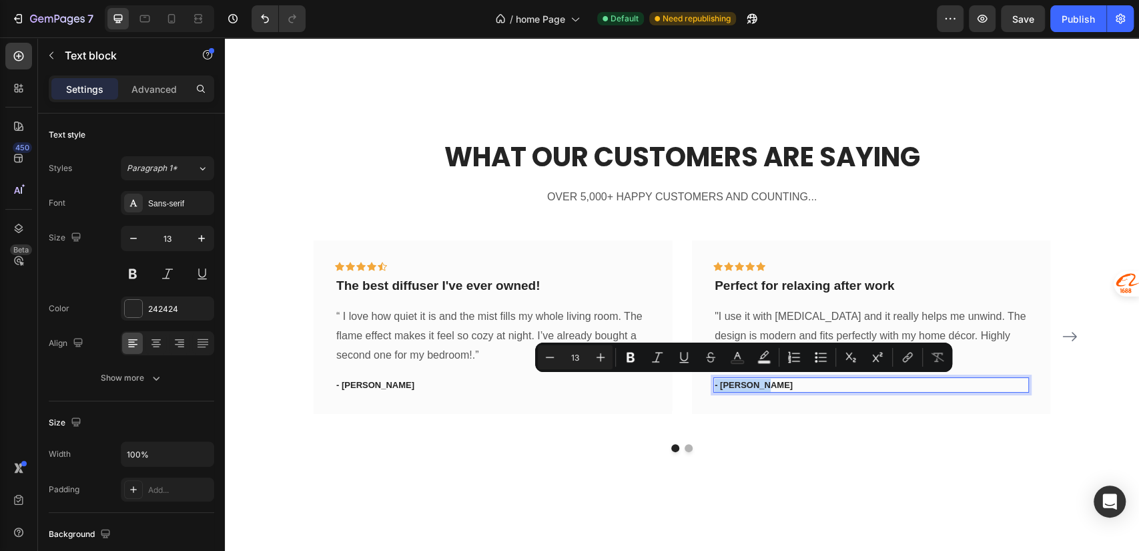
click at [744, 386] on p "- Travis J." at bounding box center [871, 384] width 313 height 13
click at [745, 384] on p "- Travis J." at bounding box center [871, 384] width 313 height 13
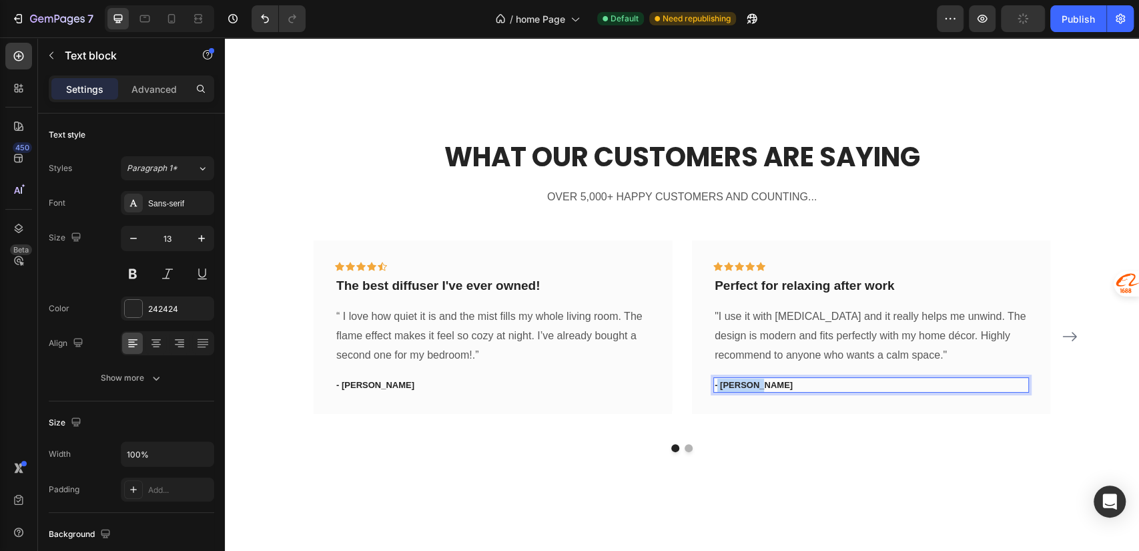
drag, startPoint x: 745, startPoint y: 387, endPoint x: 713, endPoint y: 390, distance: 32.8
click at [715, 390] on p "- Travis J." at bounding box center [871, 384] width 313 height 13
click at [337, 386] on p "- Emily R." at bounding box center [492, 384] width 313 height 13
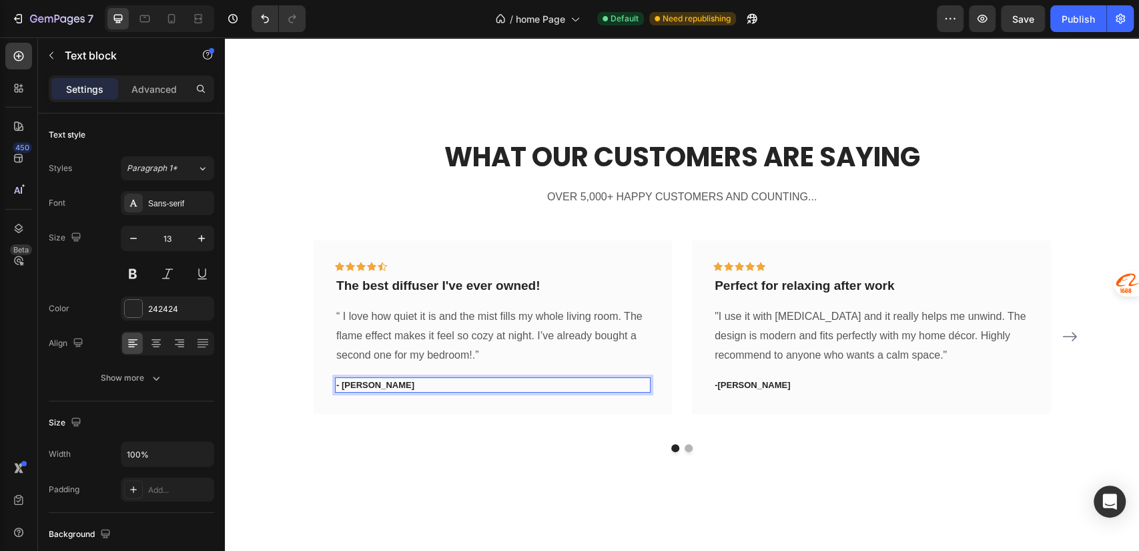
click at [337, 384] on p "- Emily R." at bounding box center [492, 384] width 313 height 13
click at [717, 386] on p "-Daniel H.." at bounding box center [871, 384] width 313 height 13
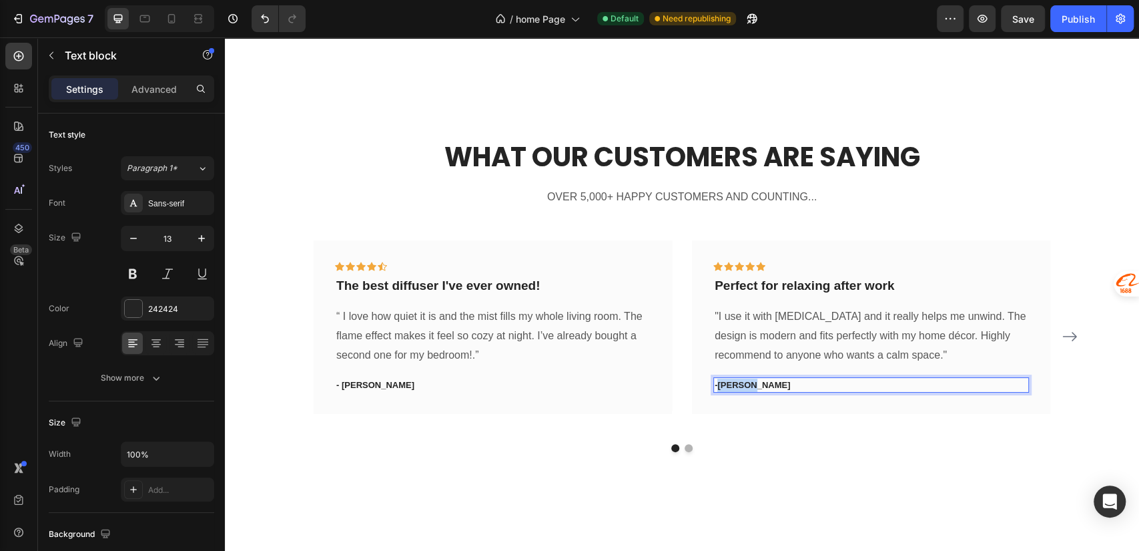
click at [715, 385] on p "-Daniel H.." at bounding box center [871, 384] width 313 height 13
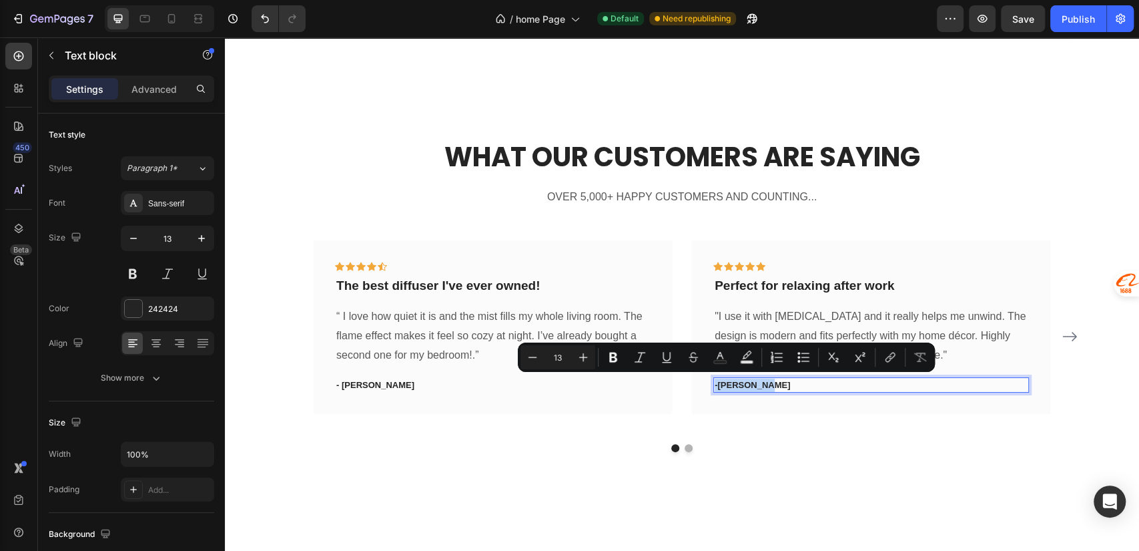
click at [715, 384] on p "-Daniel H.." at bounding box center [871, 384] width 313 height 13
click at [715, 386] on p "-Daniel H.." at bounding box center [871, 384] width 313 height 13
click at [748, 384] on p "-Daniel H.." at bounding box center [871, 384] width 313 height 13
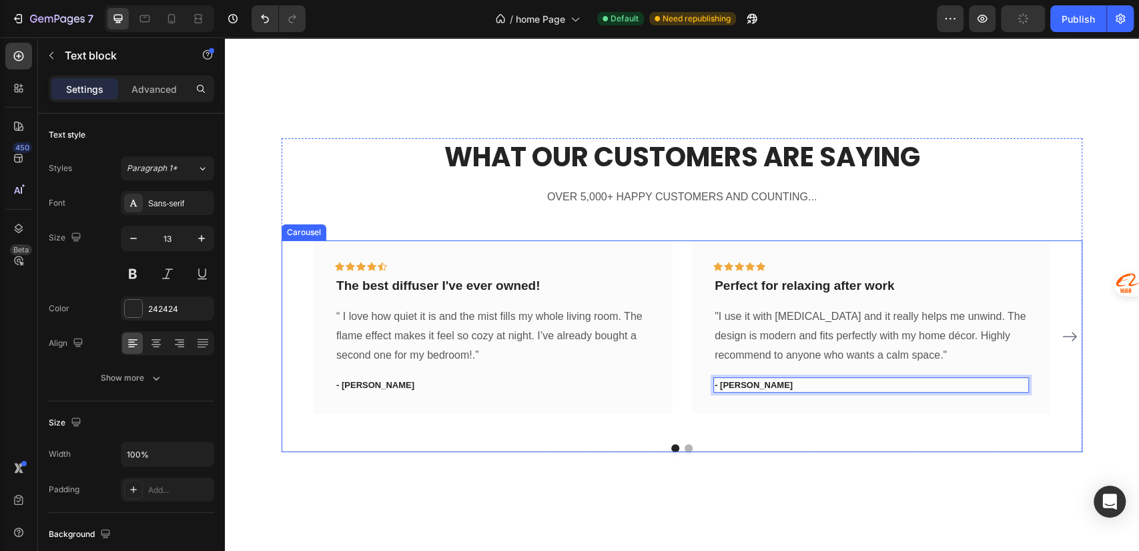
click at [685, 446] on button "Dot" at bounding box center [689, 448] width 8 height 8
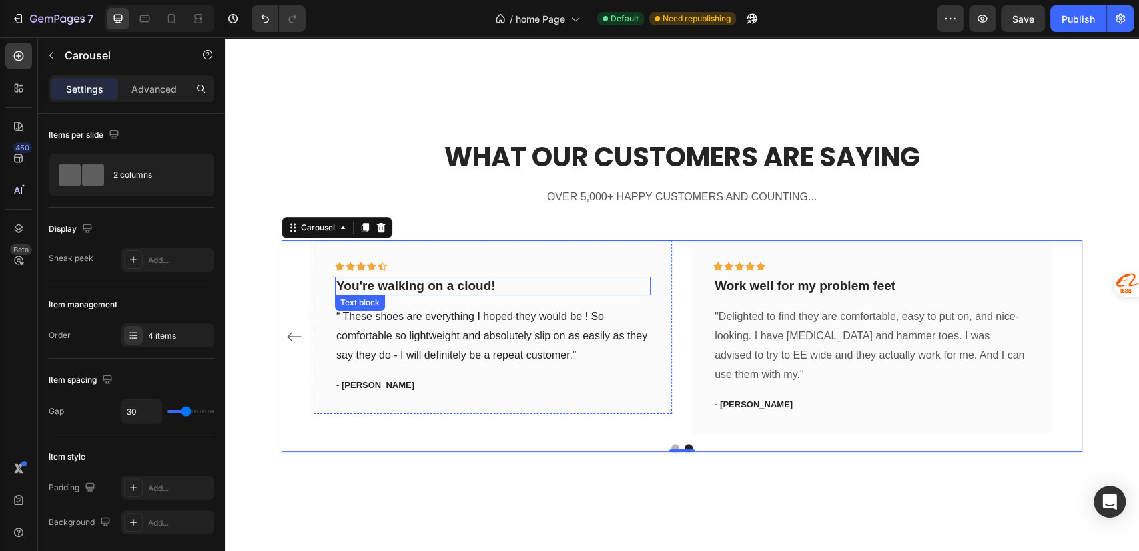
click at [454, 290] on p "You're walking on a cloud!" at bounding box center [492, 286] width 313 height 17
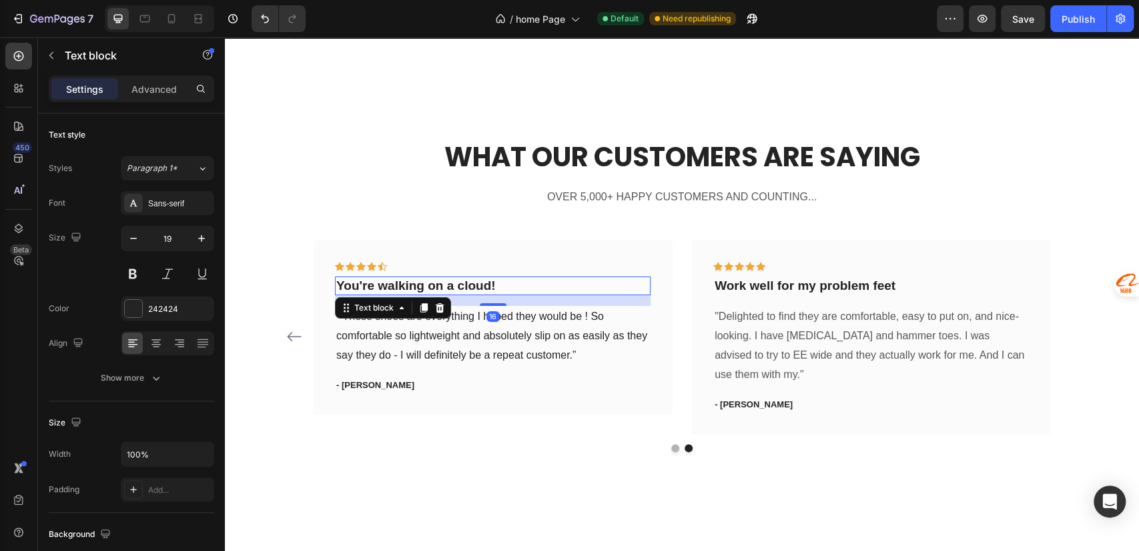
click at [508, 287] on p "You're walking on a cloud!" at bounding box center [492, 286] width 313 height 17
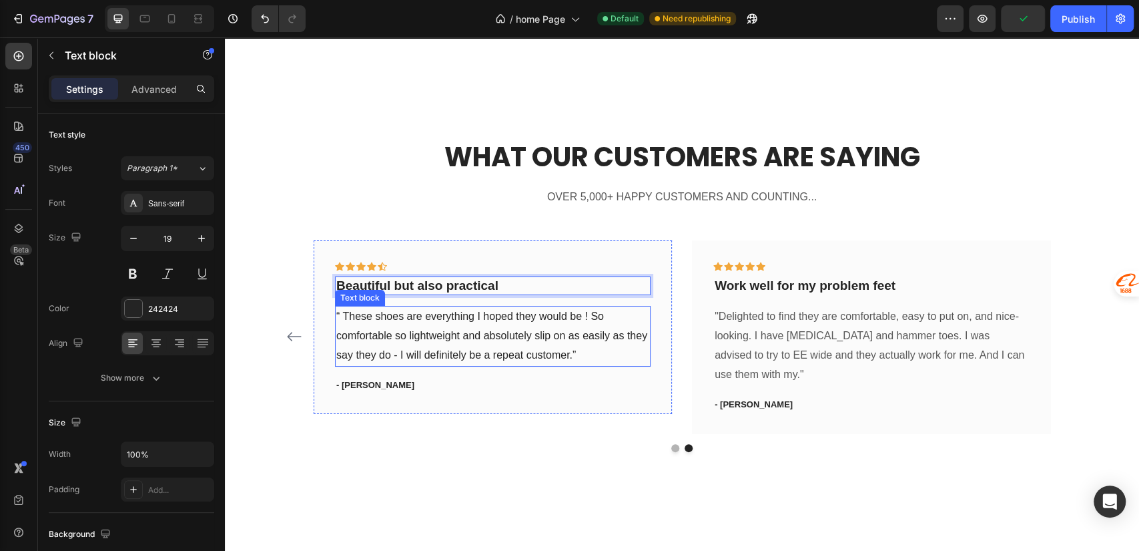
click at [447, 334] on p "“ These shoes are everything I hoped they would be ! So comfortable so lightwei…" at bounding box center [492, 335] width 313 height 57
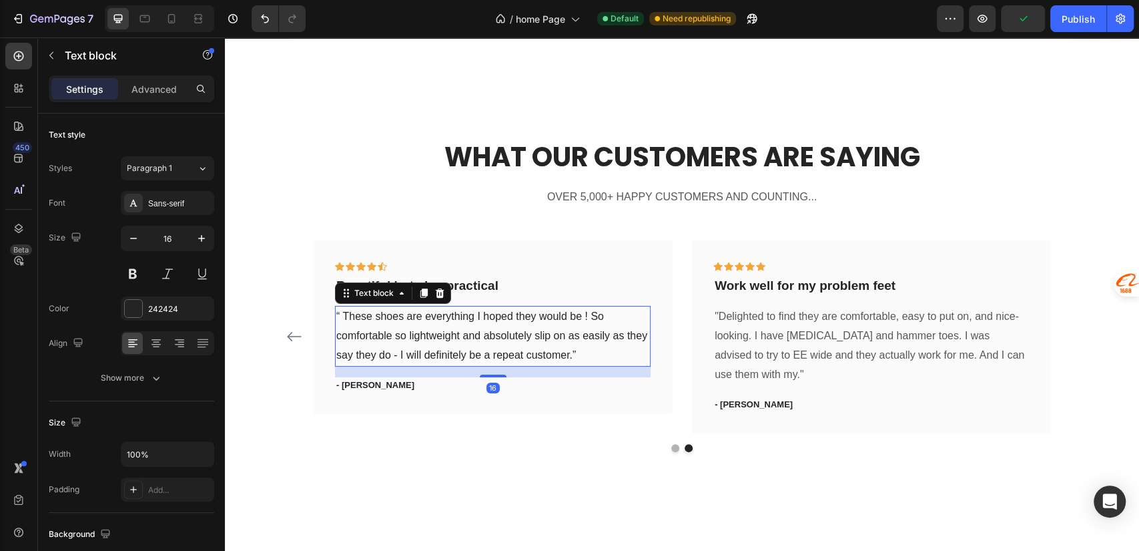
click at [593, 355] on p "“ These shoes are everything I hoped they would be ! So comfortable so lightwei…" at bounding box center [492, 335] width 313 height 57
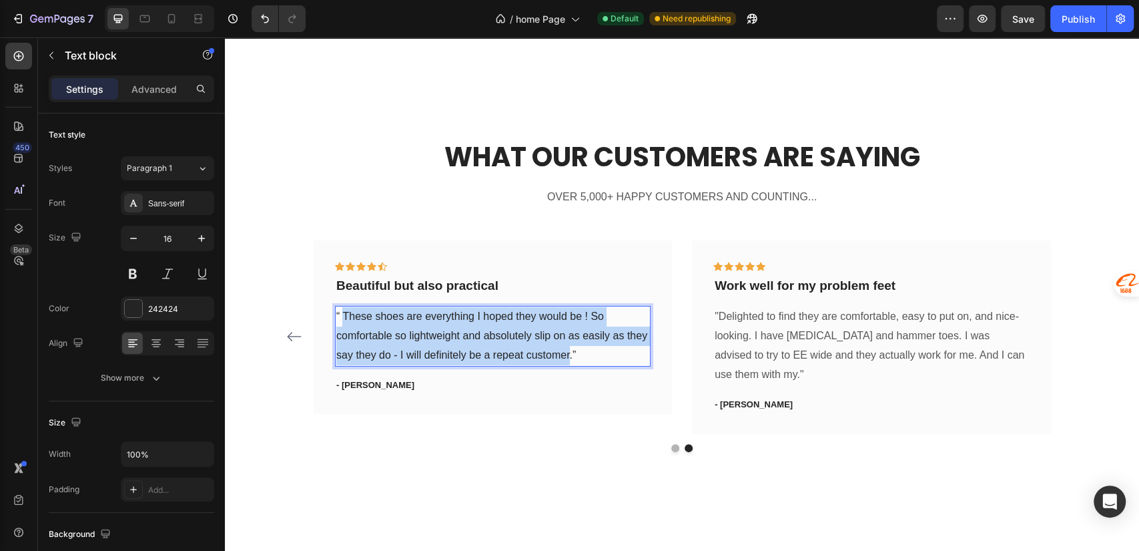
drag, startPoint x: 598, startPoint y: 355, endPoint x: 346, endPoint y: 323, distance: 253.6
click at [346, 323] on p "“ These shoes are everything I hoped they would be ! So comfortable so lightwei…" at bounding box center [492, 335] width 313 height 57
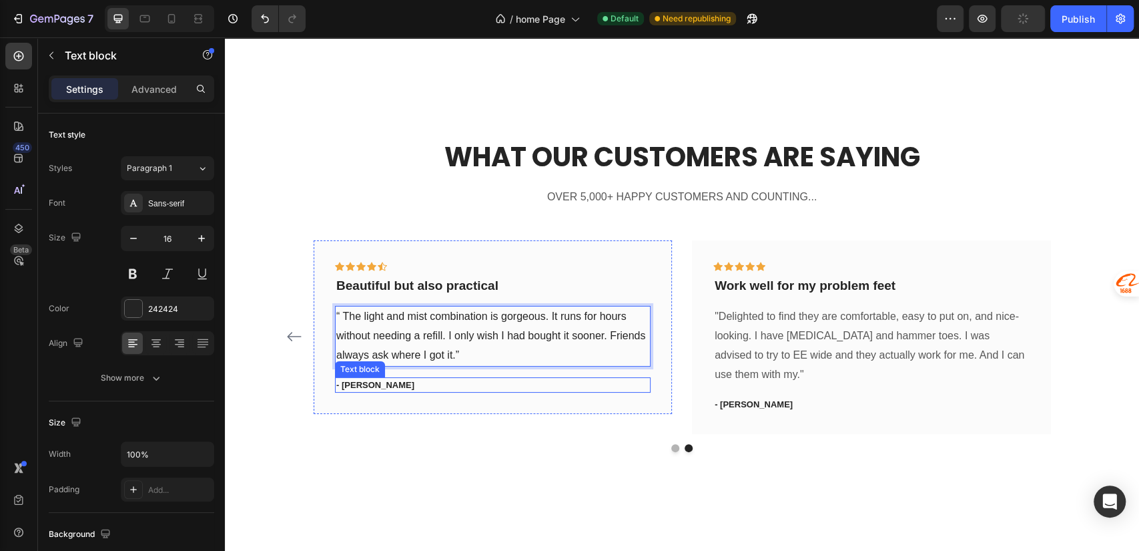
click at [354, 387] on p "- Ryan S." at bounding box center [492, 384] width 313 height 13
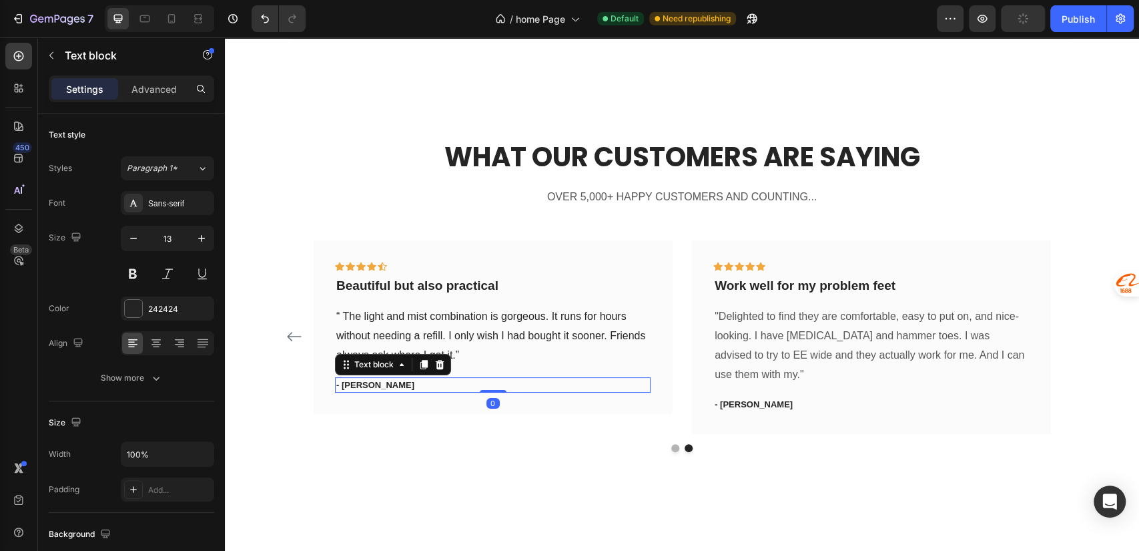
click at [355, 383] on p "- Ryan S." at bounding box center [492, 384] width 313 height 13
click at [362, 383] on p "- Ryan S." at bounding box center [492, 384] width 313 height 13
drag, startPoint x: 364, startPoint y: 384, endPoint x: 337, endPoint y: 388, distance: 27.7
click at [337, 388] on p "- Ryan S." at bounding box center [492, 384] width 313 height 13
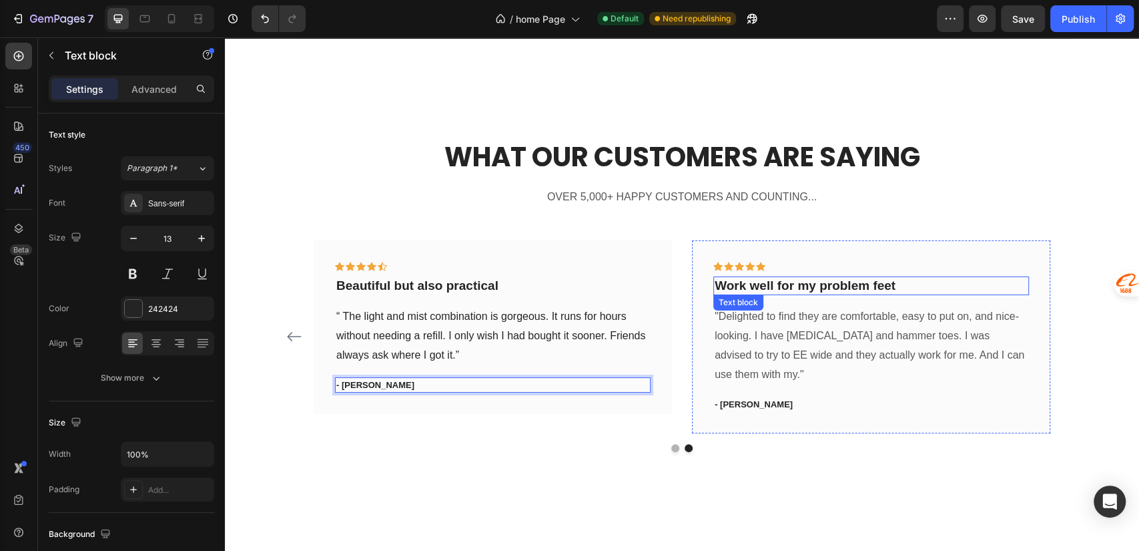
click at [791, 279] on p "Work well for my problem feet" at bounding box center [871, 286] width 313 height 17
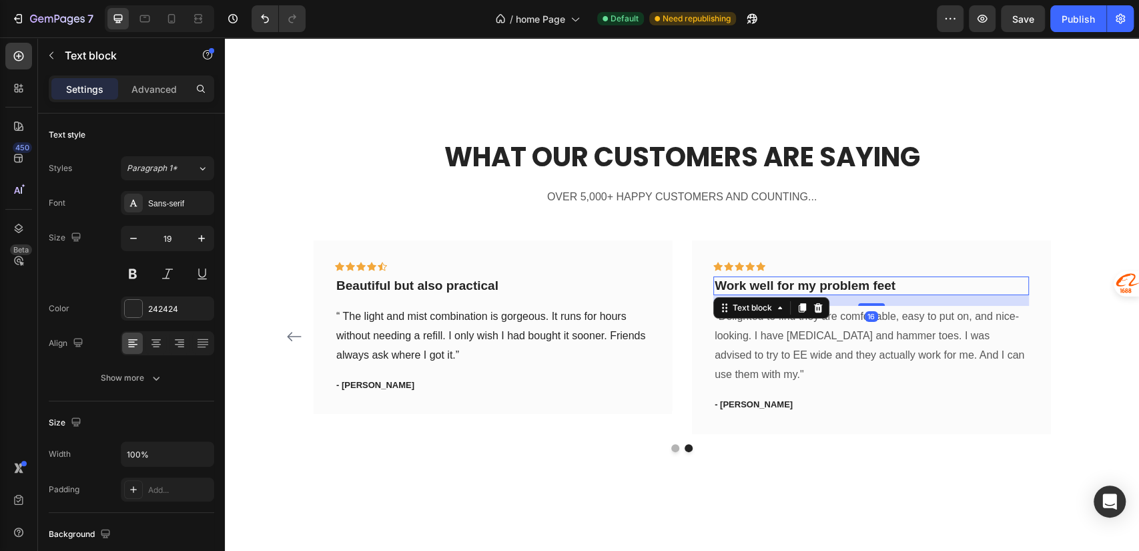
click at [806, 280] on p "Work well for my problem feet" at bounding box center [871, 286] width 313 height 17
click at [903, 278] on p "Work well for my problem feet" at bounding box center [871, 286] width 313 height 17
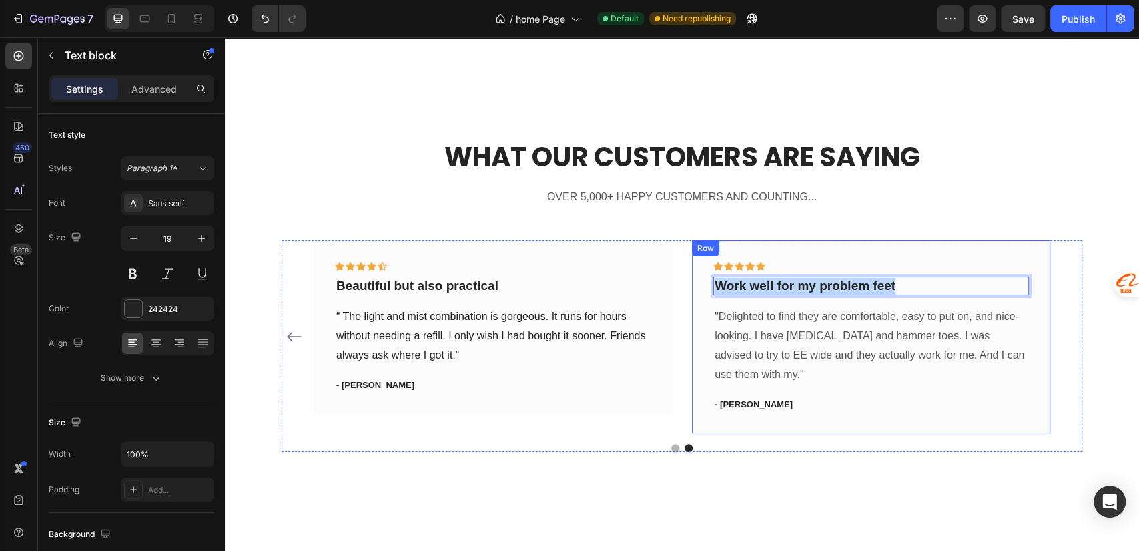
drag, startPoint x: 908, startPoint y: 285, endPoint x: 689, endPoint y: 278, distance: 219.6
click at [692, 278] on div "Icon Icon Icon Icon Icon Row Work well for my problem feet Text block 16 "Delig…" at bounding box center [871, 336] width 358 height 193
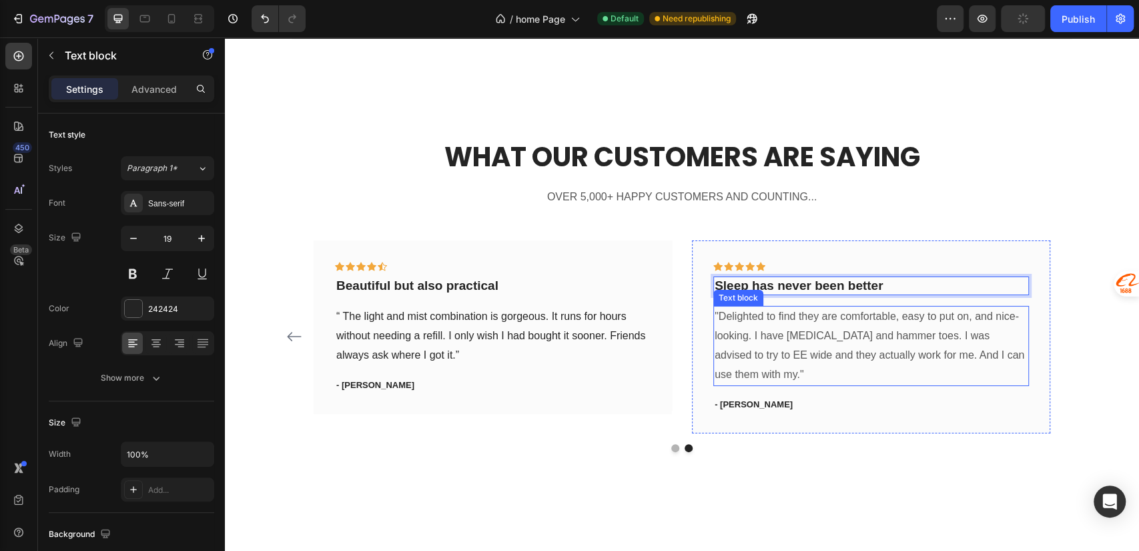
click at [849, 332] on p ""Delighted to find they are comfortable, easy to put on, and nice-looking. I ha…" at bounding box center [871, 345] width 313 height 77
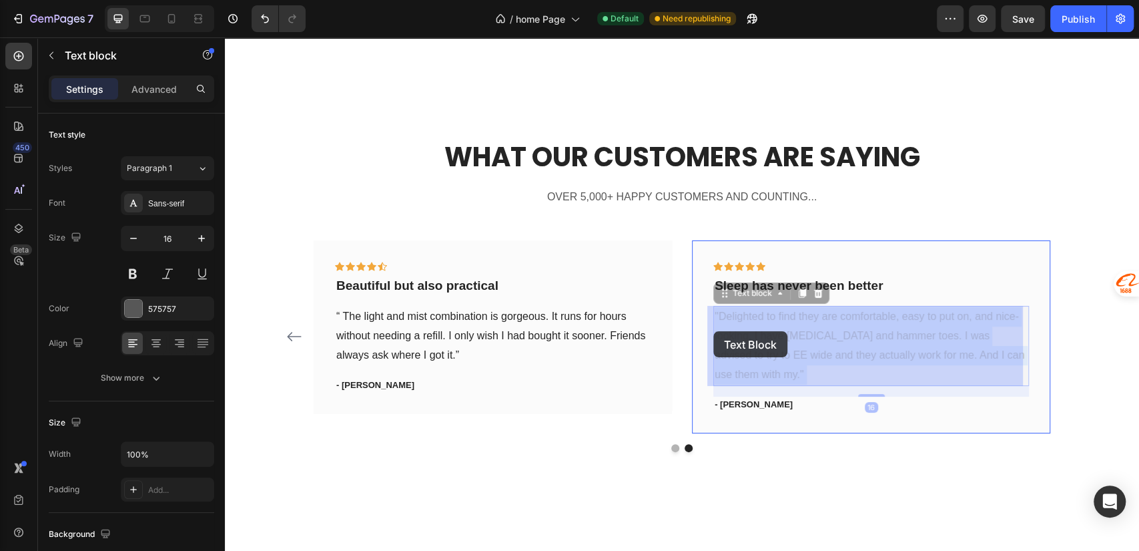
drag, startPoint x: 776, startPoint y: 378, endPoint x: 716, endPoint y: 333, distance: 74.9
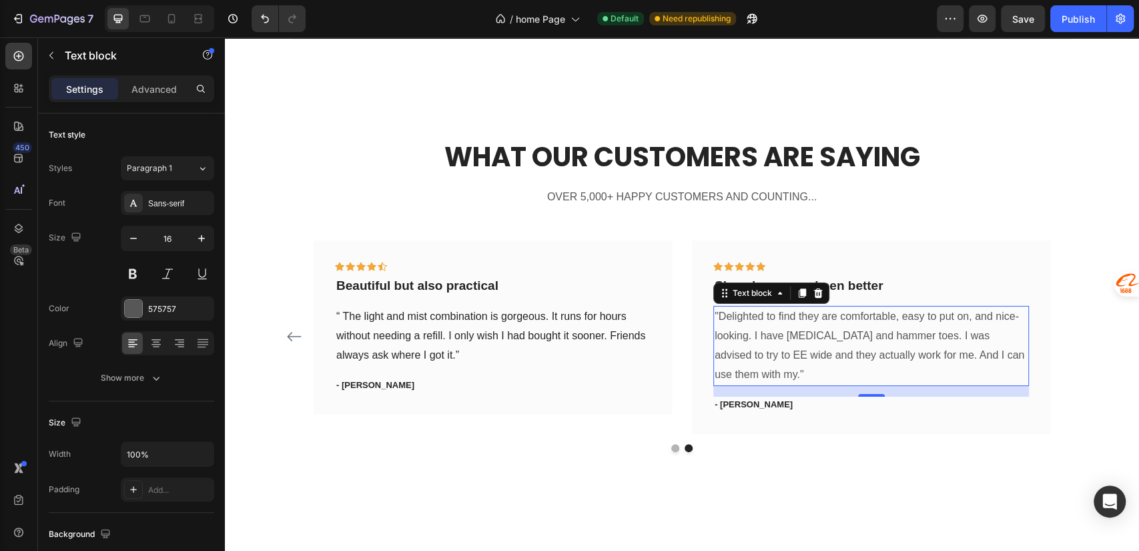
click at [781, 383] on div ""Delighted to find they are comfortable, easy to put on, and nice-looking. I ha…" at bounding box center [871, 345] width 316 height 79
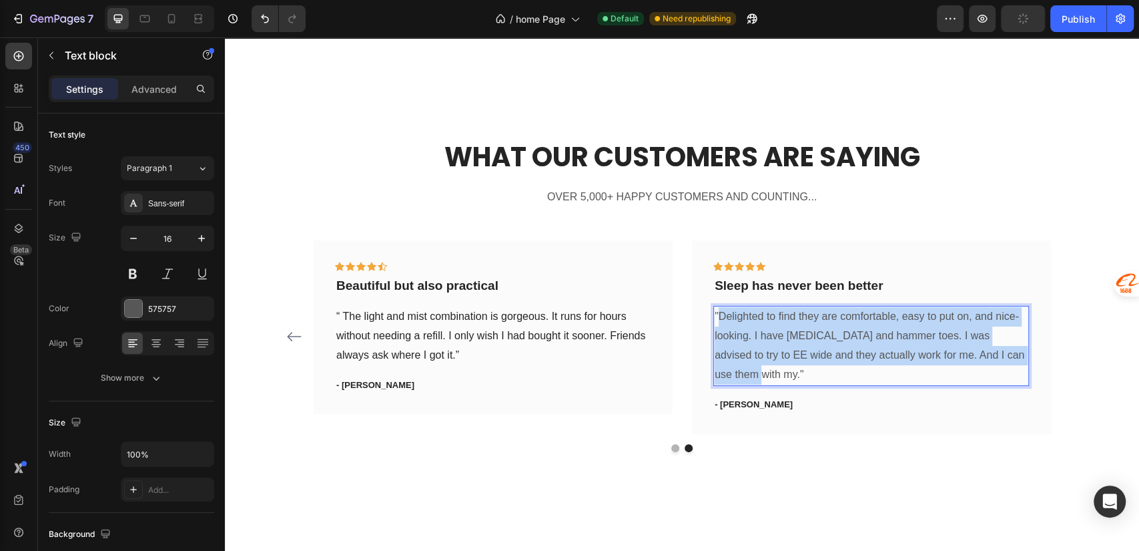
drag, startPoint x: 777, startPoint y: 376, endPoint x: 715, endPoint y: 320, distance: 83.6
click at [715, 320] on p ""Delighted to find they are comfortable, easy to put on, and nice-looking. I ha…" at bounding box center [871, 345] width 313 height 77
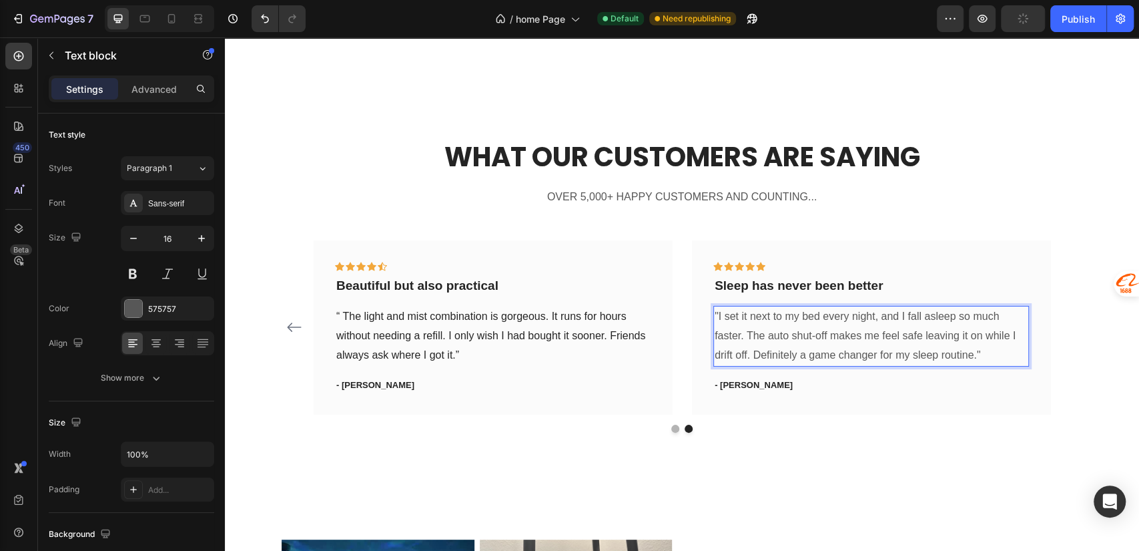
click at [715, 311] on p ""I set it next to my bed every night, and I fall asleep so much faster. The aut…" at bounding box center [871, 335] width 313 height 57
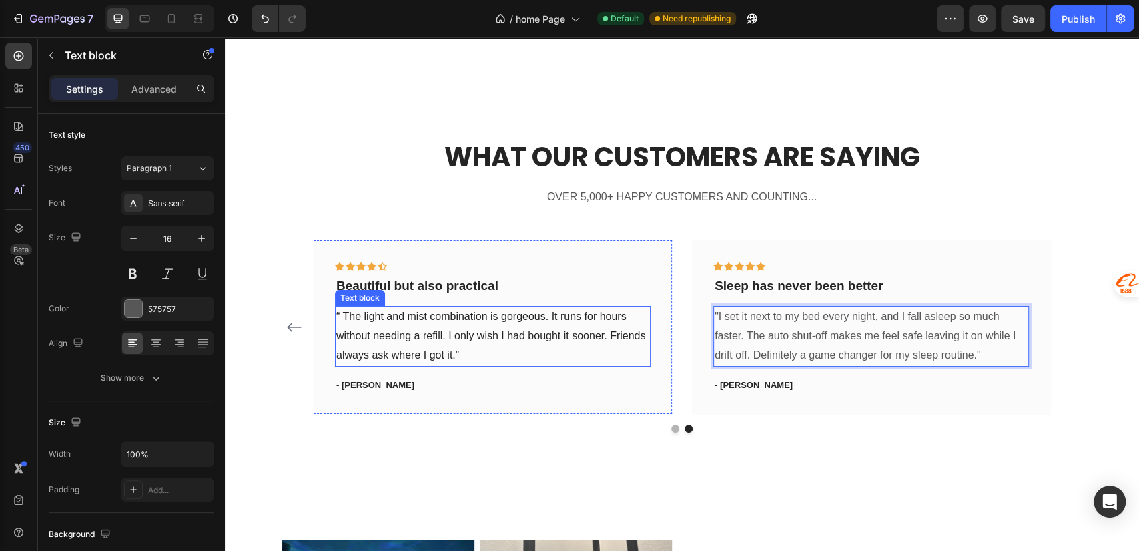
click at [516, 346] on p "“ The light and mist combination is gorgeous. It runs for hours without needing…" at bounding box center [492, 335] width 313 height 57
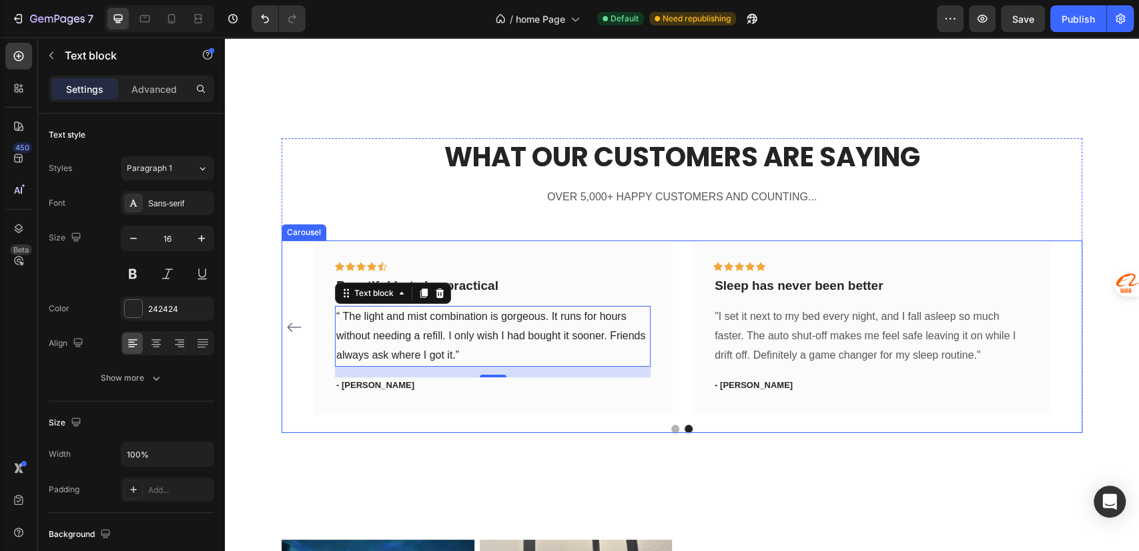
click at [671, 427] on button "Dot" at bounding box center [675, 428] width 8 height 8
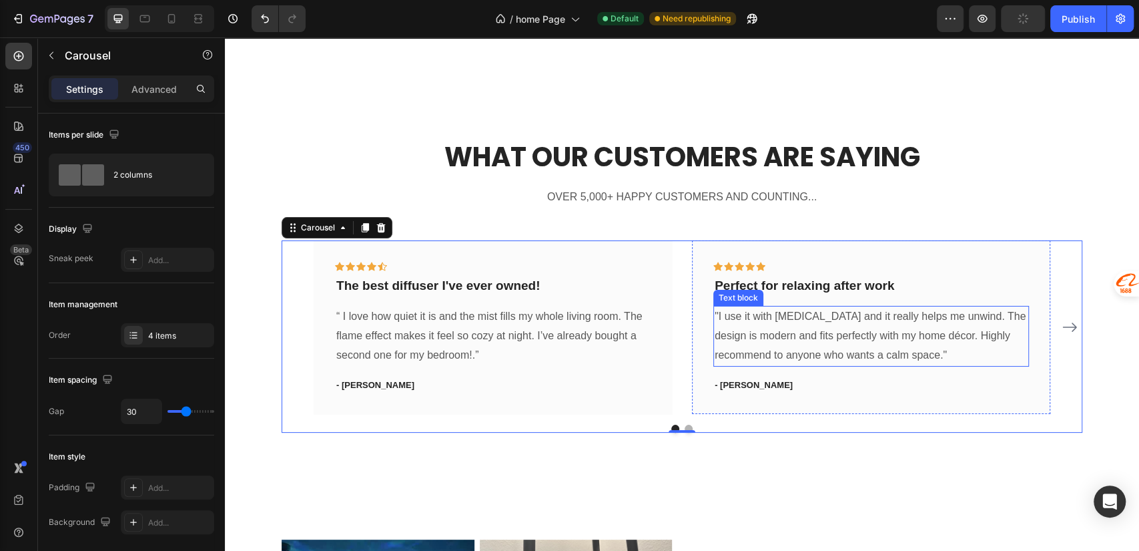
click at [966, 347] on p ""I use it with lavender oil and it really helps me unwind. The design is modern…" at bounding box center [871, 335] width 313 height 57
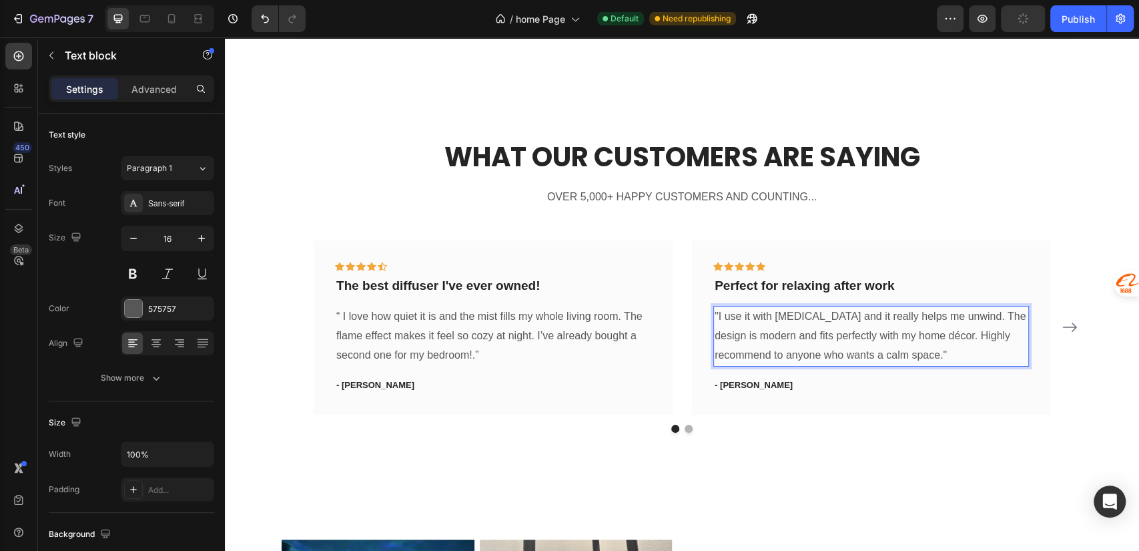
click at [954, 354] on p ""I use it with lavender oil and it really helps me unwind. The design is modern…" at bounding box center [871, 335] width 313 height 57
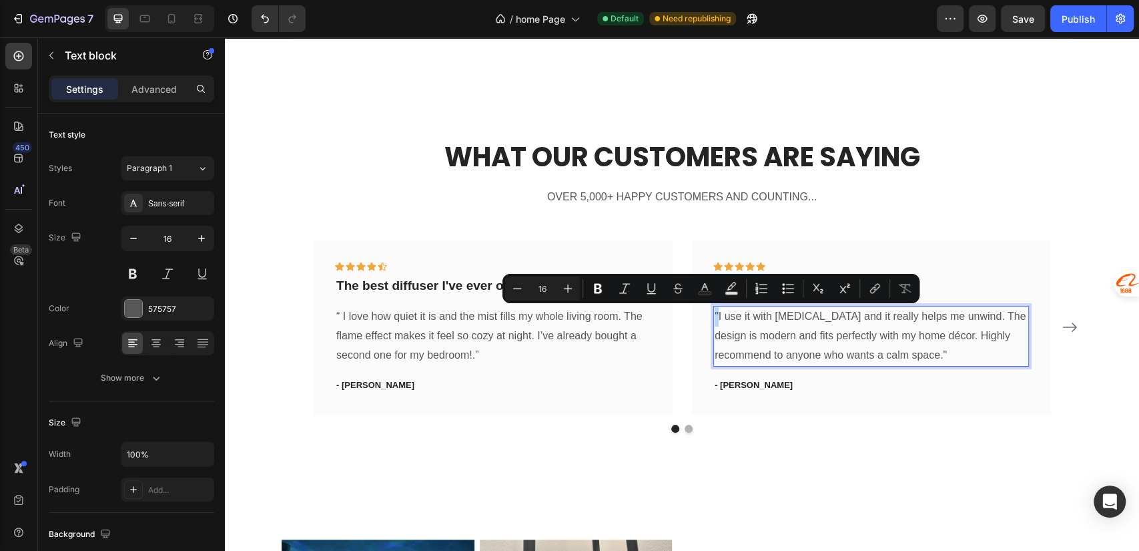
click at [715, 317] on p ""I use it with lavender oil and it really helps me unwind. The design is modern…" at bounding box center [871, 335] width 313 height 57
copy p """
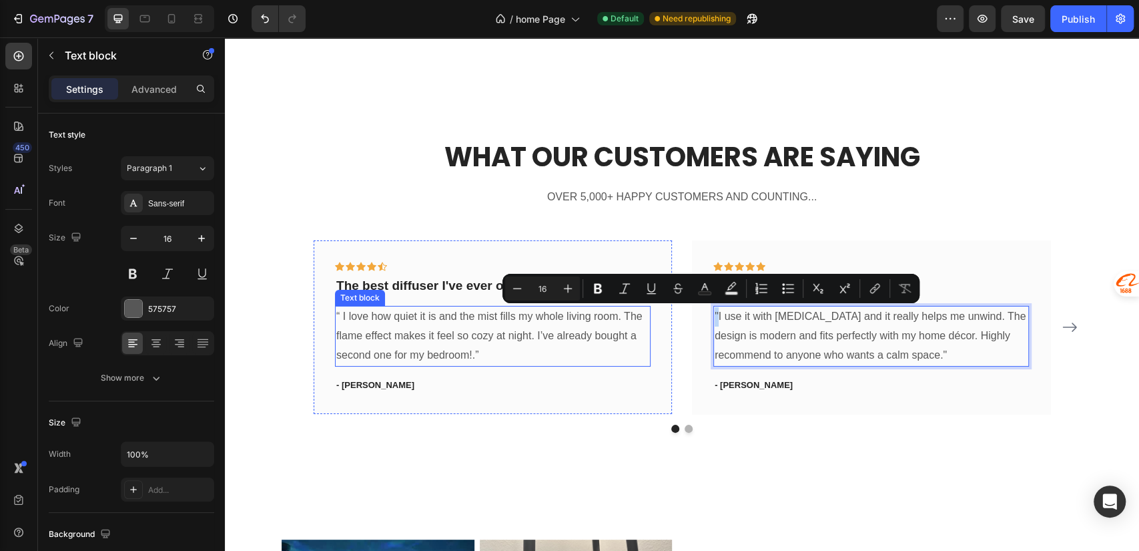
click at [340, 323] on p "“ I love how quiet it is and the mist fills my whole living room. The flame eff…" at bounding box center [492, 335] width 313 height 57
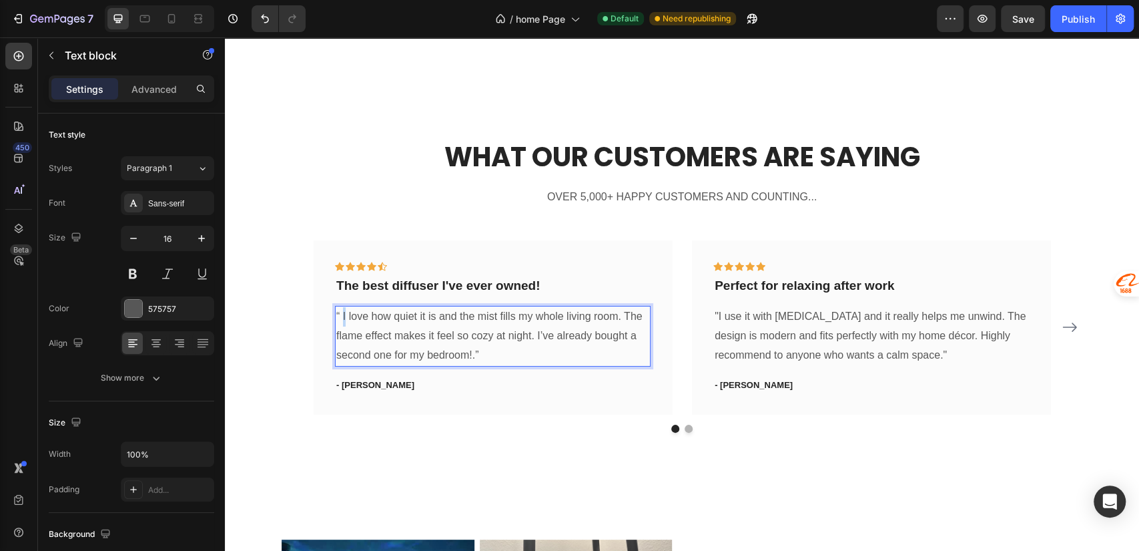
click at [344, 315] on p "“ I love how quiet it is and the mist fills my whole living room. The flame eff…" at bounding box center [492, 335] width 313 height 57
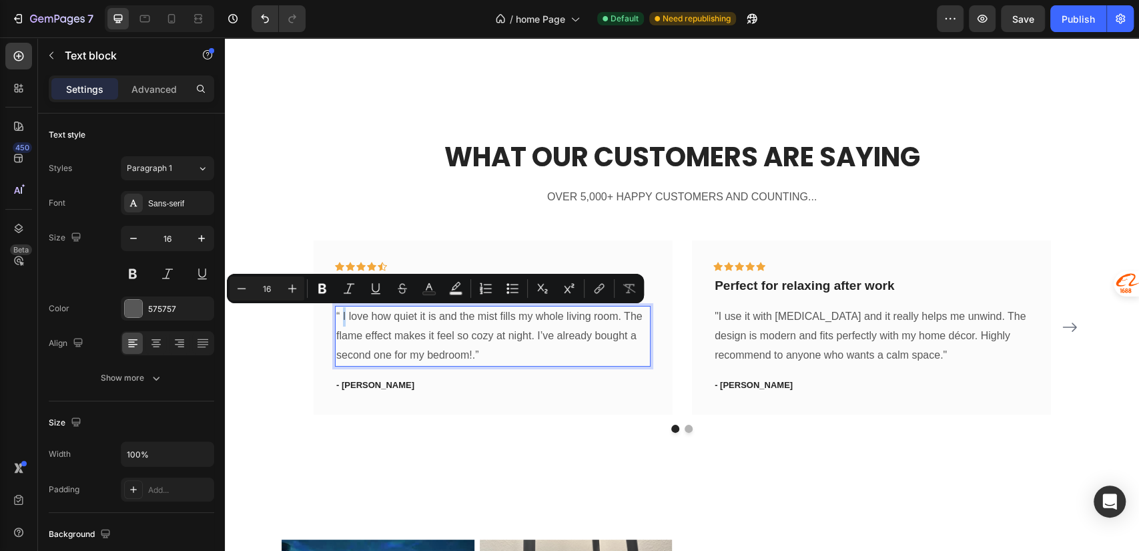
click at [344, 315] on p "“ I love how quiet it is and the mist fills my whole living room. The flame eff…" at bounding box center [492, 335] width 313 height 57
drag, startPoint x: 342, startPoint y: 317, endPoint x: 336, endPoint y: 316, distance: 6.7
click at [336, 316] on p "“ I love how quiet it is and the mist fills my whole living room. The flame eff…" at bounding box center [492, 335] width 313 height 57
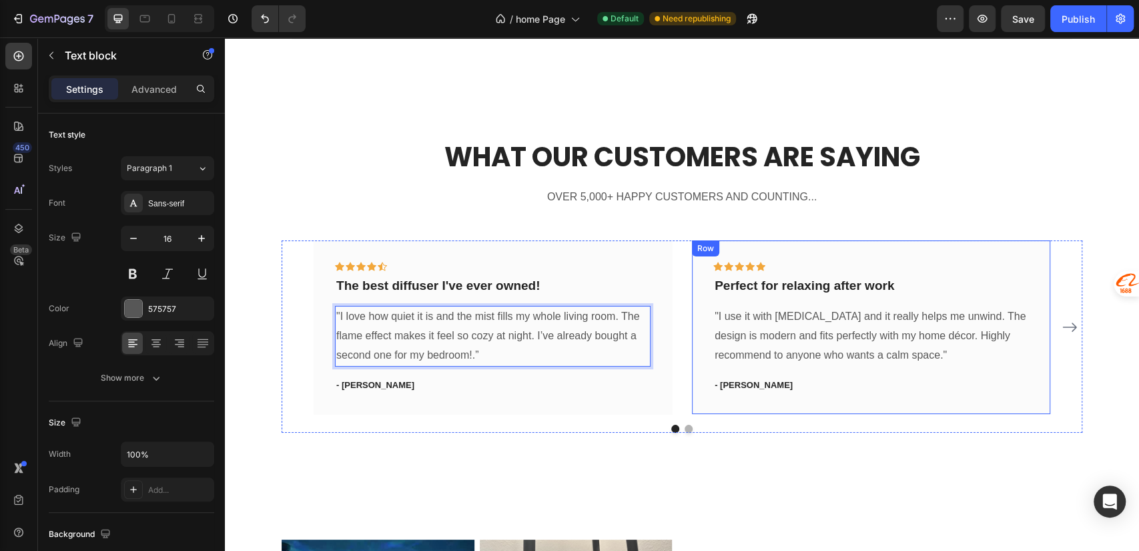
click at [796, 371] on div "Icon Icon Icon Icon Icon Row Perfect for relaxing after work Text block "I use …" at bounding box center [871, 327] width 316 height 131
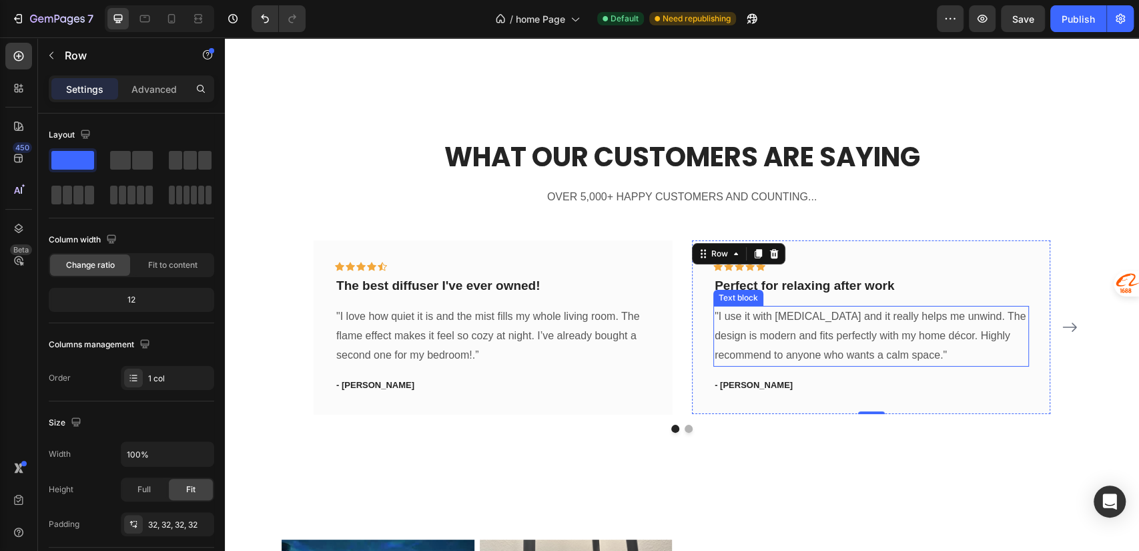
click at [955, 352] on p ""I use it with lavender oil and it really helps me unwind. The design is modern…" at bounding box center [871, 335] width 313 height 57
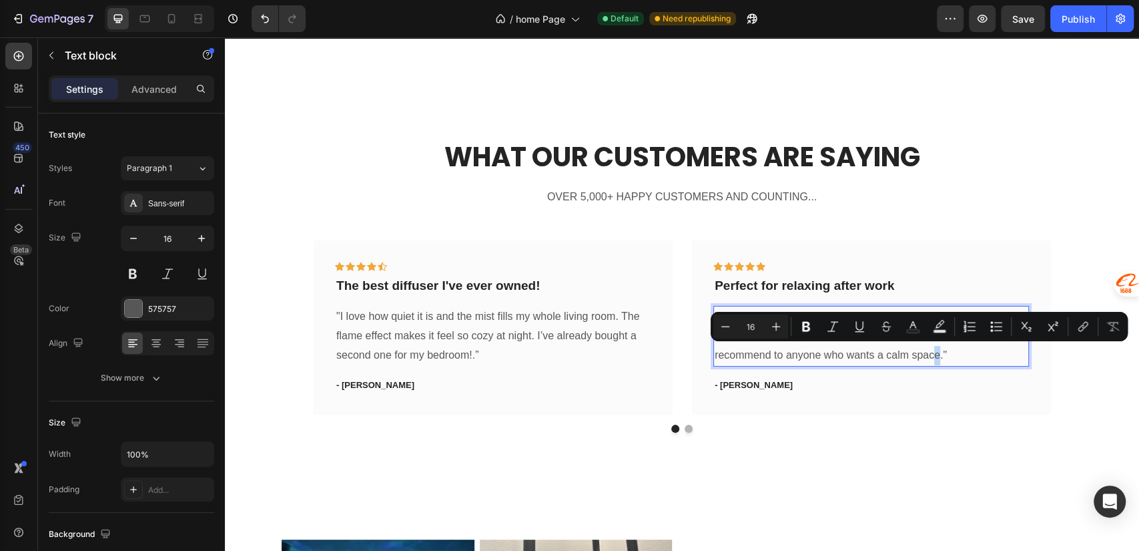
click at [949, 352] on p ""I use it with lavender oil and it really helps me unwind. The design is modern…" at bounding box center [871, 335] width 313 height 57
copy p """
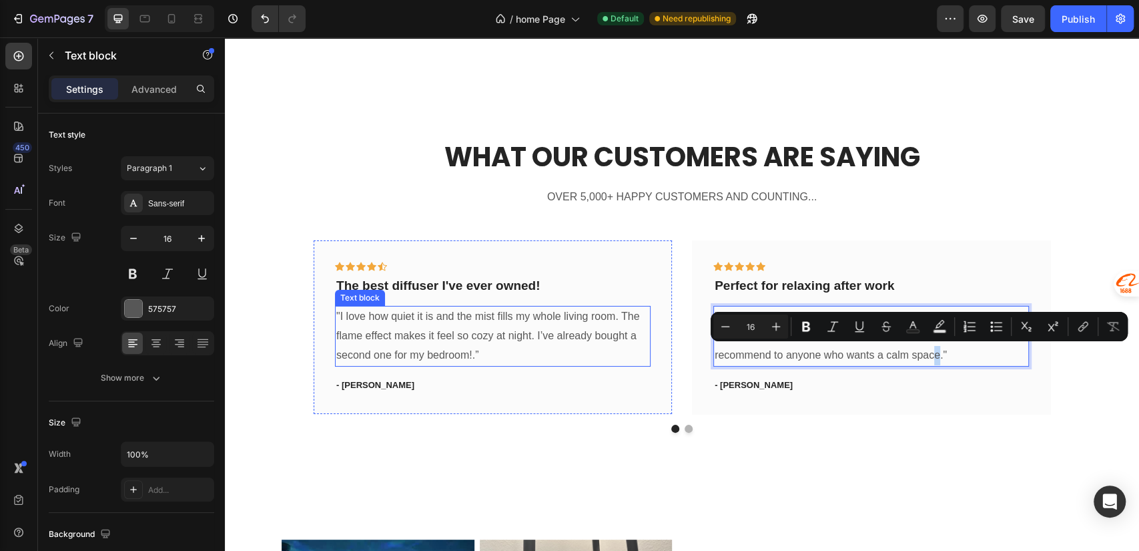
click at [521, 346] on p ""I love how quiet it is and the mist fills my whole living room. The flame effe…" at bounding box center [492, 335] width 313 height 57
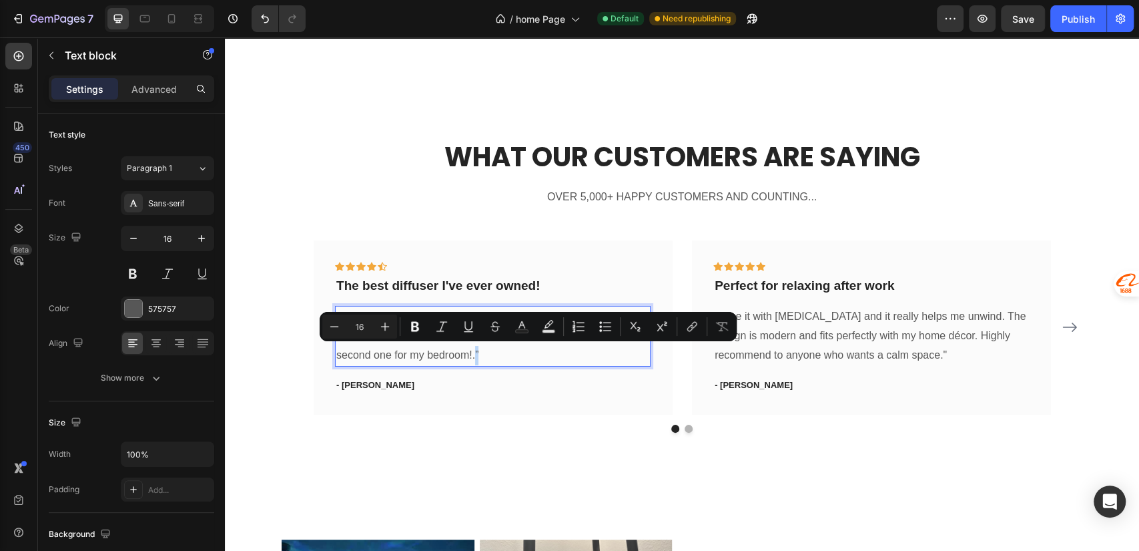
click at [532, 352] on p ""I love how quiet it is and the mist fills my whole living room. The flame effe…" at bounding box center [492, 335] width 313 height 57
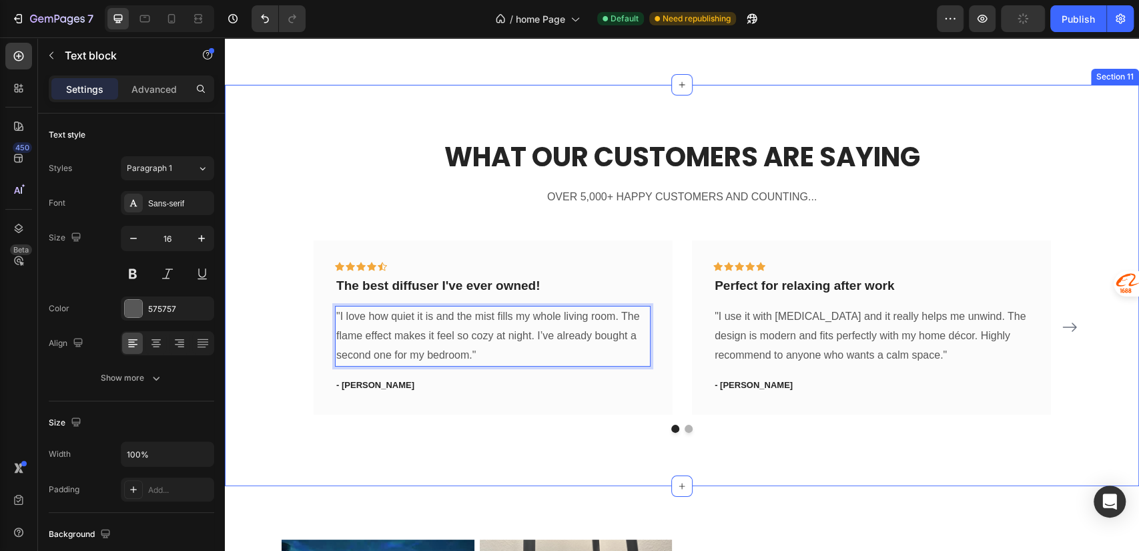
click at [838, 436] on div "What Our Customers Are Saying Heading OVER 5,000+ HAPPY CUSTOMERS AND COUNTING.…" at bounding box center [682, 285] width 914 height 401
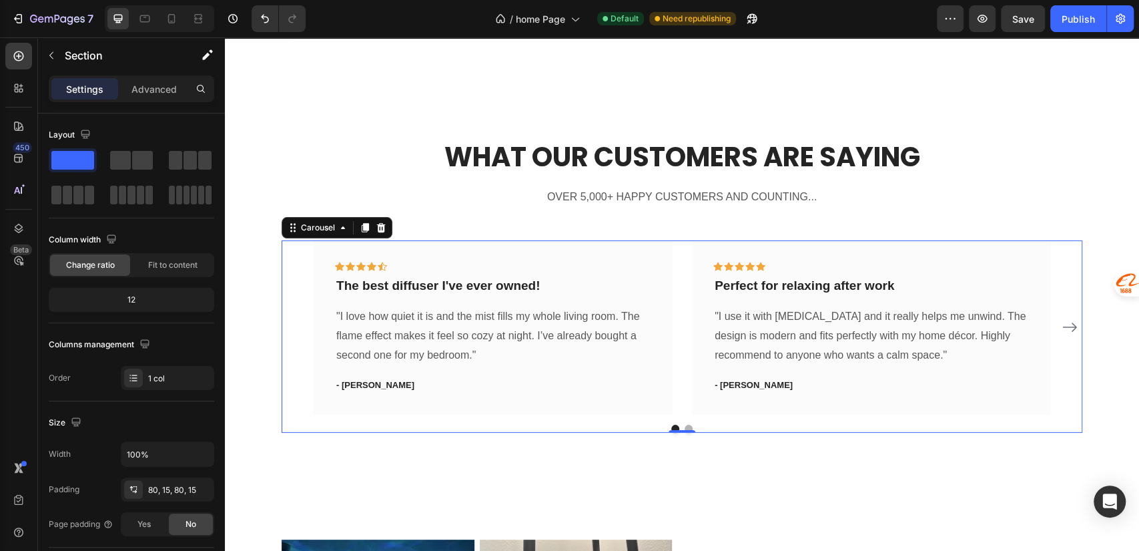
click at [685, 425] on button "Dot" at bounding box center [689, 428] width 8 height 8
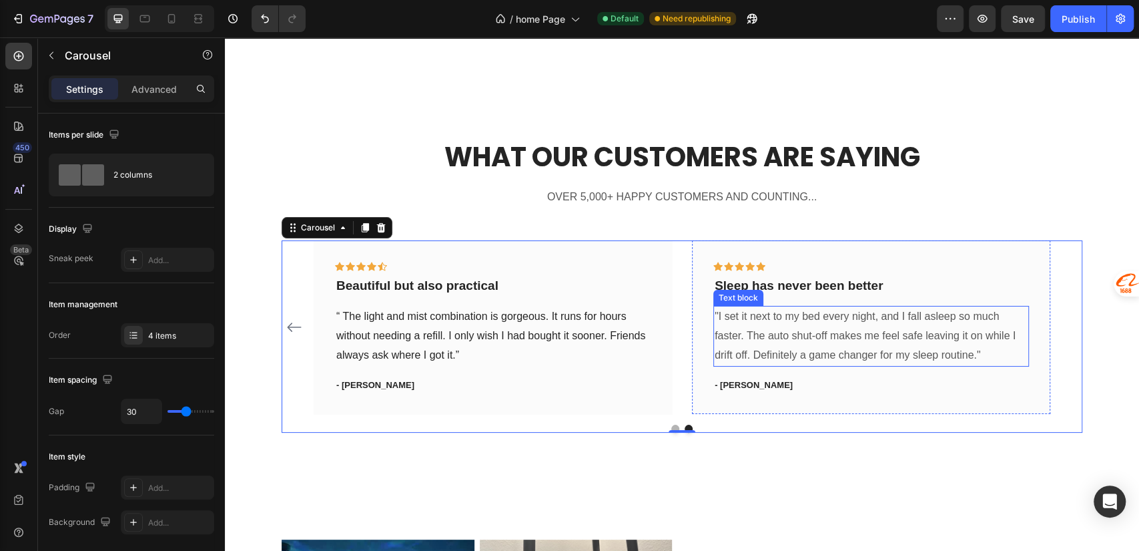
click at [989, 341] on p ""I set it next to my bed every night, and I fall asleep so much faster. The aut…" at bounding box center [871, 335] width 313 height 57
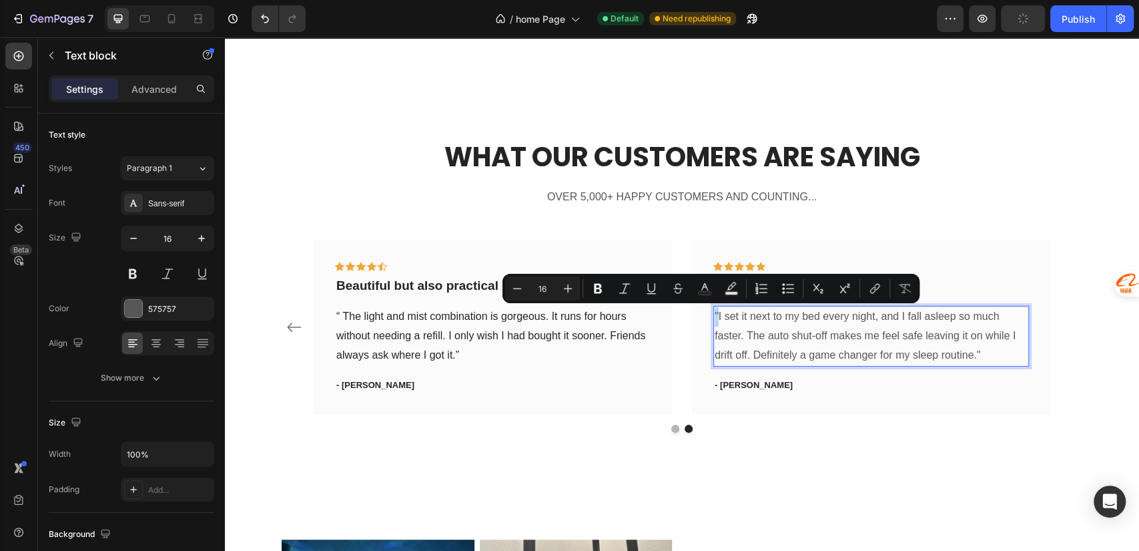
click at [715, 316] on p ""I set it next to my bed every night, and I fall asleep so much faster. The aut…" at bounding box center [871, 335] width 313 height 57
copy p """
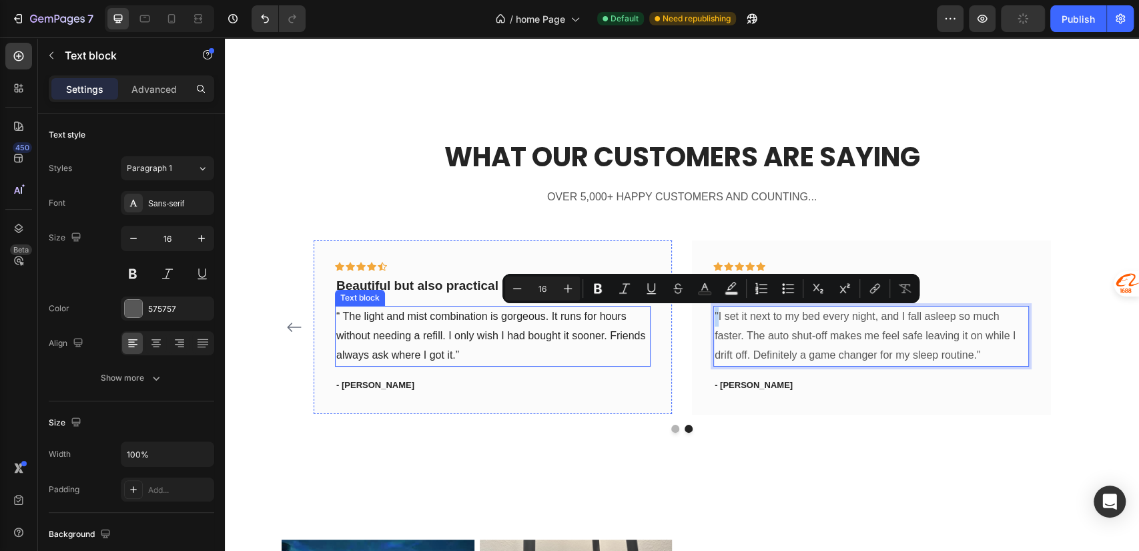
click at [348, 321] on p "“ The light and mist combination is gorgeous. It runs for hours without needing…" at bounding box center [492, 335] width 313 height 57
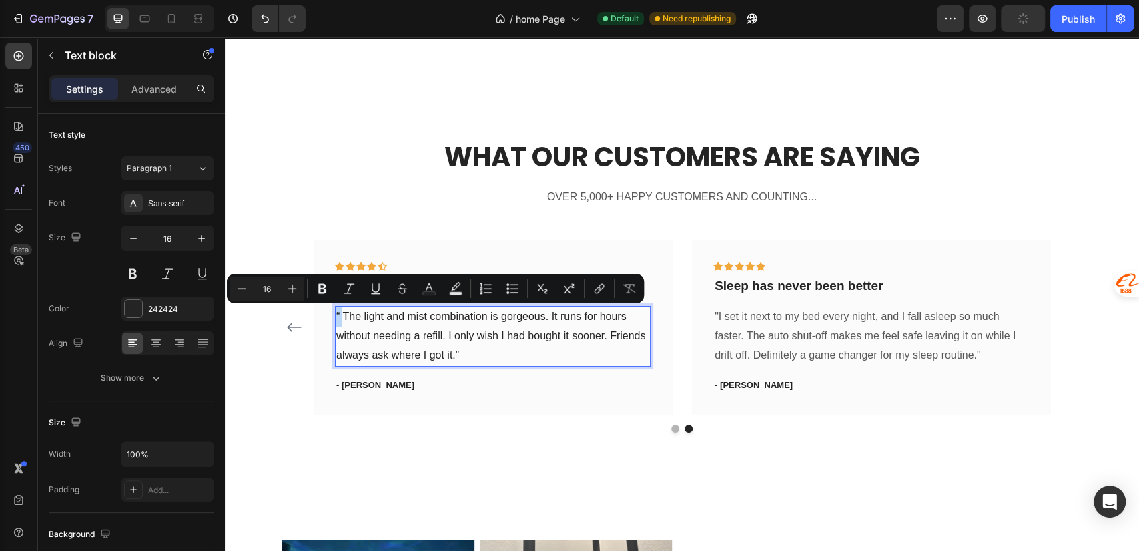
drag, startPoint x: 344, startPoint y: 316, endPoint x: 334, endPoint y: 316, distance: 9.3
click at [336, 316] on p "“ The light and mist combination is gorgeous. It runs for hours without needing…" at bounding box center [492, 335] width 313 height 57
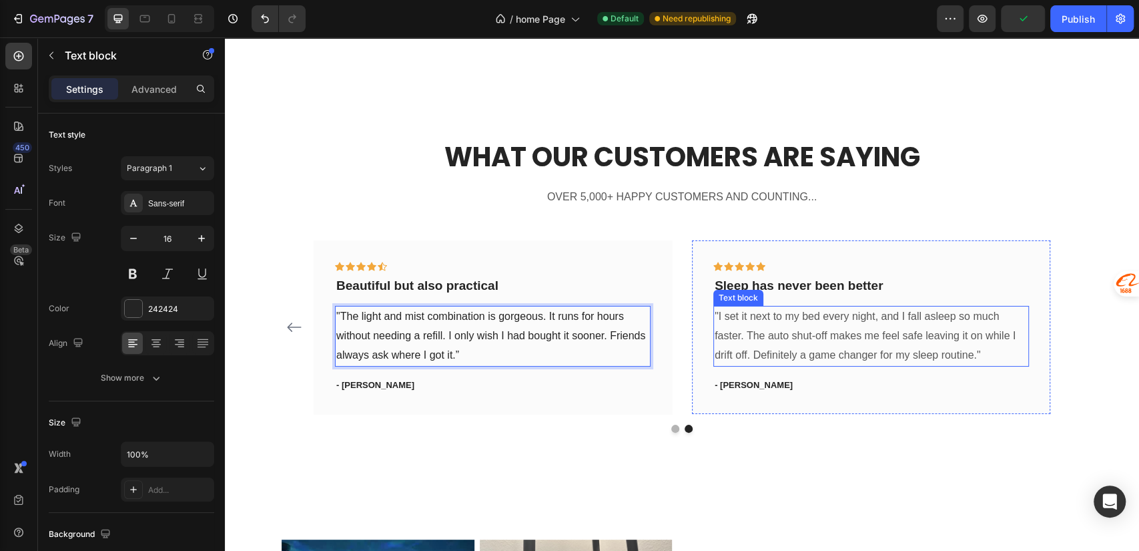
click at [865, 340] on p ""I set it next to my bed every night, and I fall asleep so much faster. The aut…" at bounding box center [871, 335] width 313 height 57
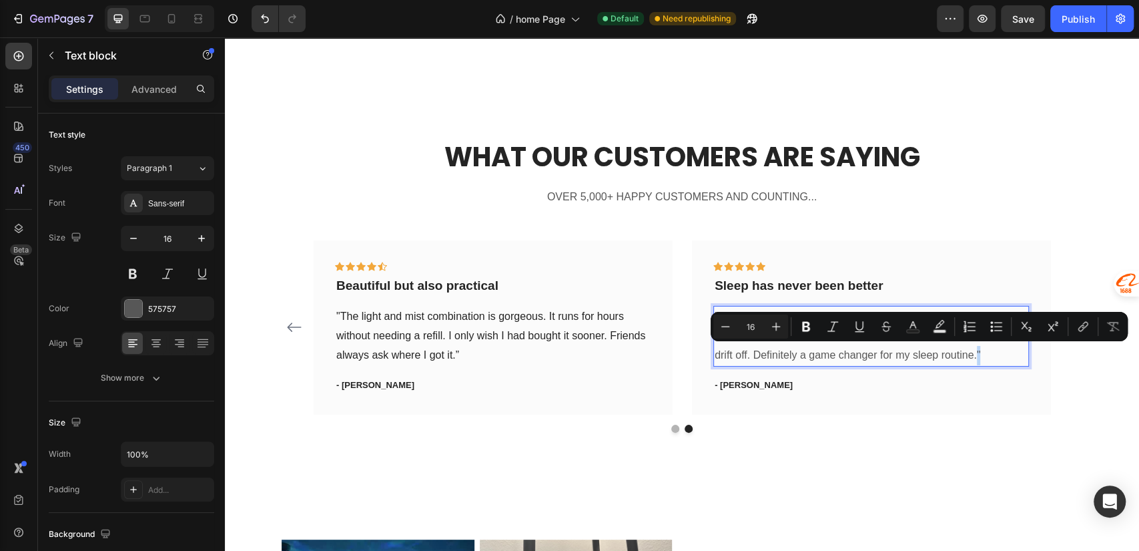
drag, startPoint x: 994, startPoint y: 352, endPoint x: 984, endPoint y: 353, distance: 10.0
click at [984, 353] on p ""I set it next to my bed every night, and I fall asleep so much faster. The aut…" at bounding box center [871, 335] width 313 height 57
copy p """
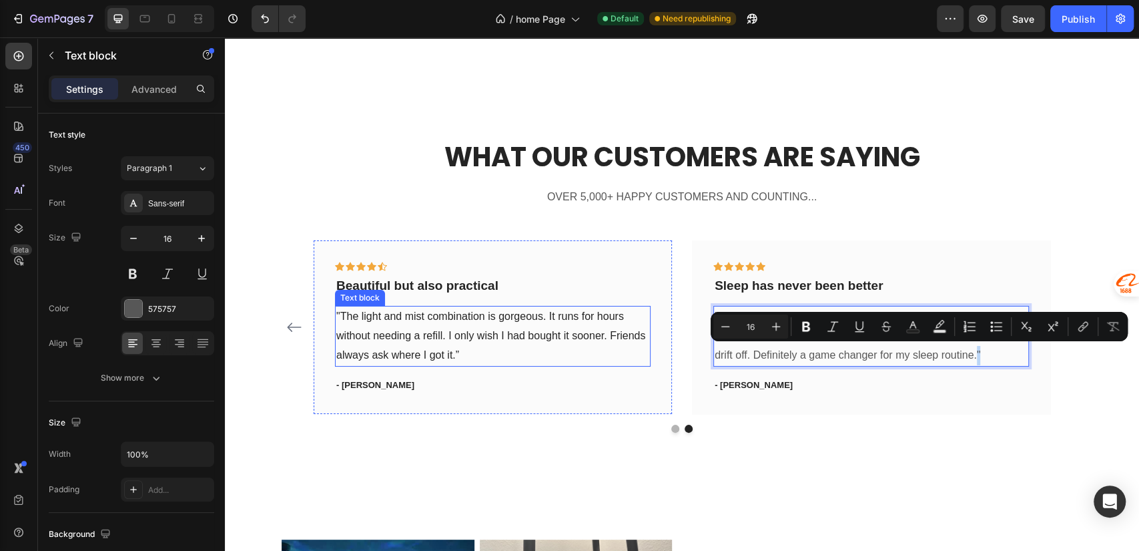
click at [500, 352] on p ""The light and mist combination is gorgeous. It runs for hours without needing …" at bounding box center [492, 335] width 313 height 57
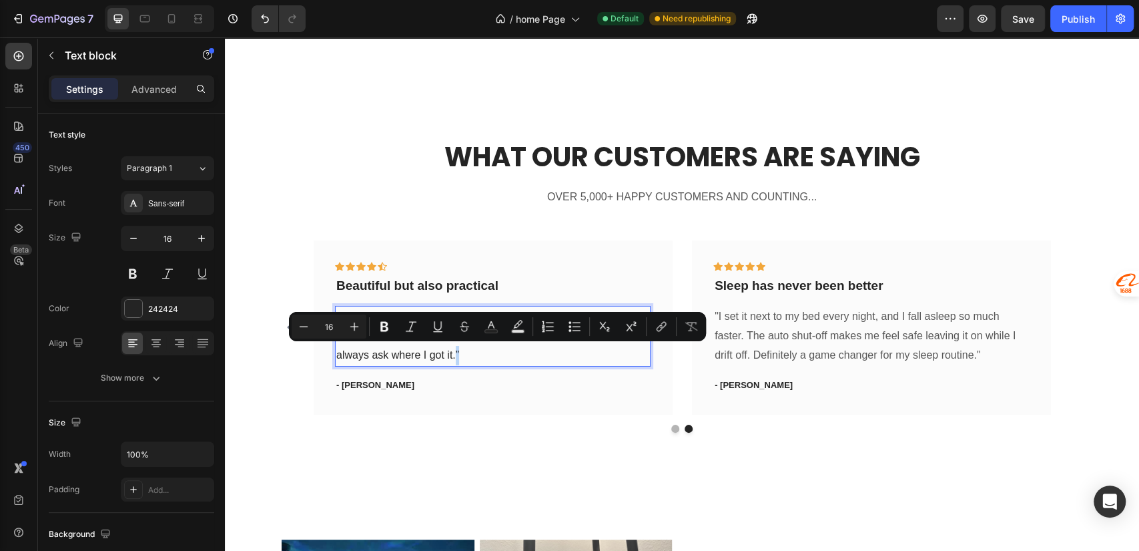
click at [497, 354] on p ""The light and mist combination is gorgeous. It runs for hours without needing …" at bounding box center [492, 335] width 313 height 57
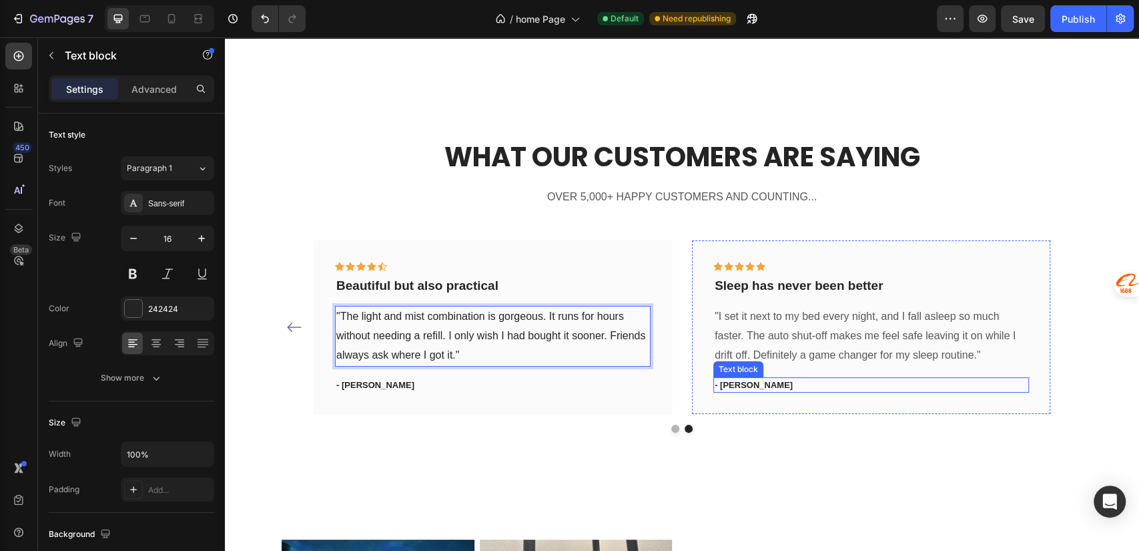
click at [753, 384] on p "- Travis J." at bounding box center [871, 384] width 313 height 13
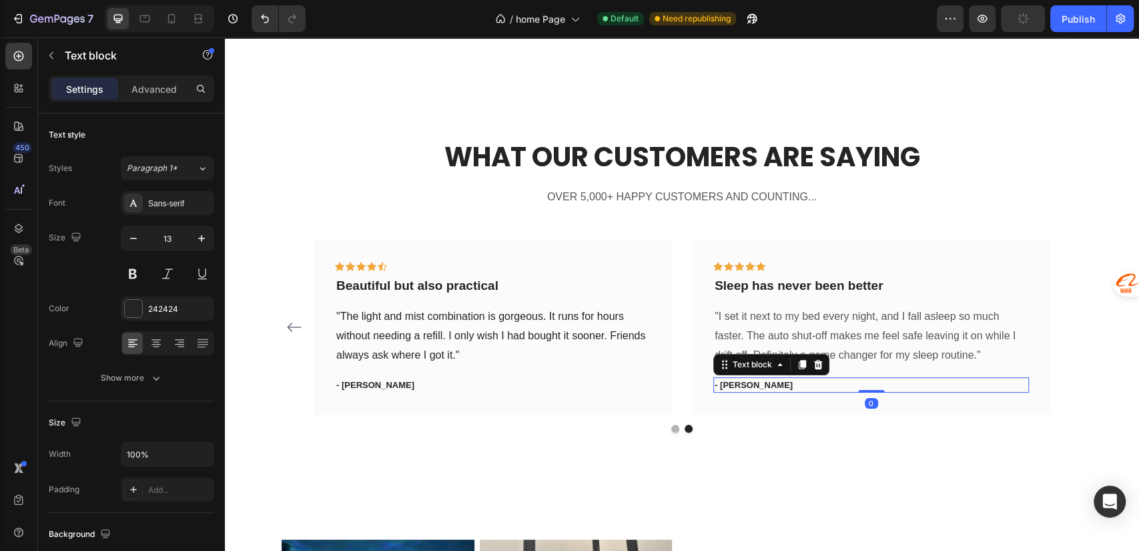
click at [748, 387] on p "- Travis J." at bounding box center [871, 384] width 313 height 13
drag, startPoint x: 750, startPoint y: 387, endPoint x: 716, endPoint y: 385, distance: 34.1
click at [716, 385] on p "- Travis J." at bounding box center [871, 384] width 313 height 13
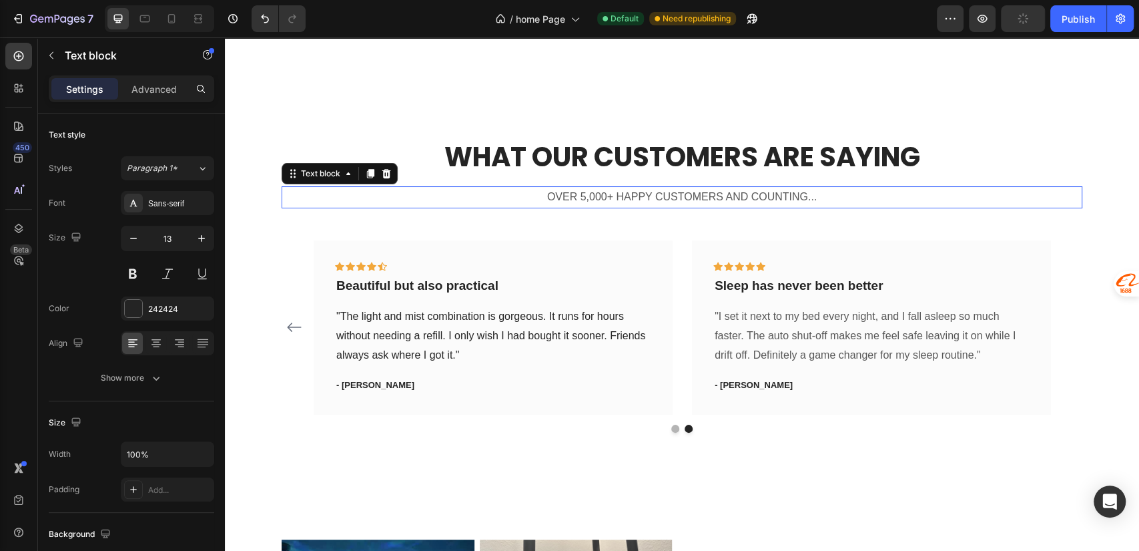
click at [887, 198] on p "OVER 5,000+ HAPPY CUSTOMERS AND COUNTING..." at bounding box center [682, 197] width 798 height 19
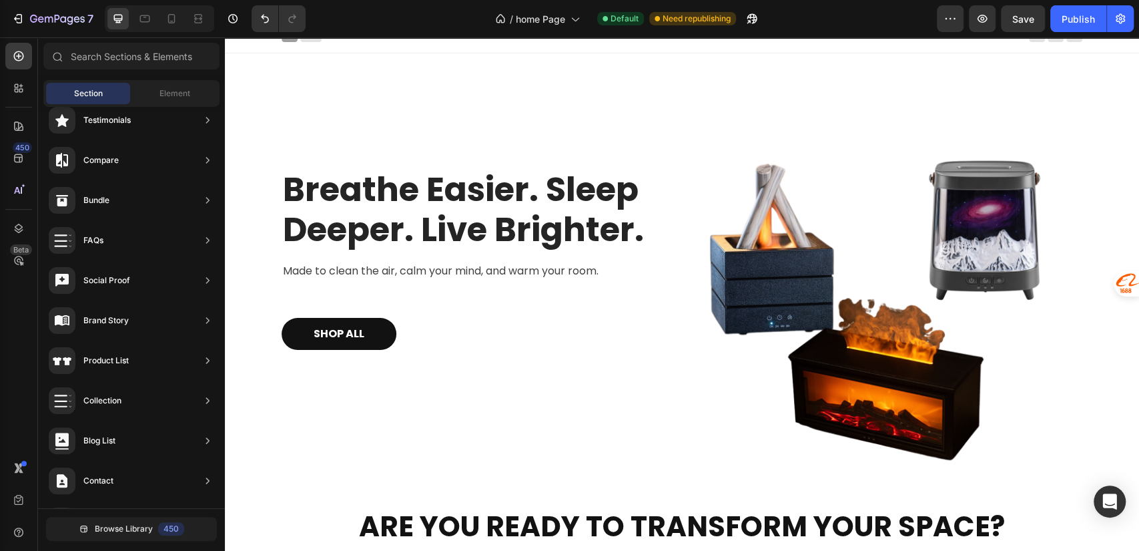
scroll to position [0, 0]
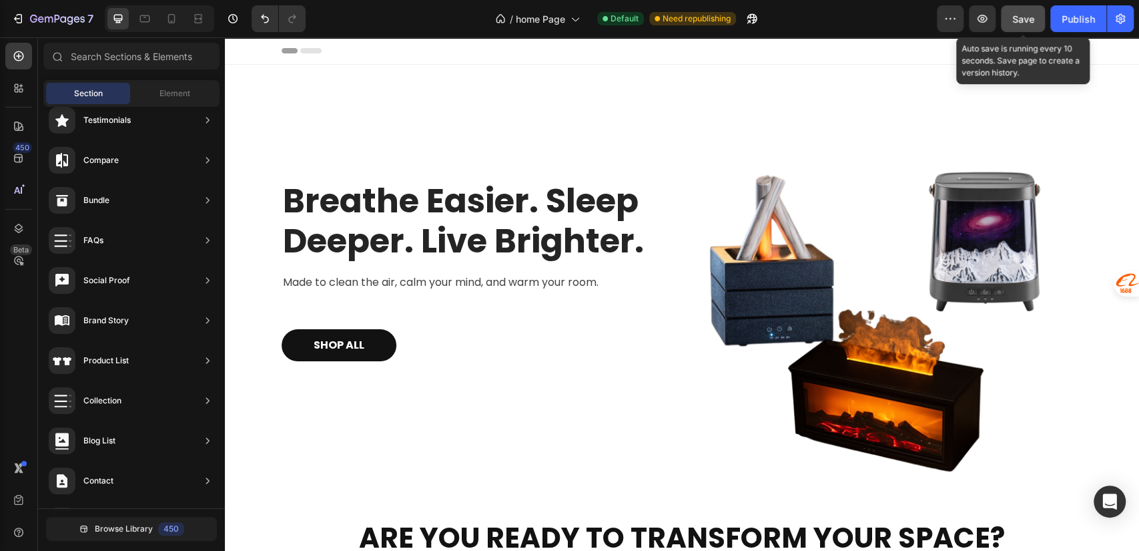
click at [1026, 18] on span "Save" at bounding box center [1023, 18] width 22 height 11
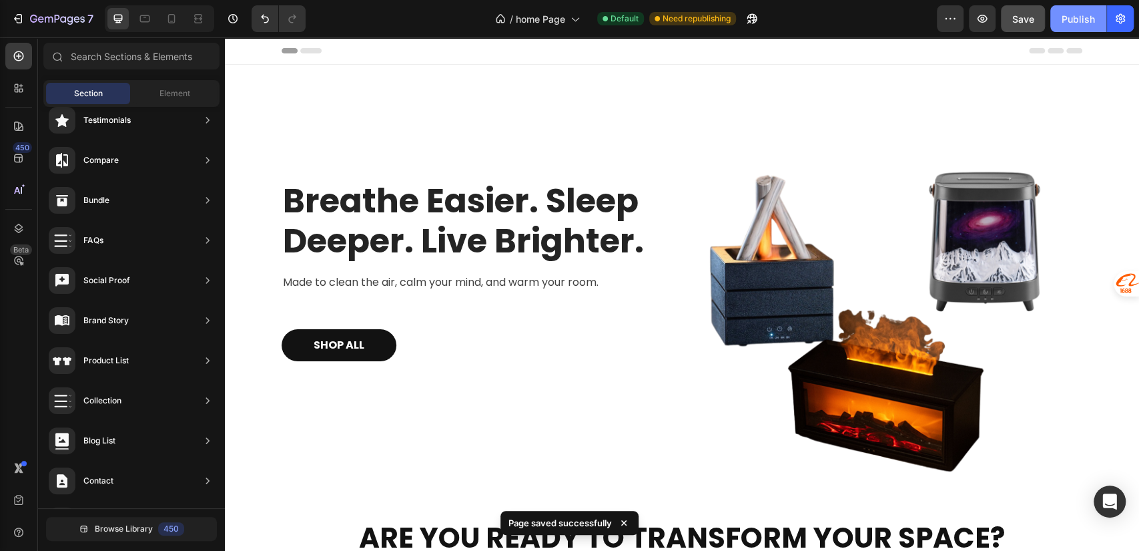
click at [1074, 15] on div "Publish" at bounding box center [1078, 19] width 33 height 14
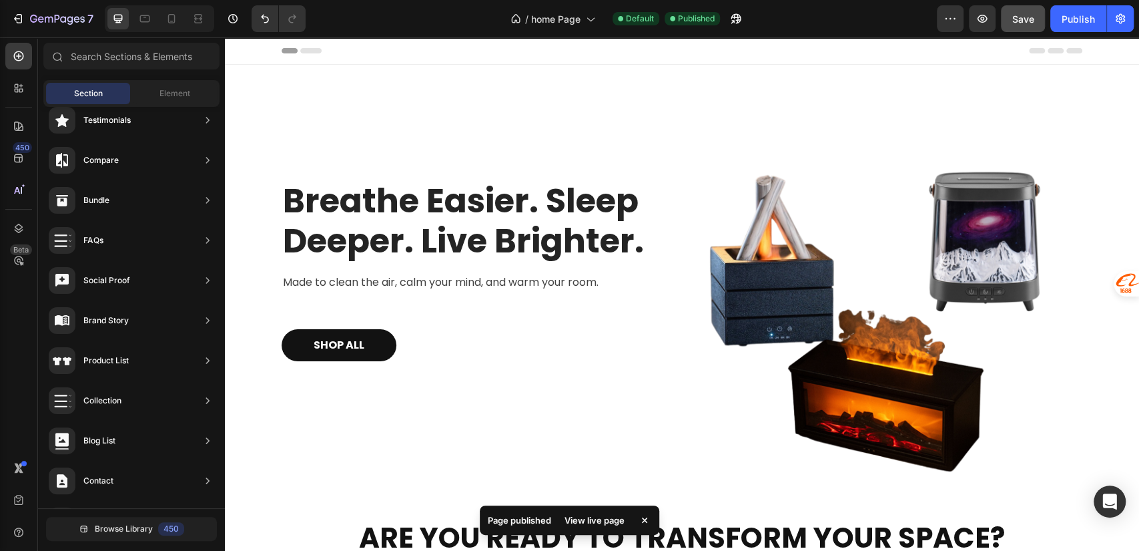
click at [577, 523] on div "View live page" at bounding box center [595, 519] width 76 height 19
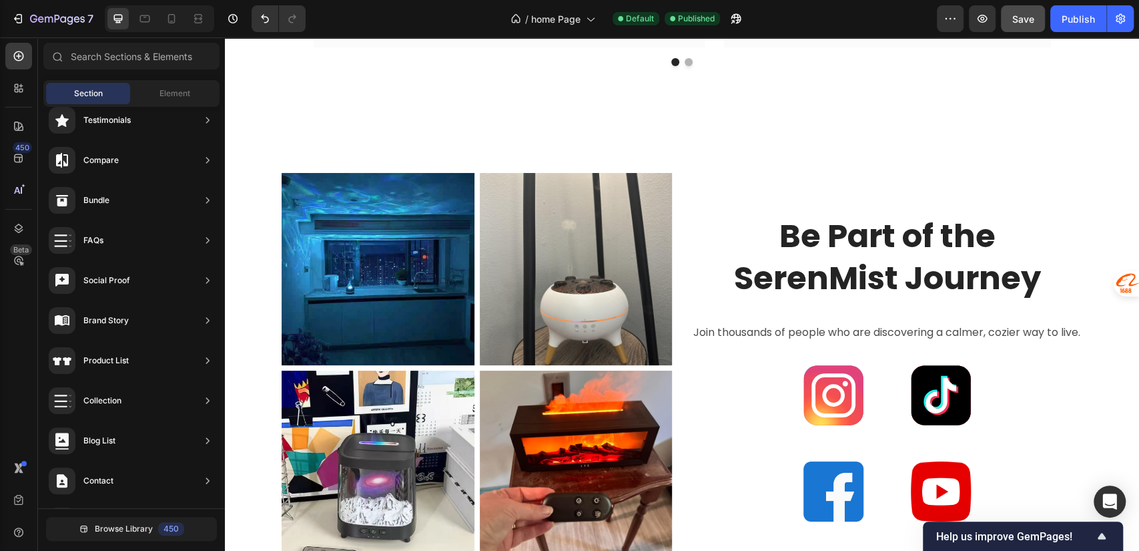
scroll to position [4411, 0]
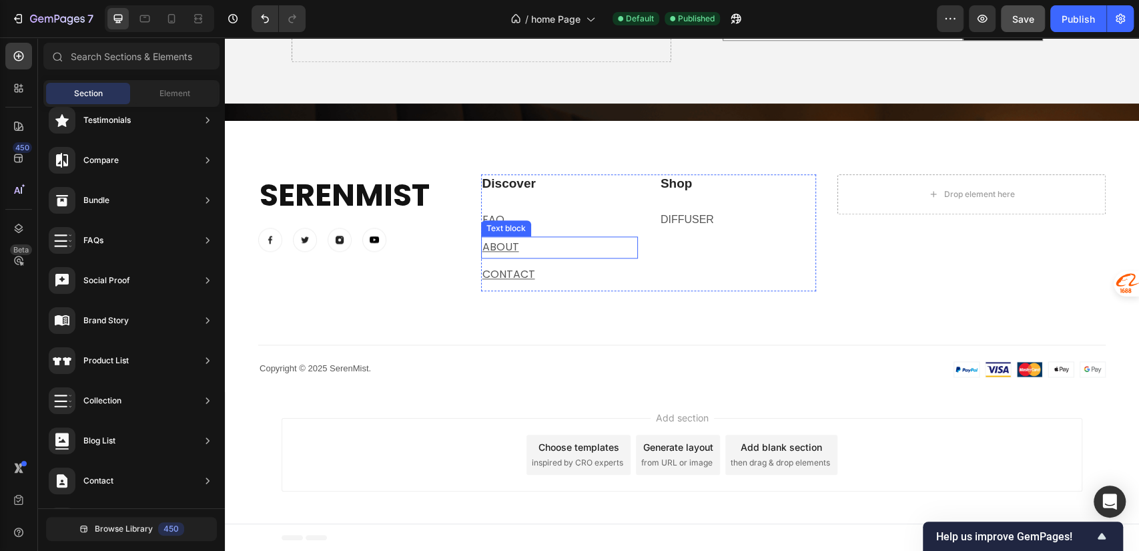
click at [531, 244] on p "ABOUT" at bounding box center [559, 247] width 154 height 19
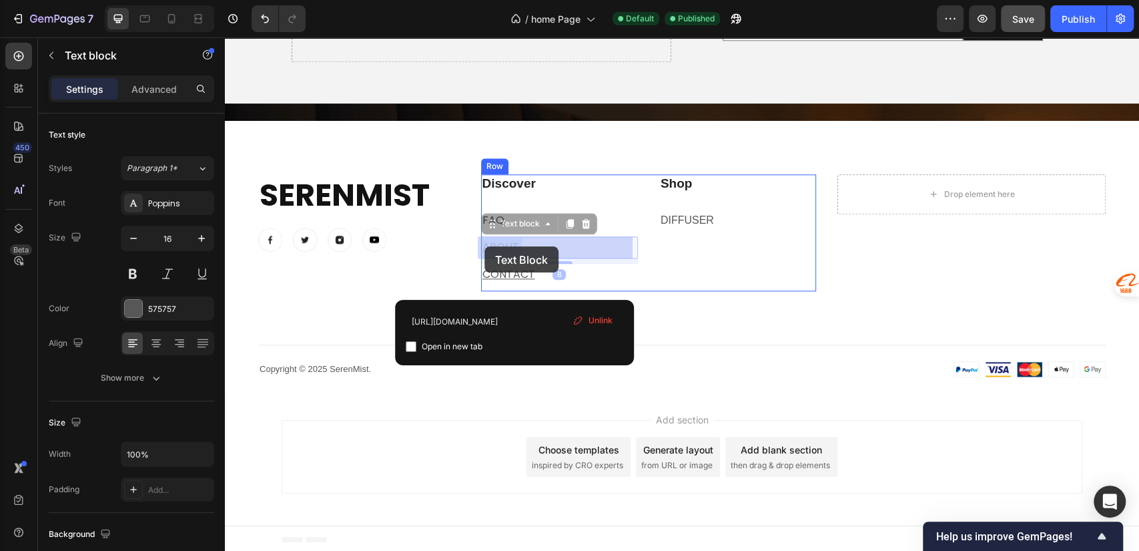
drag, startPoint x: 521, startPoint y: 246, endPoint x: 486, endPoint y: 246, distance: 34.7
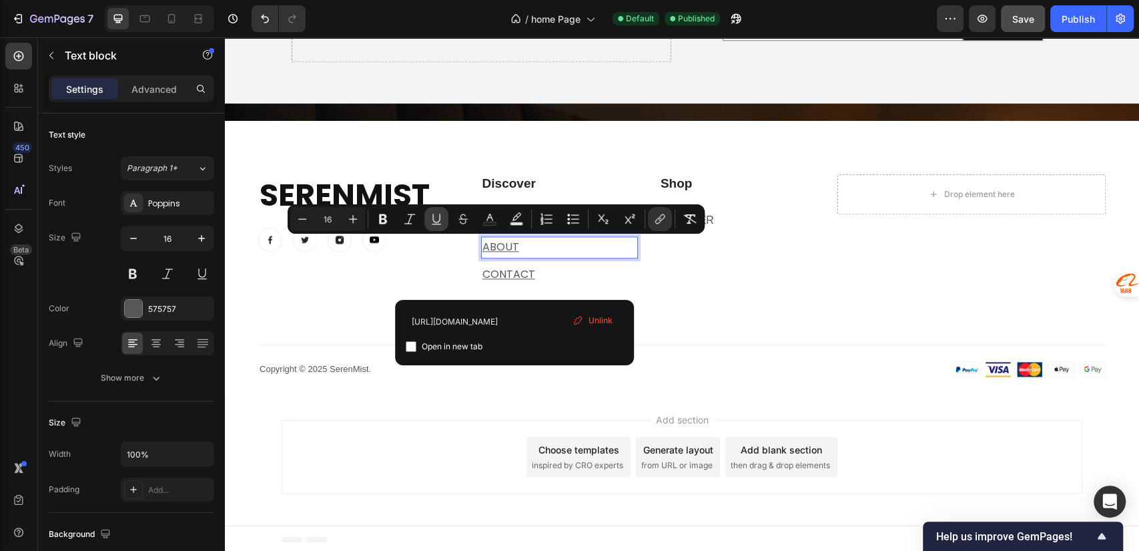
click at [436, 213] on icon "Editor contextual toolbar" at bounding box center [436, 218] width 13 height 13
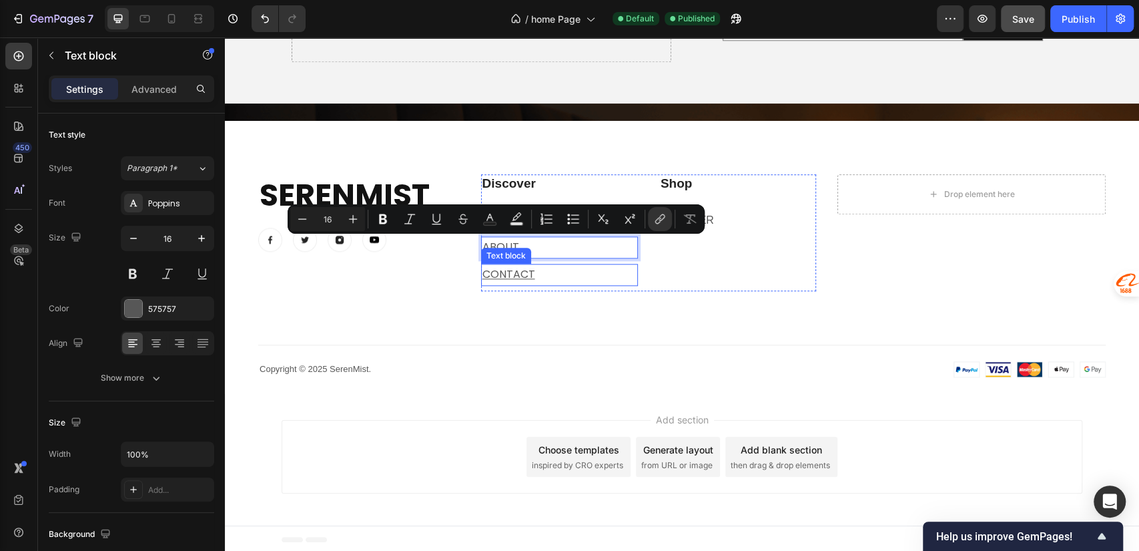
click at [549, 269] on p "contact" at bounding box center [559, 274] width 154 height 19
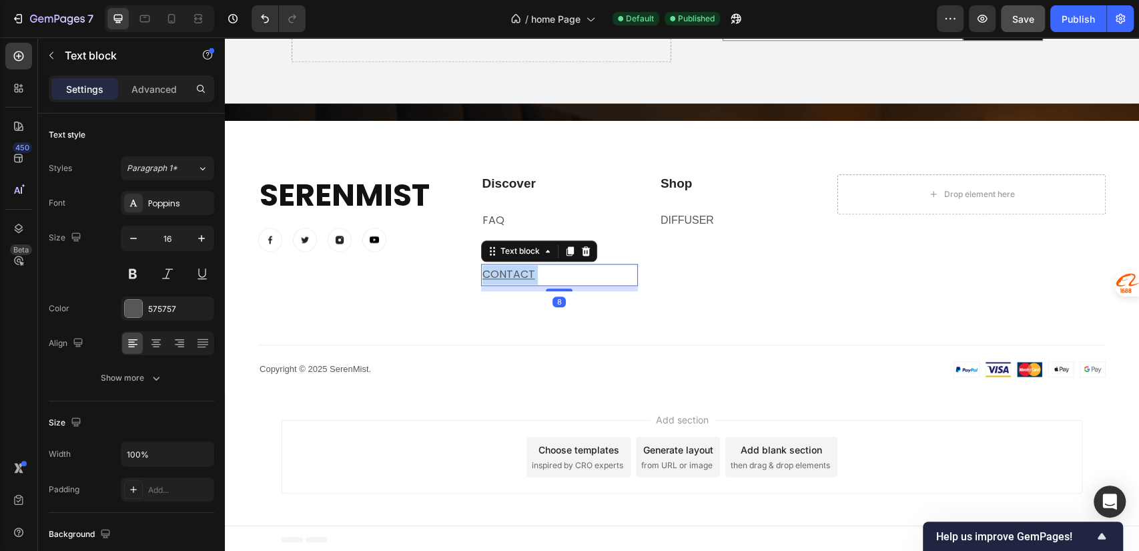
click at [542, 272] on p "contact" at bounding box center [559, 274] width 154 height 19
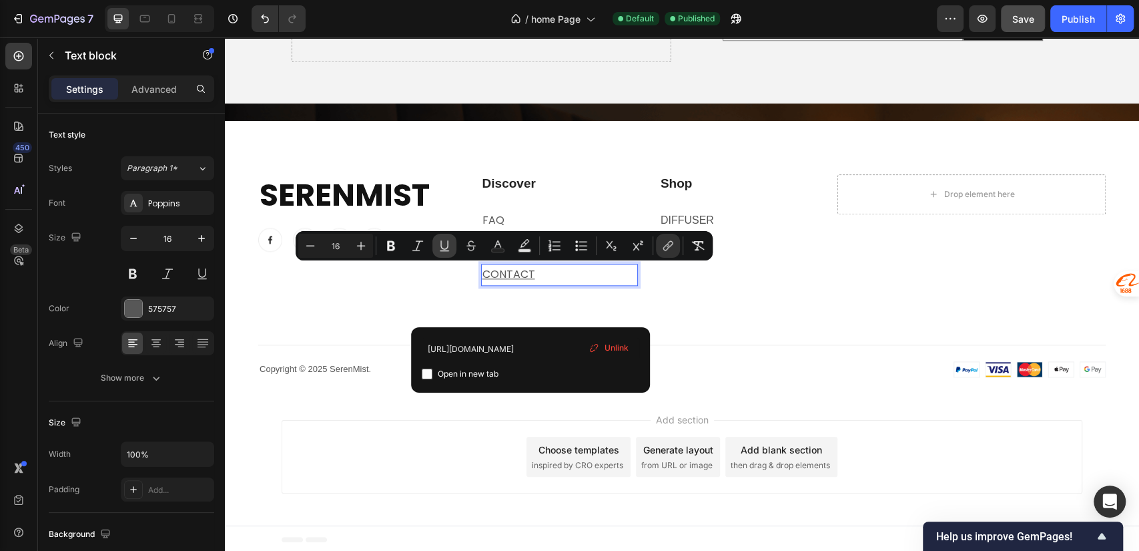
click at [443, 244] on icon "Editor contextual toolbar" at bounding box center [444, 245] width 13 height 13
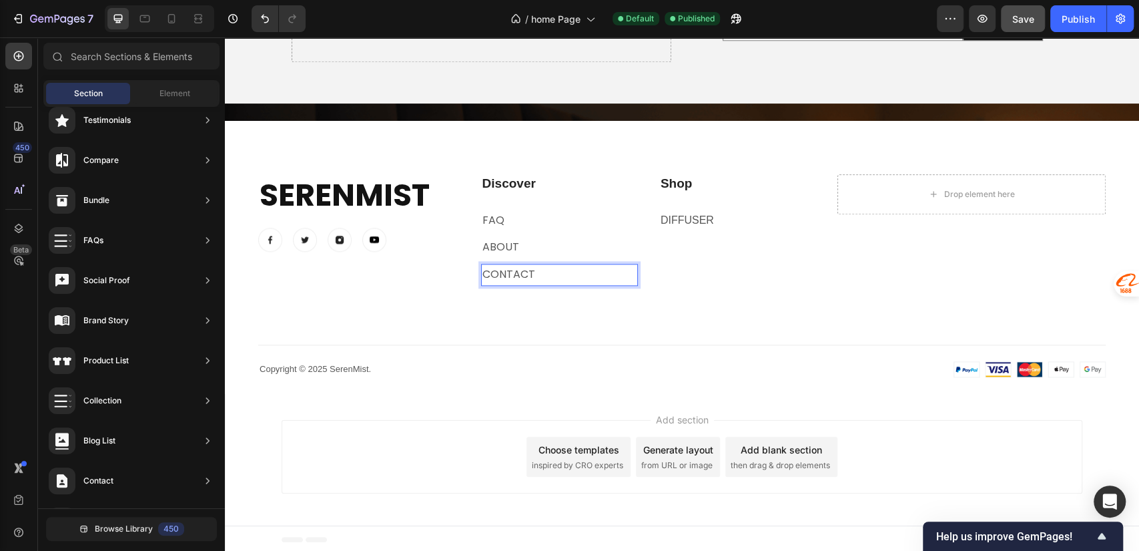
click at [408, 439] on div "Add section Choose templates inspired by CRO experts Generate layout from URL o…" at bounding box center [682, 456] width 801 height 73
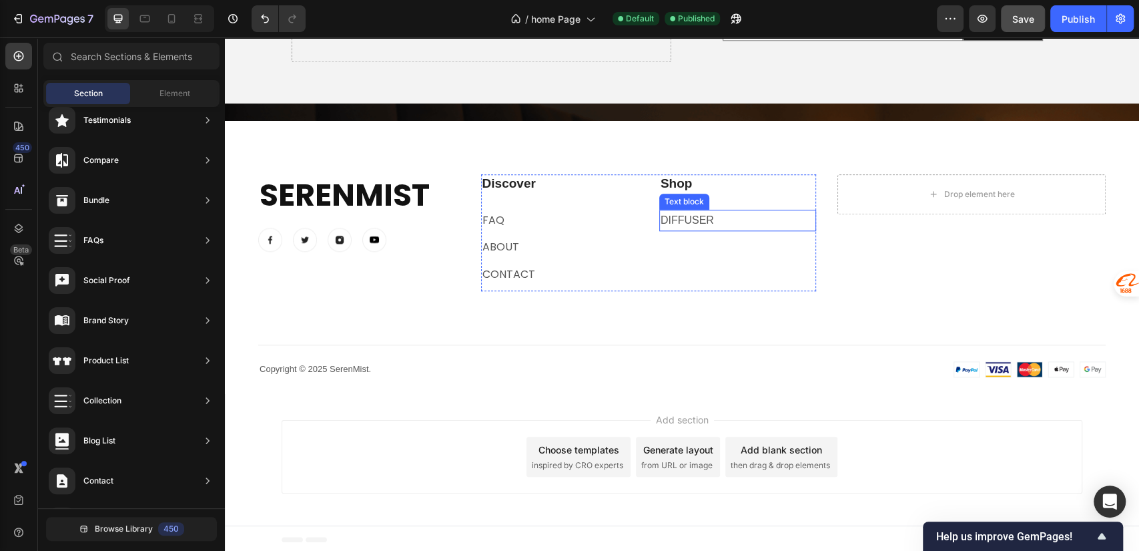
click at [672, 218] on link "diffuser" at bounding box center [687, 219] width 53 height 11
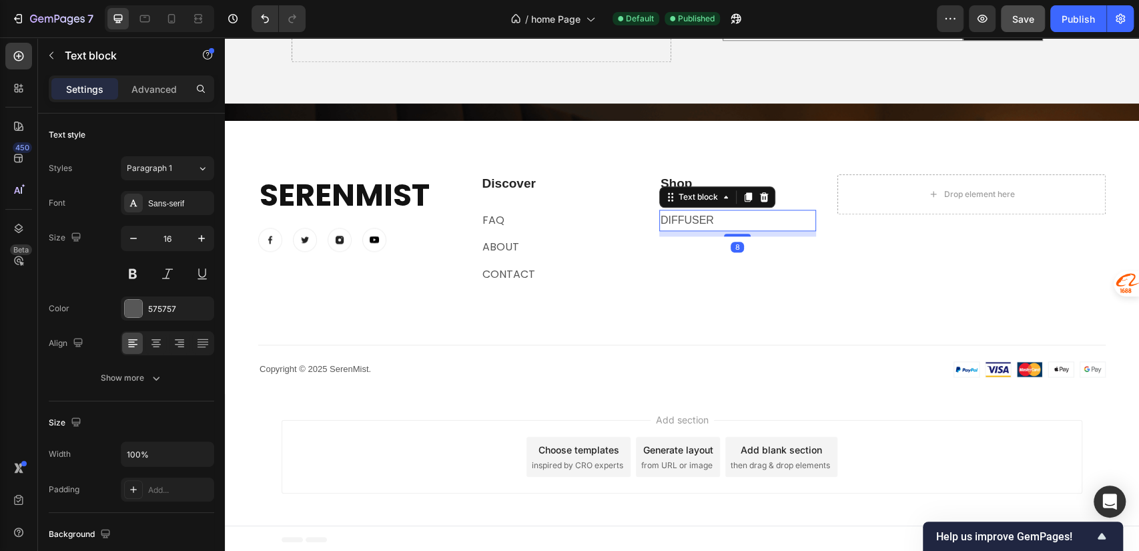
click at [705, 216] on p "diffuser" at bounding box center [738, 220] width 154 height 19
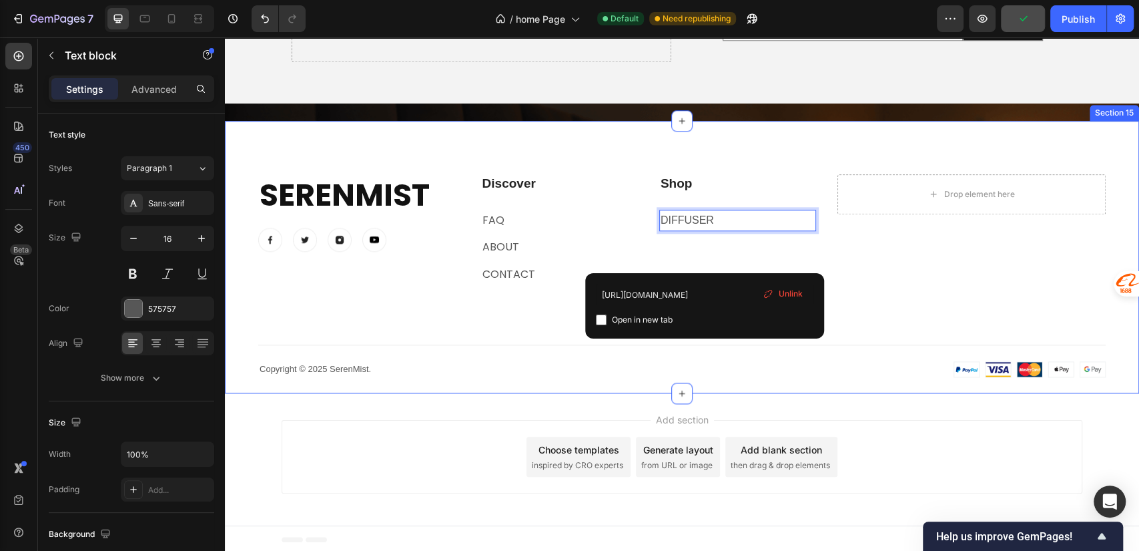
click at [766, 157] on div "SerenMist Heading Image Image Image Image Row Discover Heading FAQ Text block A…" at bounding box center [682, 257] width 914 height 272
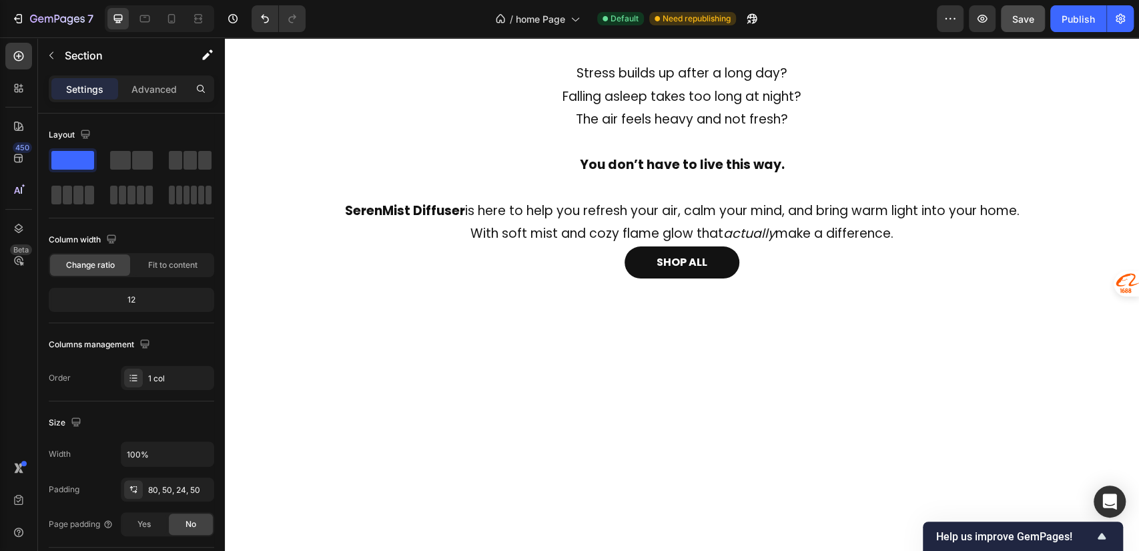
scroll to position [0, 0]
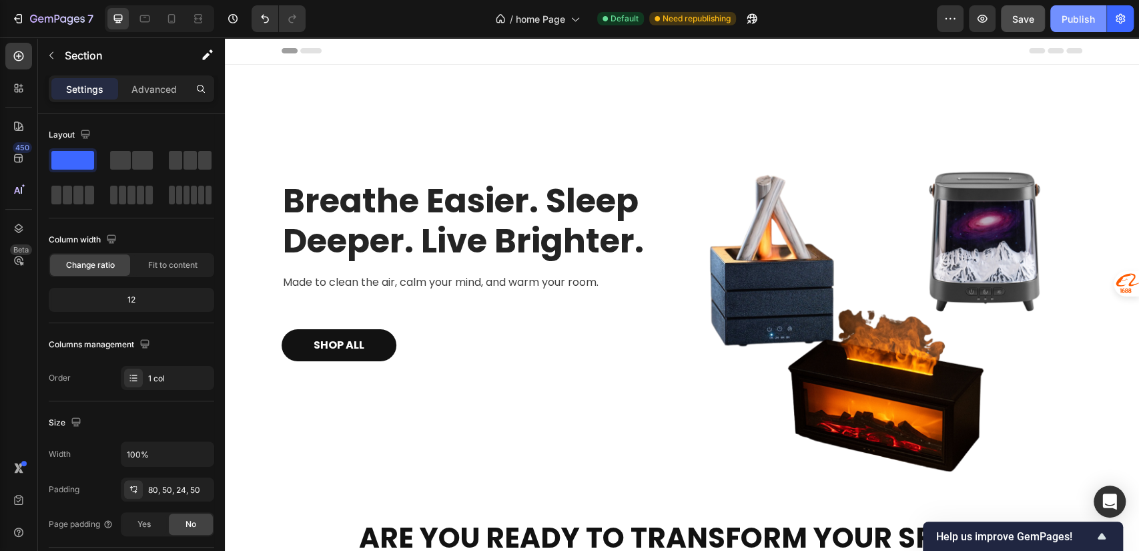
click at [1062, 17] on div "Publish" at bounding box center [1078, 19] width 33 height 14
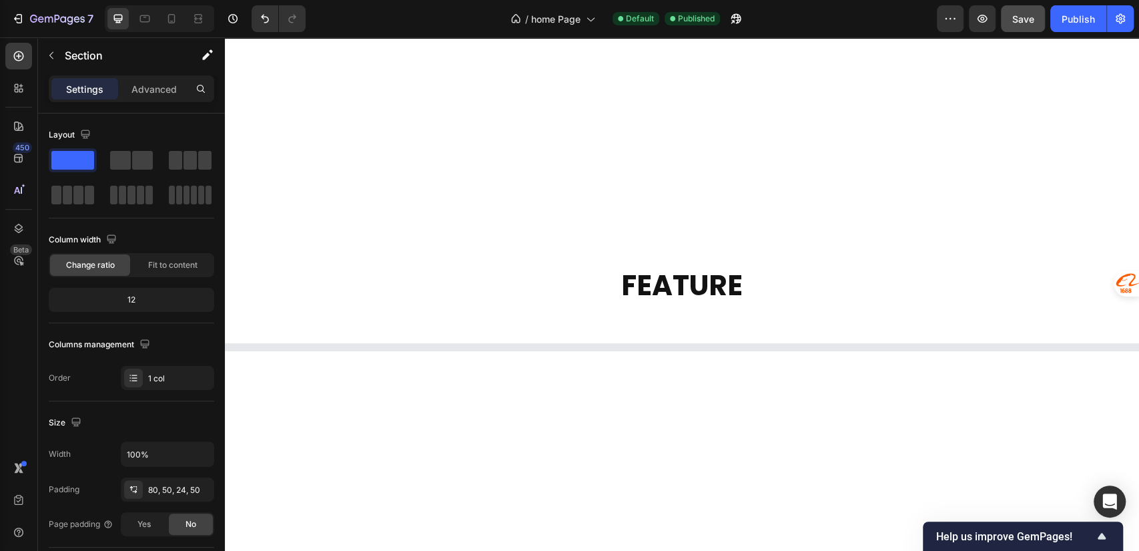
scroll to position [889, 0]
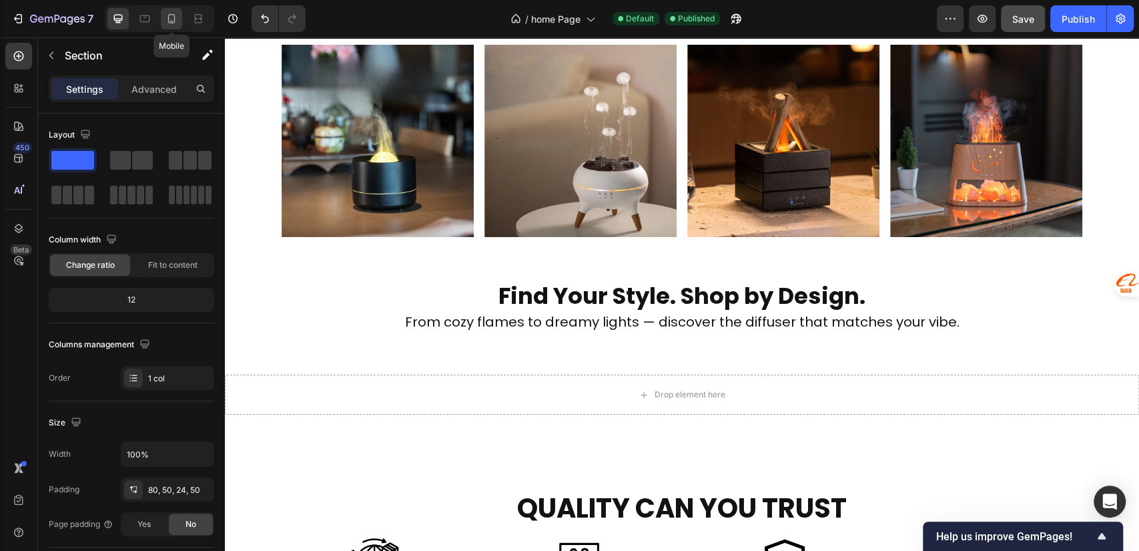
click at [169, 22] on icon at bounding box center [171, 18] width 7 height 9
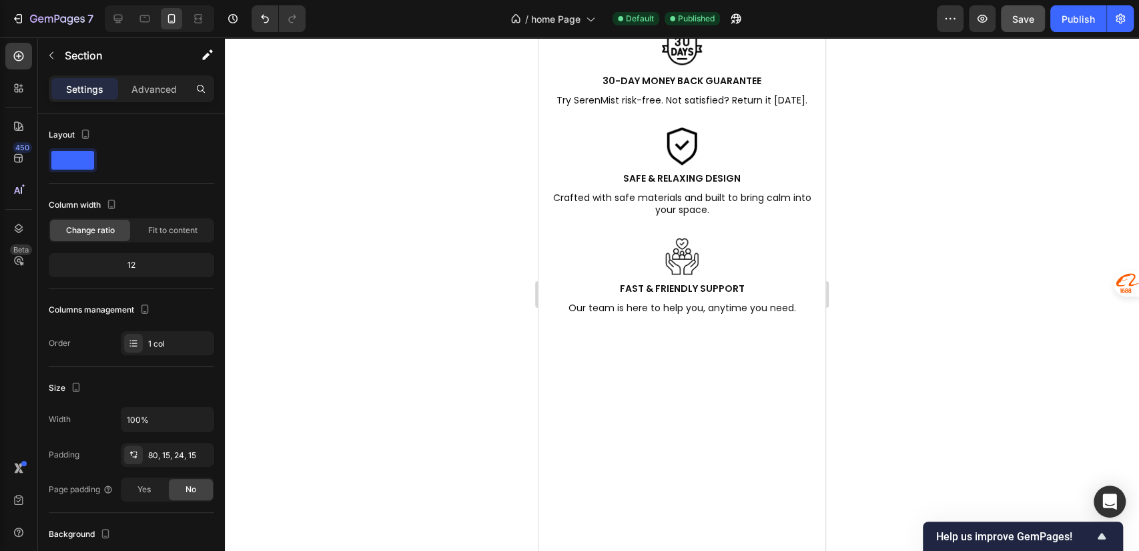
scroll to position [889, 0]
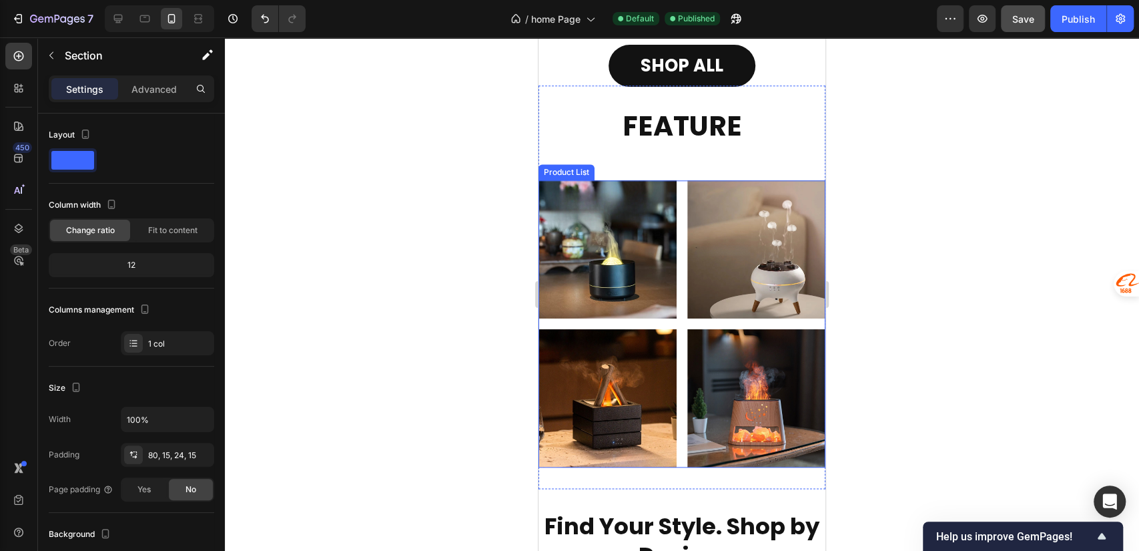
click at [644, 320] on div "Product Images Row Product List Product Images Row Product List Product Images …" at bounding box center [682, 323] width 287 height 287
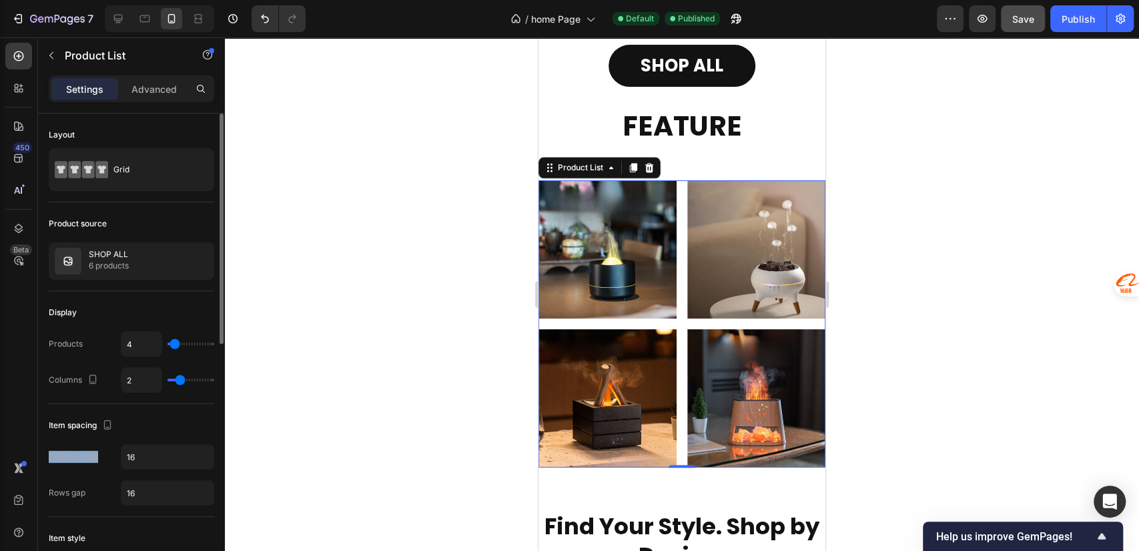
drag, startPoint x: 51, startPoint y: 458, endPoint x: 105, endPoint y: 457, distance: 54.7
click at [105, 457] on div "Columns gap 16" at bounding box center [131, 456] width 165 height 25
click at [57, 490] on div "Rows gap" at bounding box center [67, 492] width 37 height 12
drag, startPoint x: 87, startPoint y: 494, endPoint x: 50, endPoint y: 496, distance: 37.4
click at [49, 496] on div "Rows gap 16" at bounding box center [131, 492] width 165 height 25
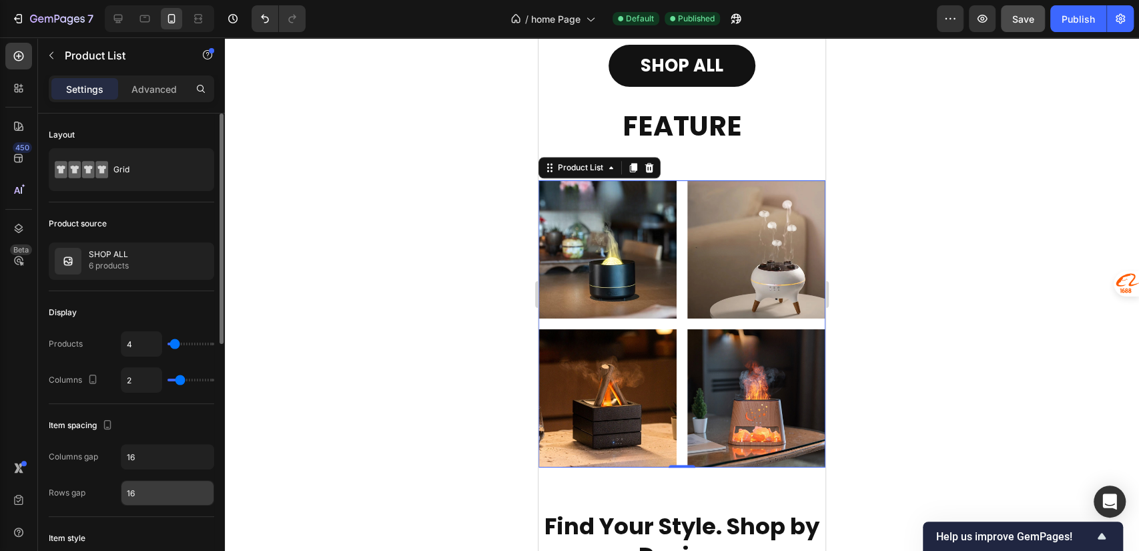
click at [153, 489] on input "16" at bounding box center [167, 492] width 92 height 24
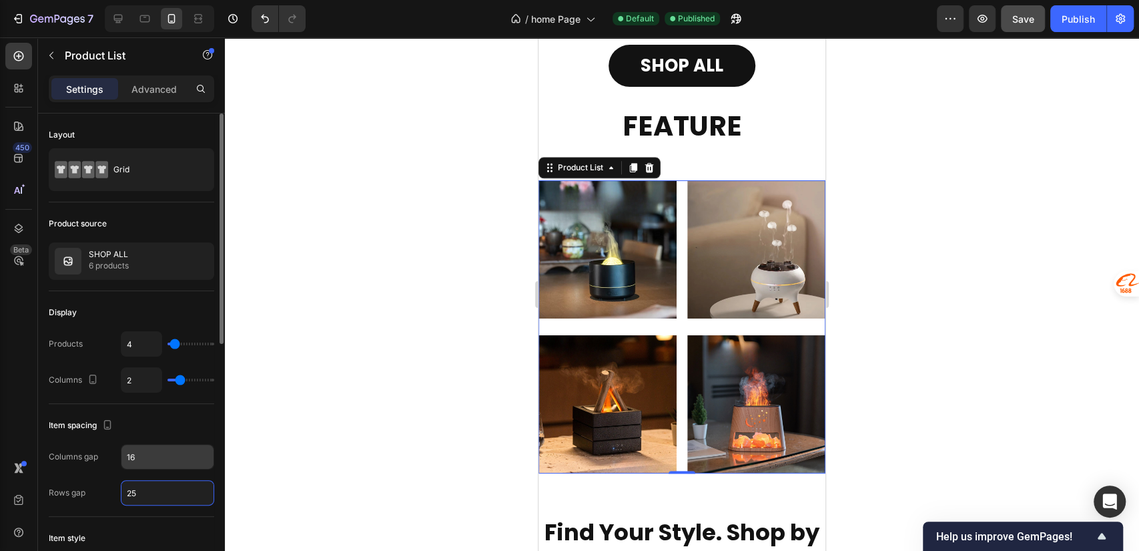
type input "25"
click at [160, 445] on input "16" at bounding box center [167, 456] width 92 height 24
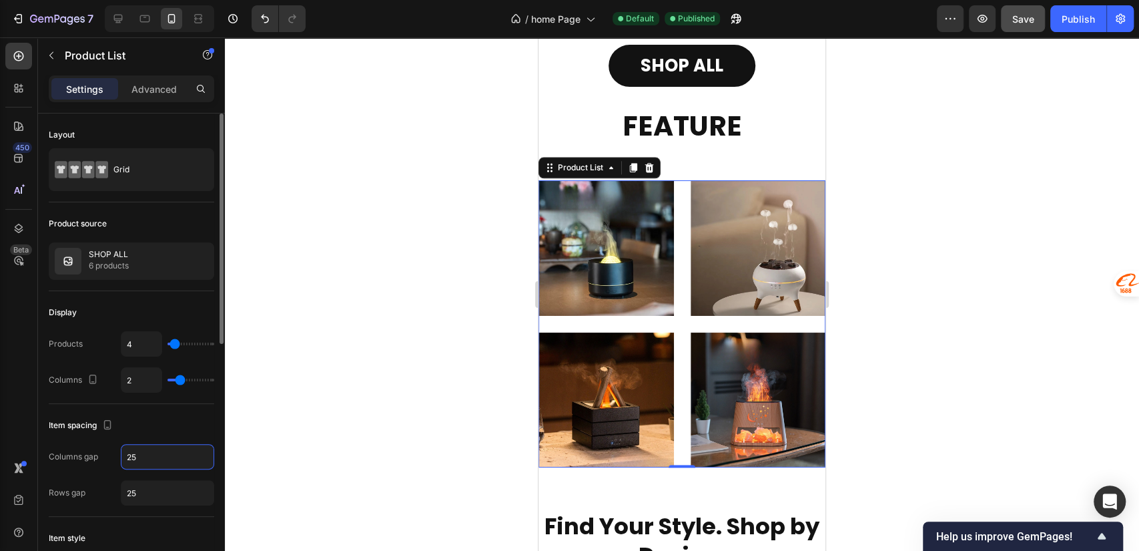
drag, startPoint x: 142, startPoint y: 451, endPoint x: 127, endPoint y: 453, distance: 15.5
click at [127, 453] on input "25" at bounding box center [167, 456] width 92 height 24
type input "15"
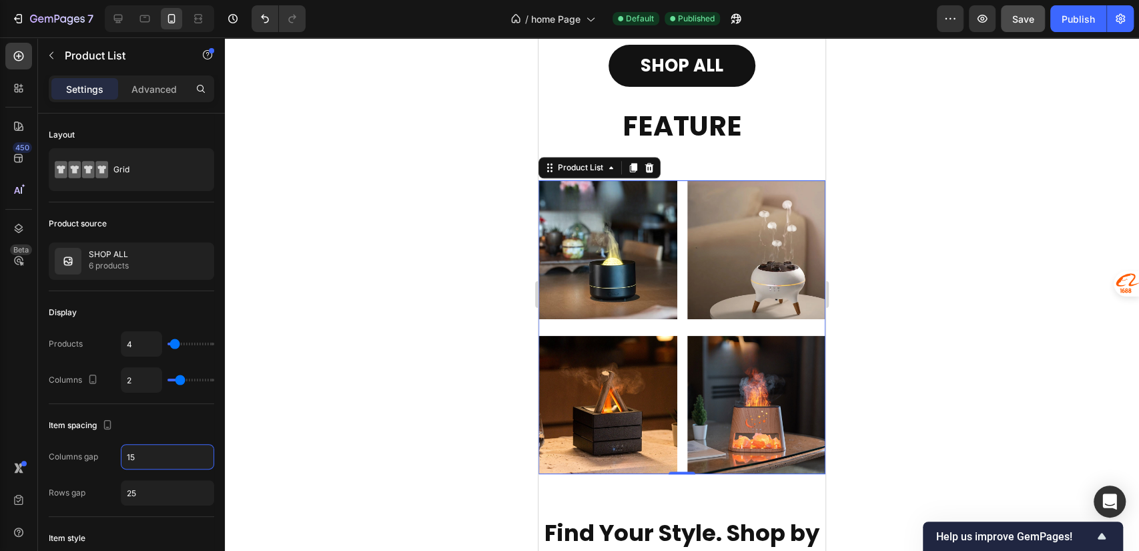
click at [893, 363] on div at bounding box center [682, 293] width 914 height 513
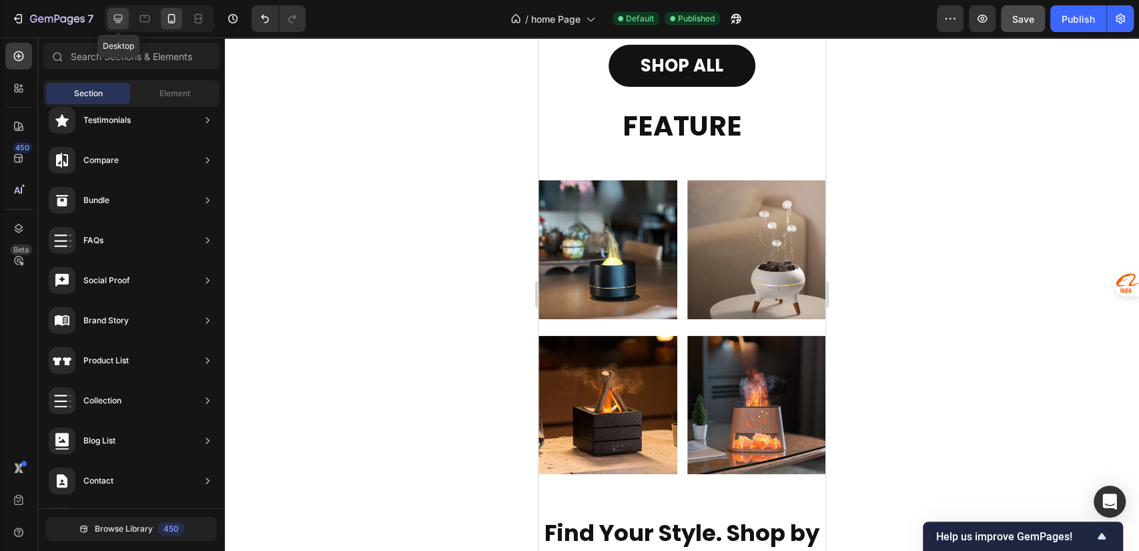
click at [117, 23] on icon at bounding box center [117, 18] width 13 height 13
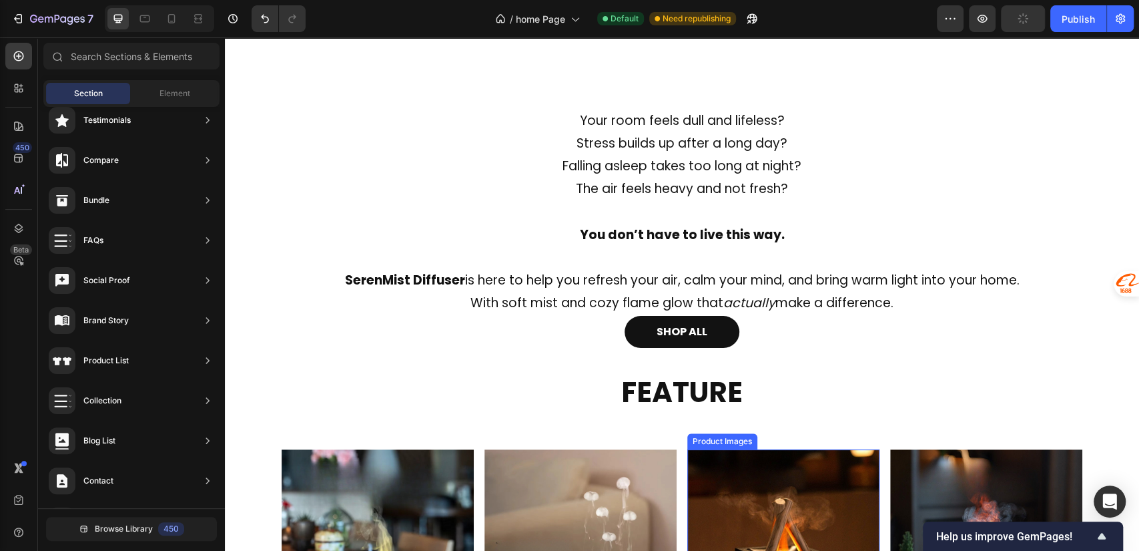
scroll to position [889, 0]
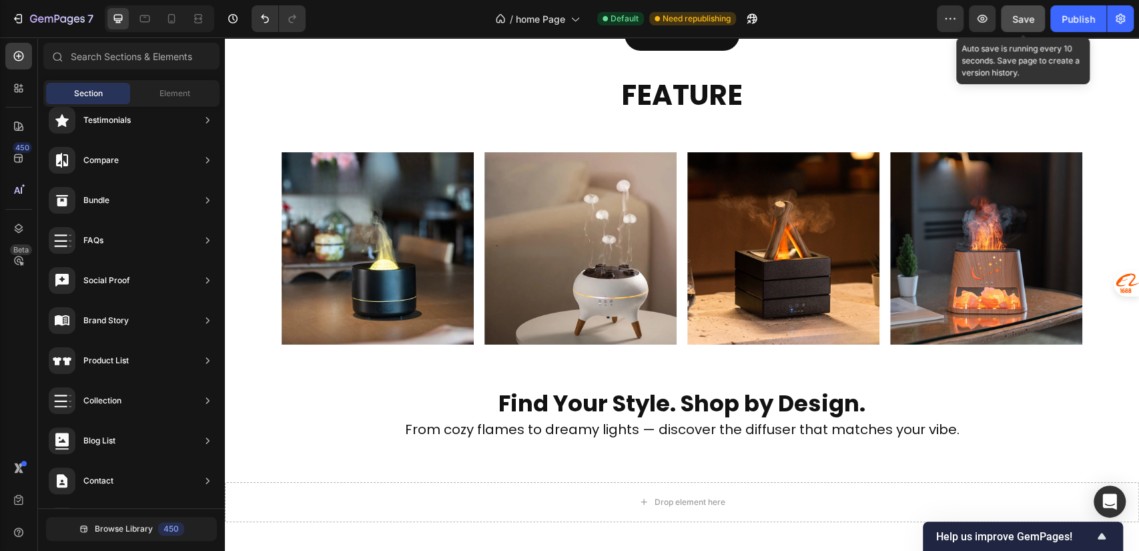
click at [1020, 22] on span "Save" at bounding box center [1023, 18] width 22 height 11
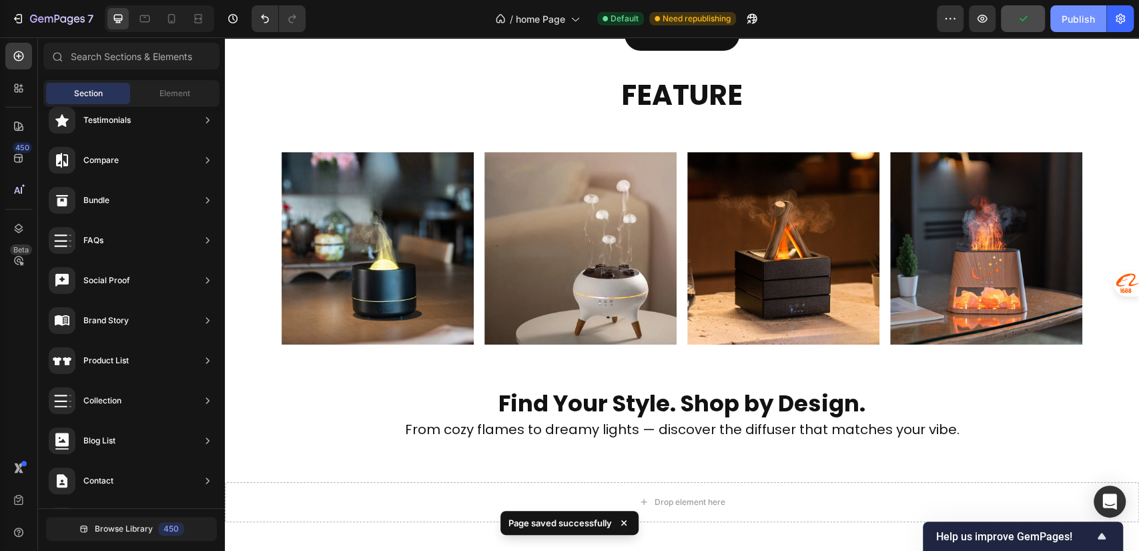
click at [1078, 15] on div "Publish" at bounding box center [1078, 19] width 33 height 14
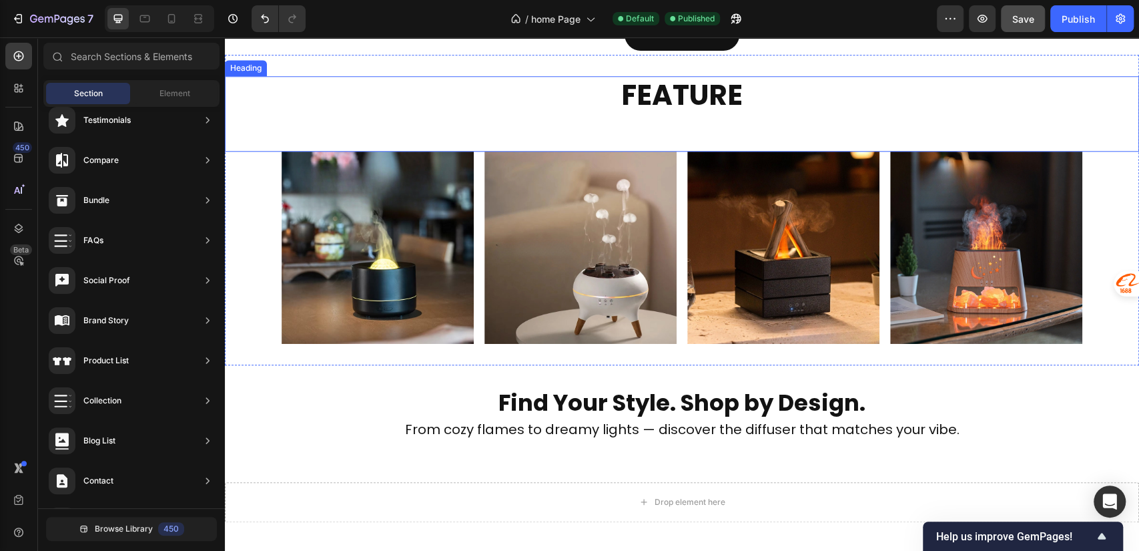
click at [604, 141] on h2 "FEATURE" at bounding box center [682, 113] width 801 height 75
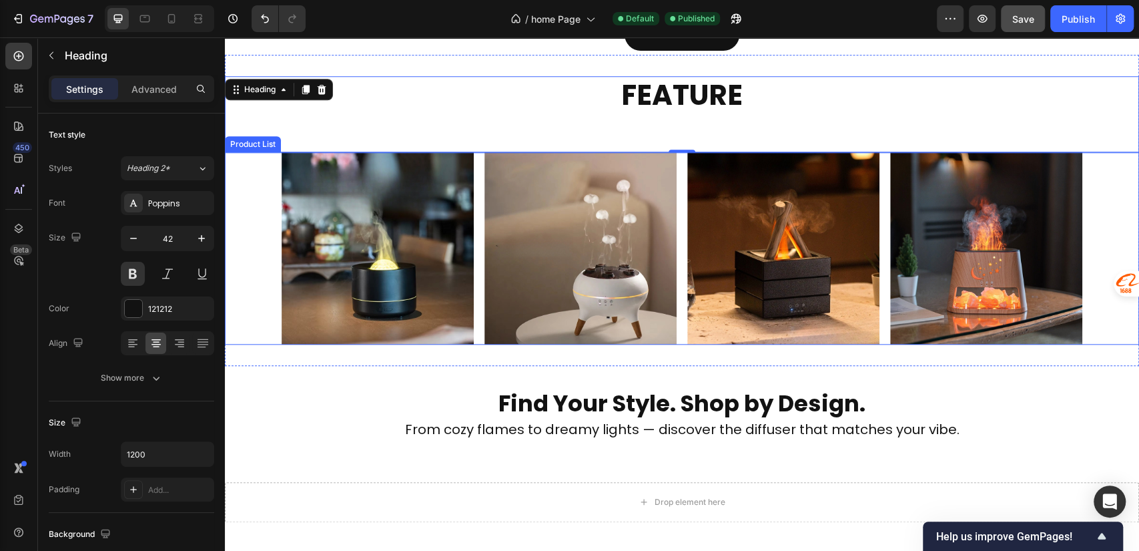
click at [266, 197] on div "Product Images Row Product List Product Images Row Product List Product Images …" at bounding box center [682, 248] width 914 height 192
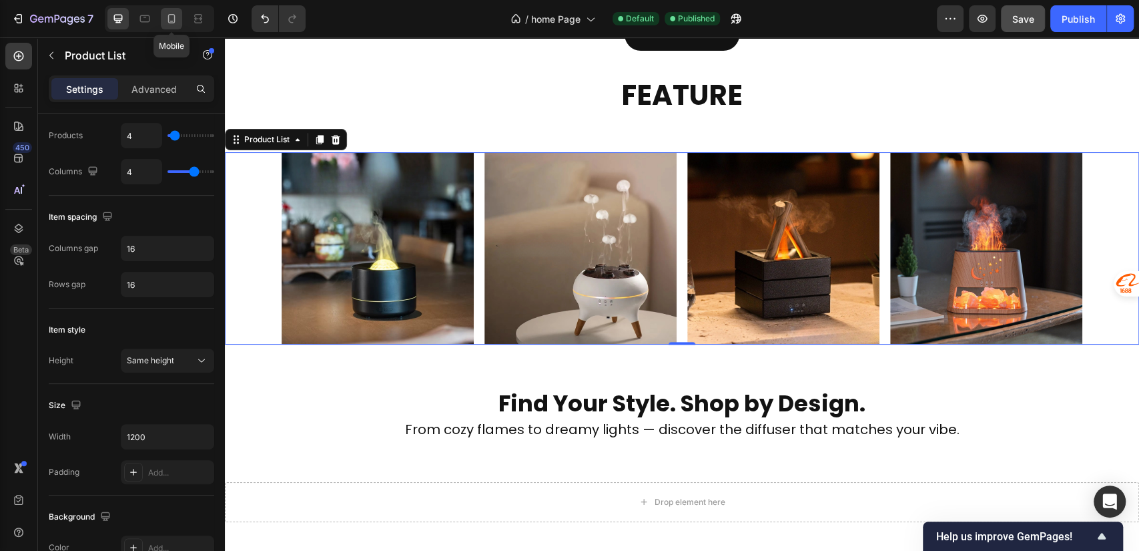
click at [175, 17] on icon at bounding box center [171, 18] width 7 height 9
type input "2"
type input "15"
type input "25"
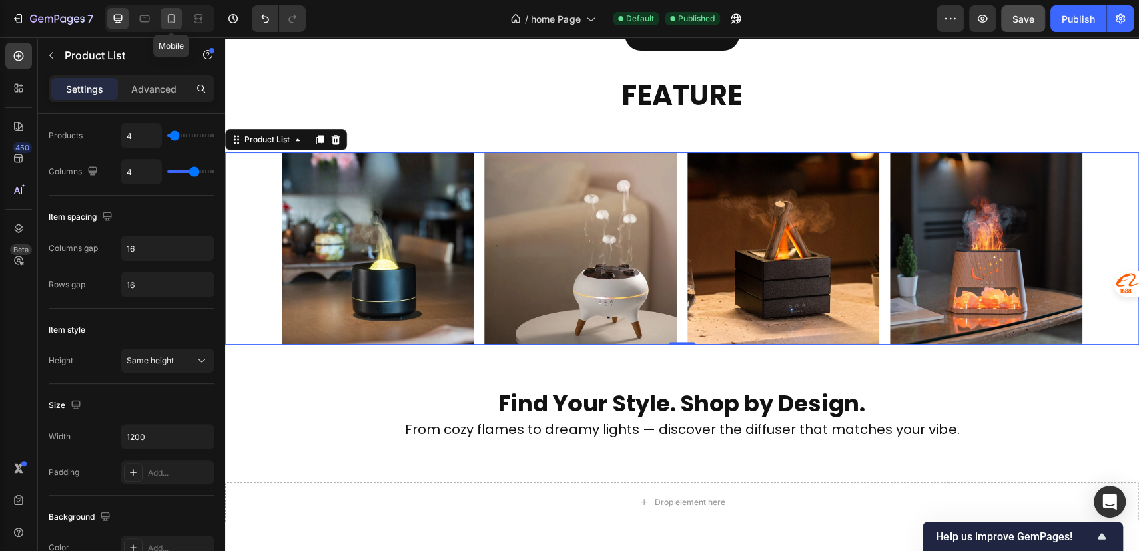
type input "100%"
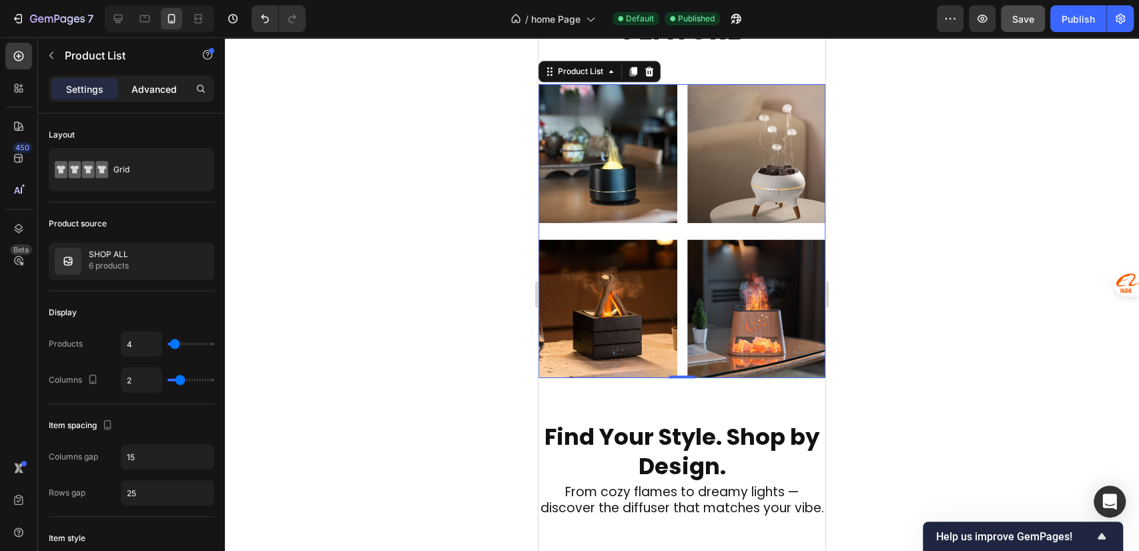
click at [159, 89] on p "Advanced" at bounding box center [153, 89] width 45 height 14
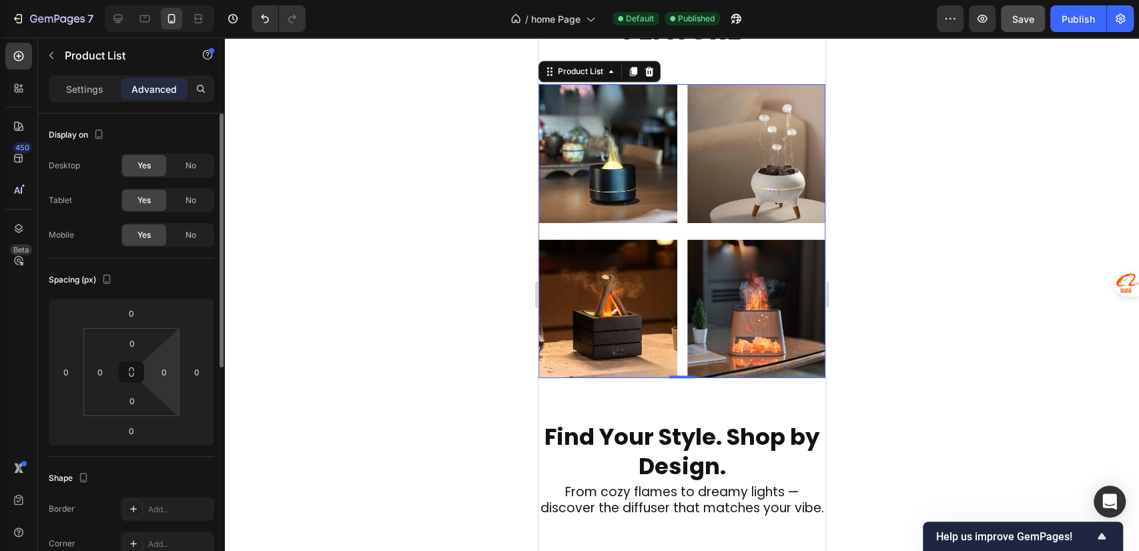
scroll to position [296, 0]
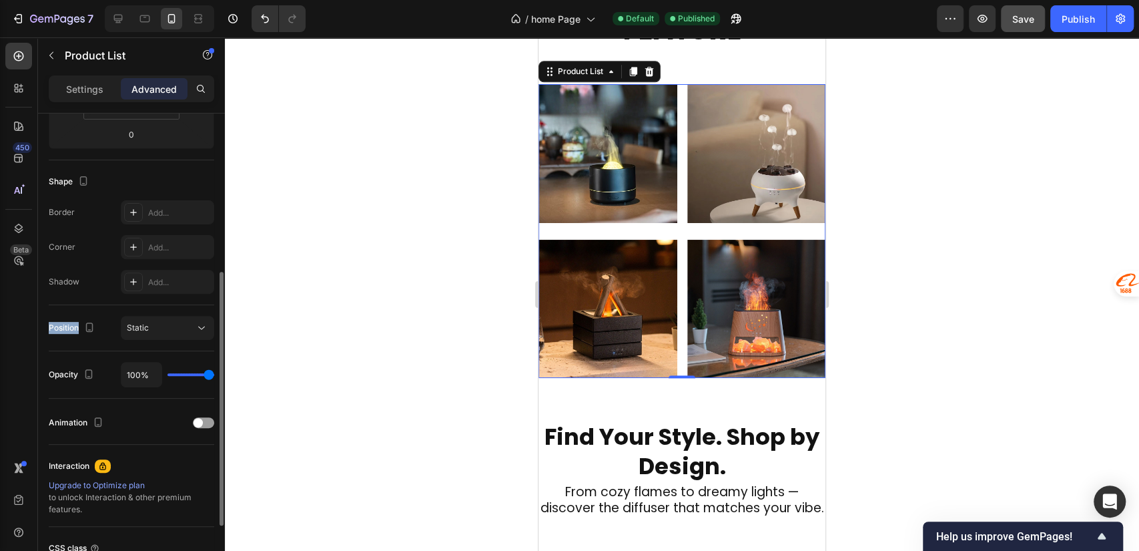
drag, startPoint x: 48, startPoint y: 324, endPoint x: 77, endPoint y: 330, distance: 30.0
click at [77, 328] on div "Position" at bounding box center [73, 328] width 49 height 18
click at [50, 378] on div "Opacity" at bounding box center [73, 375] width 48 height 18
drag, startPoint x: 51, startPoint y: 374, endPoint x: 80, endPoint y: 378, distance: 29.5
click at [80, 378] on div "Opacity" at bounding box center [73, 375] width 48 height 18
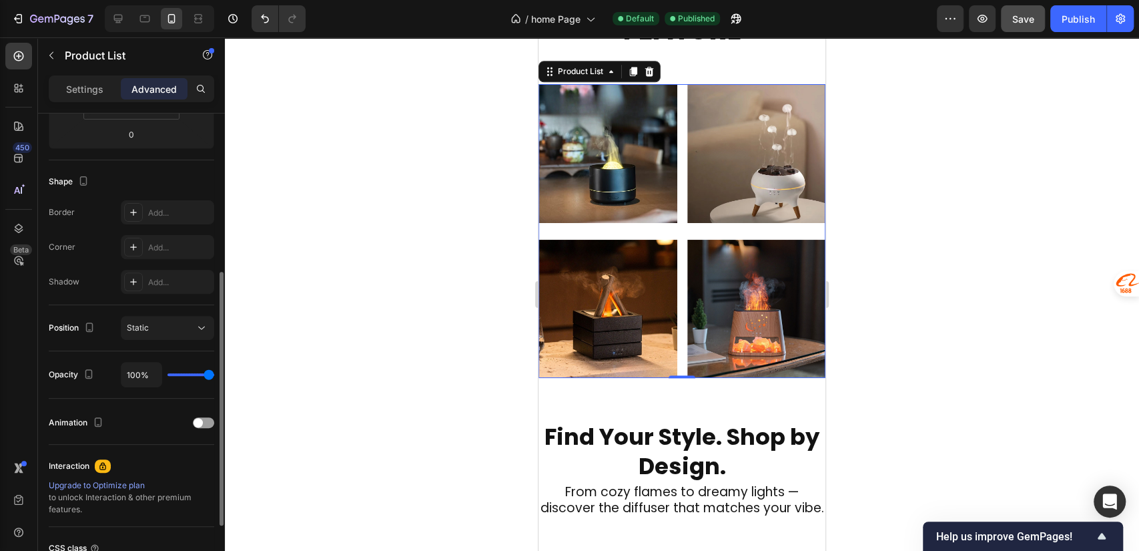
click at [57, 387] on div "Opacity 100%" at bounding box center [131, 374] width 165 height 47
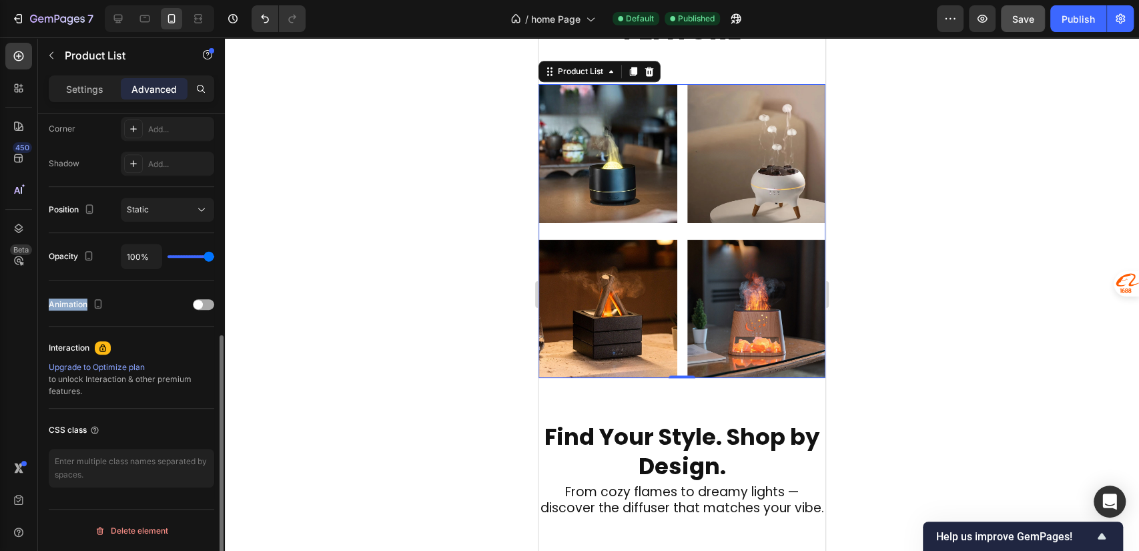
drag, startPoint x: 67, startPoint y: 305, endPoint x: 85, endPoint y: 306, distance: 18.7
click at [85, 306] on div "Animation" at bounding box center [77, 305] width 57 height 18
click at [138, 297] on div "Animation" at bounding box center [131, 304] width 165 height 21
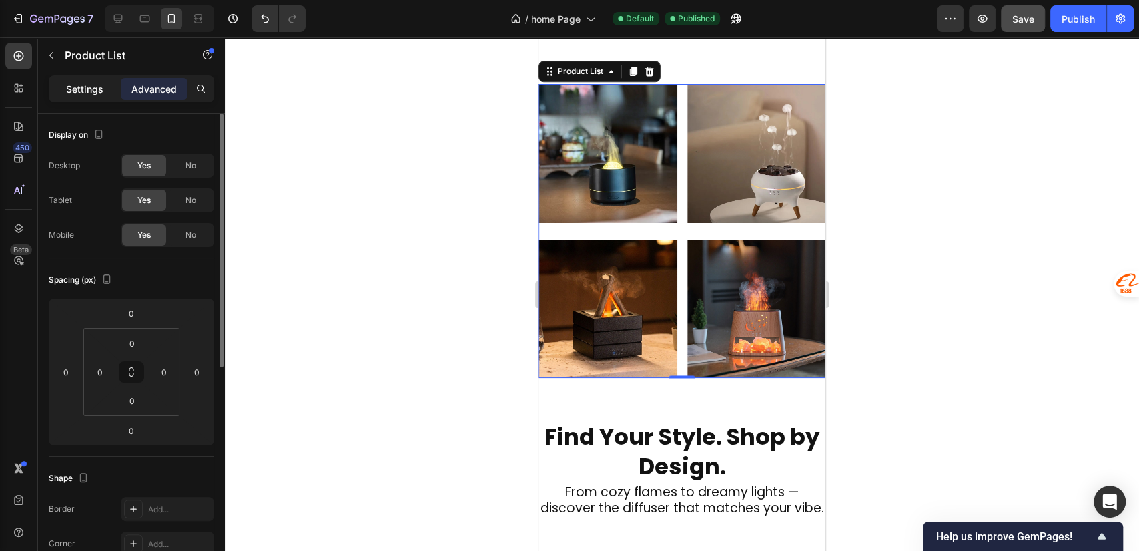
click at [96, 84] on p "Settings" at bounding box center [84, 89] width 37 height 14
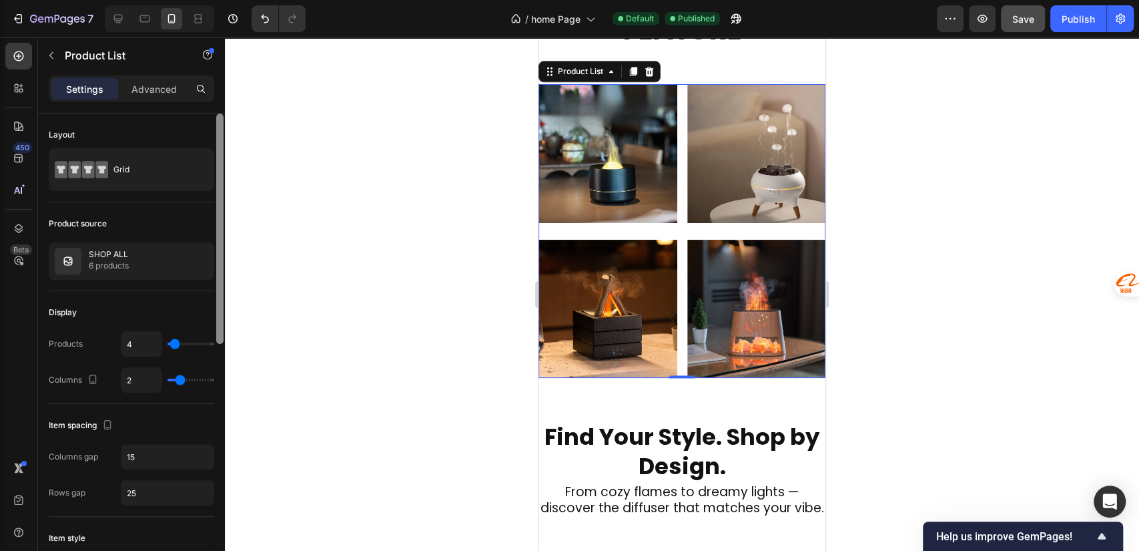
drag, startPoint x: 219, startPoint y: 308, endPoint x: 216, endPoint y: 131, distance: 176.9
click at [216, 131] on div at bounding box center [219, 228] width 7 height 230
click at [122, 16] on icon at bounding box center [118, 19] width 9 height 9
type input "16"
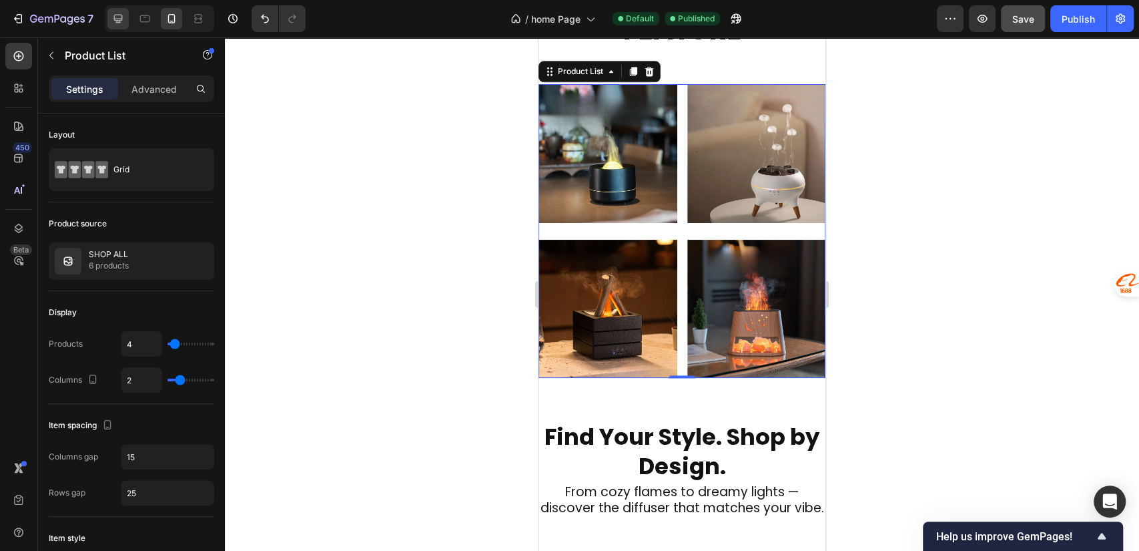
type input "1200"
type input "4"
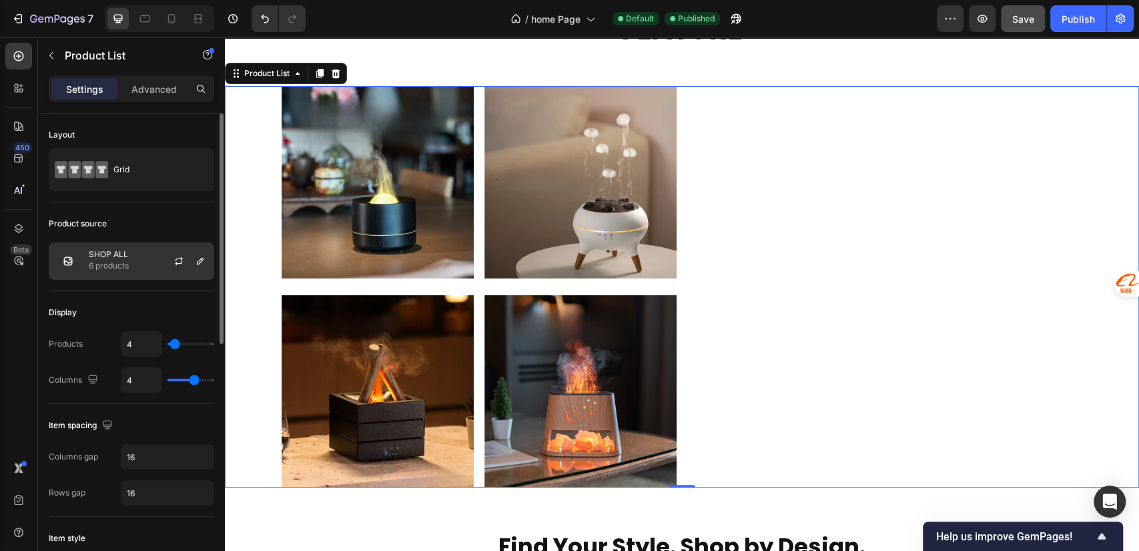
scroll to position [988, 0]
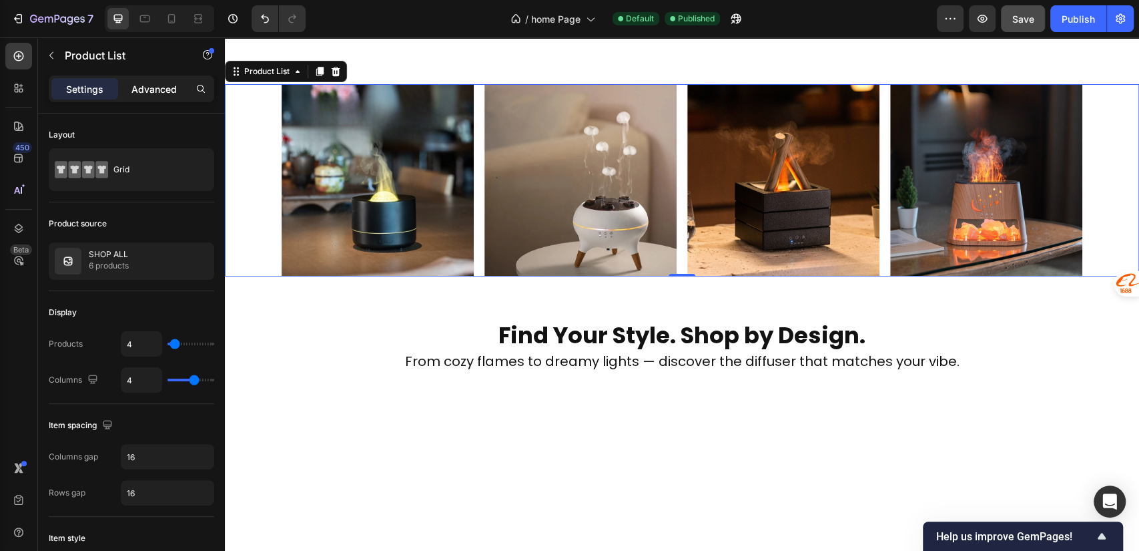
click at [142, 88] on p "Advanced" at bounding box center [153, 89] width 45 height 14
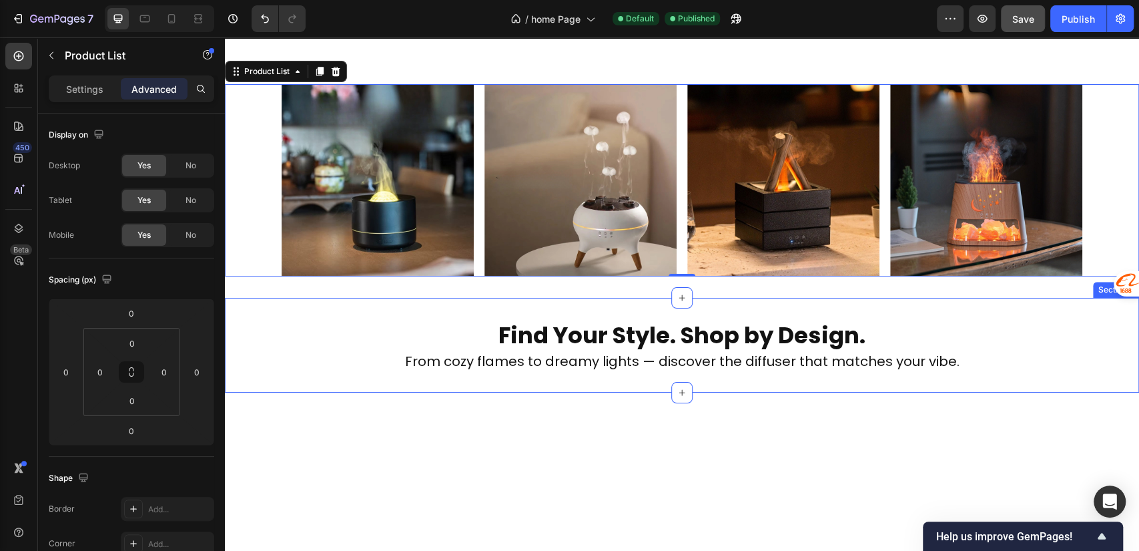
scroll to position [691, 0]
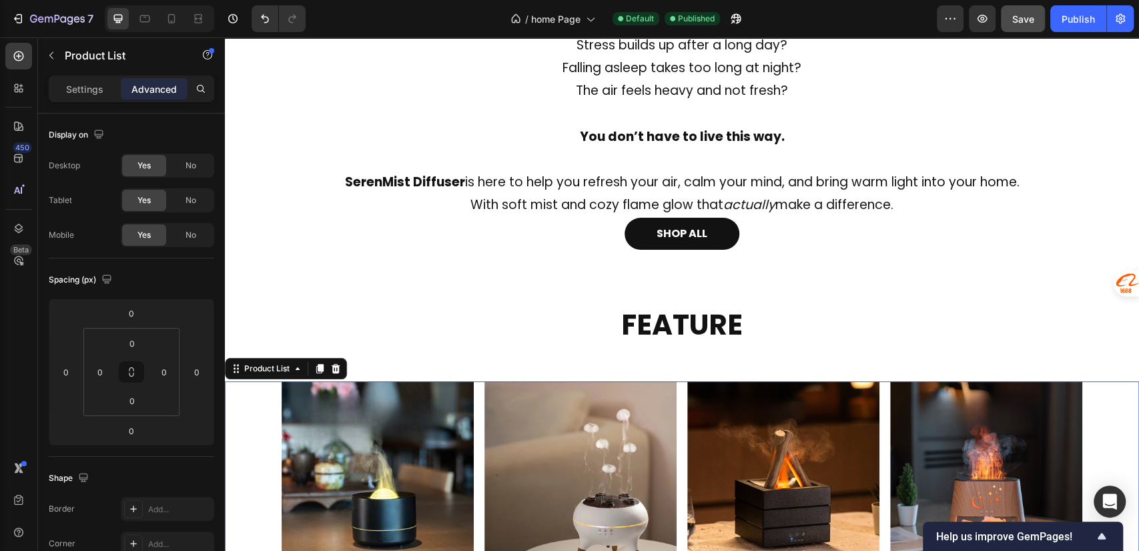
click at [268, 414] on div "Product Images Row Product List 0 Product Images Row Product List 0 Product Ima…" at bounding box center [682, 477] width 914 height 192
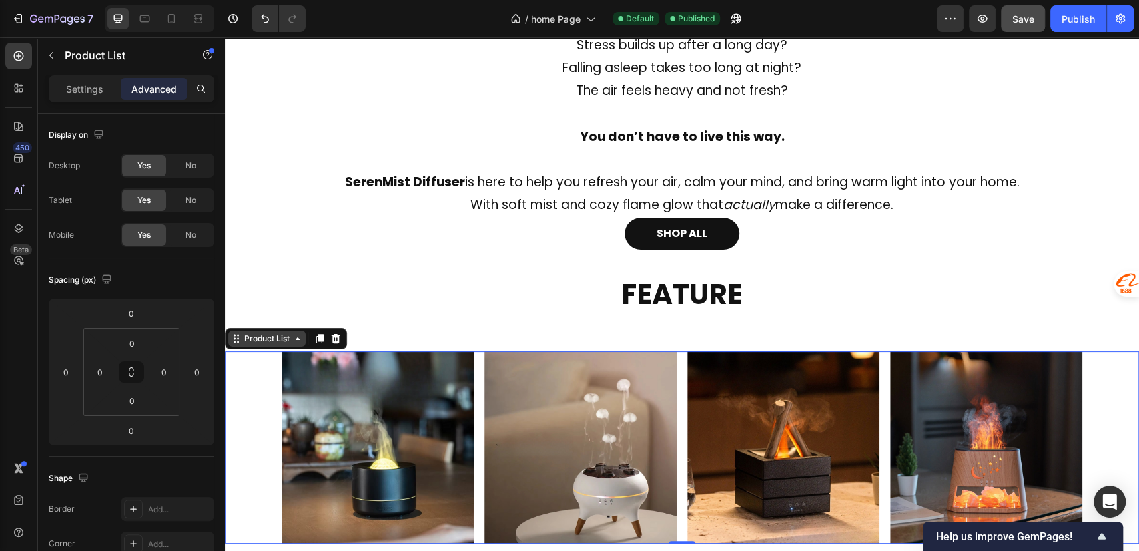
click at [269, 341] on div "Product List" at bounding box center [267, 338] width 51 height 12
click at [270, 341] on div "Product List" at bounding box center [267, 338] width 51 height 12
click at [93, 87] on p "Settings" at bounding box center [84, 89] width 37 height 14
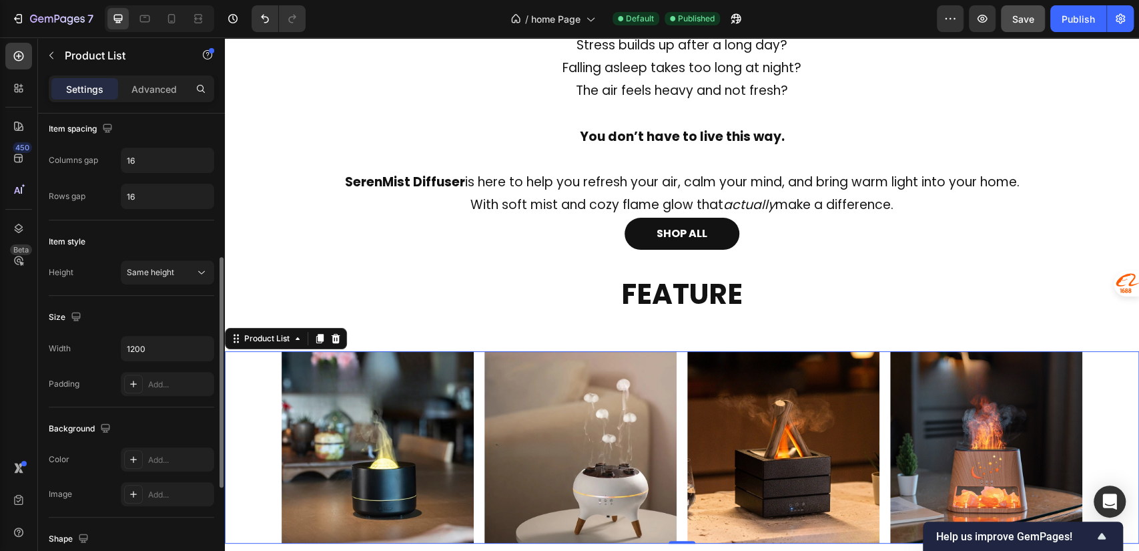
scroll to position [505, 0]
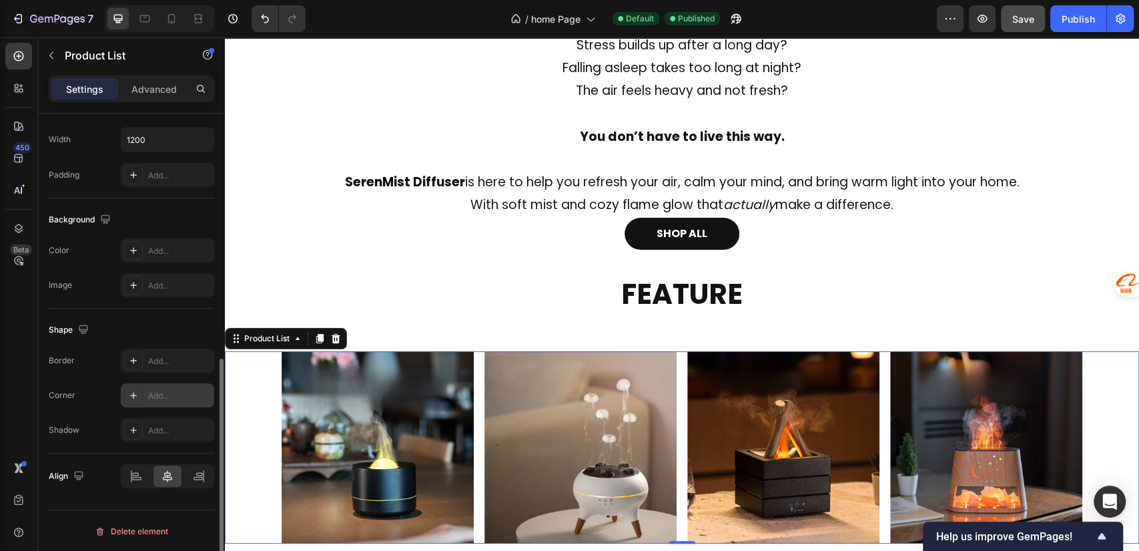
click at [123, 390] on div "Add..." at bounding box center [167, 395] width 93 height 24
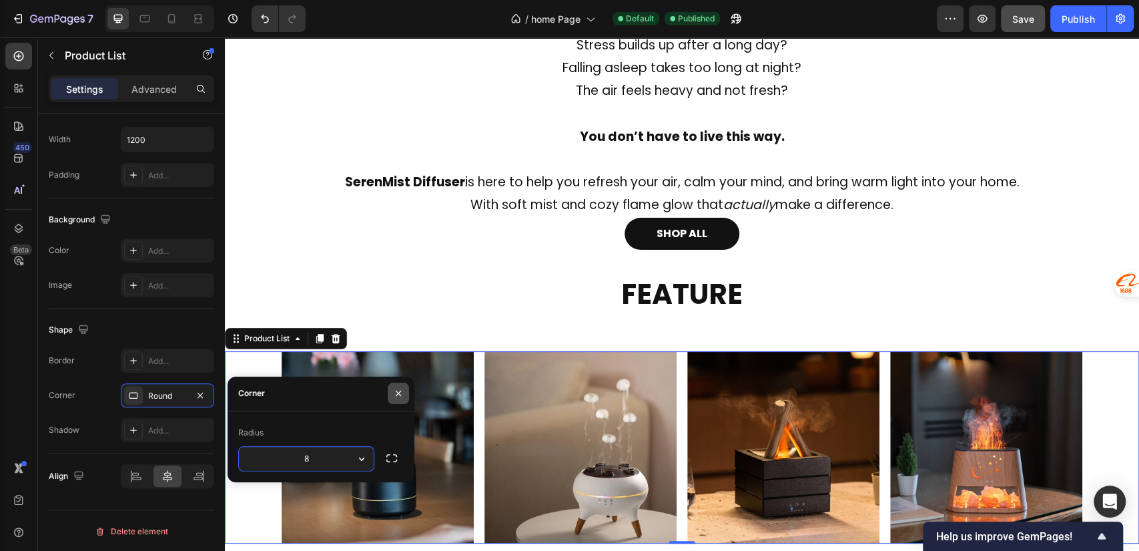
click at [395, 389] on icon "button" at bounding box center [398, 393] width 11 height 11
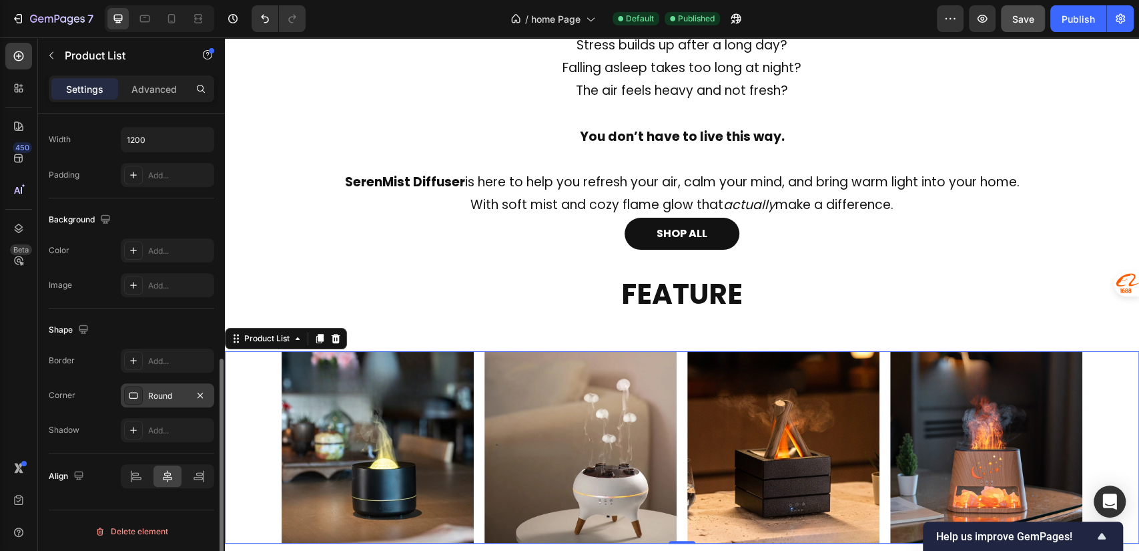
click at [180, 395] on div "Round" at bounding box center [167, 396] width 39 height 12
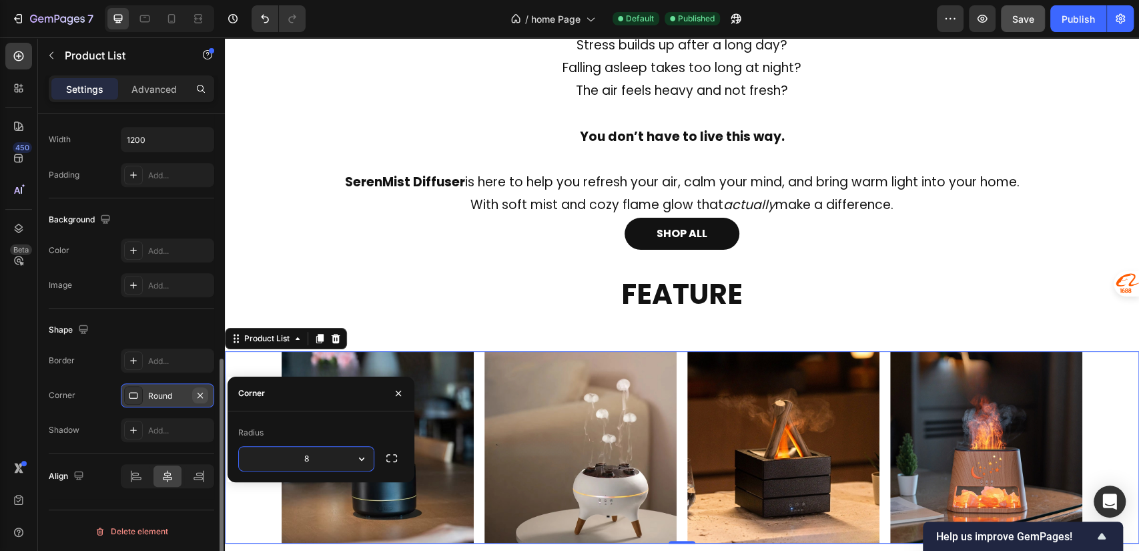
click at [202, 392] on icon "button" at bounding box center [200, 395] width 11 height 11
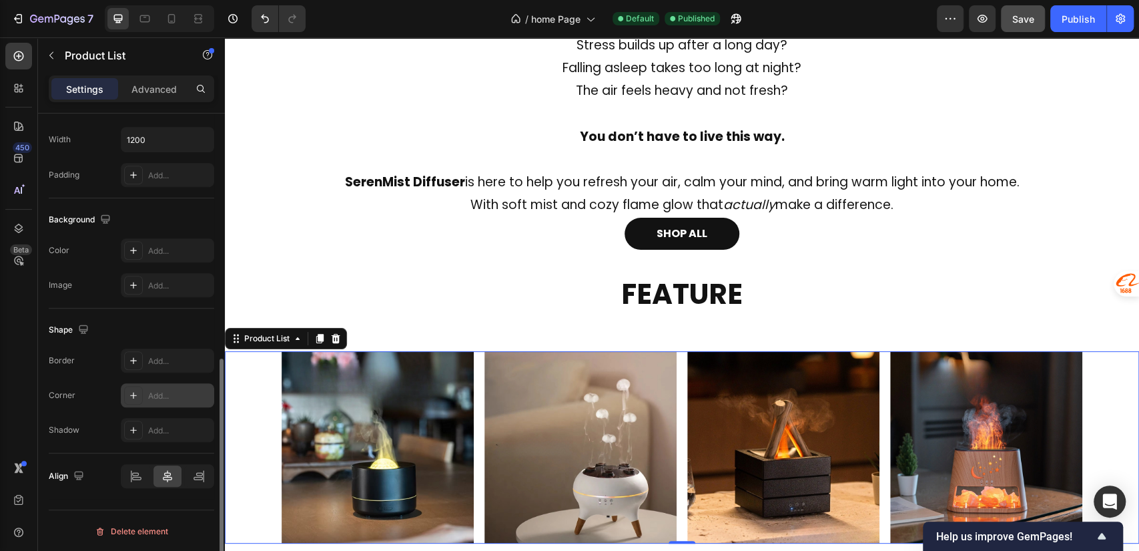
scroll to position [0, 0]
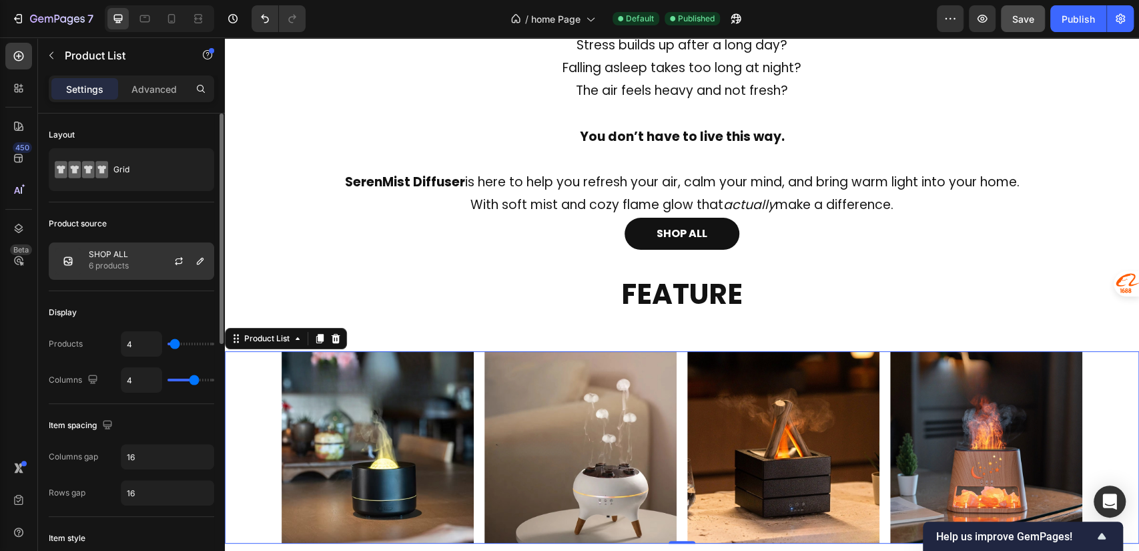
click at [154, 255] on div "SHOP ALL 6 products" at bounding box center [131, 260] width 165 height 37
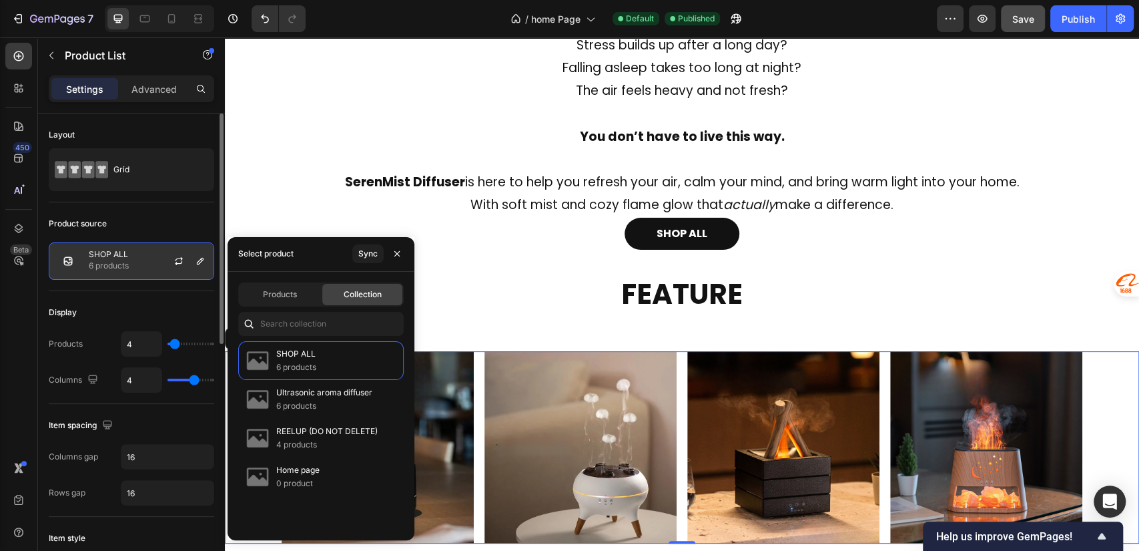
click at [154, 255] on div "SHOP ALL 6 products" at bounding box center [131, 260] width 165 height 37
click at [152, 84] on p "Advanced" at bounding box center [153, 89] width 45 height 14
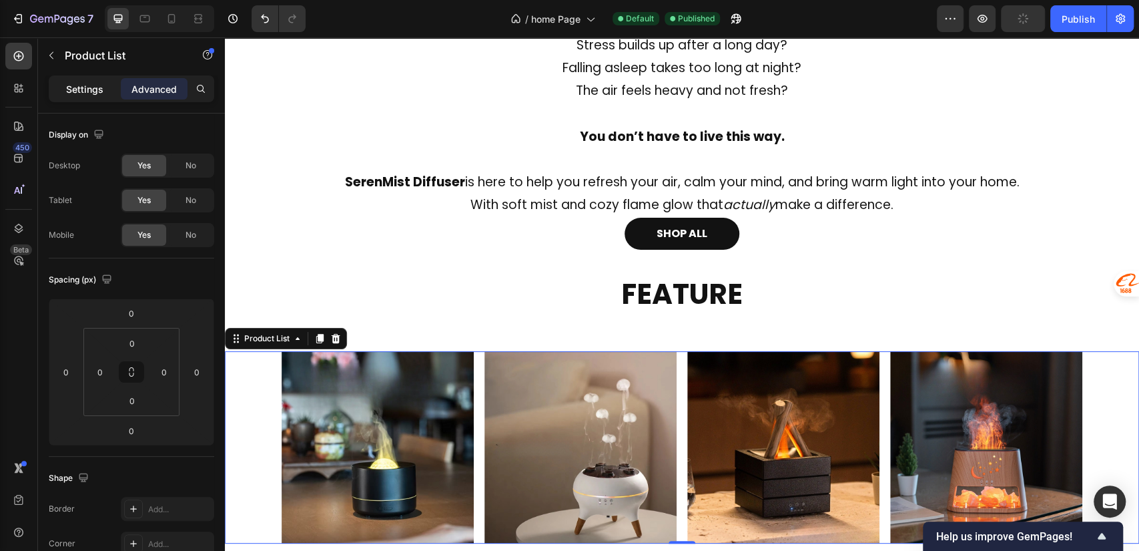
click at [99, 89] on p "Settings" at bounding box center [84, 89] width 37 height 14
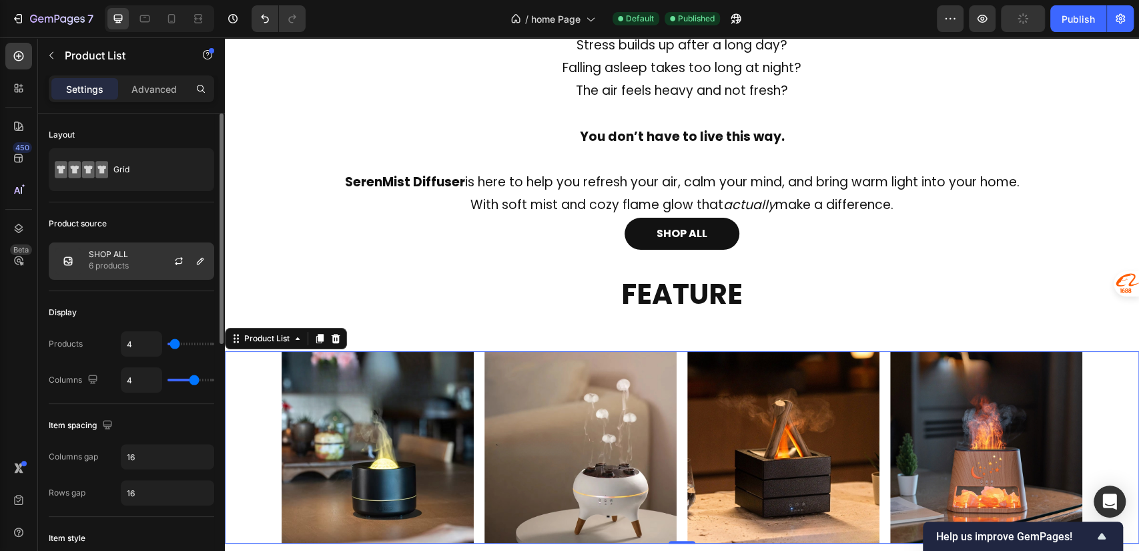
click at [128, 263] on p "6 products" at bounding box center [109, 265] width 40 height 13
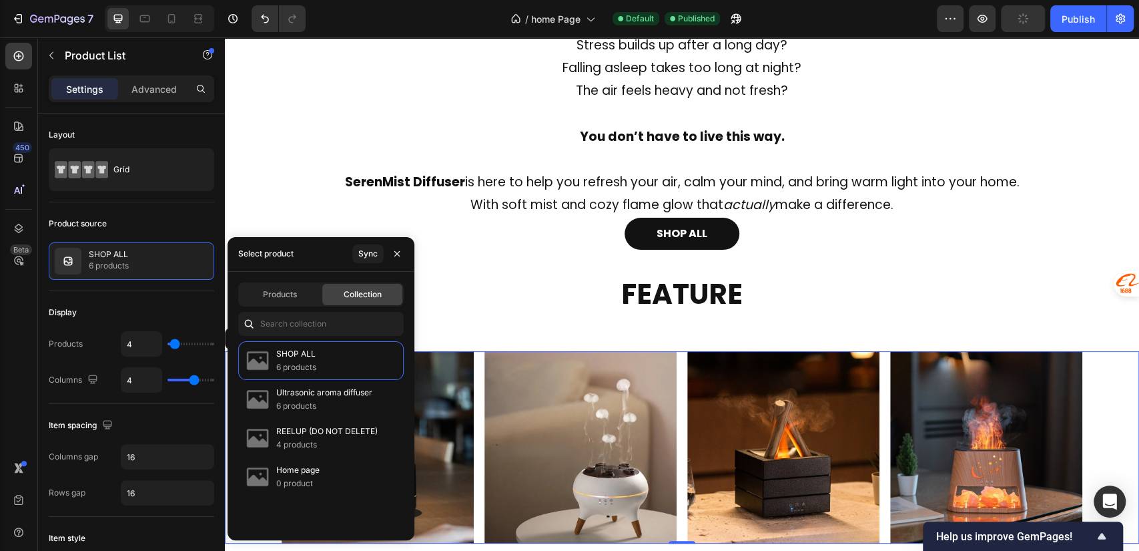
click at [260, 260] on div "Select product" at bounding box center [265, 253] width 55 height 21
click at [270, 296] on span "Products" at bounding box center [280, 294] width 34 height 12
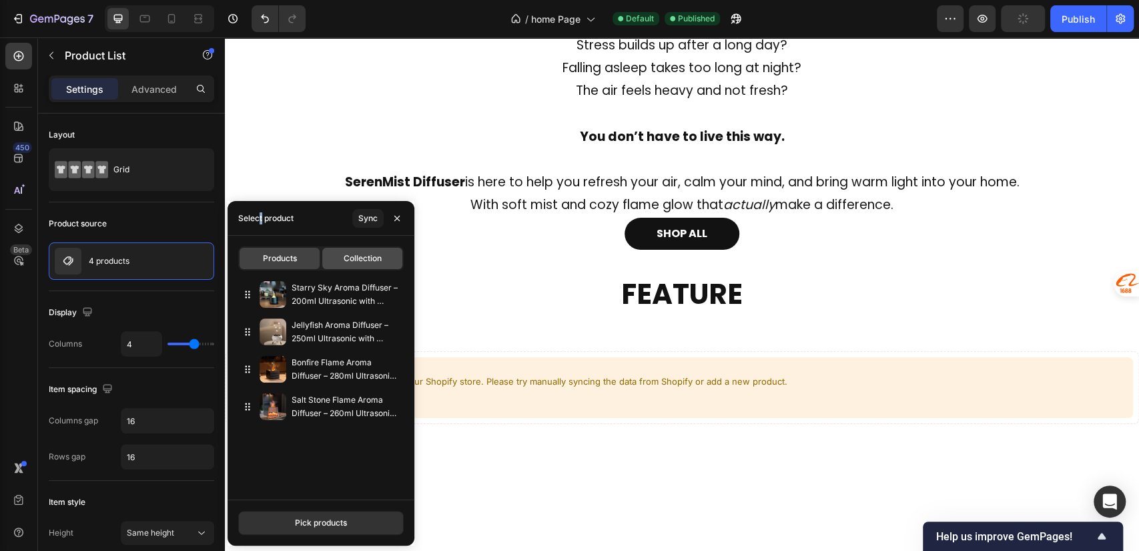
click at [356, 260] on span "Collection" at bounding box center [363, 258] width 38 height 12
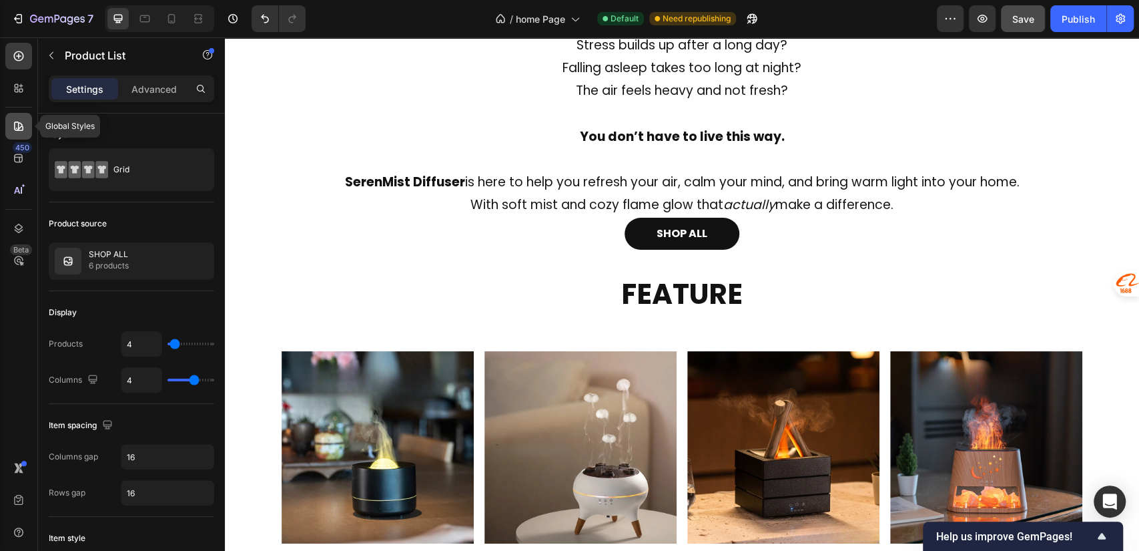
click at [21, 129] on icon at bounding box center [18, 125] width 9 height 9
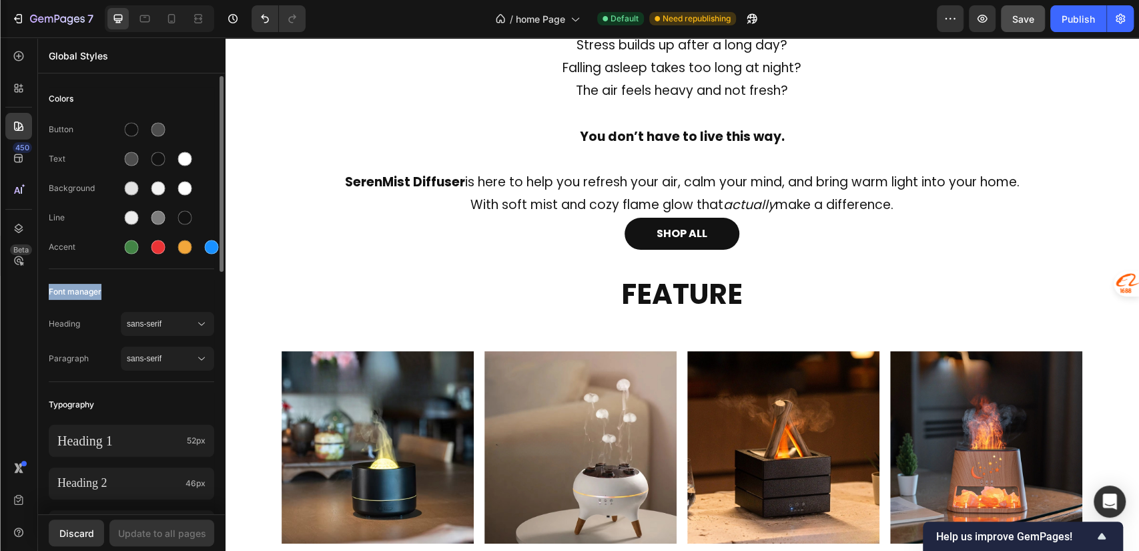
drag, startPoint x: 47, startPoint y: 287, endPoint x: 105, endPoint y: 294, distance: 59.2
click at [71, 334] on div "Heading sans-serif" at bounding box center [131, 324] width 165 height 24
click at [158, 326] on span "sans-serif" at bounding box center [161, 324] width 68 height 12
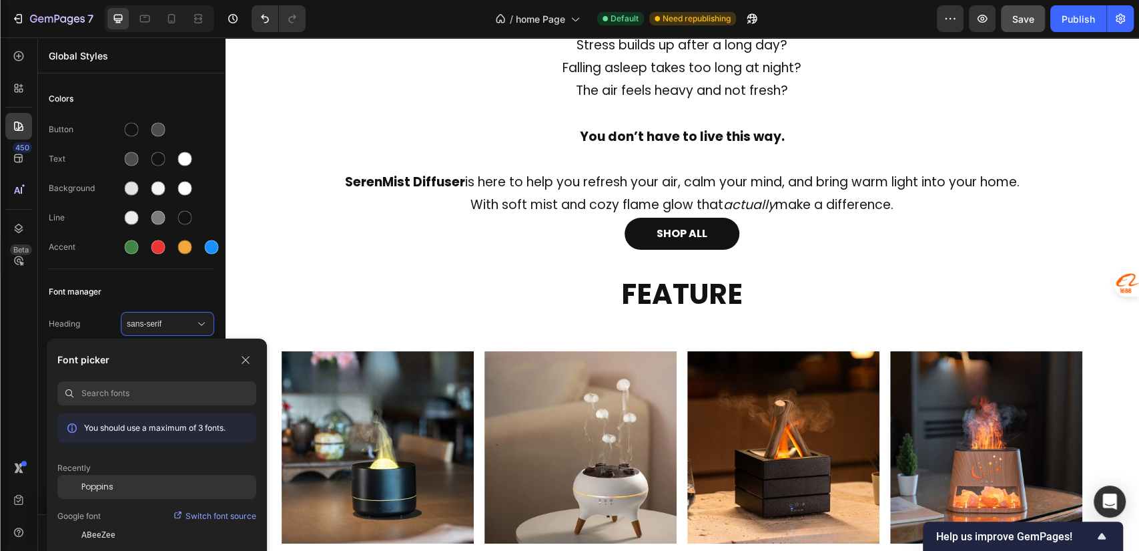
click at [108, 483] on span "Poppins" at bounding box center [97, 486] width 32 height 12
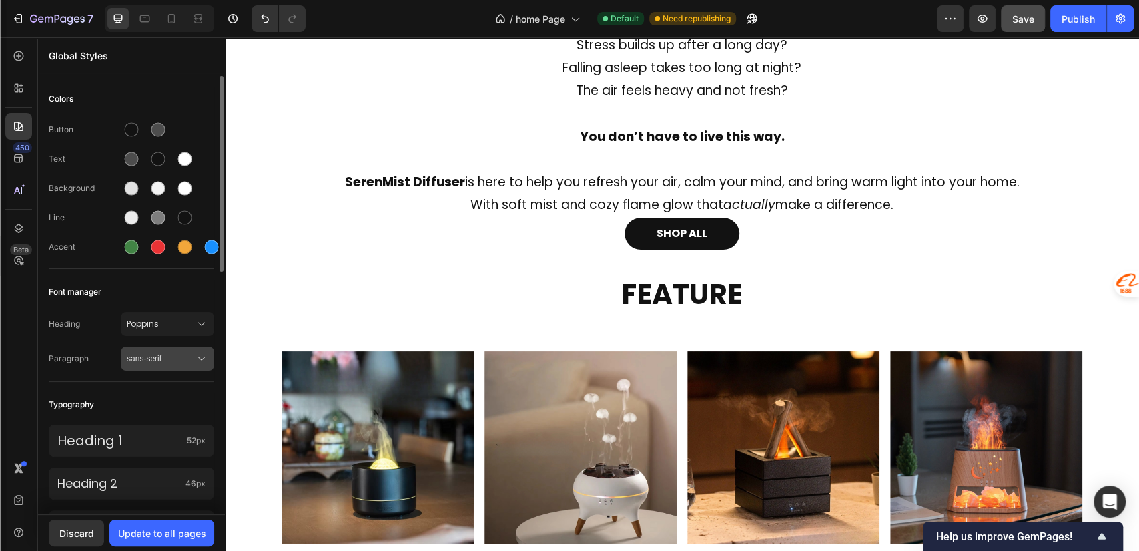
click at [169, 352] on span "sans-serif" at bounding box center [161, 358] width 68 height 12
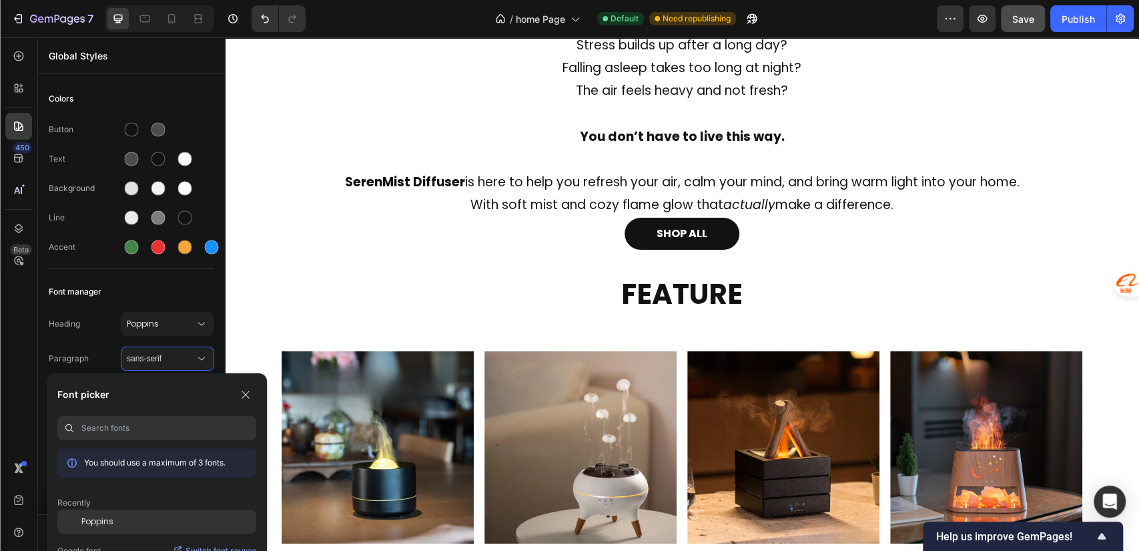
click at [99, 518] on span "Poppins" at bounding box center [97, 521] width 32 height 12
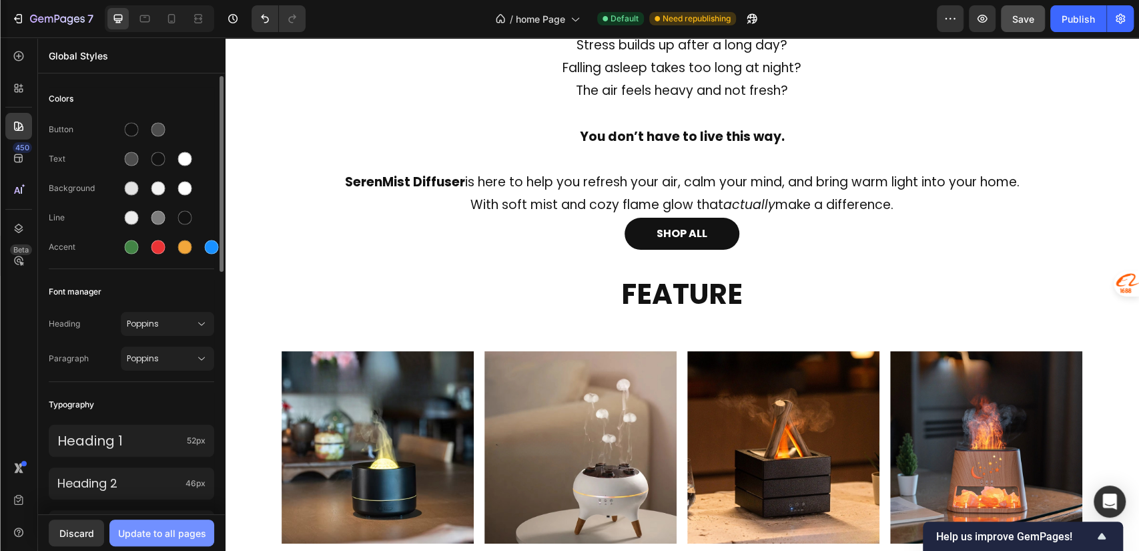
click at [178, 527] on div "Update to all pages" at bounding box center [162, 533] width 88 height 14
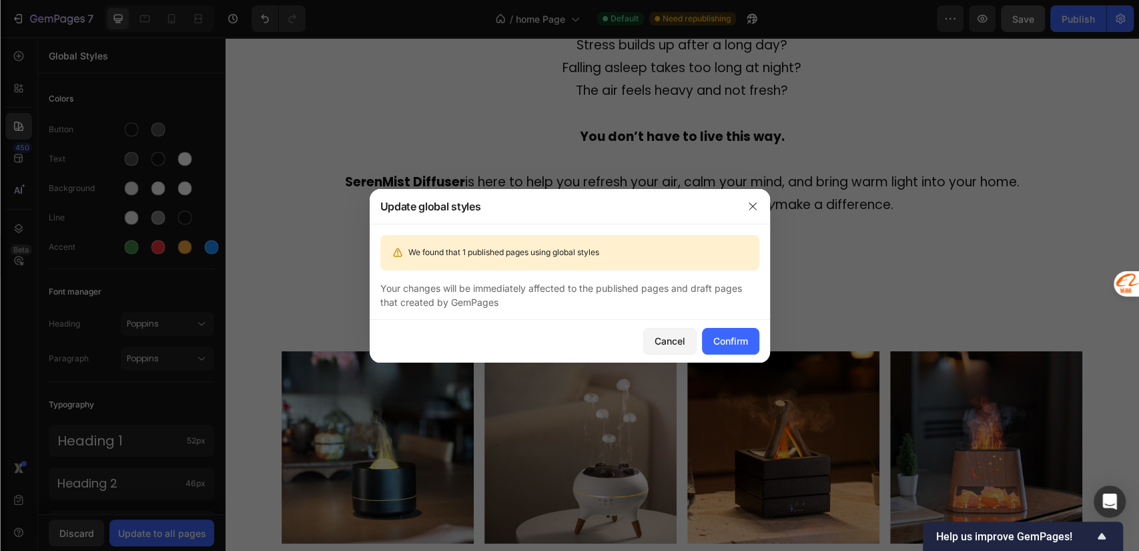
drag, startPoint x: 398, startPoint y: 290, endPoint x: 496, endPoint y: 307, distance: 99.0
click at [496, 307] on div "Your changes will be immediately affected to the published pages and draft page…" at bounding box center [569, 295] width 379 height 28
click at [446, 298] on div "Your changes will be immediately affected to the published pages and draft page…" at bounding box center [569, 295] width 379 height 28
click at [743, 342] on div "Confirm" at bounding box center [730, 341] width 35 height 14
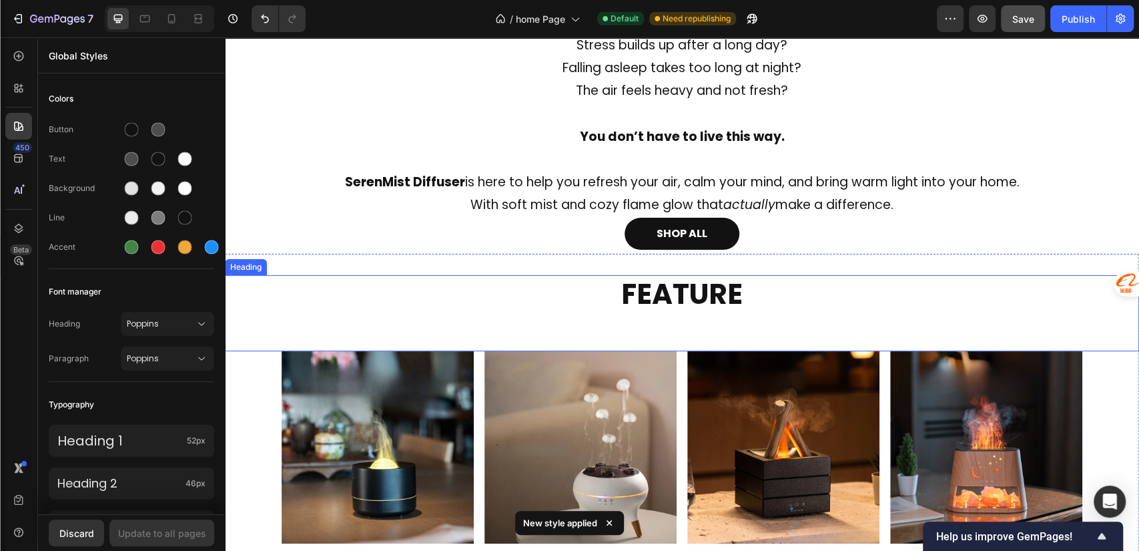
click at [412, 340] on h2 "FEATURE" at bounding box center [682, 312] width 801 height 75
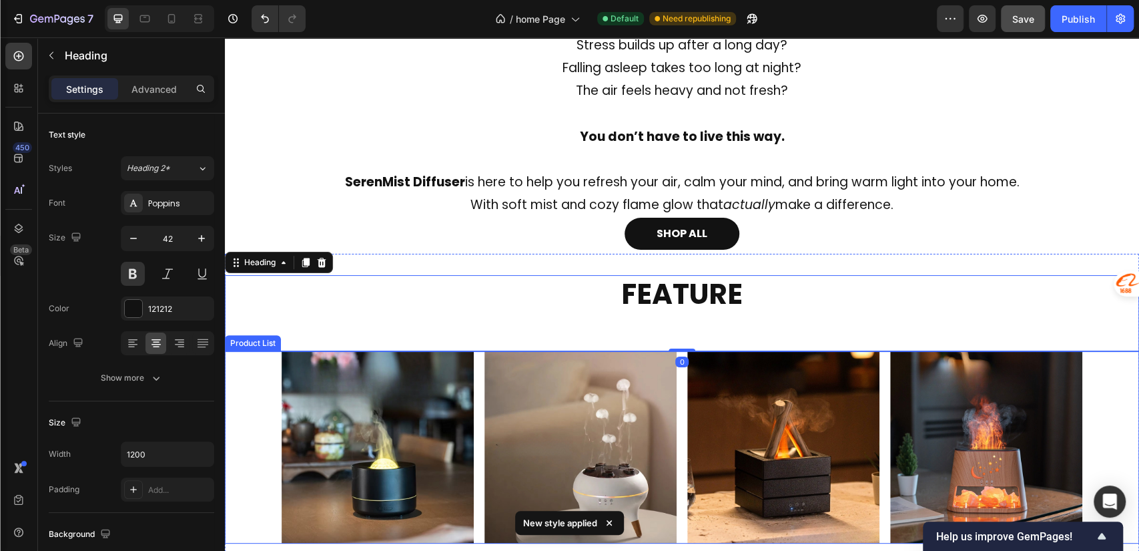
click at [252, 378] on div "Product Images Row Product List Product Images Row Product List Product Images …" at bounding box center [682, 447] width 914 height 192
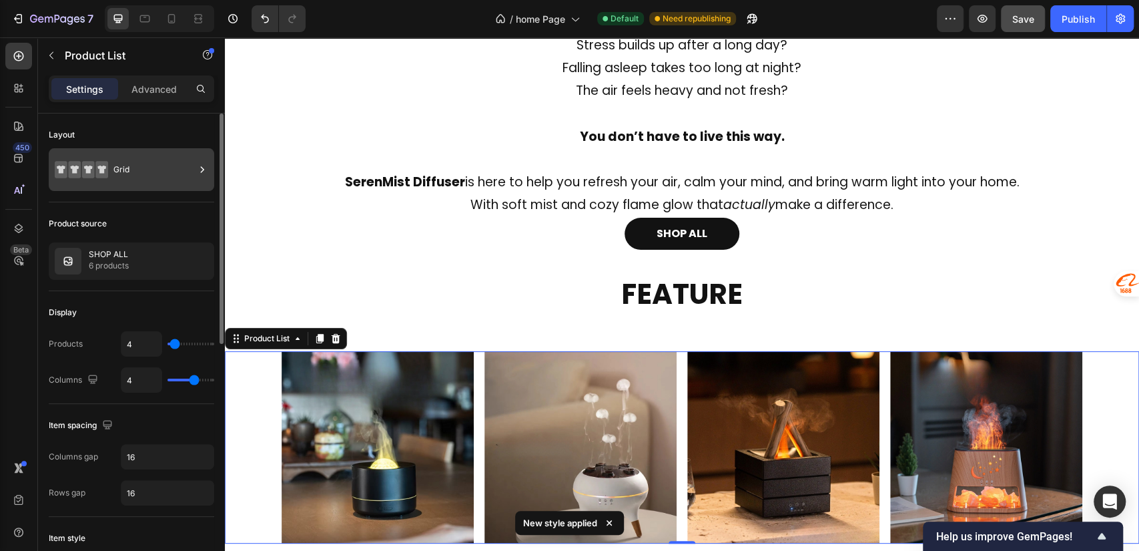
drag, startPoint x: 129, startPoint y: 139, endPoint x: 135, endPoint y: 166, distance: 27.4
click at [128, 139] on div "Layout" at bounding box center [131, 134] width 165 height 21
click at [135, 167] on div "Grid" at bounding box center [153, 169] width 81 height 31
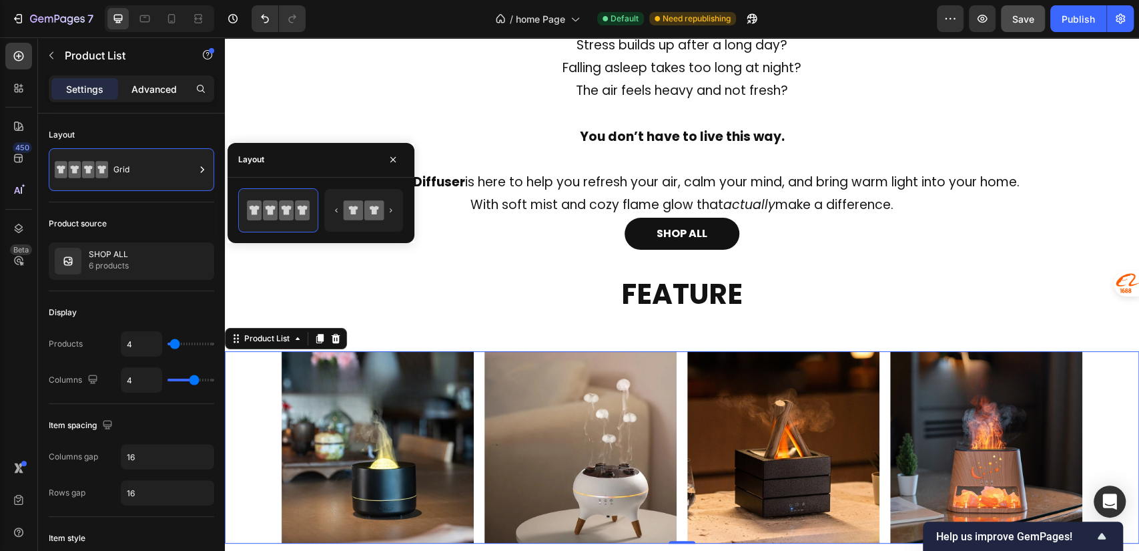
click at [159, 93] on p "Advanced" at bounding box center [153, 89] width 45 height 14
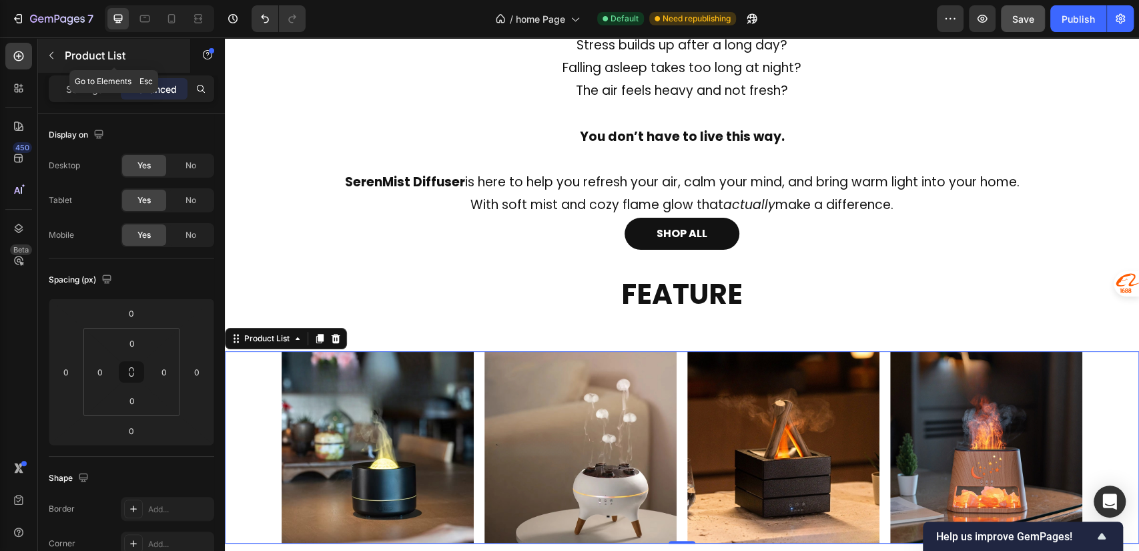
click at [53, 57] on icon "button" at bounding box center [51, 55] width 11 height 11
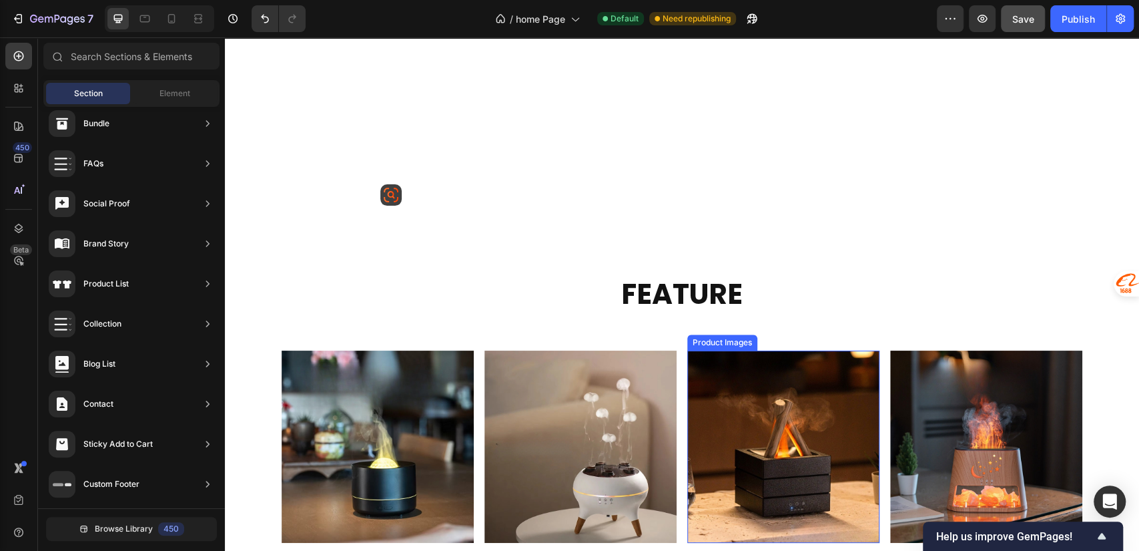
scroll to position [988, 0]
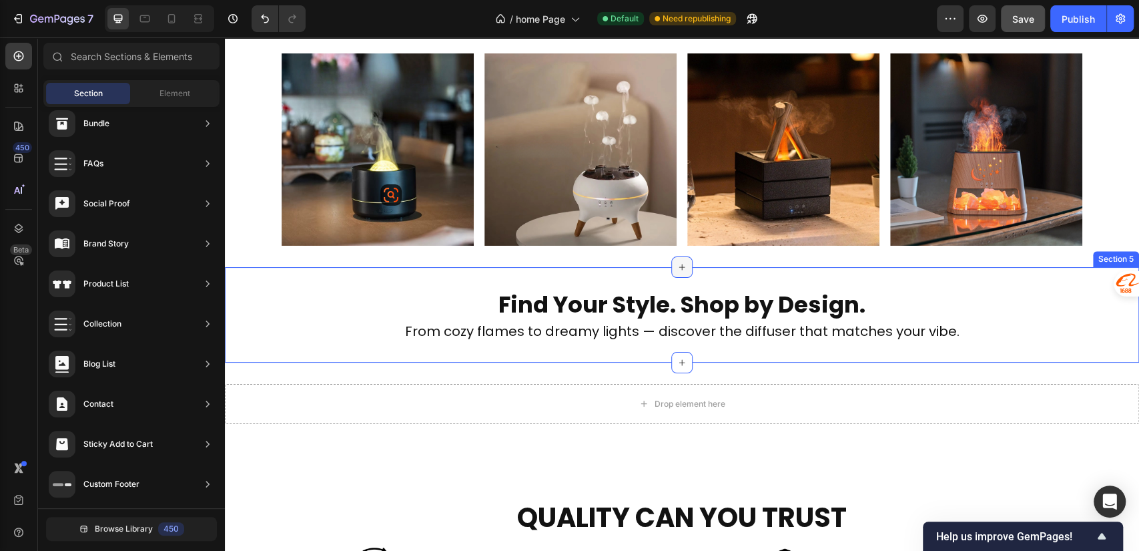
click at [677, 268] on icon at bounding box center [682, 267] width 11 height 11
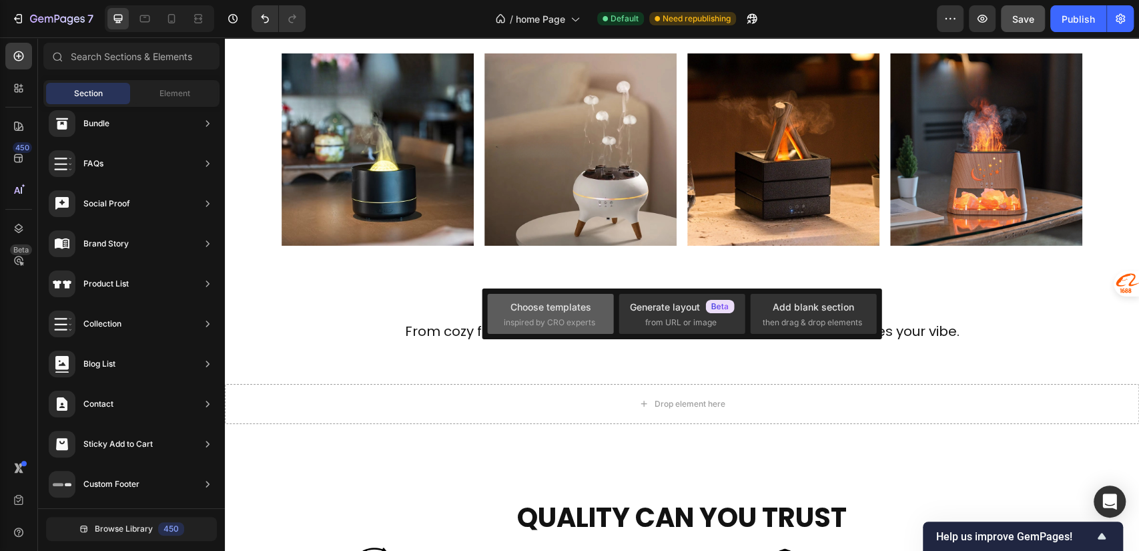
click at [571, 316] on span "inspired by CRO experts" at bounding box center [549, 322] width 91 height 12
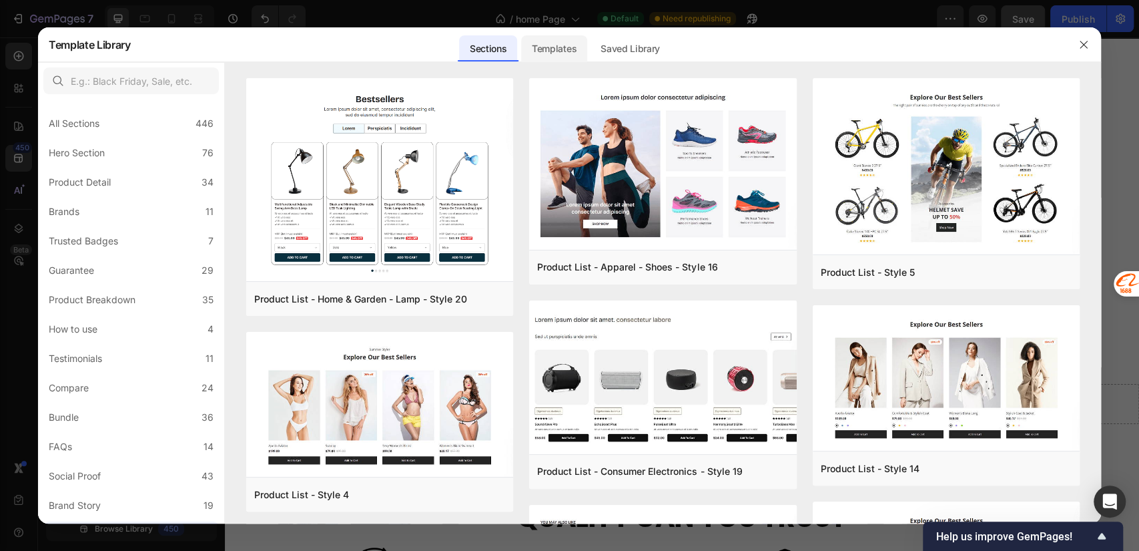
click at [559, 52] on div "Templates" at bounding box center [554, 48] width 66 height 27
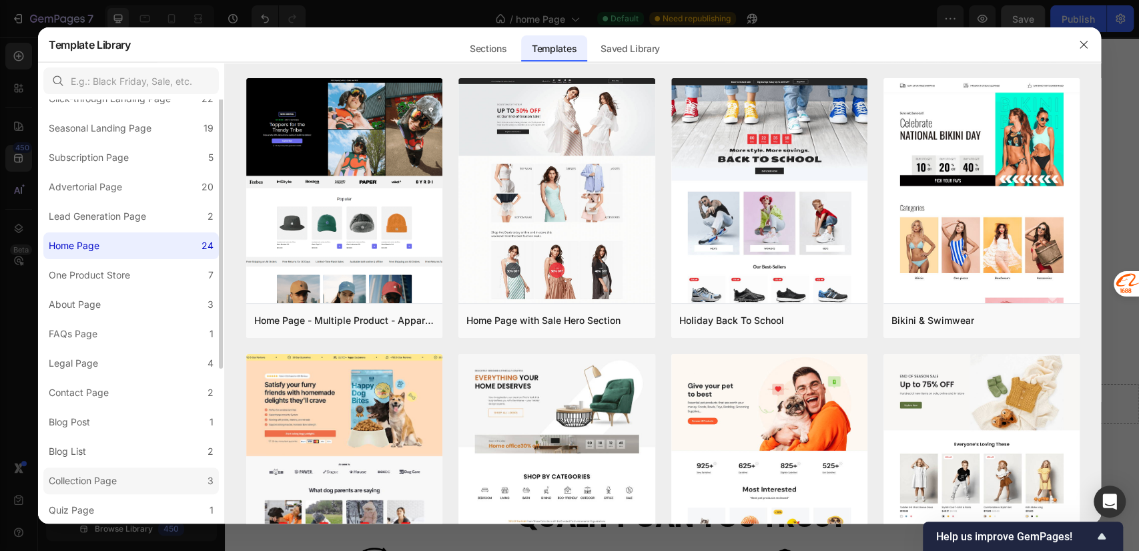
scroll to position [0, 0]
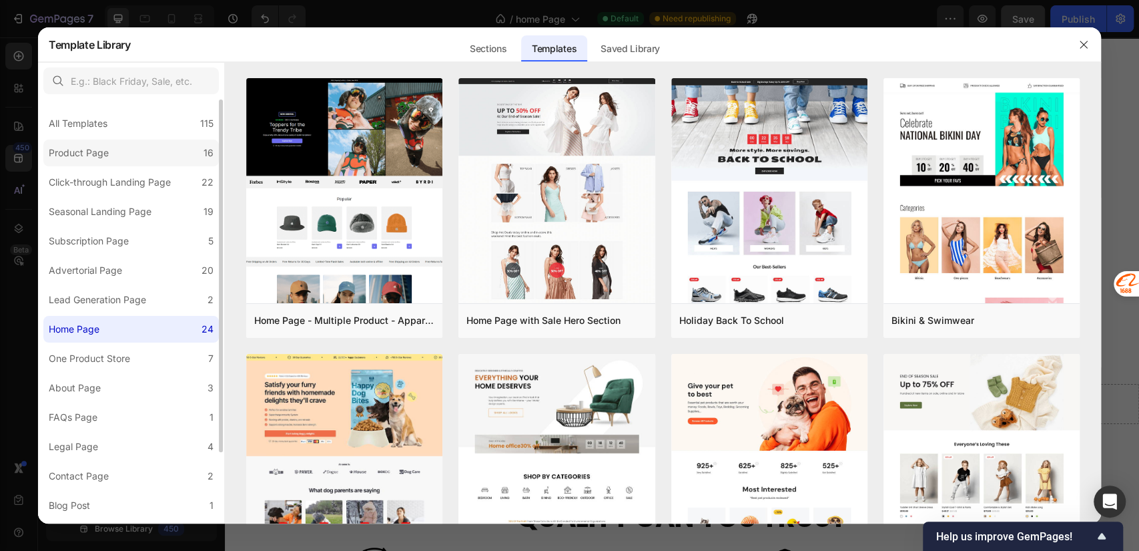
click at [107, 151] on div "Product Page" at bounding box center [79, 153] width 60 height 16
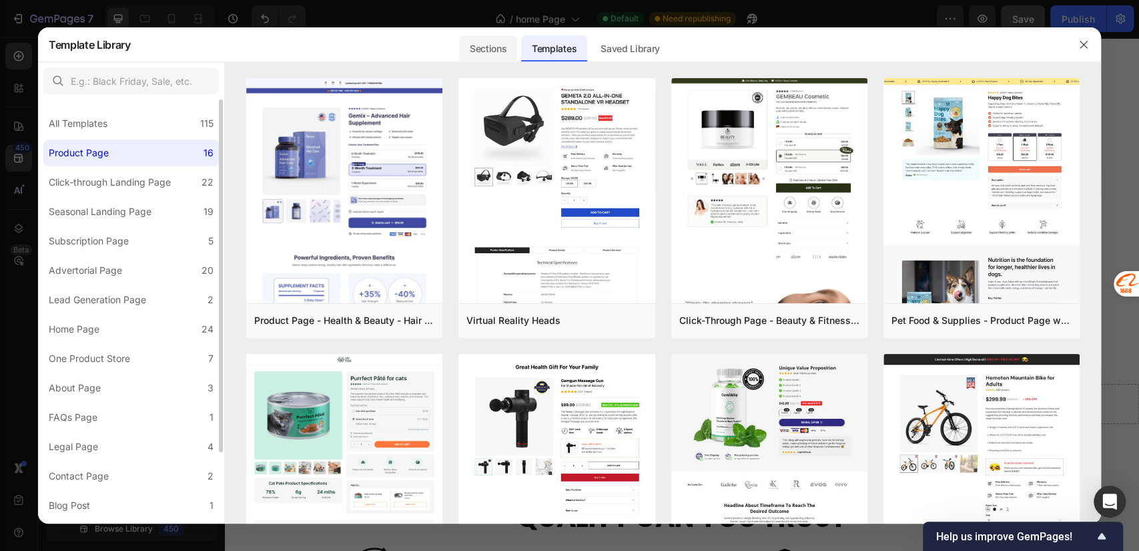
click at [496, 57] on div "Sections" at bounding box center [488, 48] width 58 height 27
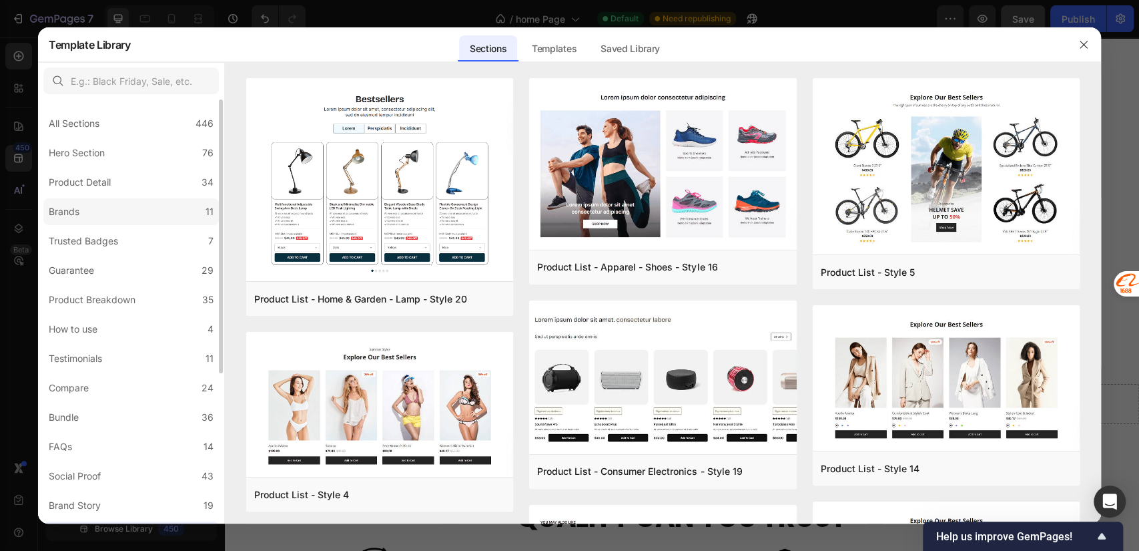
click at [97, 213] on label "Brands 11" at bounding box center [130, 211] width 175 height 27
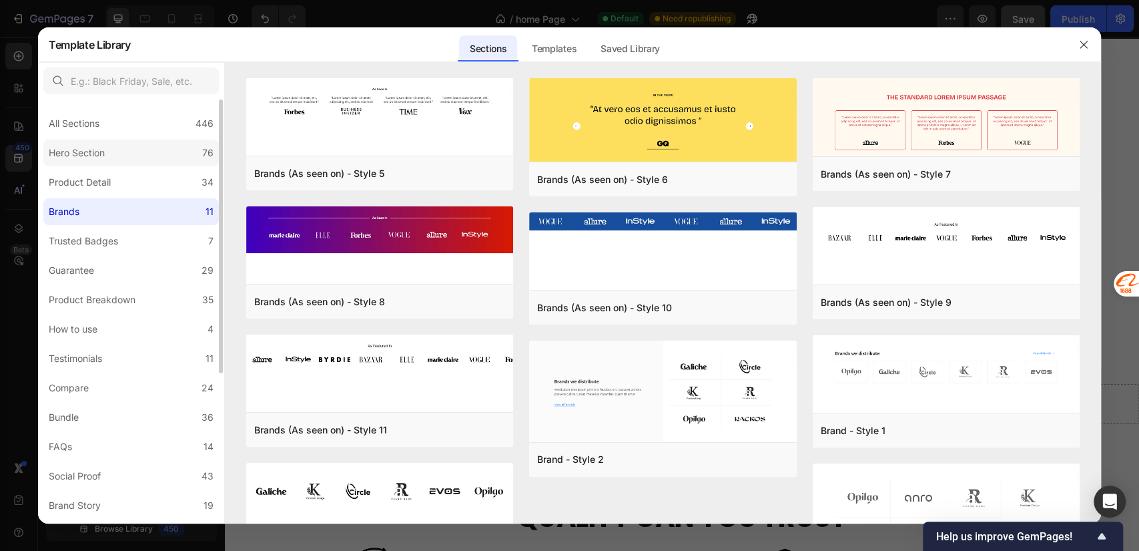
click at [101, 149] on div "Hero Section" at bounding box center [77, 153] width 56 height 16
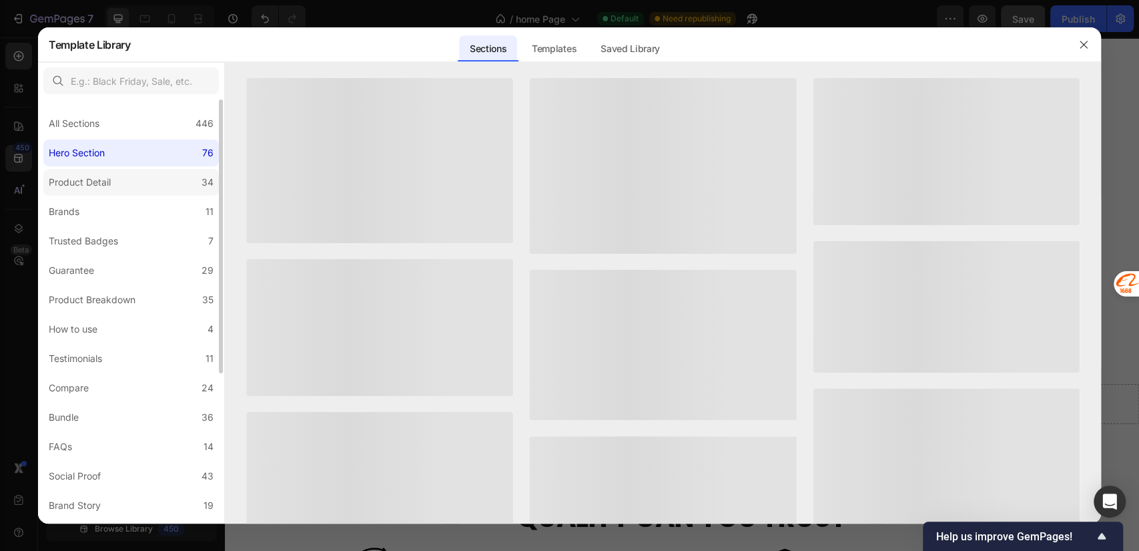
click at [105, 173] on label "Product Detail 34" at bounding box center [130, 182] width 175 height 27
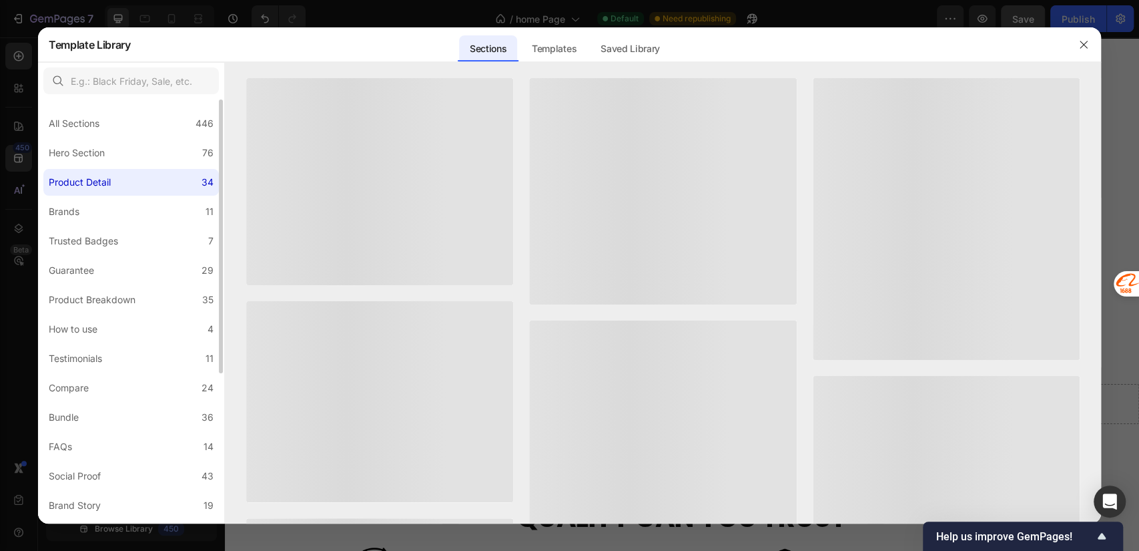
scroll to position [230, 0]
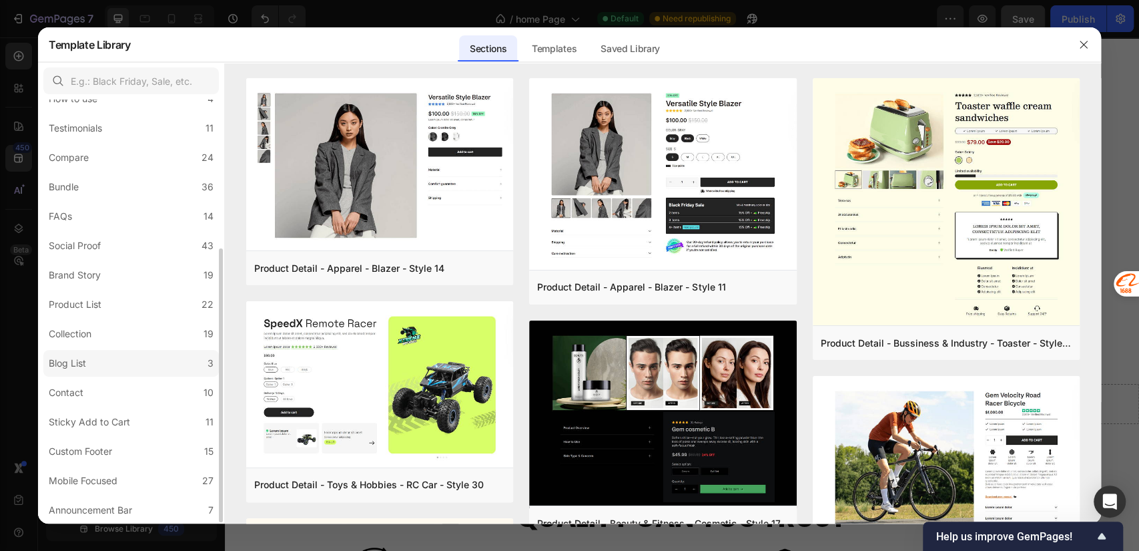
click at [97, 360] on label "Blog List 3" at bounding box center [130, 363] width 175 height 27
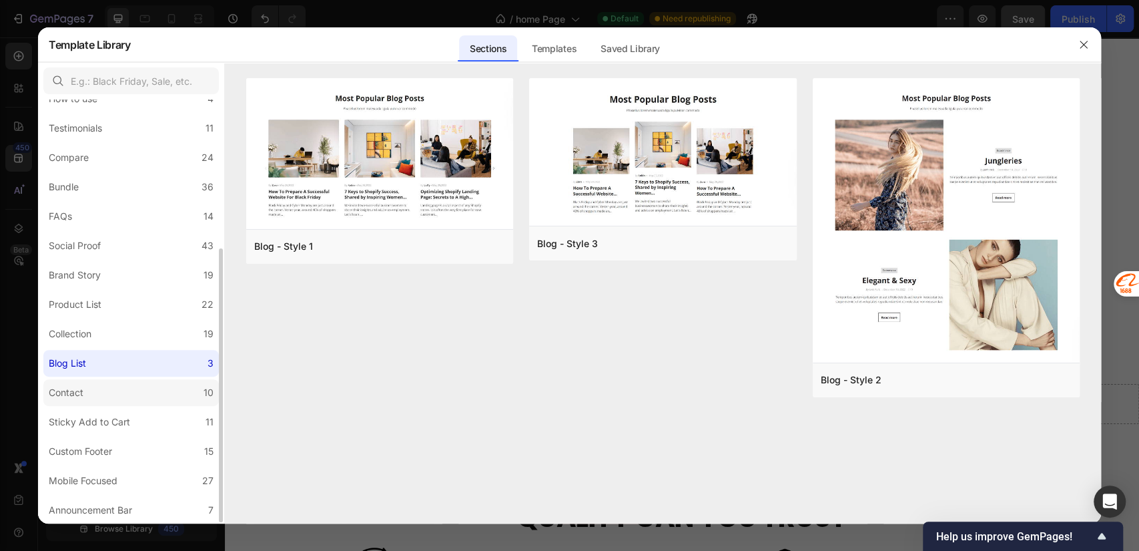
click at [97, 384] on label "Contact 10" at bounding box center [130, 392] width 175 height 27
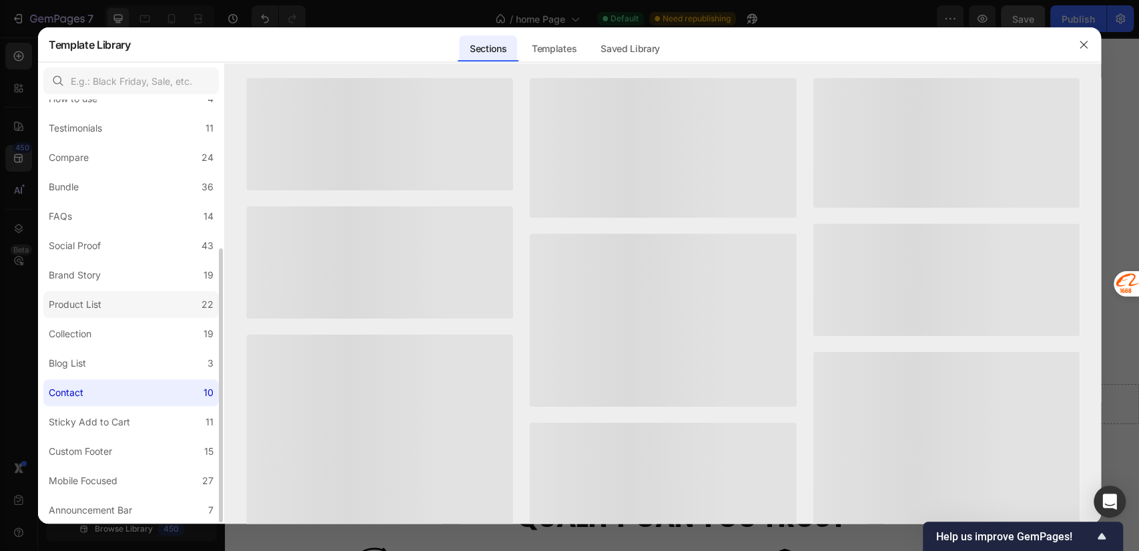
click at [101, 299] on div "Product List" at bounding box center [75, 304] width 53 height 16
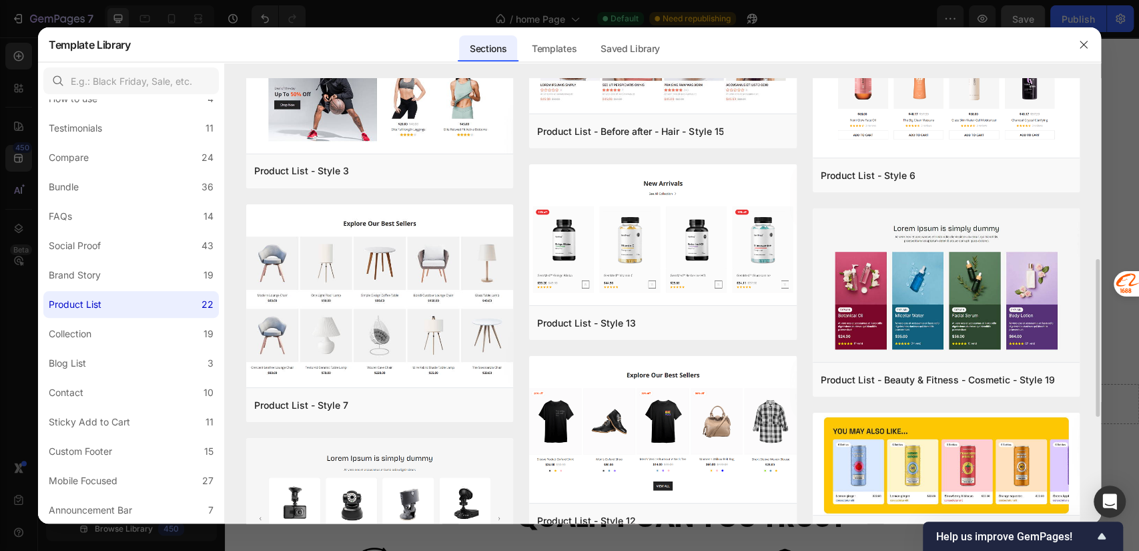
scroll to position [807, 0]
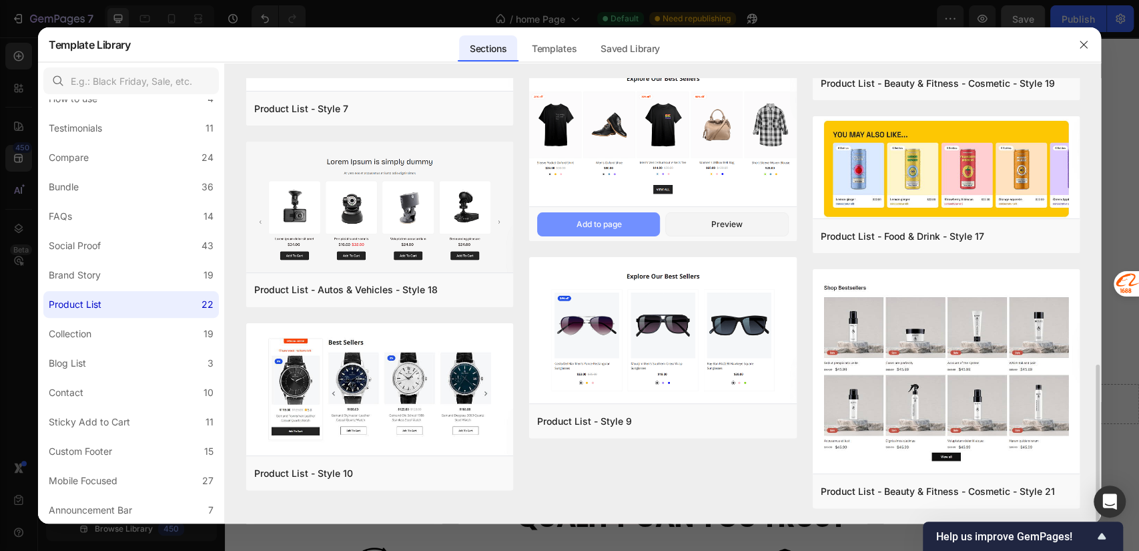
click at [614, 223] on div "Add to page" at bounding box center [598, 224] width 45 height 12
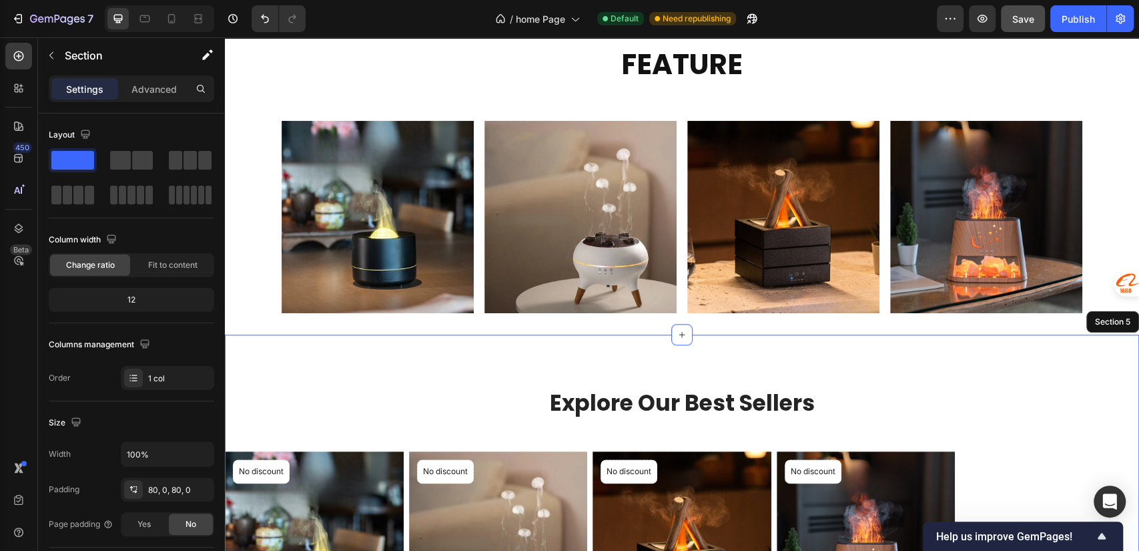
scroll to position [1217, 0]
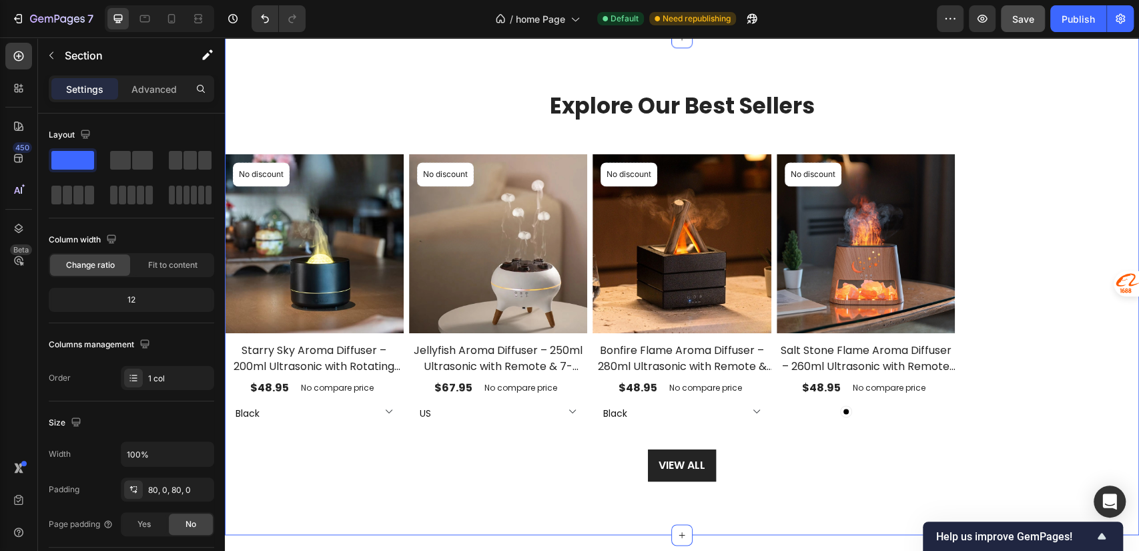
click at [475, 420] on div "Explore Our Best Sellers Heading Row (P) Images No discount Not be displayed wh…" at bounding box center [682, 286] width 914 height 390
click at [248, 150] on div "(P) Images" at bounding box center [250, 146] width 51 height 16
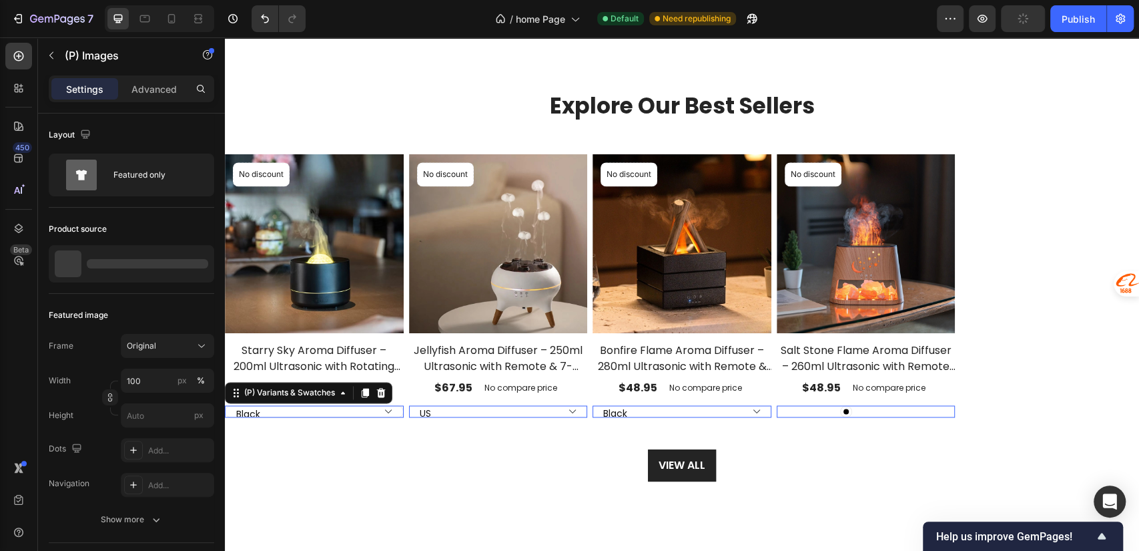
click at [386, 414] on select "Black White" at bounding box center [314, 411] width 179 height 12
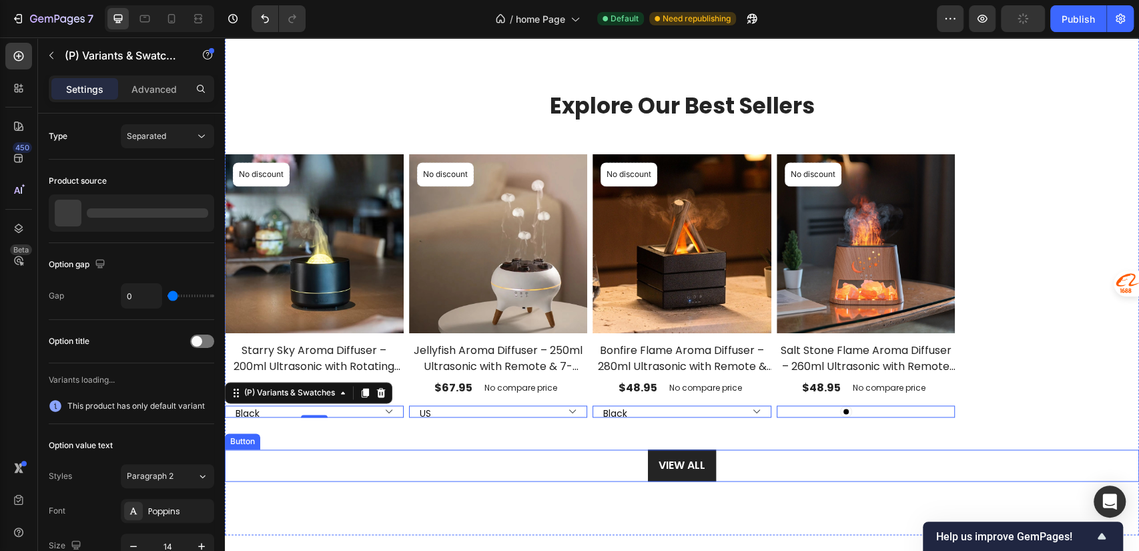
click at [524, 450] on div "VIEW ALL Button" at bounding box center [682, 465] width 914 height 32
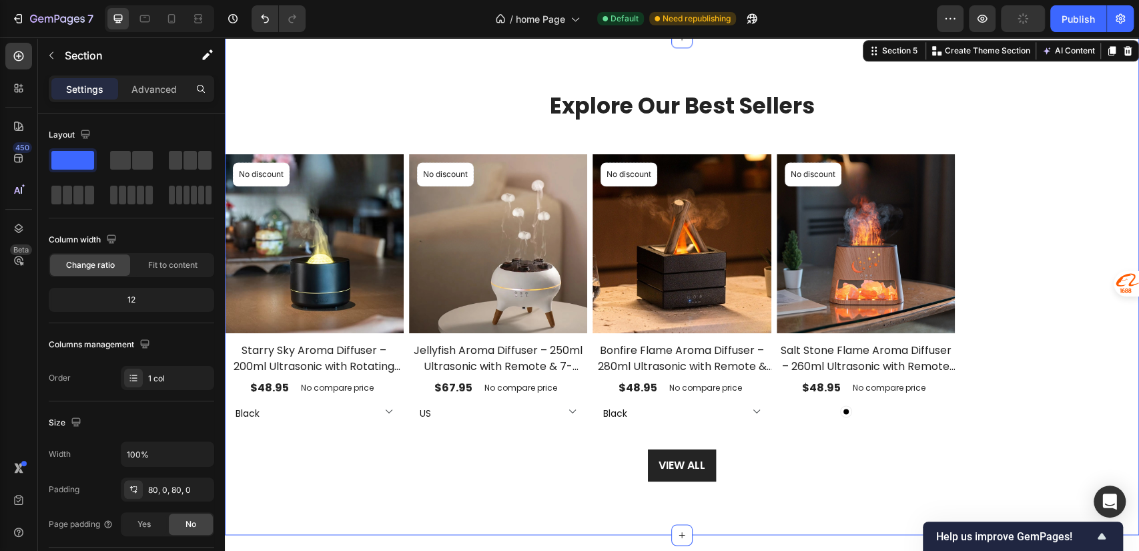
click at [518, 428] on div "Explore Our Best Sellers Heading Row (P) Images No discount Not be displayed wh…" at bounding box center [682, 286] width 914 height 390
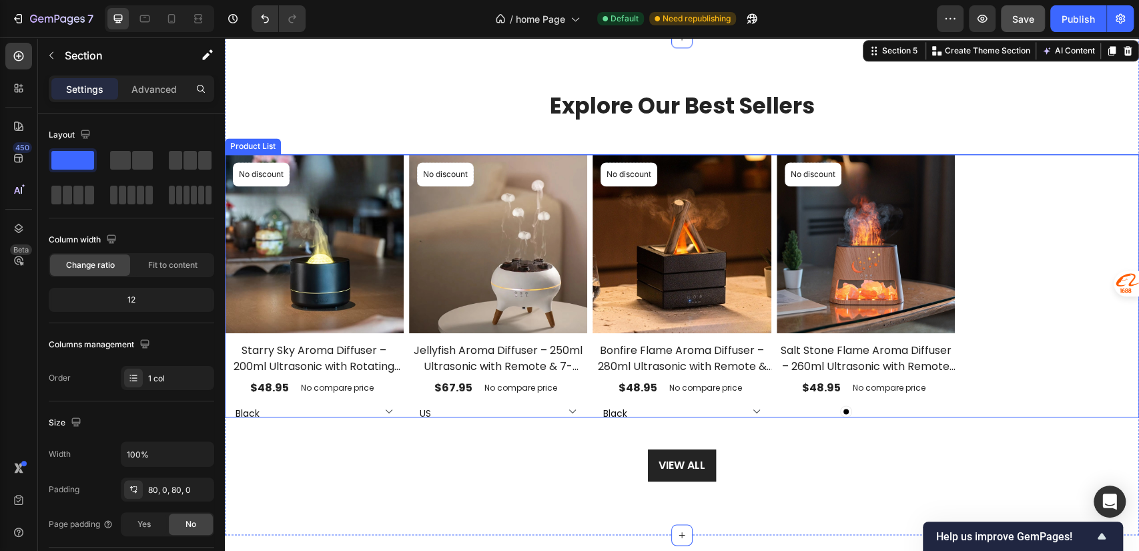
click at [1004, 372] on div "(P) Images No discount Not be displayed when published Product Badge Row Starry…" at bounding box center [682, 285] width 914 height 263
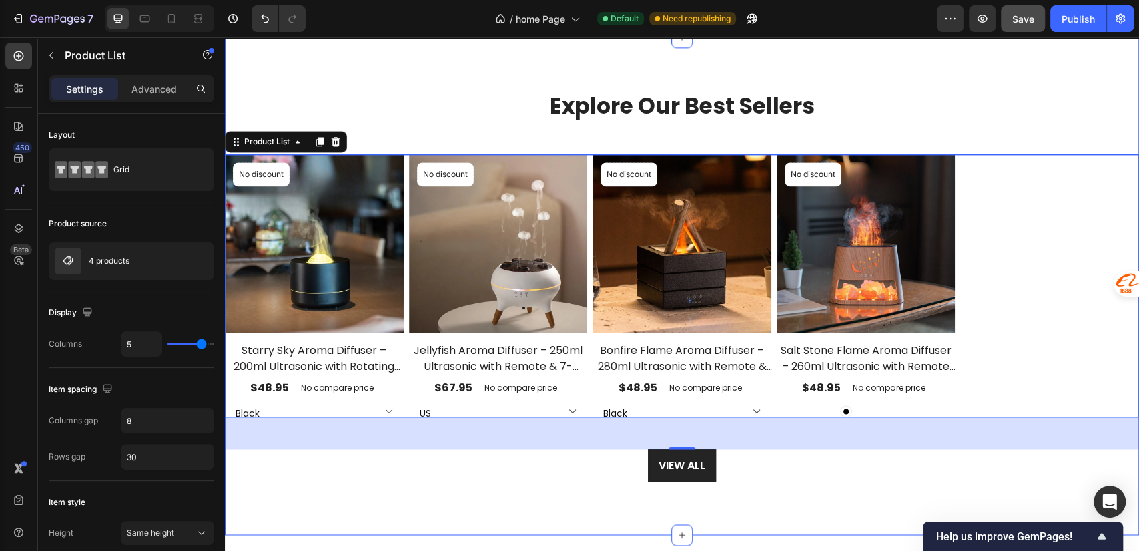
scroll to position [920, 0]
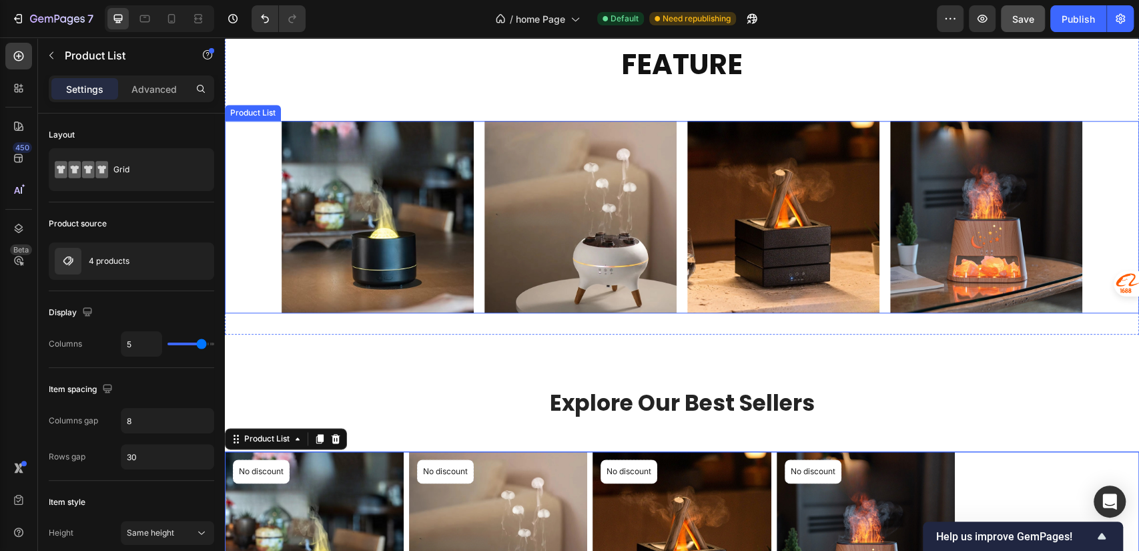
click at [254, 143] on div "Product Images Row Product List Product Images Row Product List Product Images …" at bounding box center [682, 217] width 914 height 192
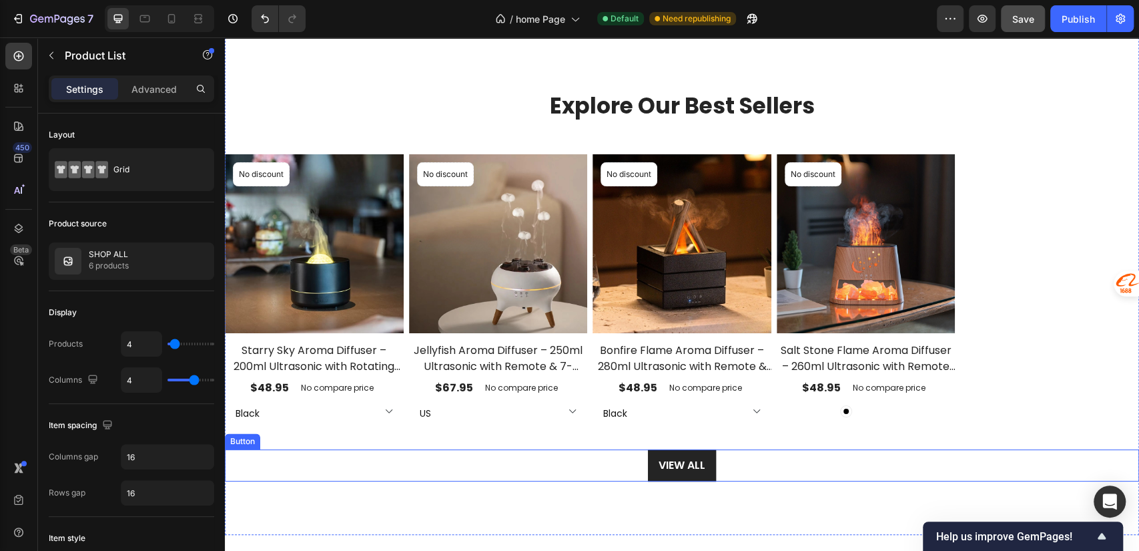
scroll to position [1513, 0]
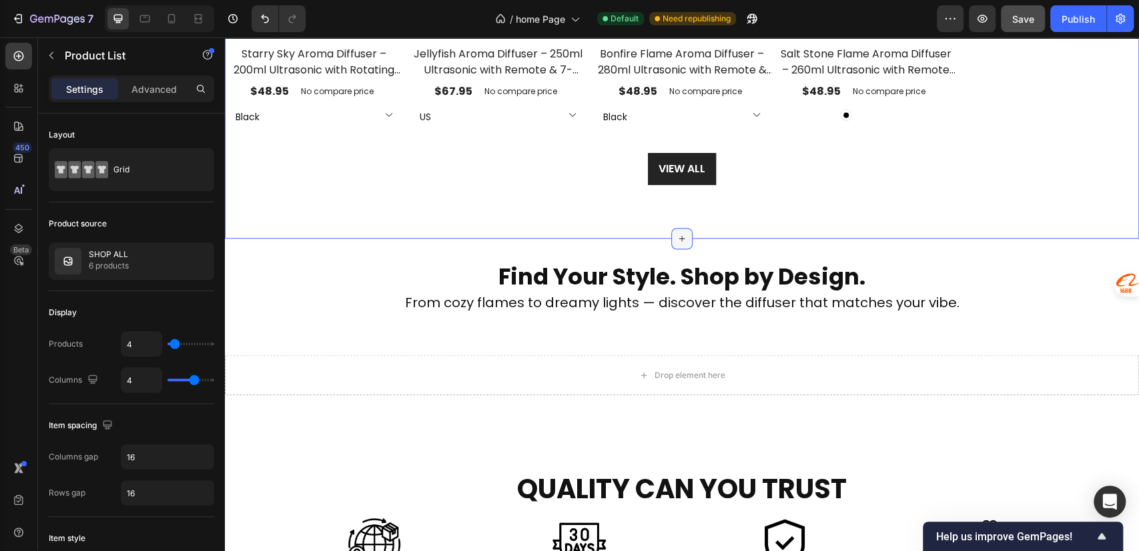
click at [679, 233] on icon at bounding box center [682, 238] width 11 height 11
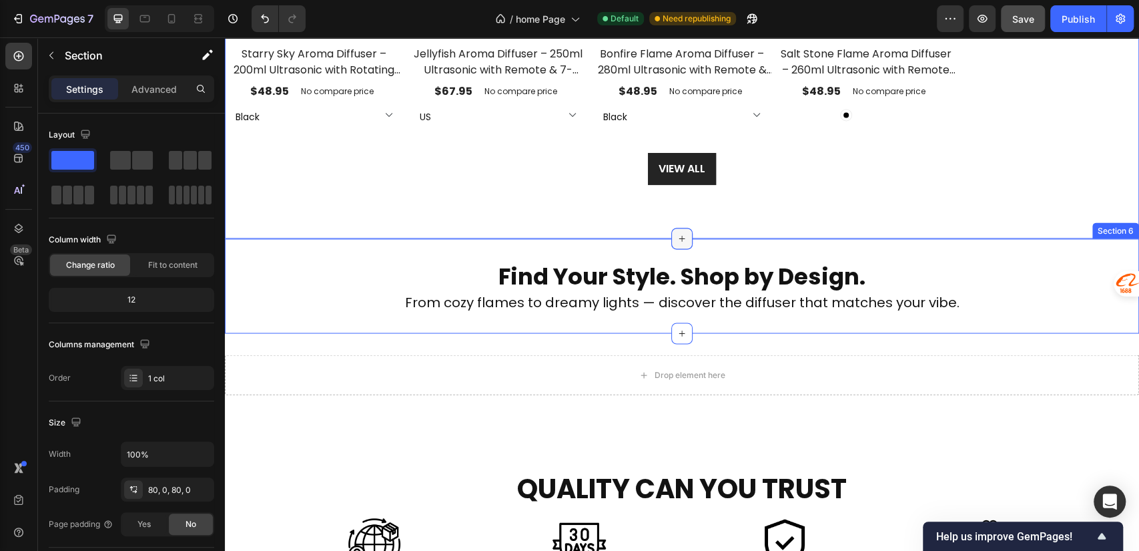
drag, startPoint x: 664, startPoint y: 237, endPoint x: 673, endPoint y: 236, distance: 8.7
click at [671, 237] on div at bounding box center [681, 238] width 21 height 21
click at [56, 59] on icon "button" at bounding box center [51, 55] width 11 height 11
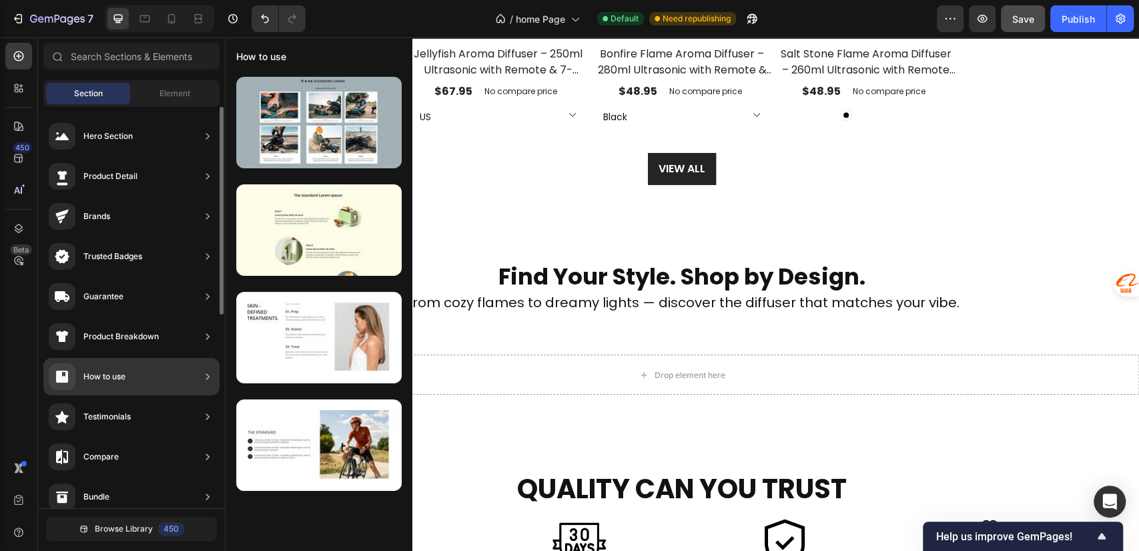
scroll to position [296, 0]
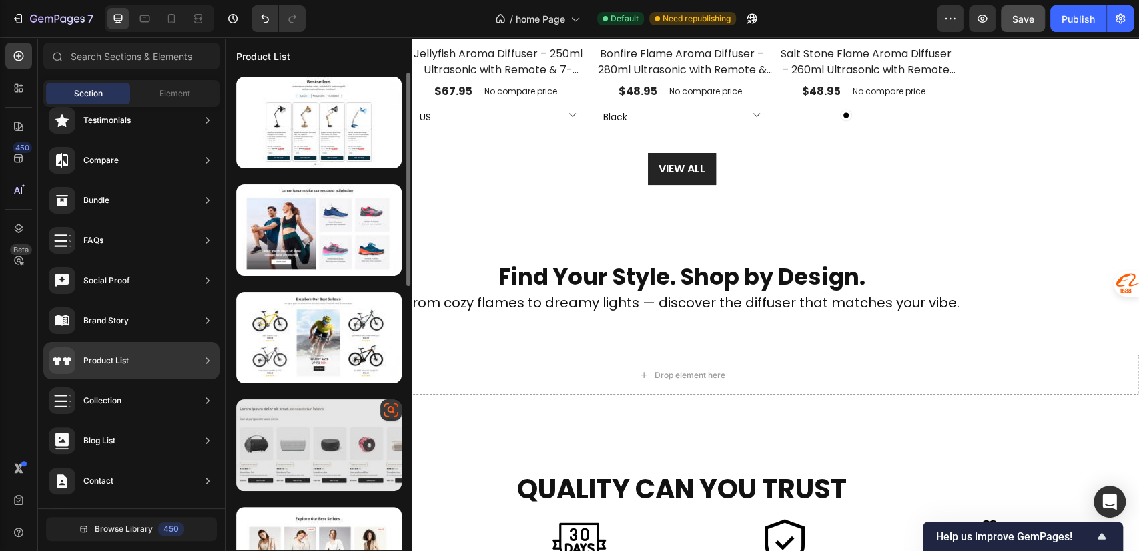
click at [336, 440] on div at bounding box center [318, 444] width 165 height 91
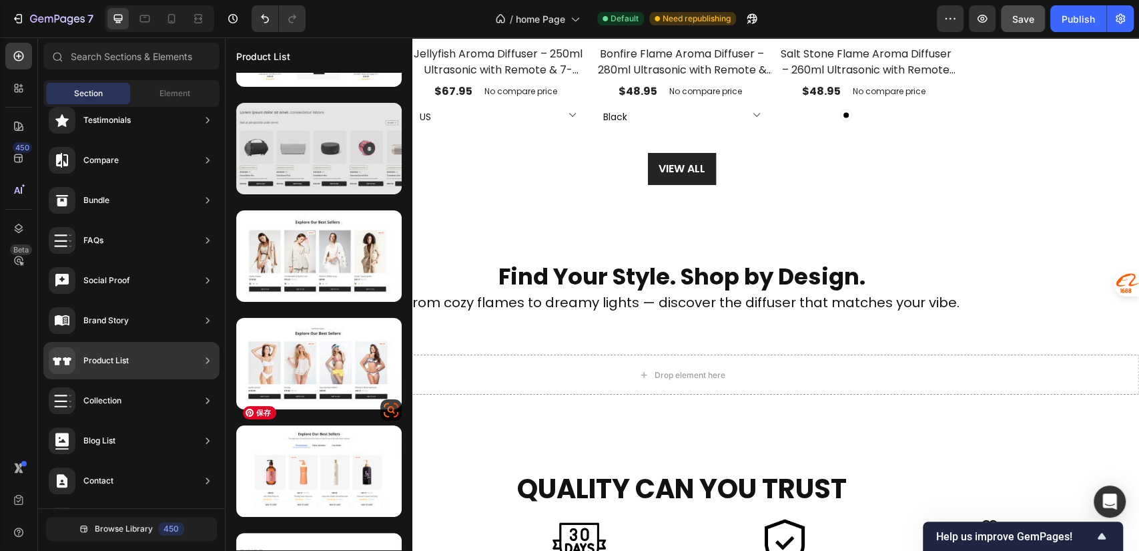
scroll to position [0, 0]
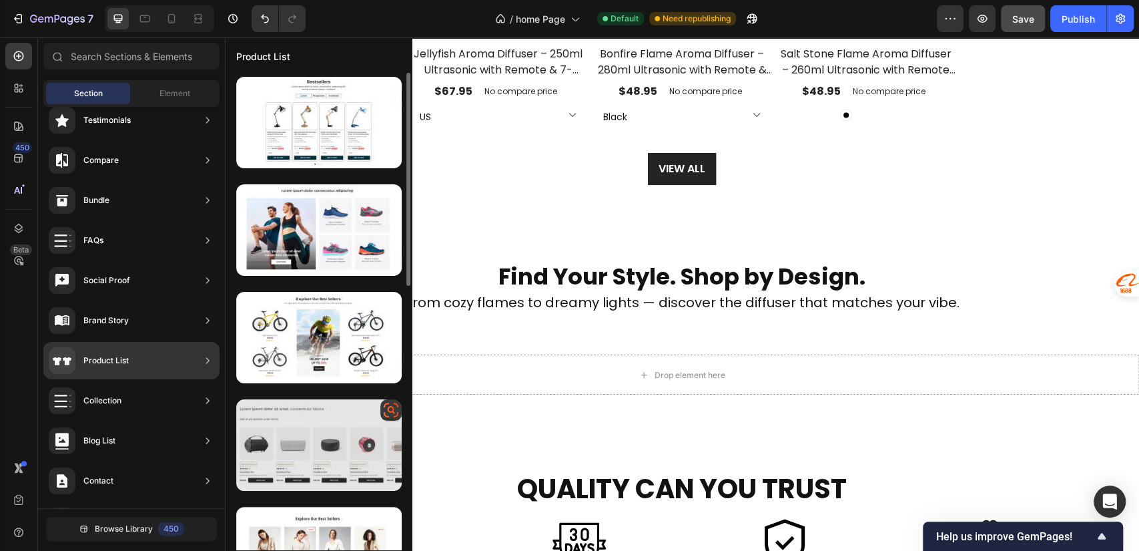
click at [318, 450] on div at bounding box center [318, 444] width 165 height 91
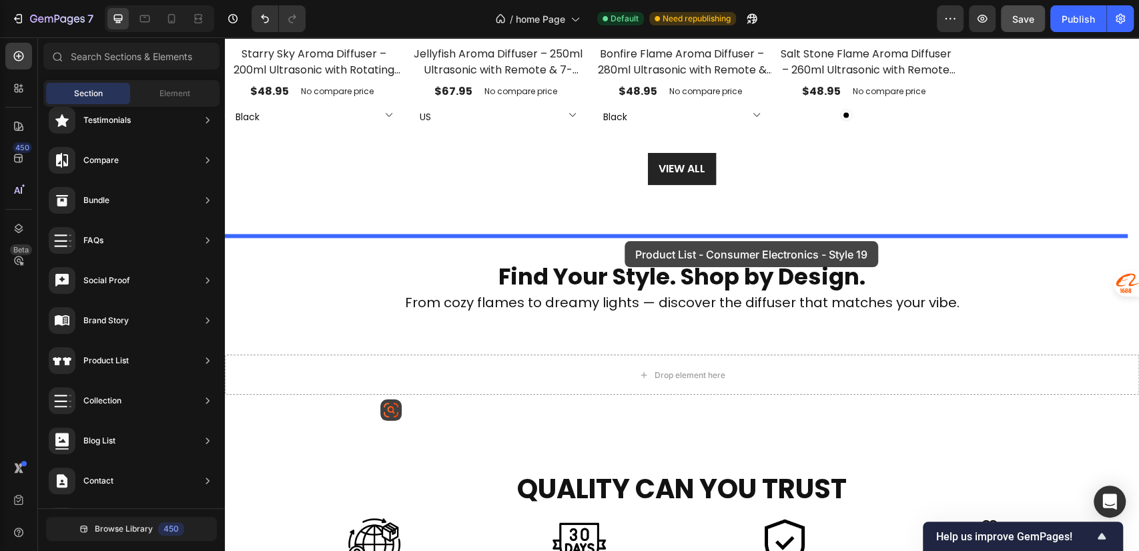
drag, startPoint x: 631, startPoint y: 452, endPoint x: 625, endPoint y: 241, distance: 210.9
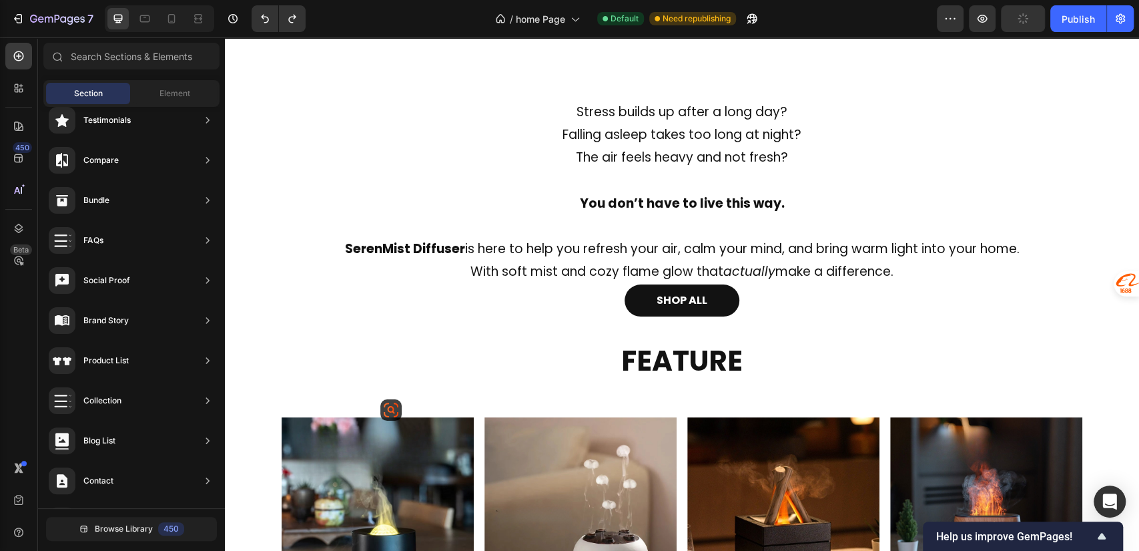
scroll to position [920, 0]
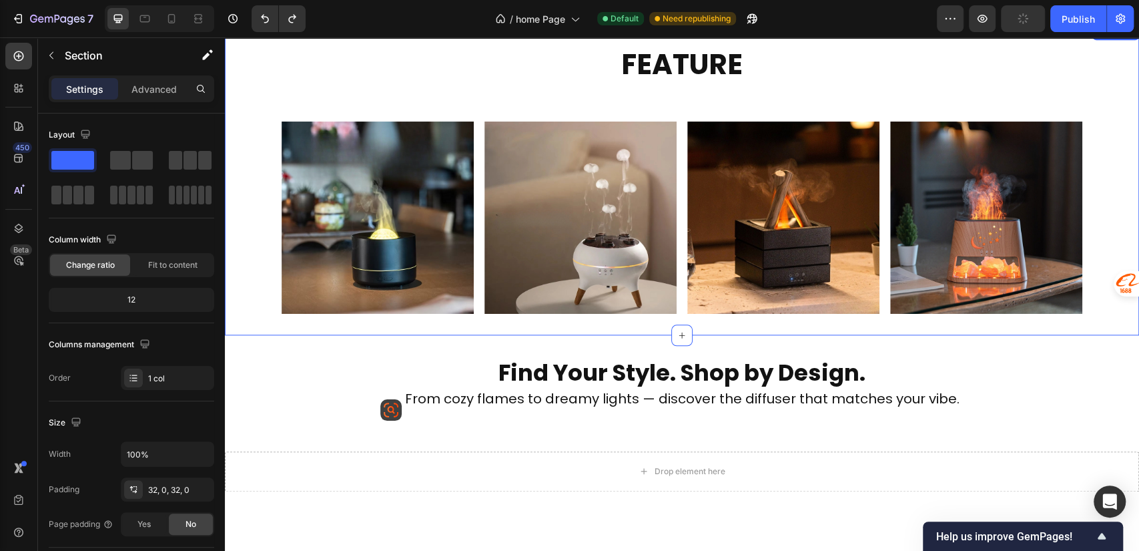
click at [731, 326] on div "FEATURE Heading Product Images Row Product List Product Images Row Product List…" at bounding box center [682, 179] width 914 height 310
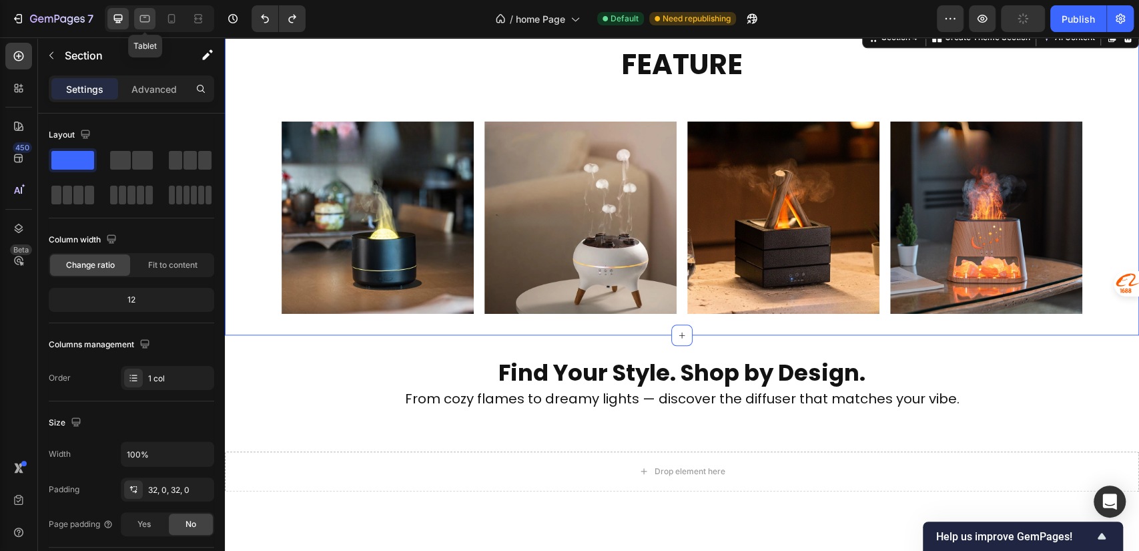
click at [140, 19] on icon at bounding box center [145, 18] width 10 height 7
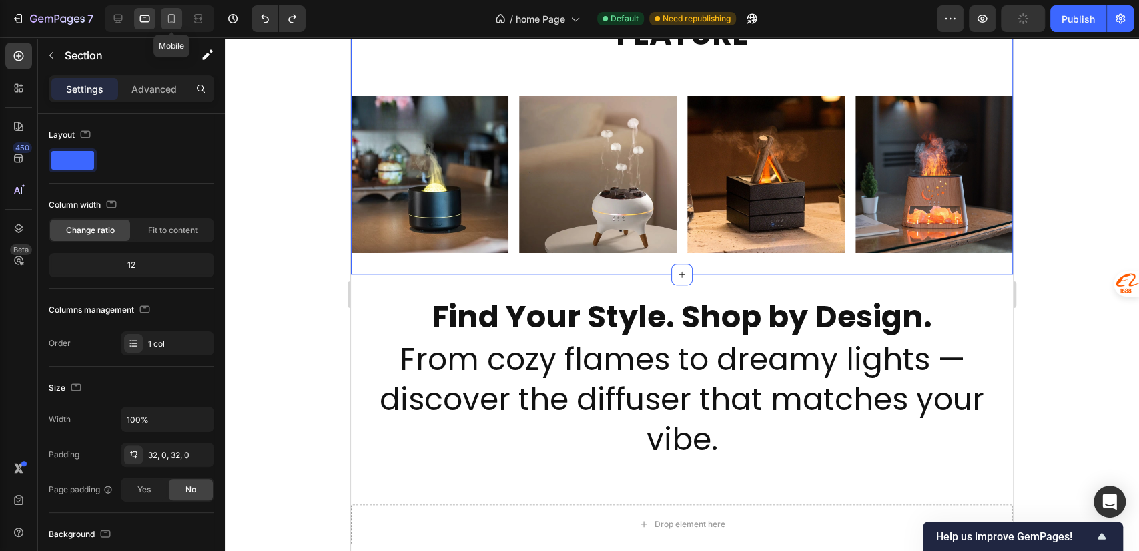
click at [173, 15] on icon at bounding box center [171, 18] width 7 height 9
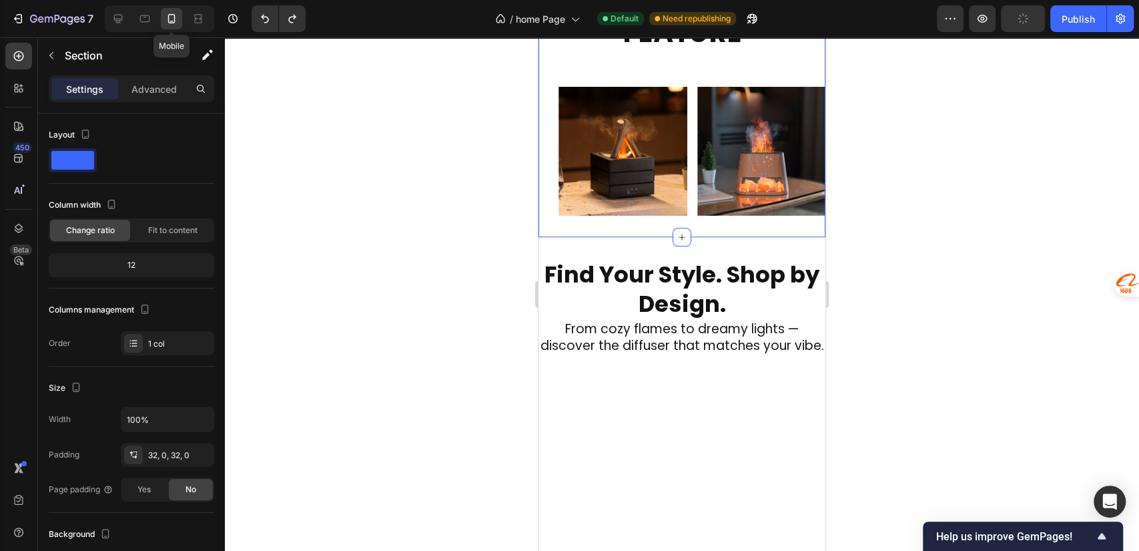
scroll to position [827, 0]
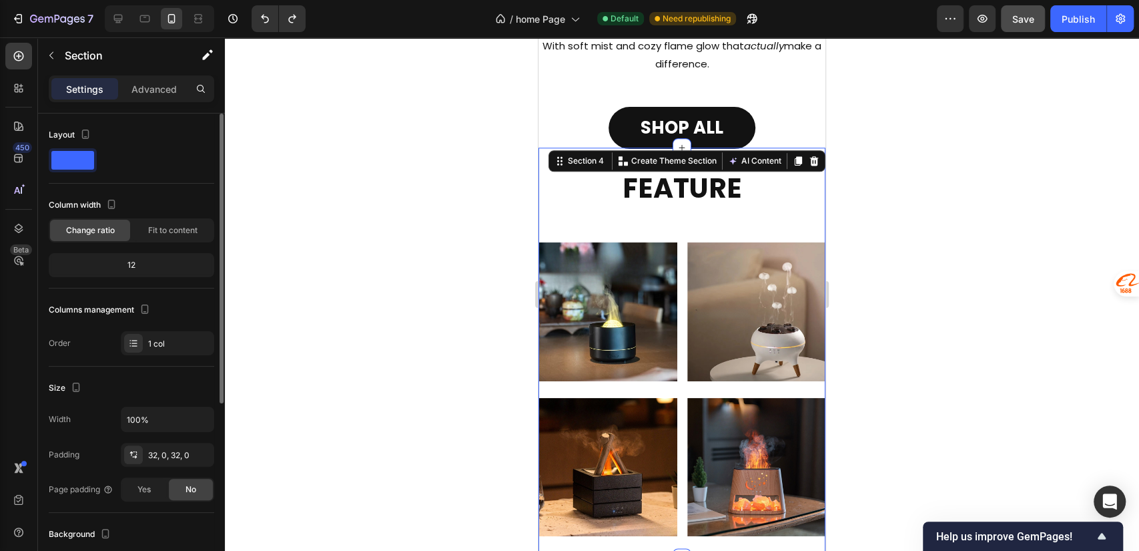
click at [150, 264] on div "12" at bounding box center [131, 265] width 160 height 19
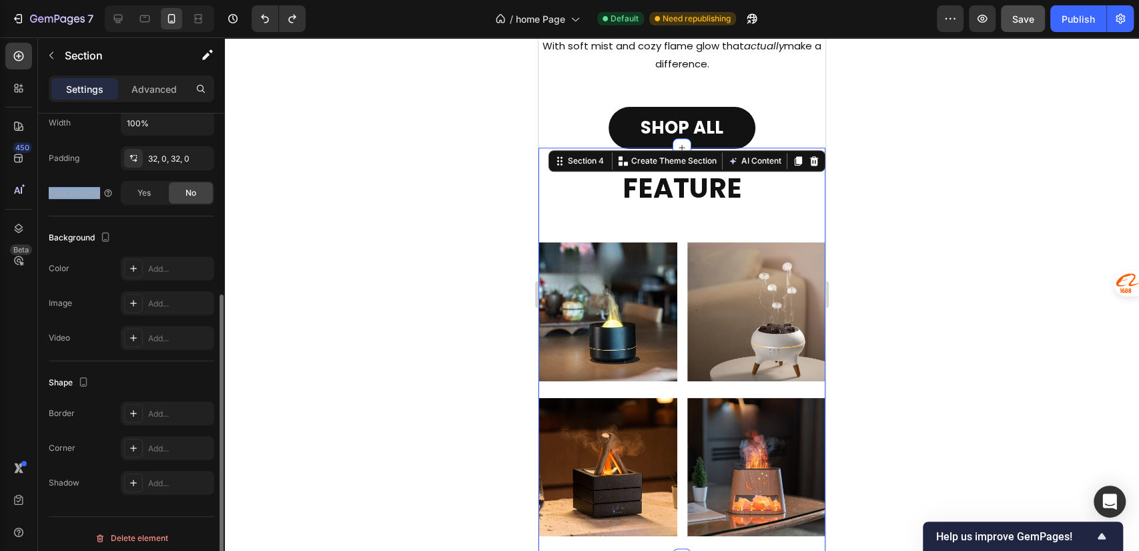
drag, startPoint x: 55, startPoint y: 194, endPoint x: 101, endPoint y: 196, distance: 46.1
click at [101, 196] on div "Layout Column width Change ratio Fit to content 12 Columns management Order 1 c…" at bounding box center [131, 206] width 187 height 779
click at [75, 223] on div "Background The changes might be hidden by the video. Color Add... Image Add... …" at bounding box center [131, 288] width 165 height 145
click at [161, 198] on div "Yes" at bounding box center [144, 192] width 44 height 21
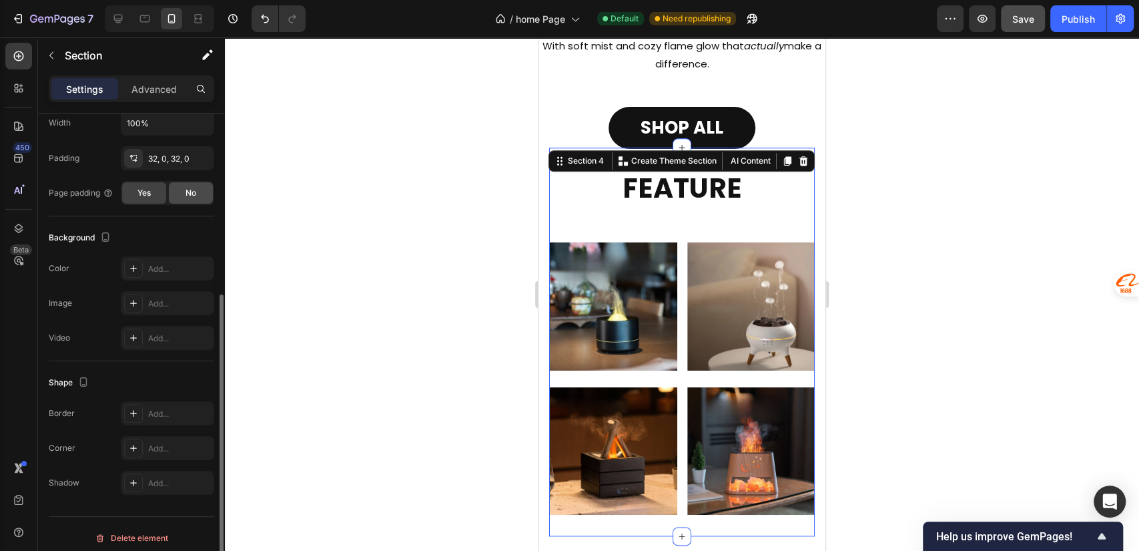
click at [190, 193] on span "No" at bounding box center [191, 193] width 11 height 12
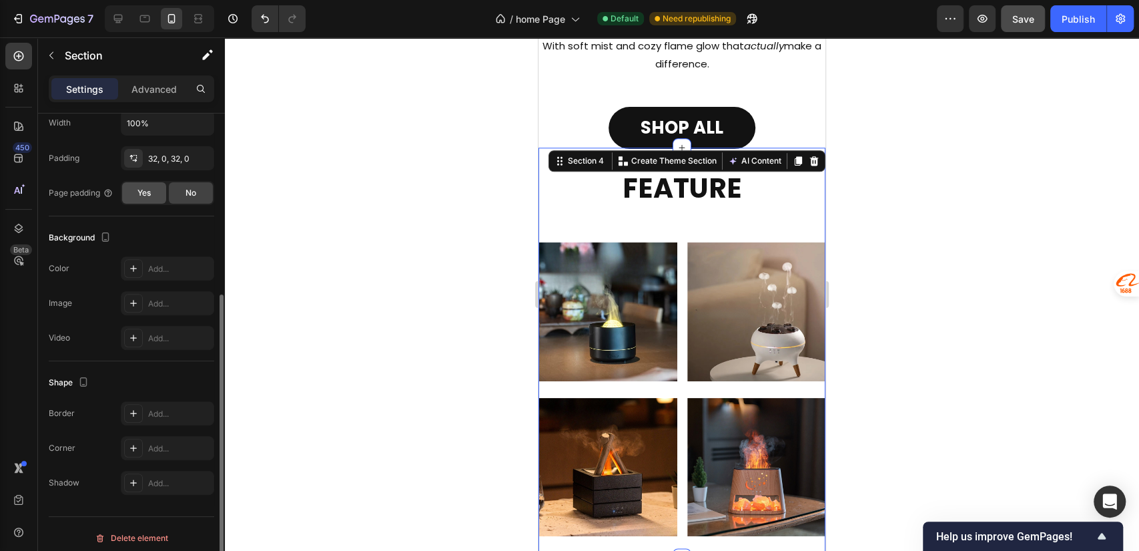
click at [141, 194] on span "Yes" at bounding box center [143, 193] width 13 height 12
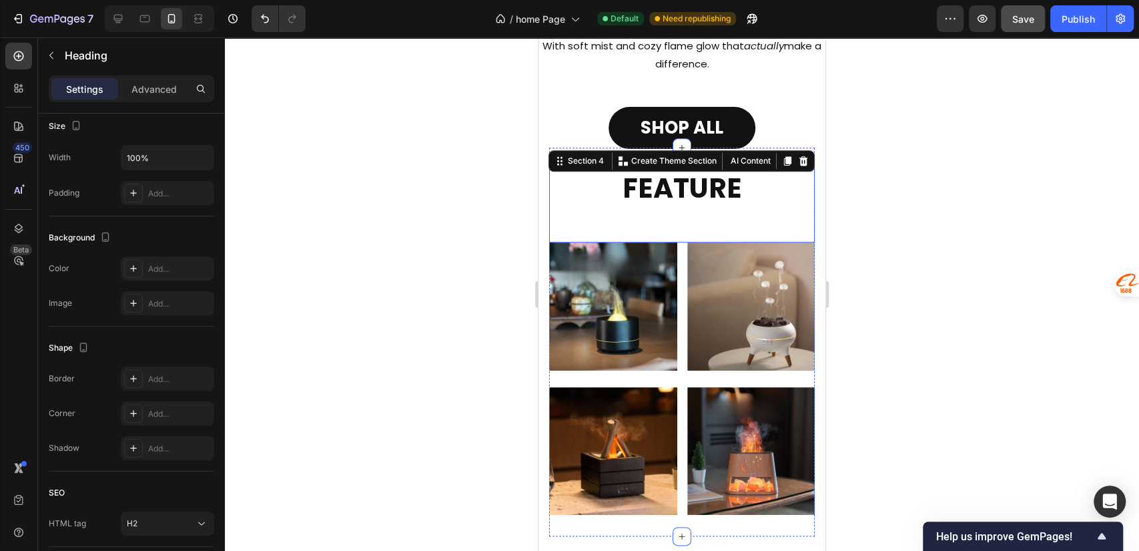
click at [672, 218] on h2 "FEATURE" at bounding box center [682, 206] width 266 height 74
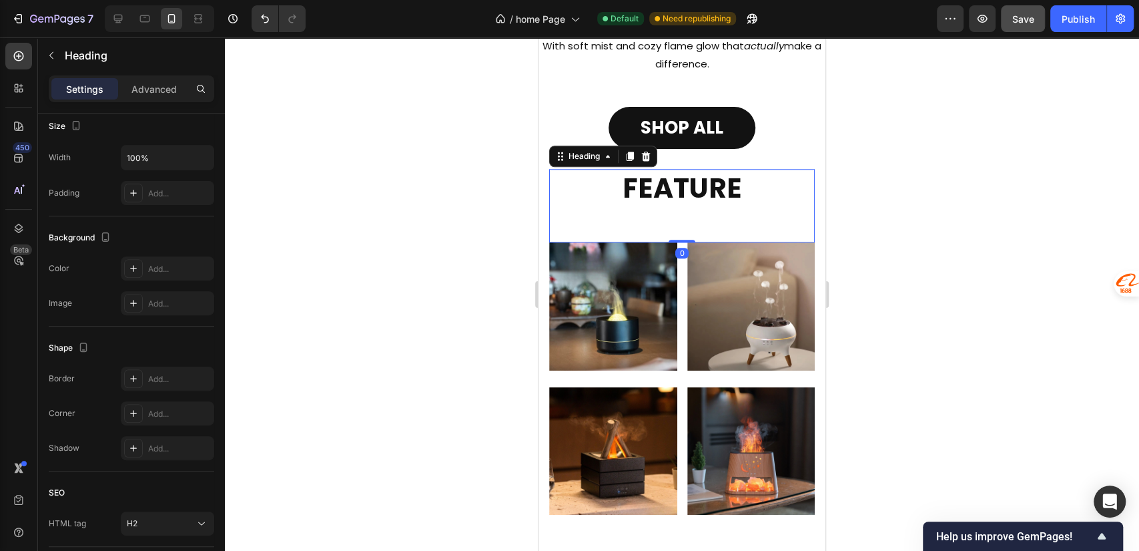
scroll to position [0, 0]
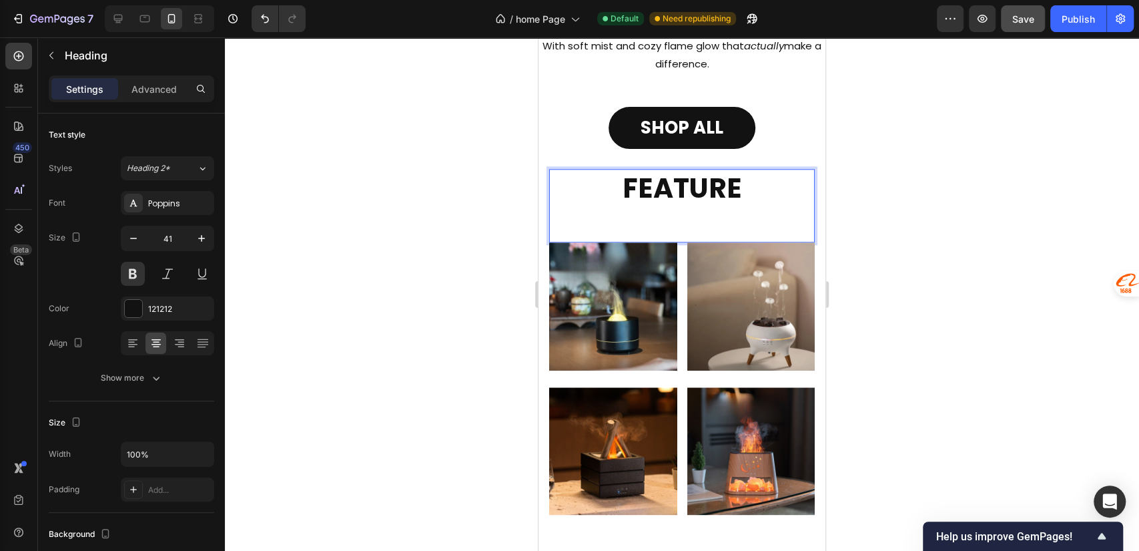
click at [690, 214] on h2 "FEATURE" at bounding box center [682, 206] width 266 height 74
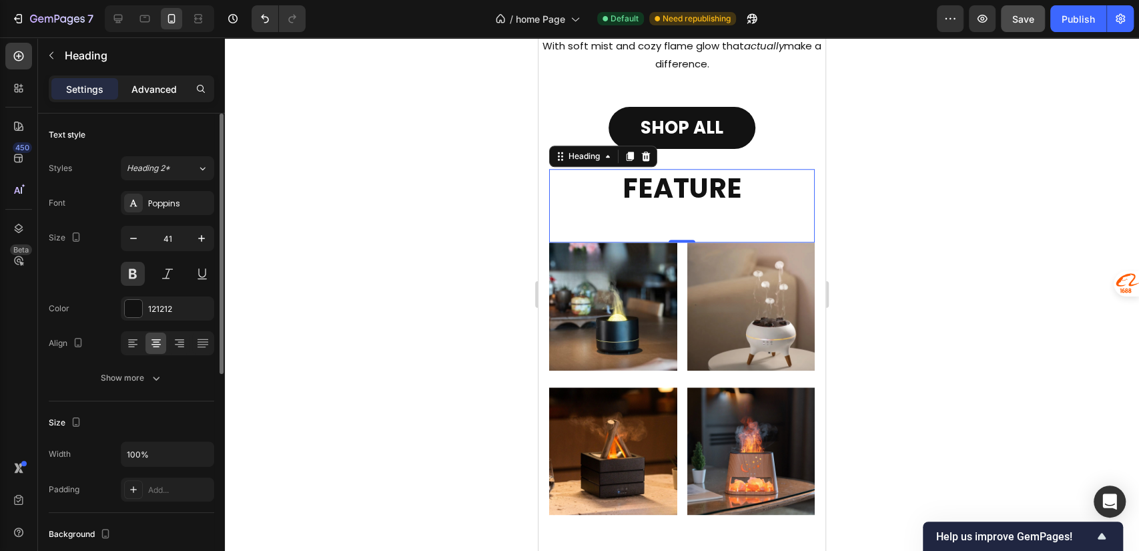
click at [153, 92] on p "Advanced" at bounding box center [153, 89] width 45 height 14
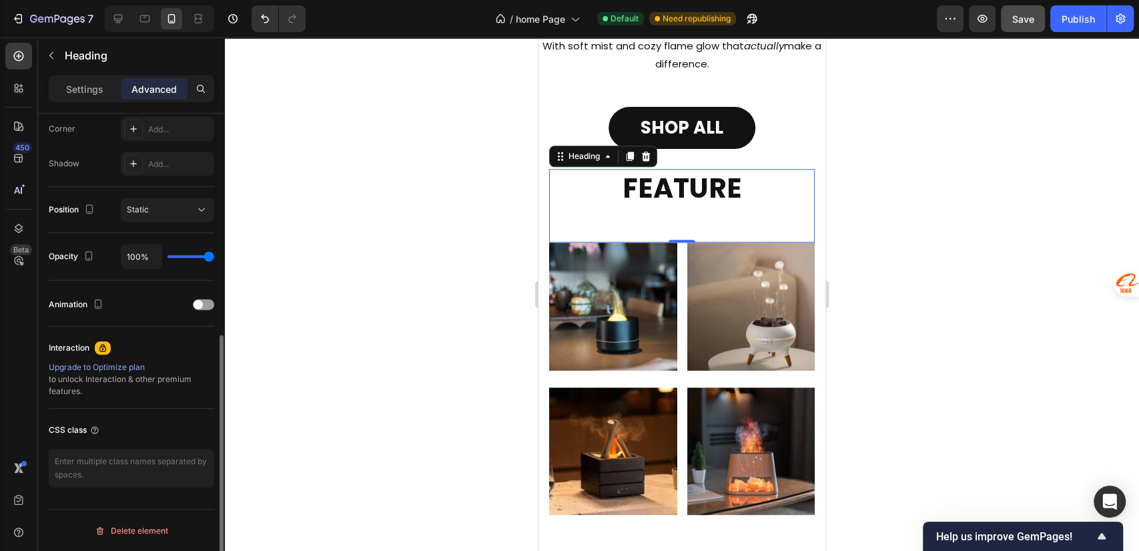
scroll to position [117, 0]
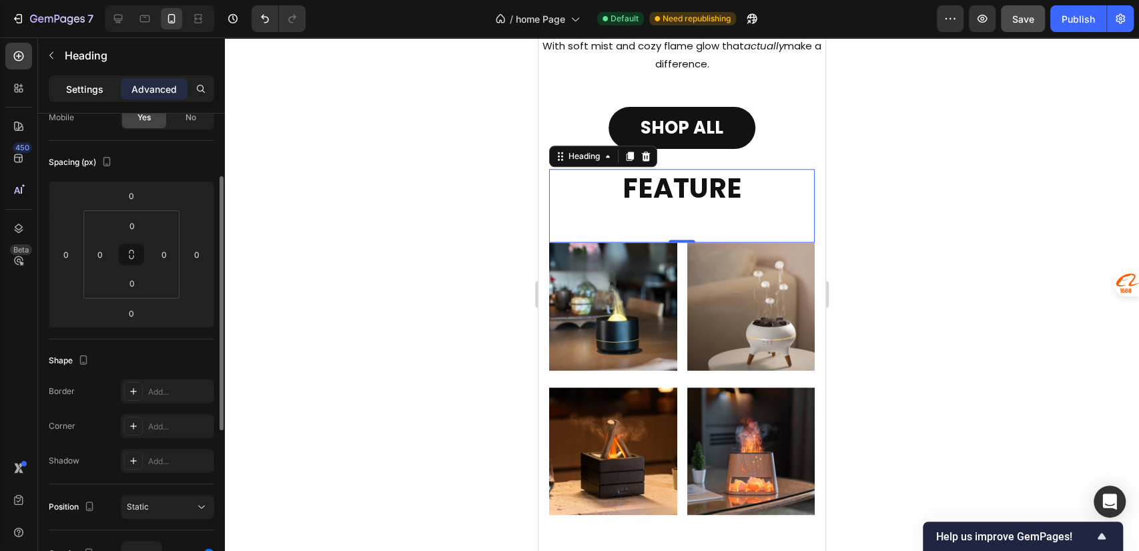
click at [82, 82] on p "Settings" at bounding box center [84, 89] width 37 height 14
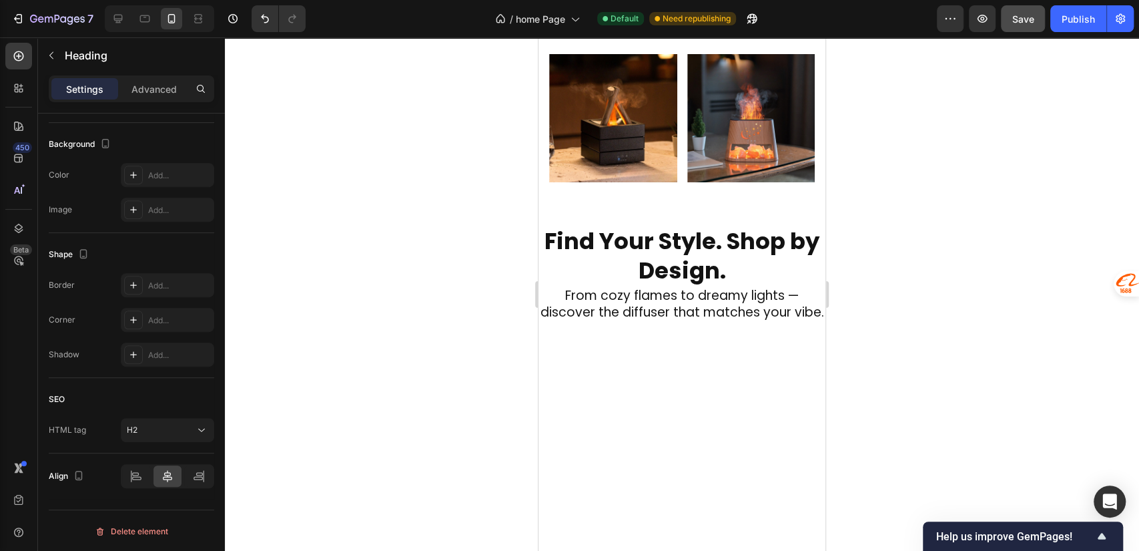
scroll to position [827, 0]
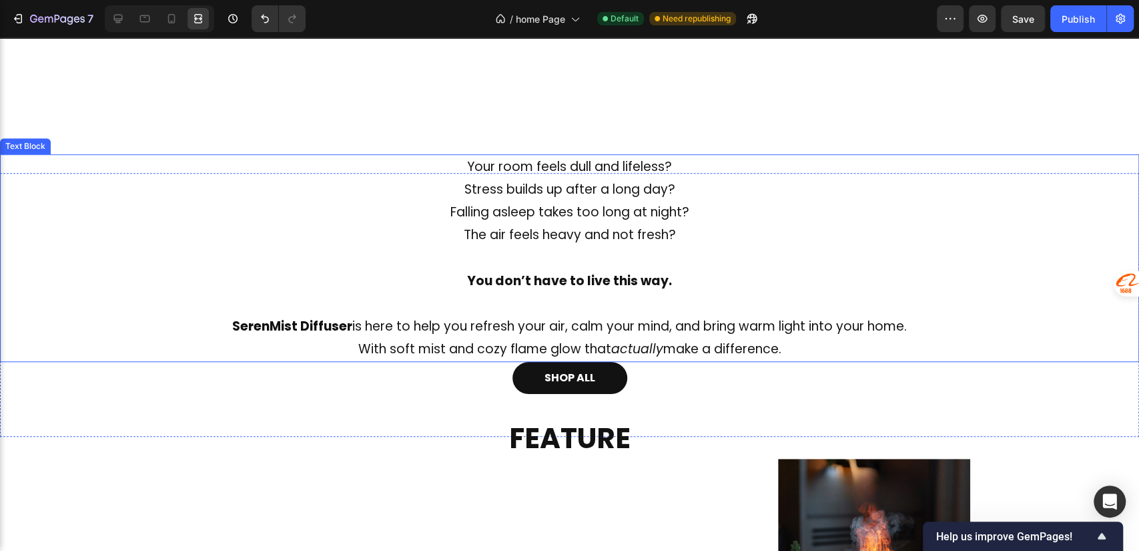
scroll to position [585, 0]
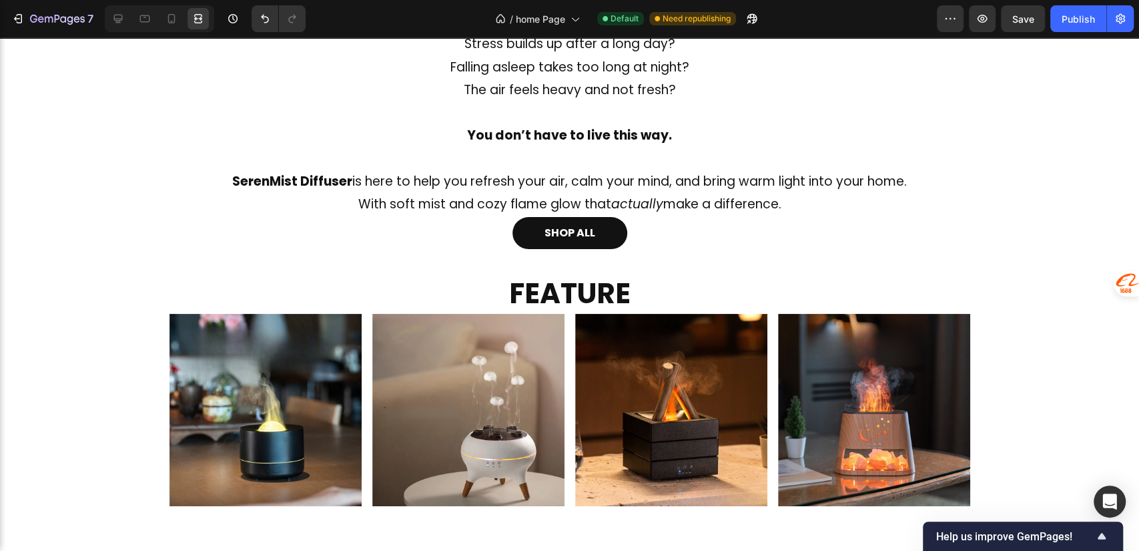
click at [559, 292] on h2 "FEATURE" at bounding box center [569, 293] width 801 height 39
click at [119, 17] on icon at bounding box center [117, 18] width 13 height 13
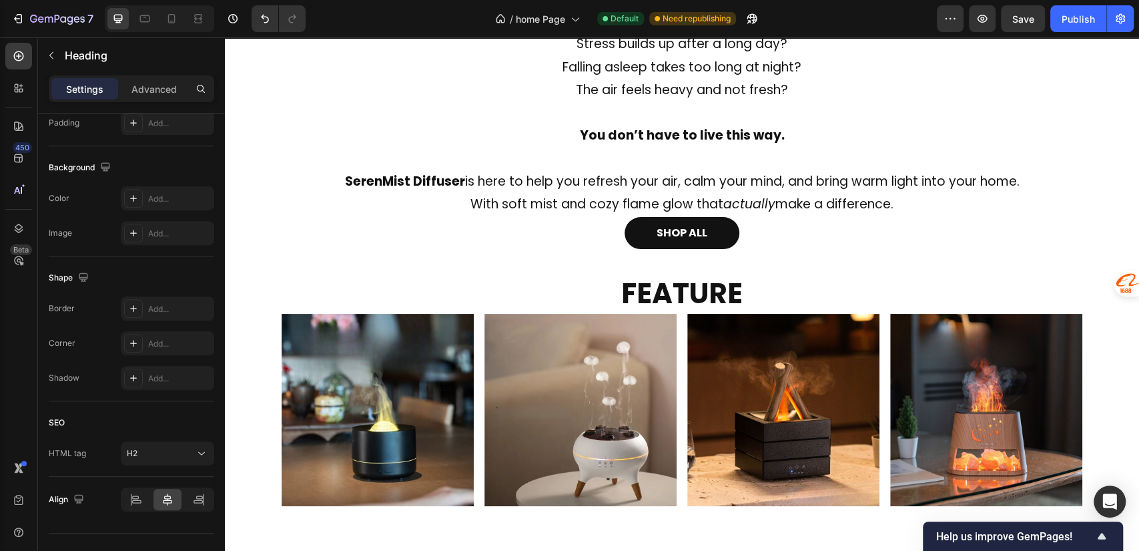
click at [799, 294] on p "FEATURE" at bounding box center [682, 294] width 798 height 37
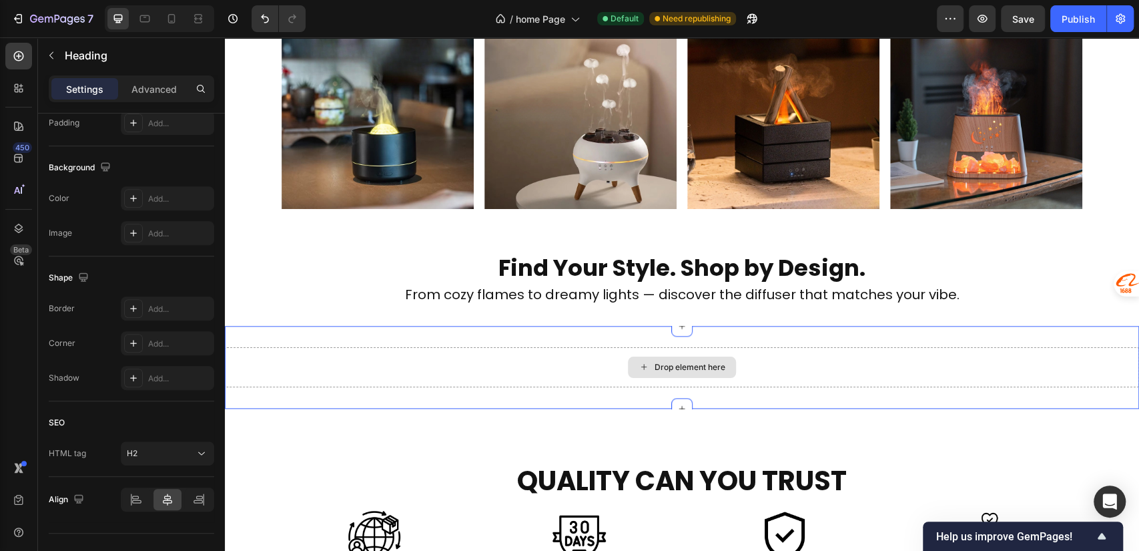
scroll to position [585, 0]
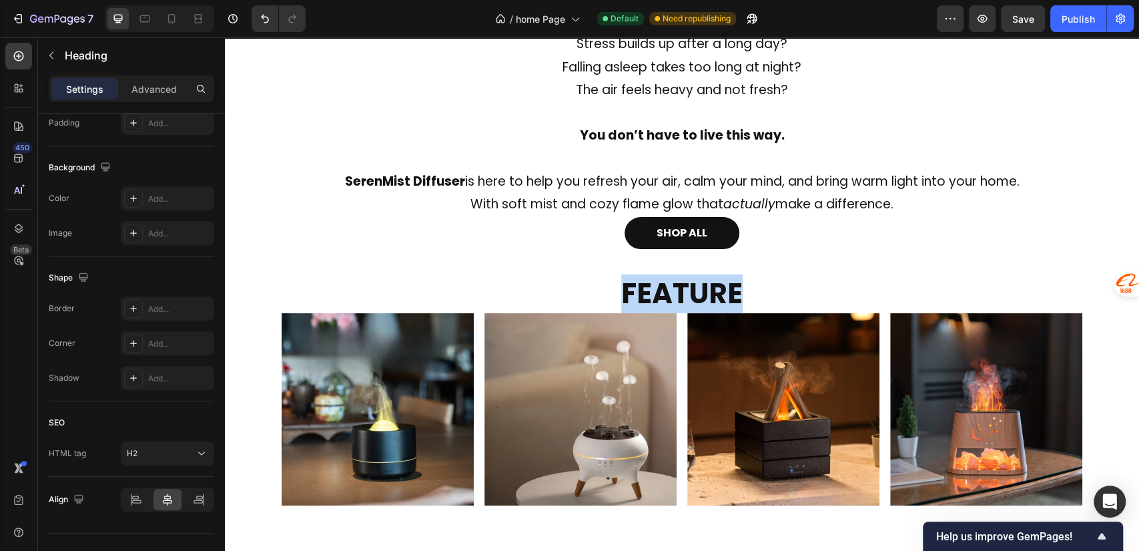
drag, startPoint x: 611, startPoint y: 289, endPoint x: 747, endPoint y: 290, distance: 135.5
click at [747, 290] on p "FEATURE" at bounding box center [682, 294] width 798 height 37
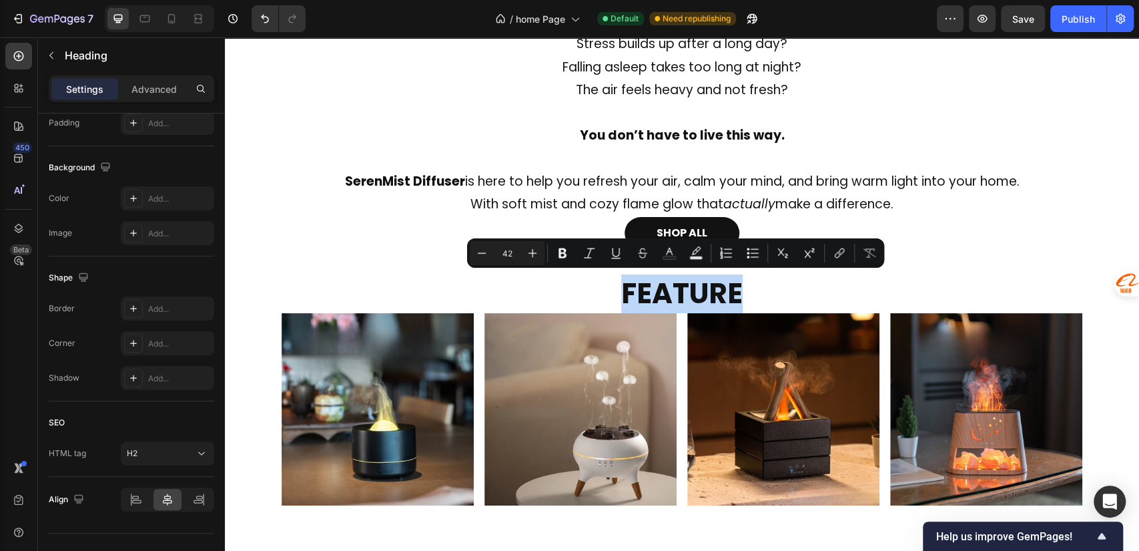
click at [906, 292] on p "FEATURE" at bounding box center [682, 294] width 798 height 37
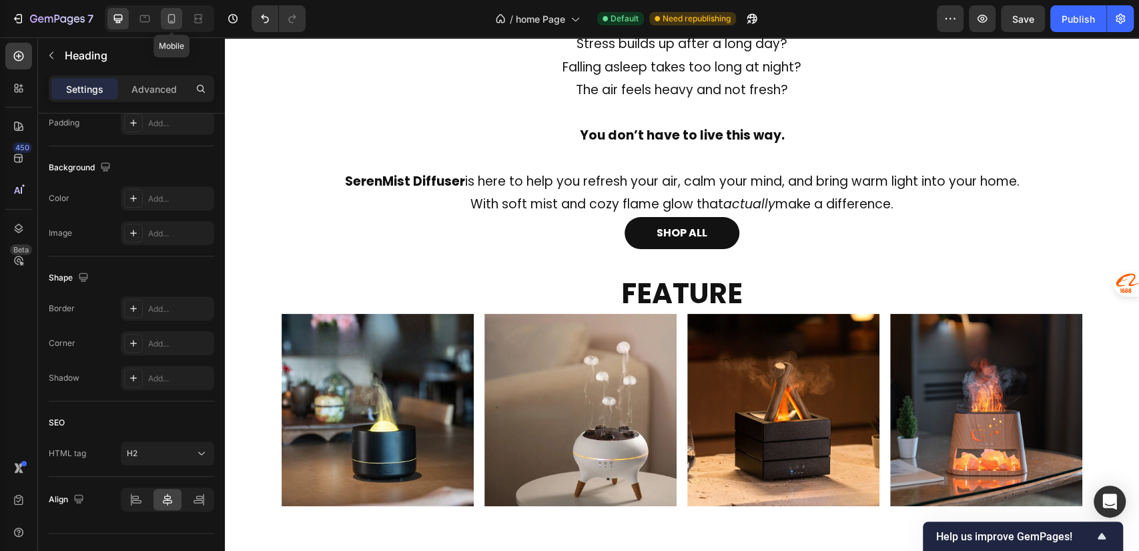
click at [163, 20] on div at bounding box center [171, 18] width 21 height 21
type input "41"
type input "100%"
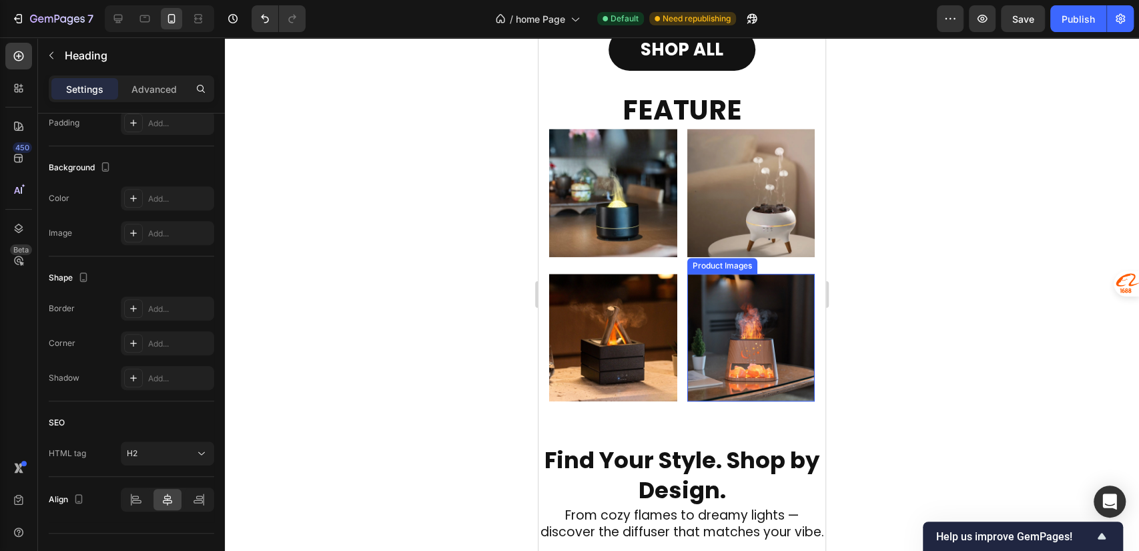
scroll to position [805, 0]
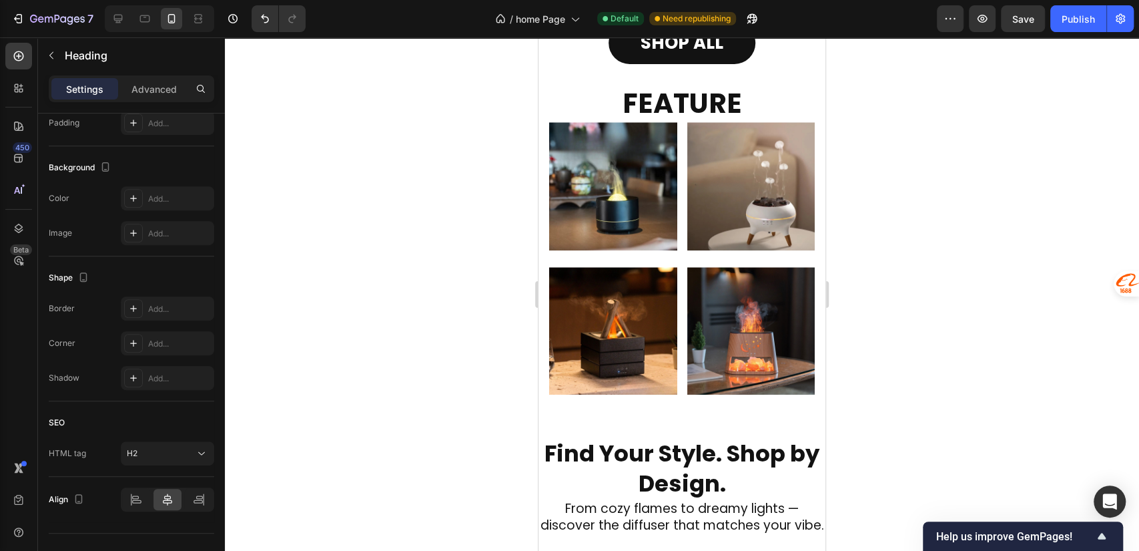
click at [737, 105] on p "FEATURE" at bounding box center [682, 102] width 263 height 35
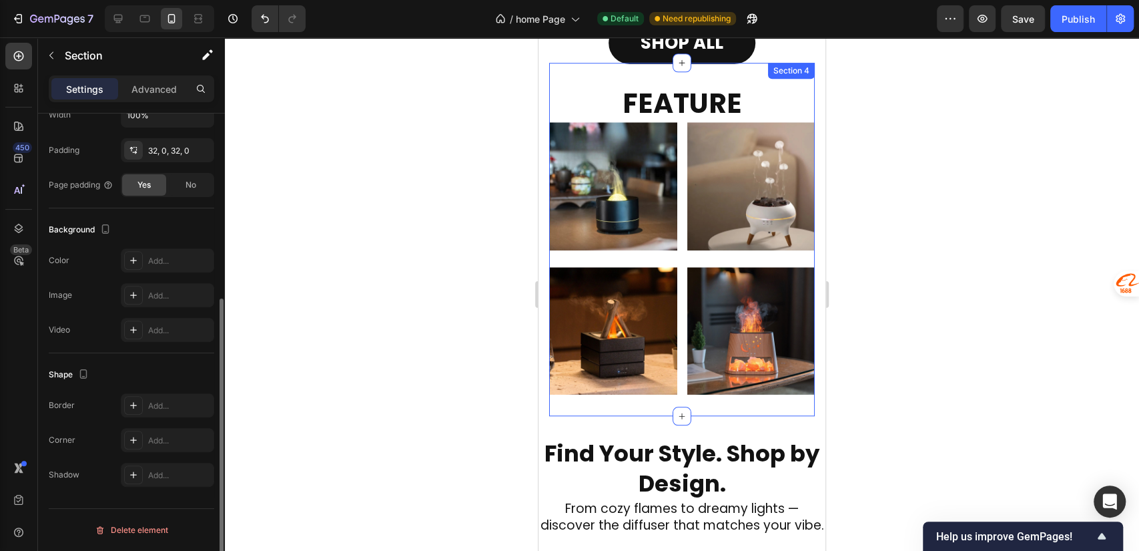
click at [669, 391] on div "FEATURE Heading Product Images Row Product List Product Images Row Product List…" at bounding box center [682, 239] width 266 height 353
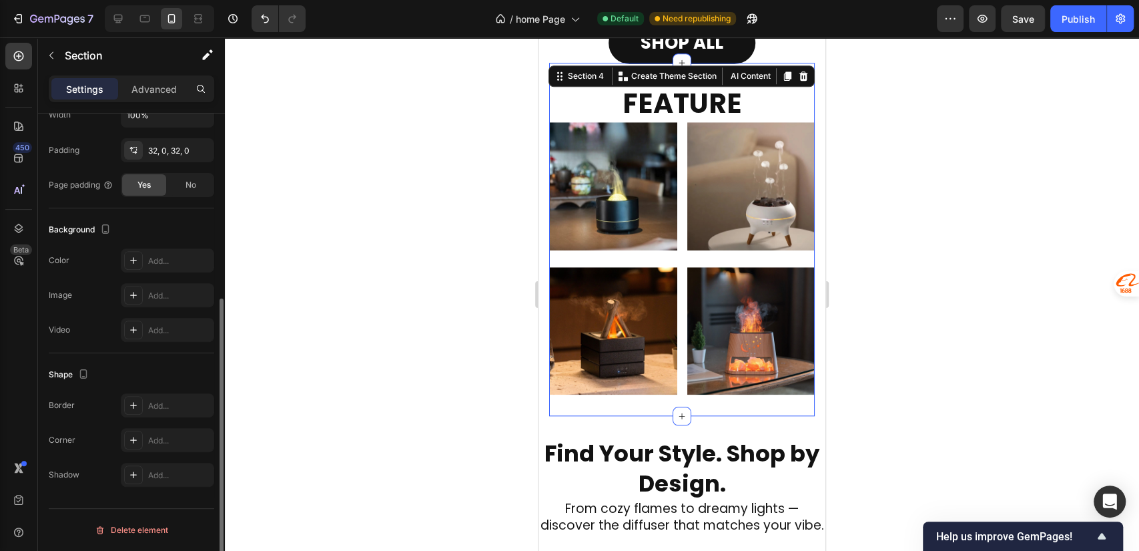
scroll to position [0, 0]
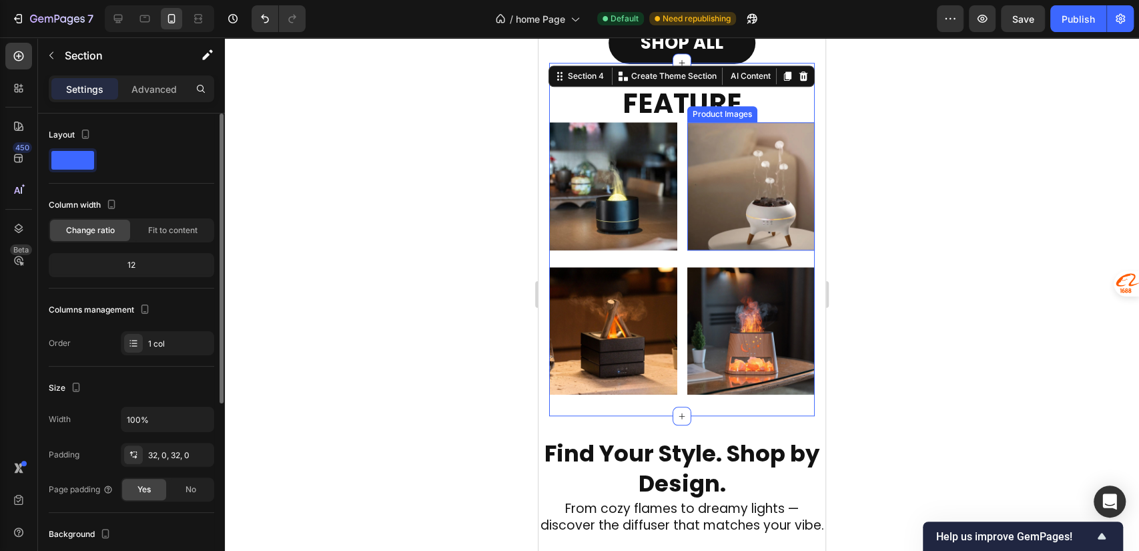
click at [742, 108] on div "Product Images" at bounding box center [722, 114] width 65 height 12
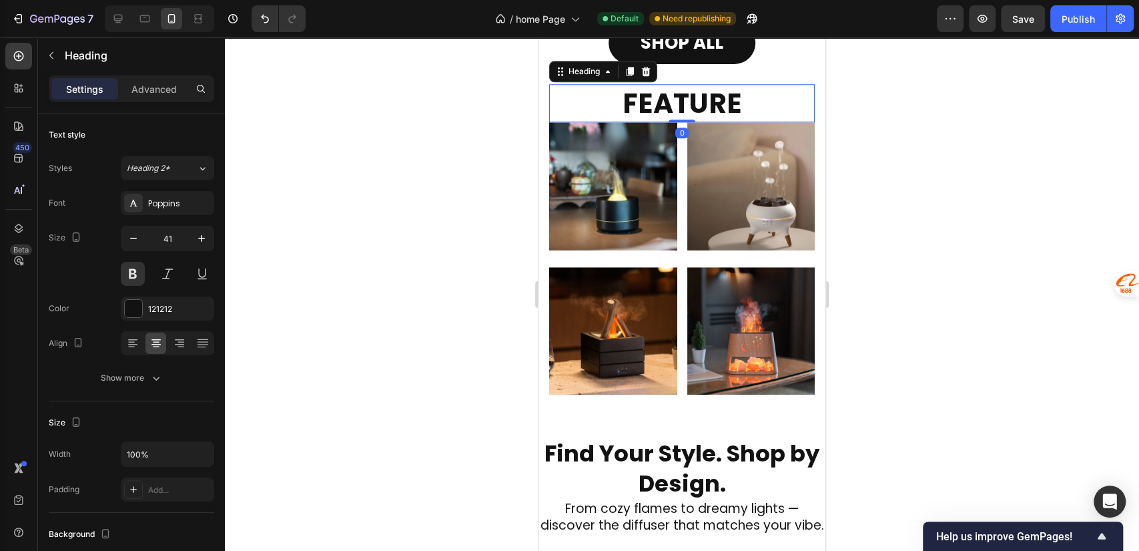
click at [610, 92] on p "FEATURE" at bounding box center [682, 102] width 263 height 35
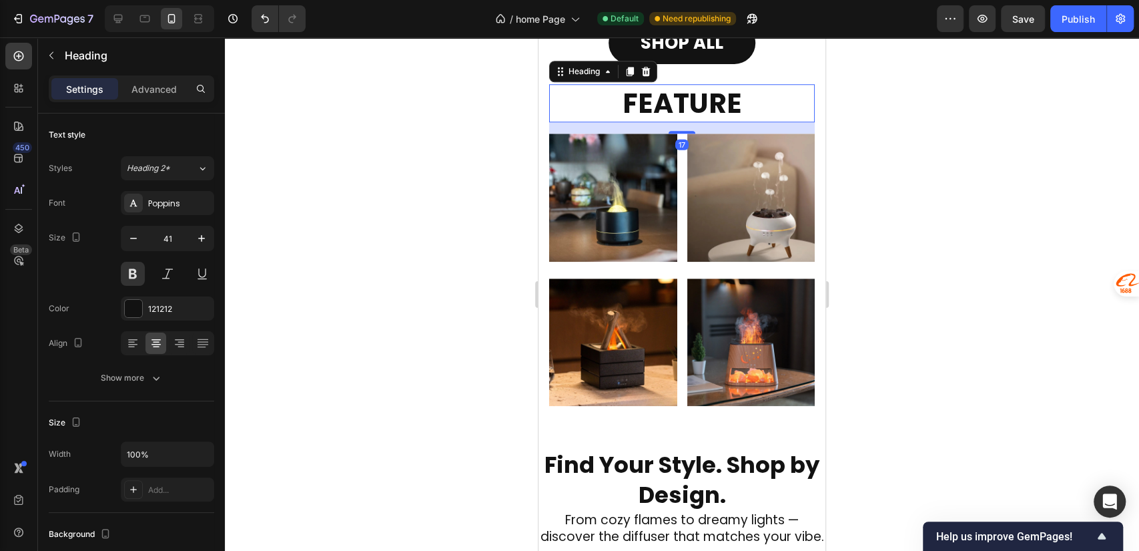
drag, startPoint x: 673, startPoint y: 121, endPoint x: 673, endPoint y: 133, distance: 11.3
click at [673, 133] on div at bounding box center [682, 132] width 27 height 3
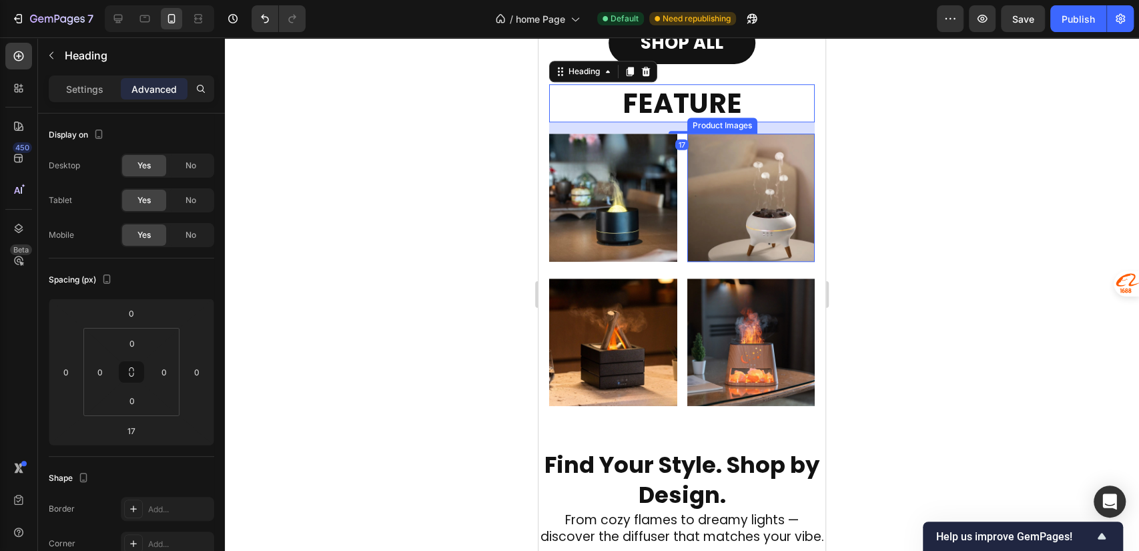
click at [700, 240] on img at bounding box center [751, 197] width 128 height 128
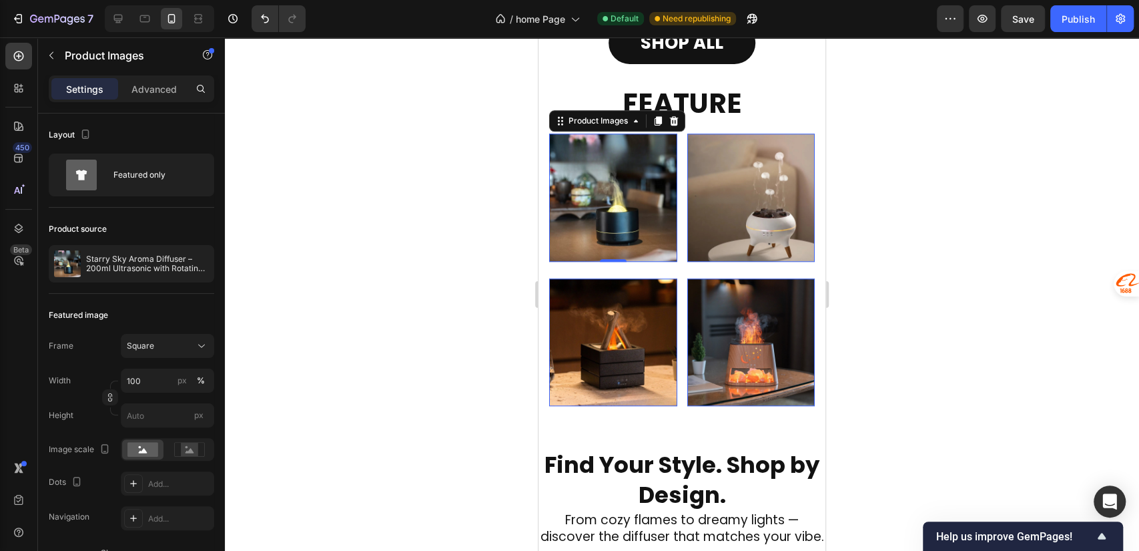
click at [631, 227] on img at bounding box center [613, 197] width 128 height 128
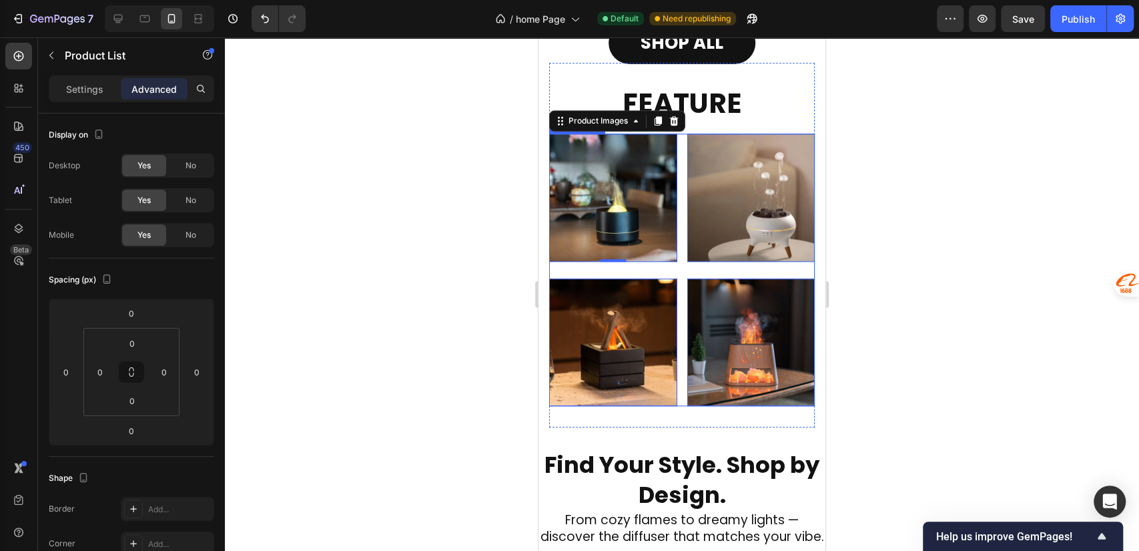
click at [607, 264] on div "Product Images 0 Row Product List Product Images 0 Row Product List Product Ima…" at bounding box center [682, 269] width 266 height 272
click at [616, 240] on img at bounding box center [613, 197] width 128 height 128
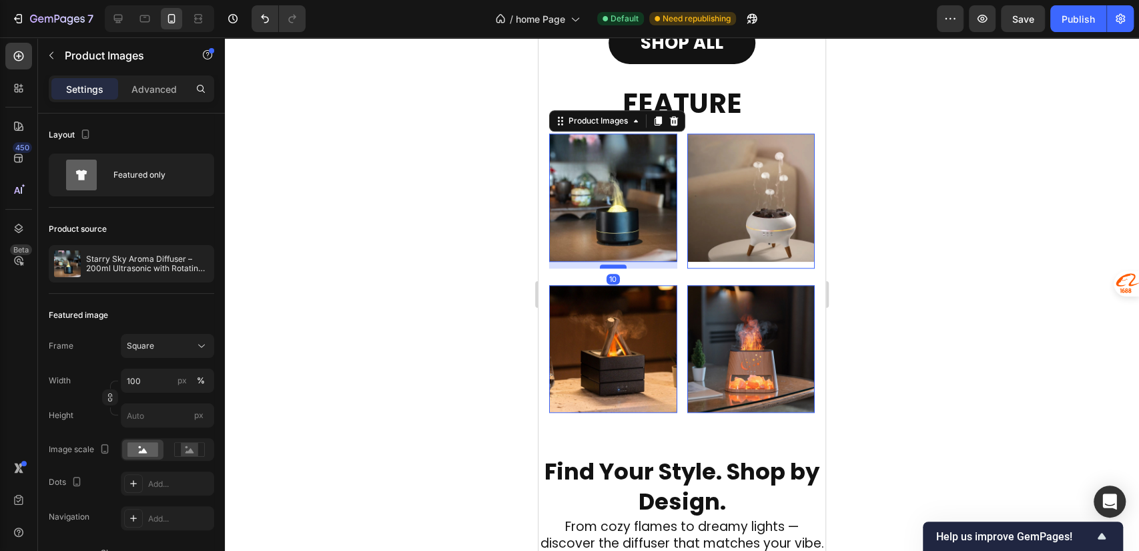
click at [614, 264] on div at bounding box center [613, 266] width 27 height 4
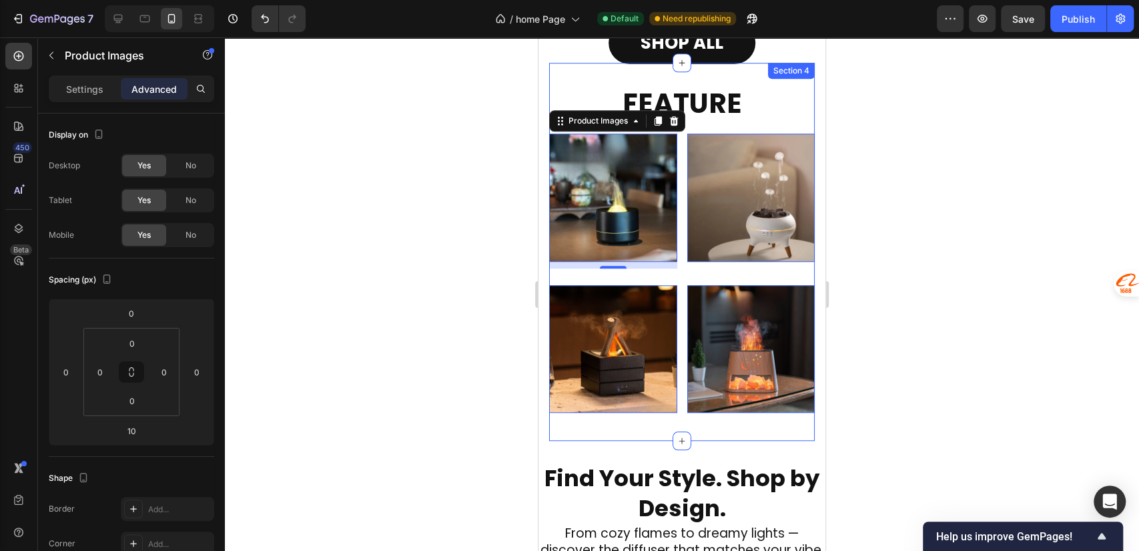
drag, startPoint x: 745, startPoint y: 191, endPoint x: 744, endPoint y: 212, distance: 21.4
click at [744, 191] on img at bounding box center [751, 197] width 128 height 128
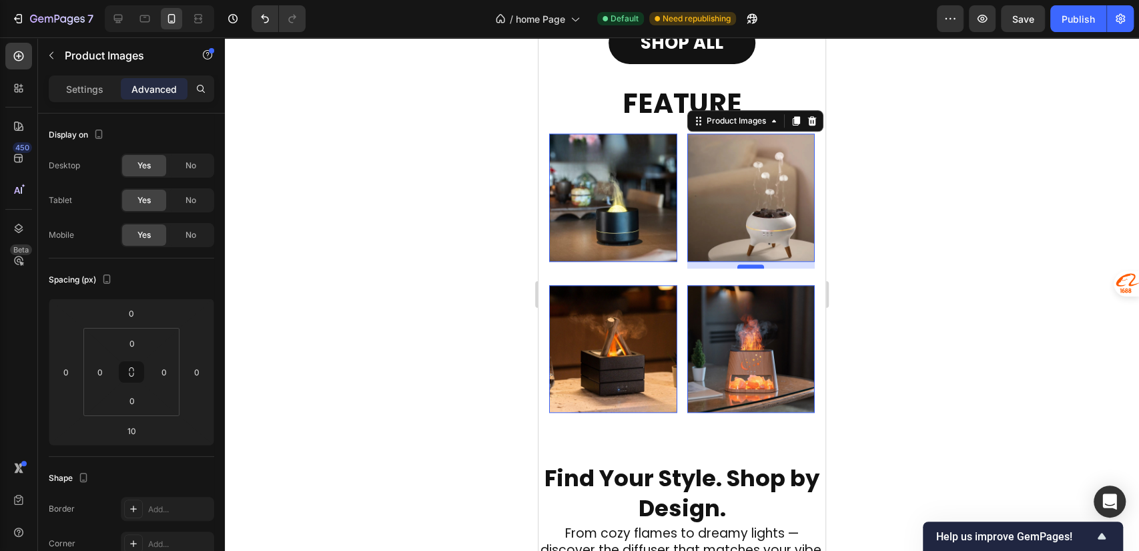
click at [741, 264] on div at bounding box center [750, 266] width 27 height 4
click at [668, 190] on img at bounding box center [613, 197] width 128 height 128
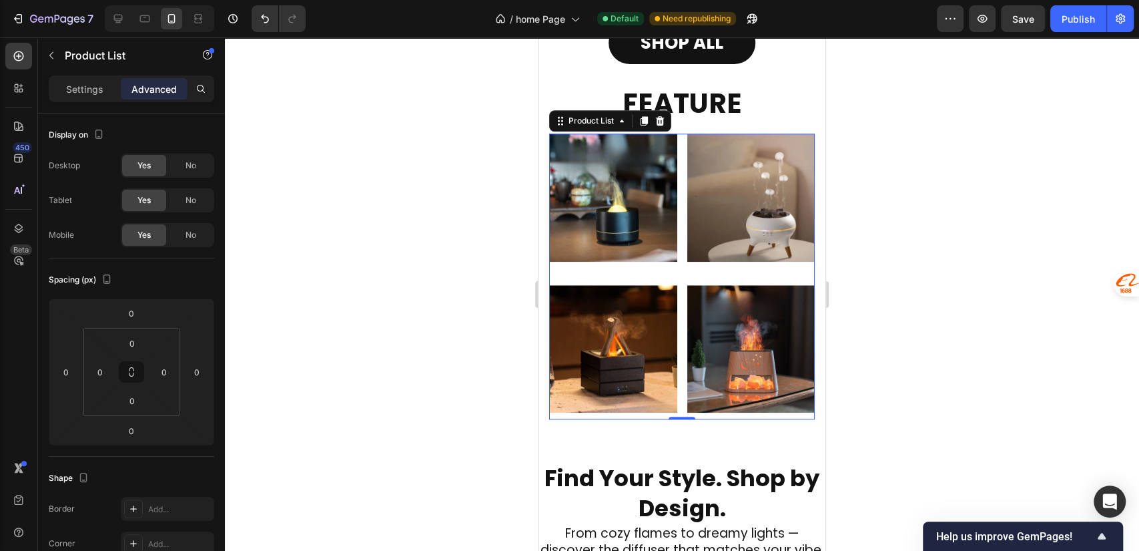
click at [675, 161] on div "Product Images Row Product List 0 Product Images Row Product List 0 Product Ima…" at bounding box center [682, 276] width 266 height 286
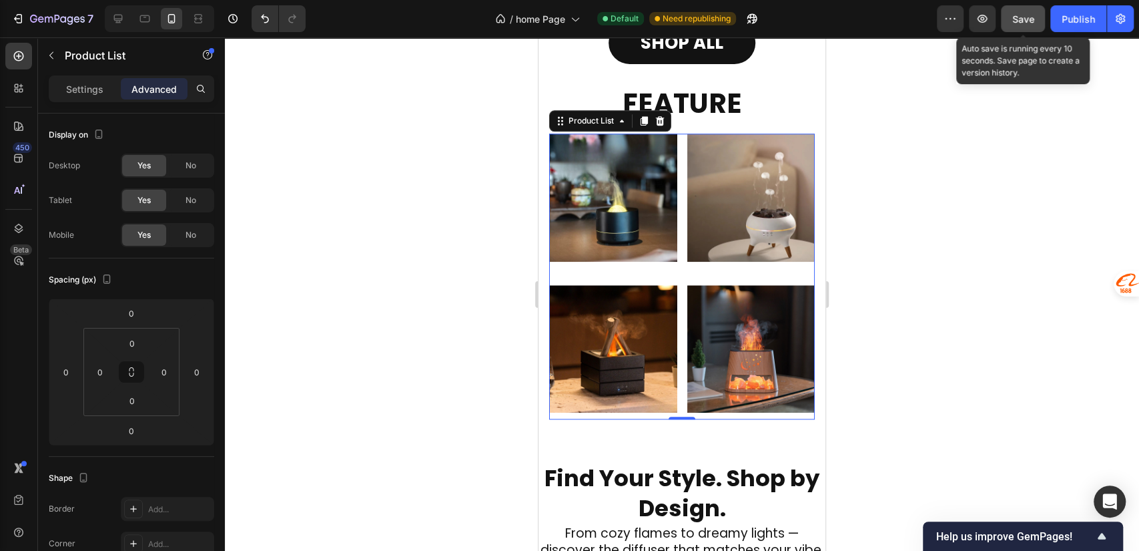
click at [1022, 15] on span "Save" at bounding box center [1023, 18] width 22 height 11
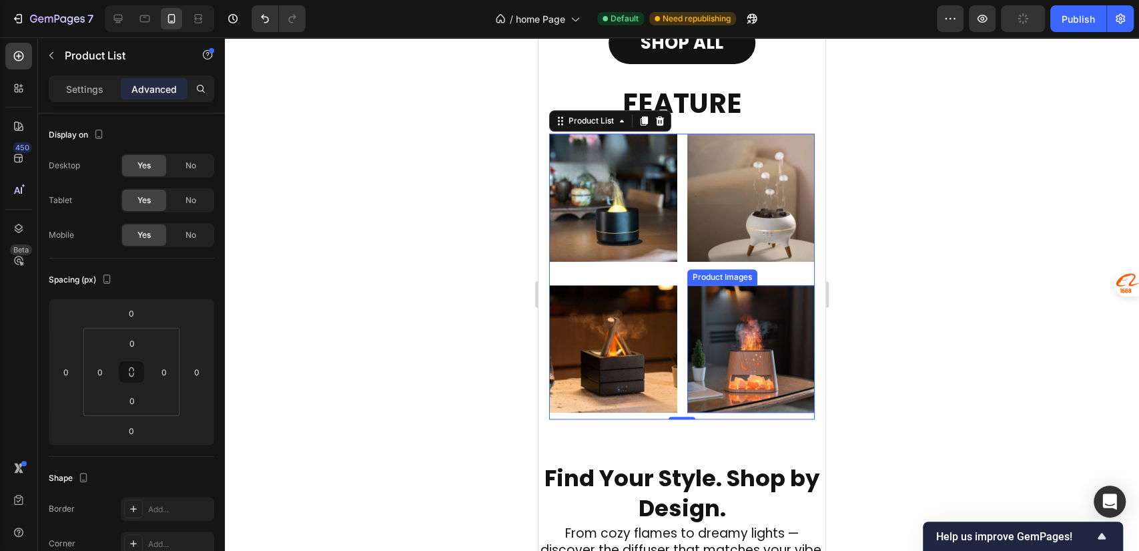
scroll to position [1101, 0]
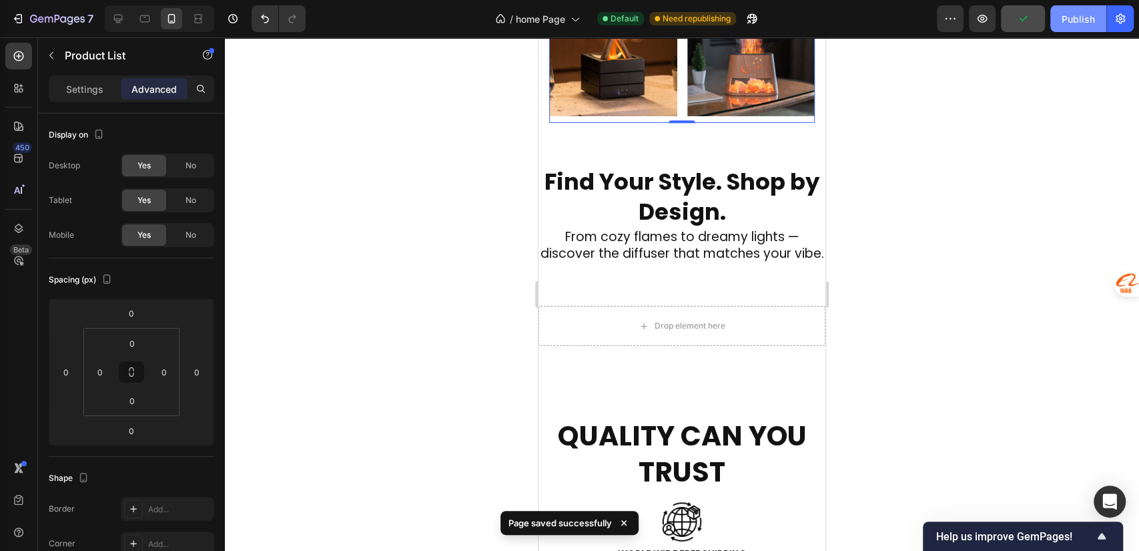
click at [1072, 20] on div "Publish" at bounding box center [1078, 19] width 33 height 14
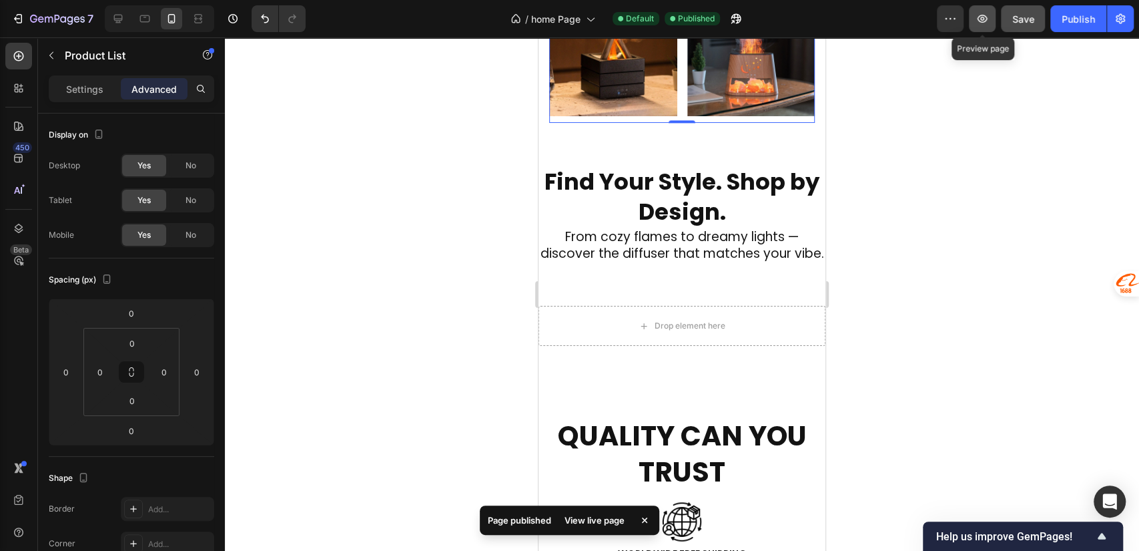
click at [975, 15] on button "button" at bounding box center [982, 18] width 27 height 27
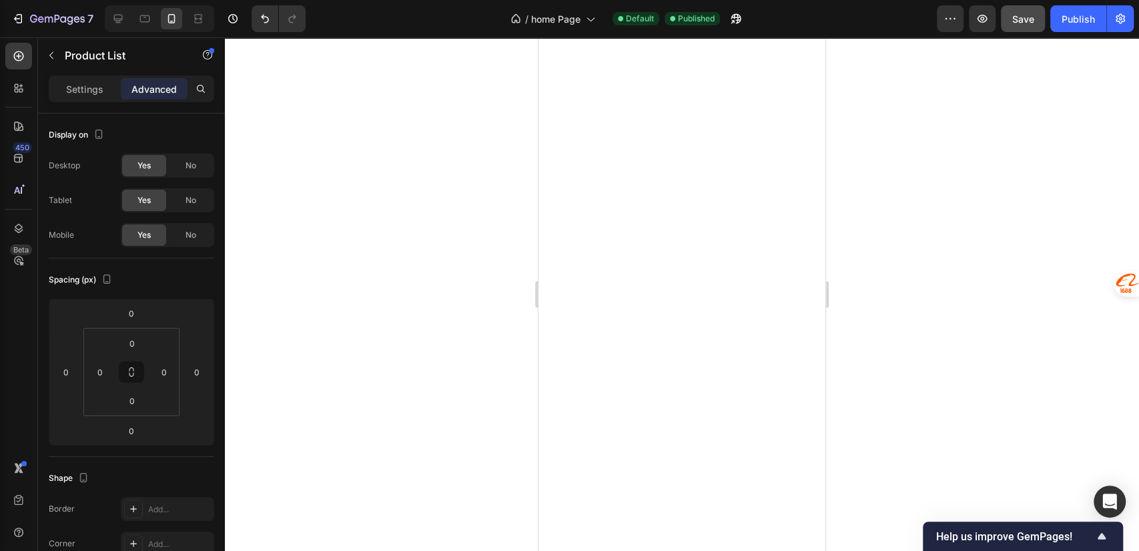
scroll to position [0, 0]
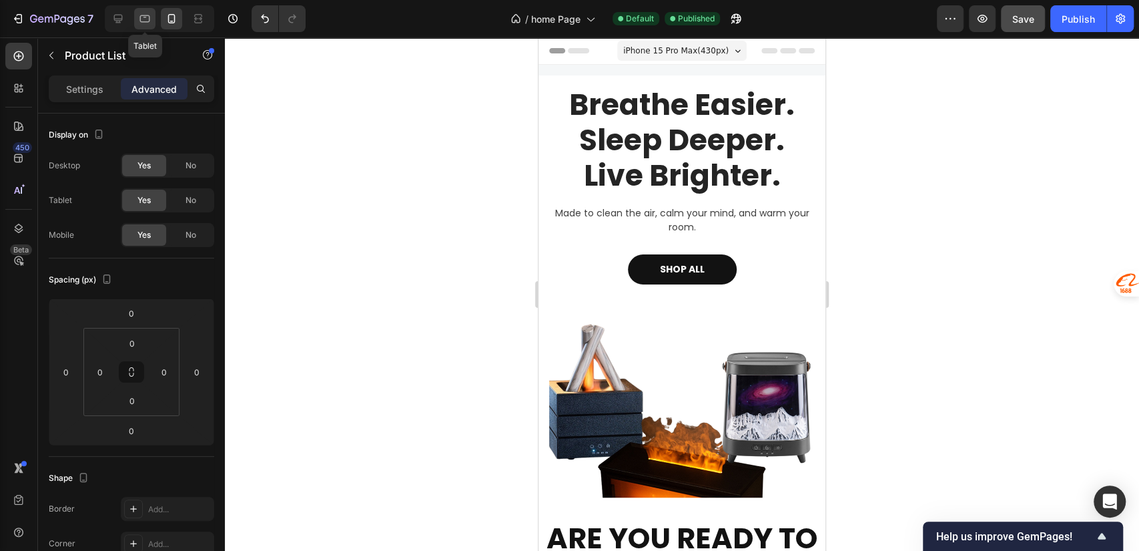
click at [137, 19] on div at bounding box center [144, 18] width 21 height 21
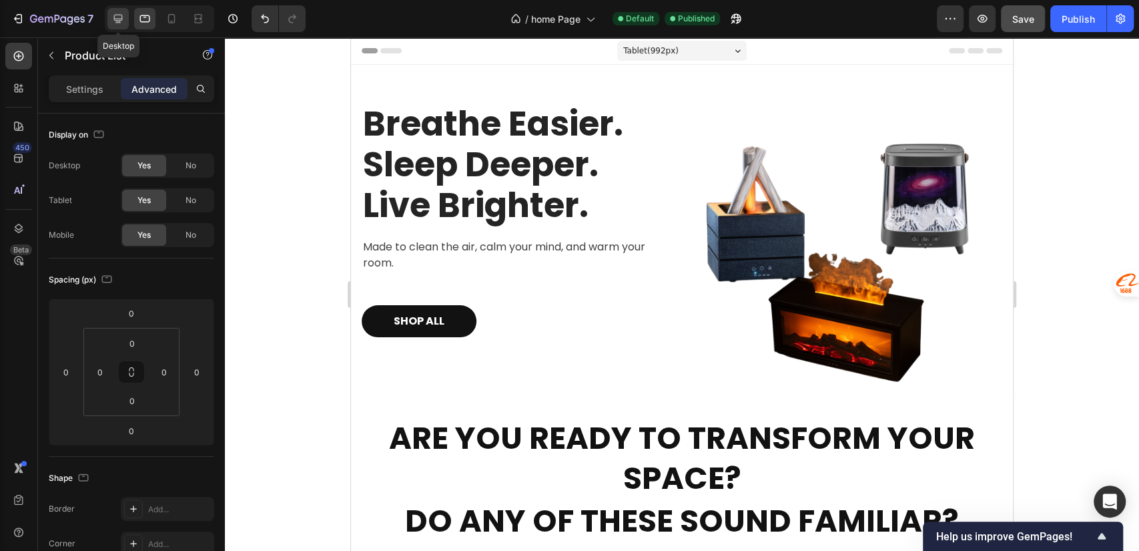
click at [119, 20] on icon at bounding box center [118, 19] width 9 height 9
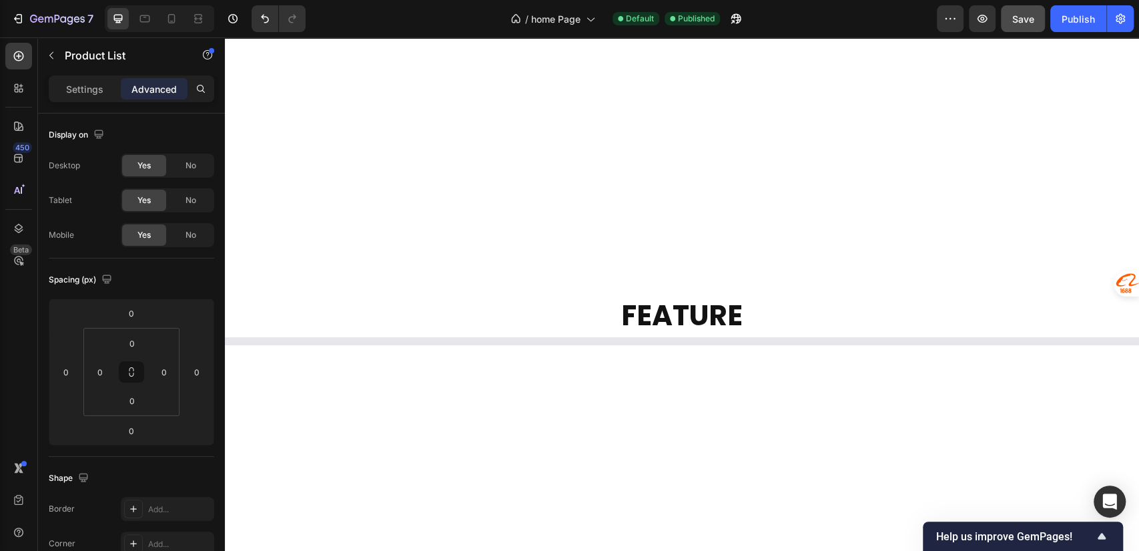
scroll to position [1483, 0]
